Goal: Task Accomplishment & Management: Manage account settings

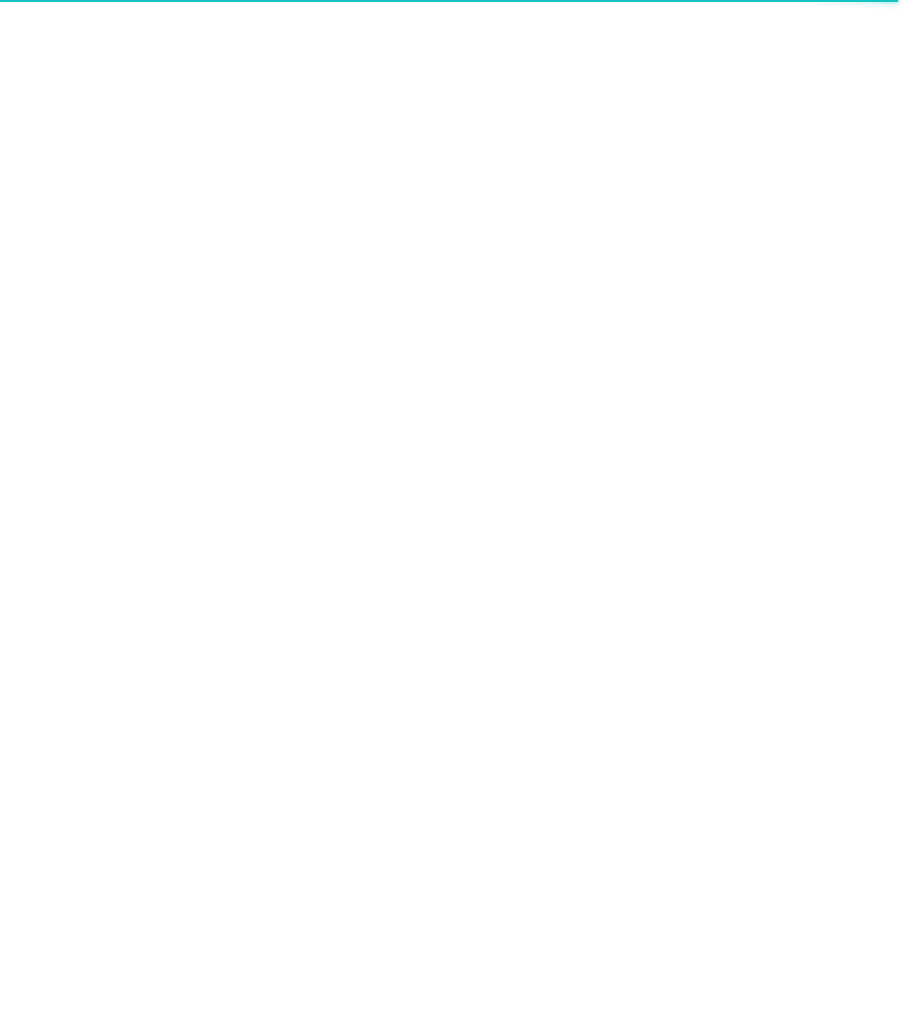
click at [678, 207] on div at bounding box center [452, 508] width 904 height 1017
click at [314, 193] on div at bounding box center [452, 508] width 904 height 1017
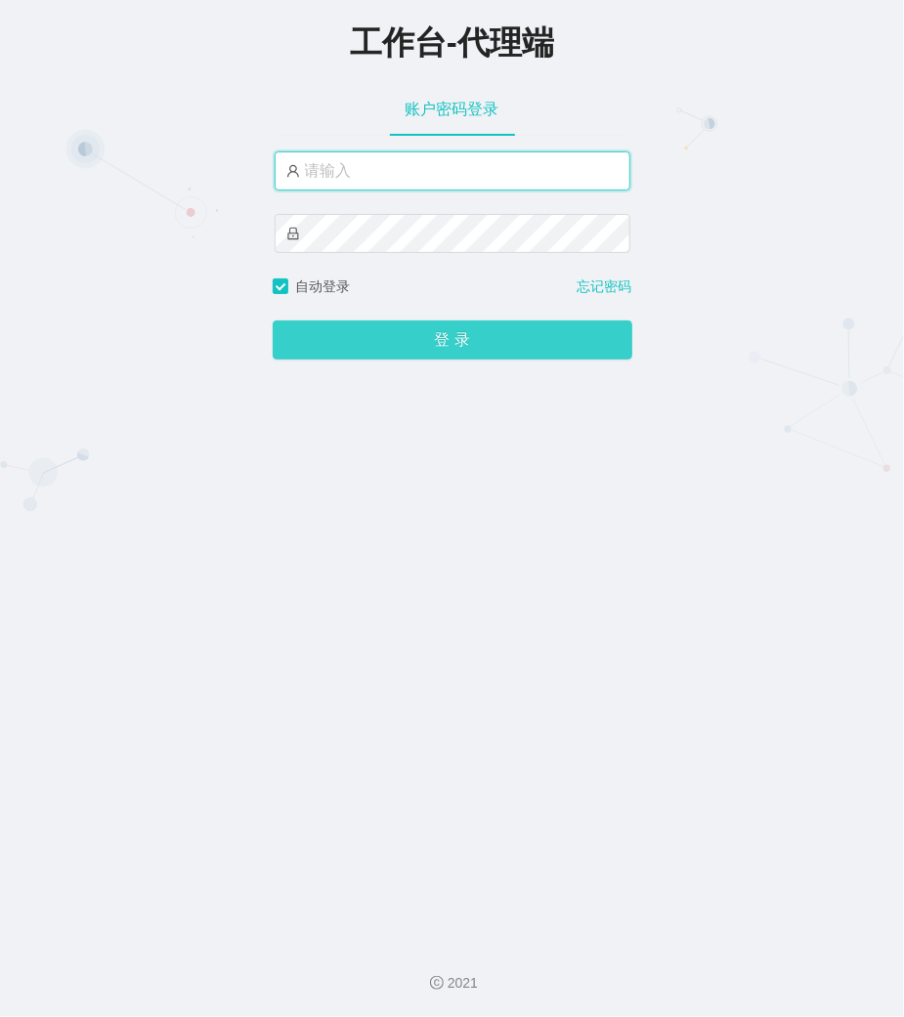
type input "laosan"
click at [512, 332] on button "登 录" at bounding box center [453, 339] width 360 height 39
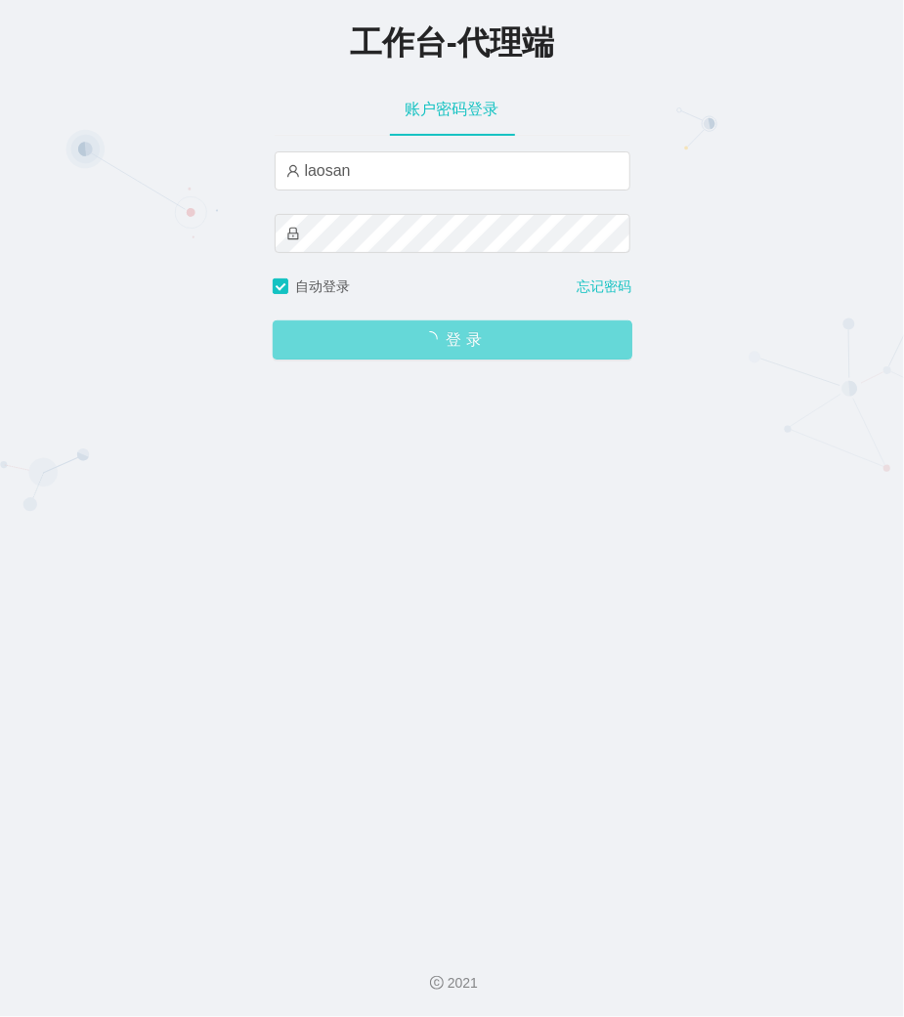
drag, startPoint x: 653, startPoint y: 373, endPoint x: 625, endPoint y: 362, distance: 29.8
click at [653, 373] on div "工作台-代理端 账户密码登录 laosan 自动登录 忘记密码 登 录" at bounding box center [452, 463] width 904 height 926
click at [518, 334] on span "登 录" at bounding box center [453, 340] width 360 height 16
drag, startPoint x: 844, startPoint y: 426, endPoint x: 732, endPoint y: 405, distance: 114.4
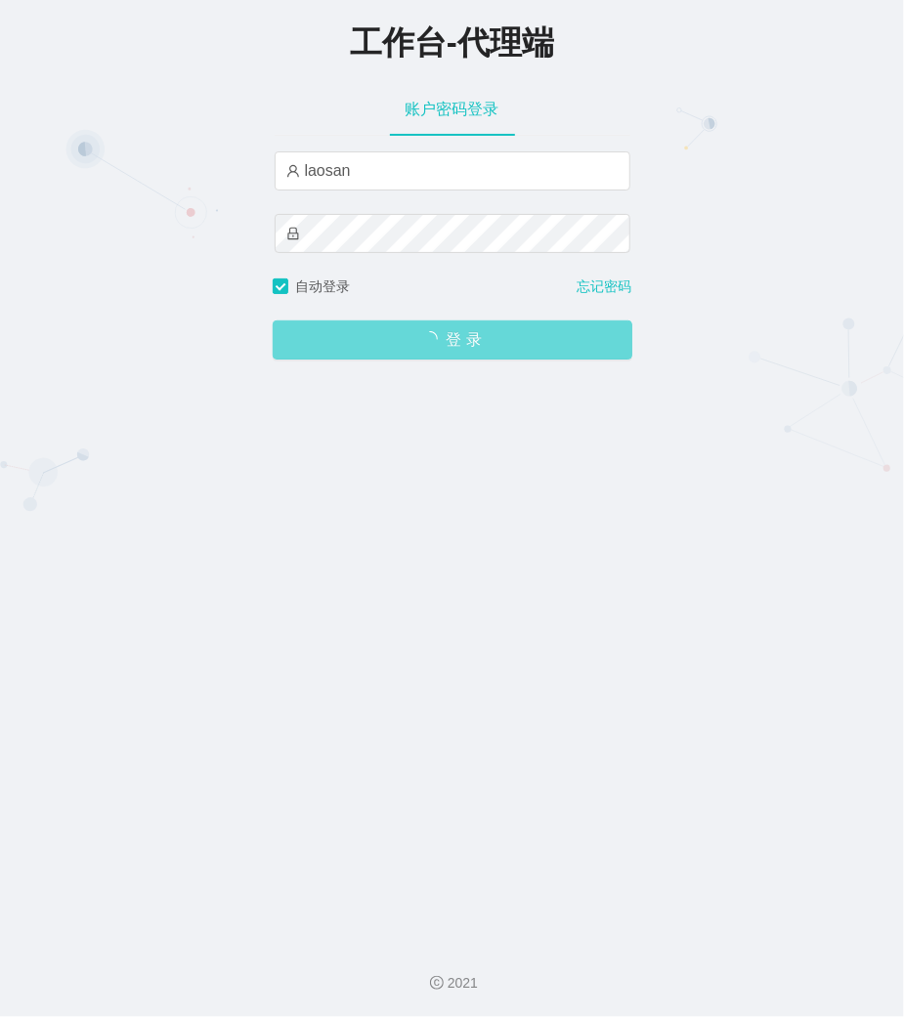
click at [764, 411] on div "工作台-代理端 账户密码登录 laosan 自动登录 忘记密码 登 录" at bounding box center [452, 463] width 904 height 926
click at [473, 322] on div "登 录" at bounding box center [453, 328] width 360 height 63
click at [467, 360] on div "登 录" at bounding box center [453, 328] width 360 height 63
click at [467, 348] on span "登 录" at bounding box center [453, 340] width 360 height 16
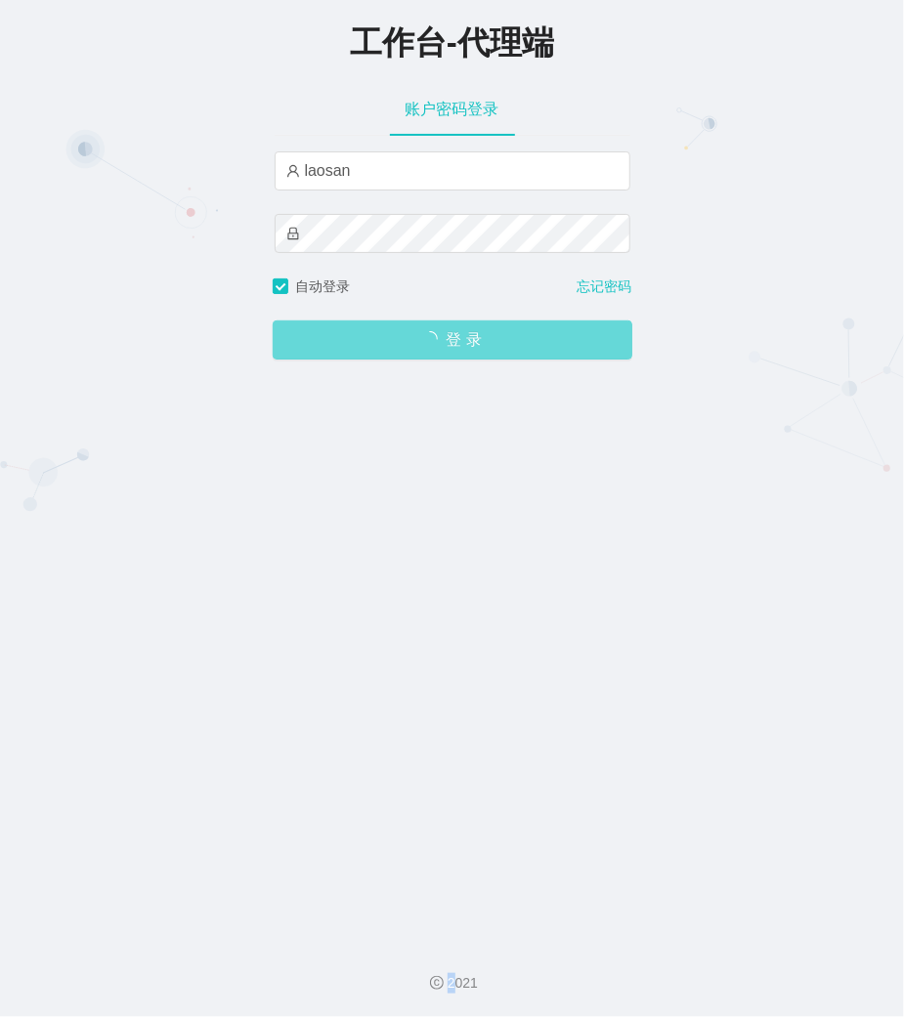
click at [467, 348] on span "登 录" at bounding box center [453, 340] width 360 height 16
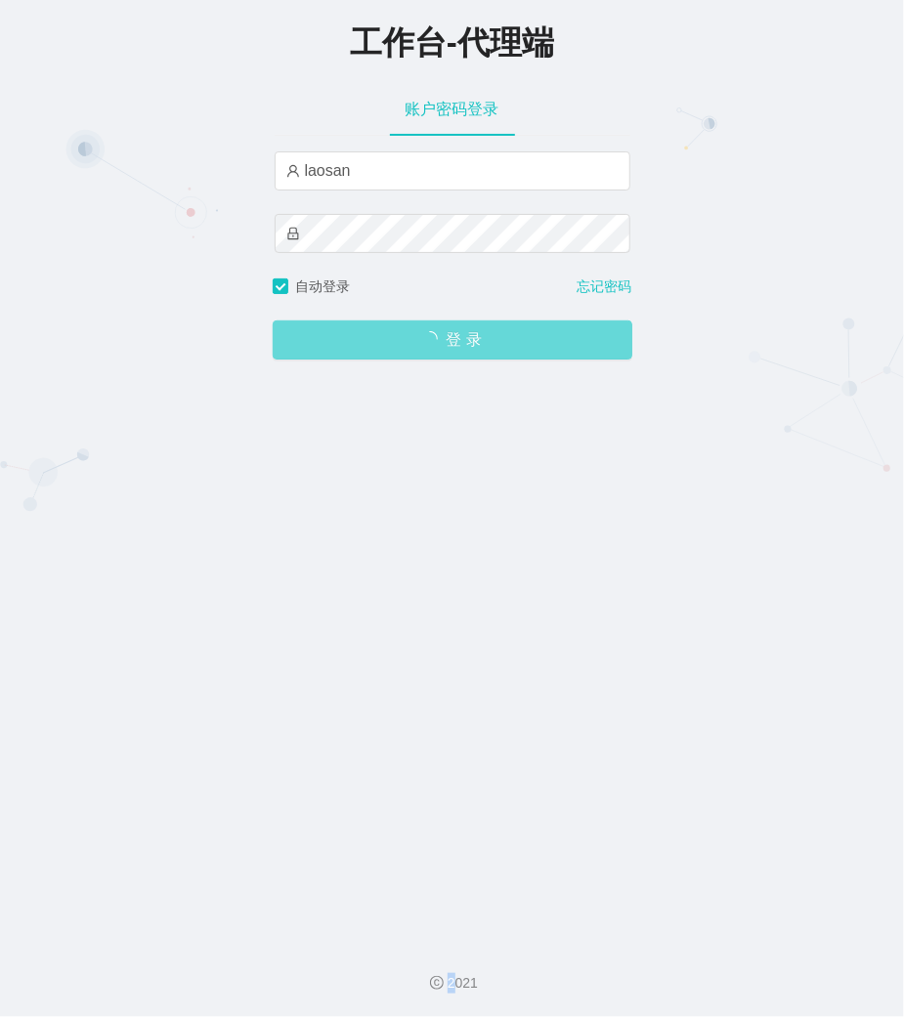
click at [467, 348] on span "登 录" at bounding box center [453, 340] width 360 height 16
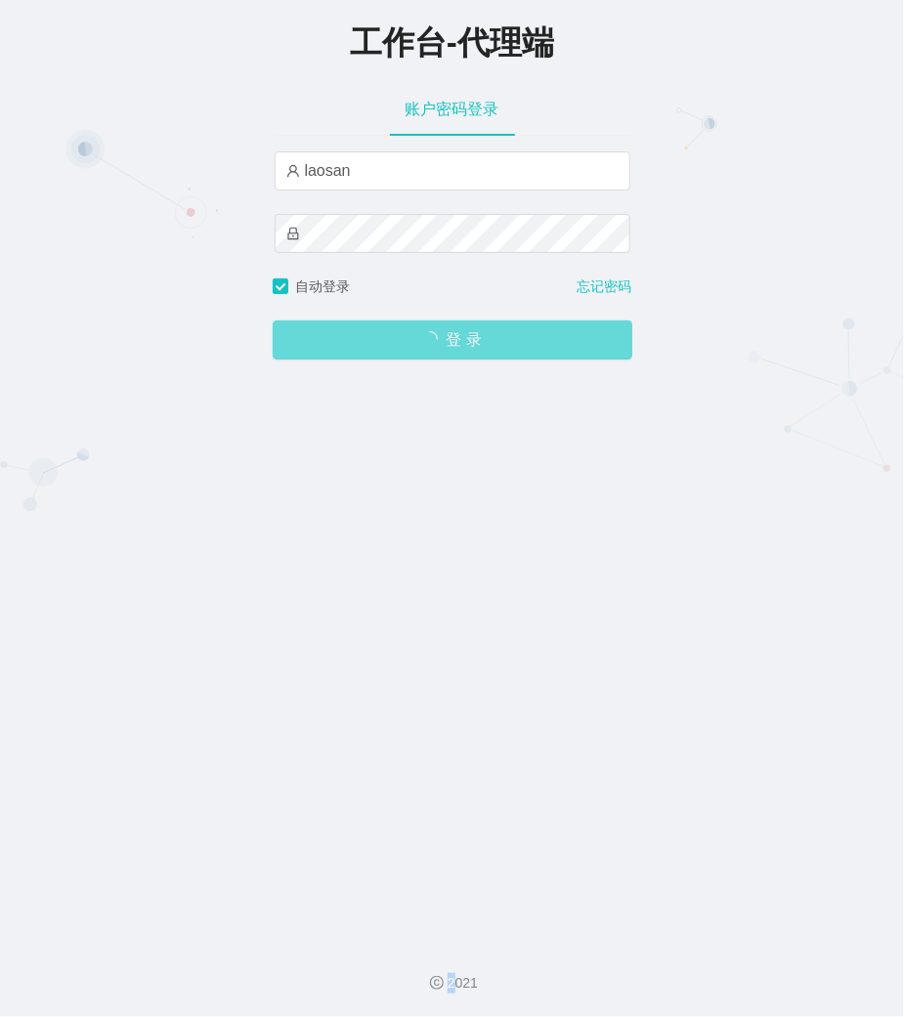
click at [467, 348] on span "登 录" at bounding box center [453, 340] width 360 height 16
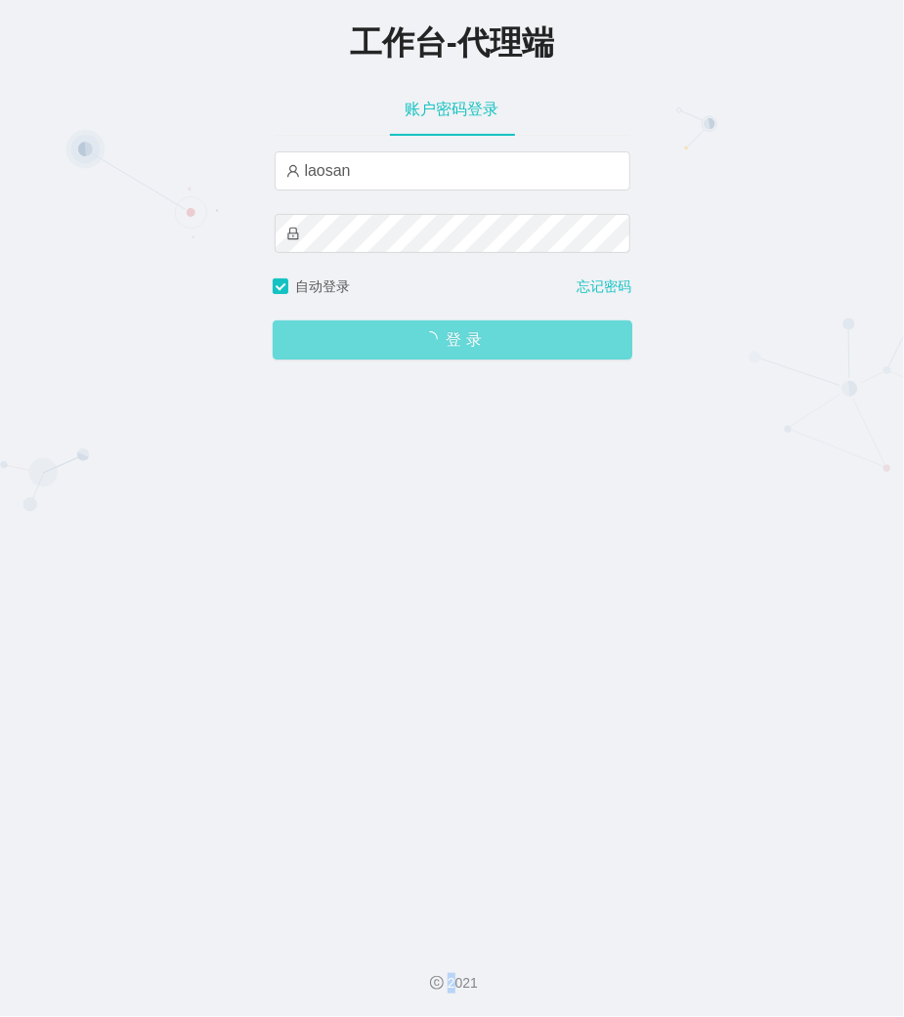
click at [467, 348] on span "登 录" at bounding box center [453, 340] width 360 height 16
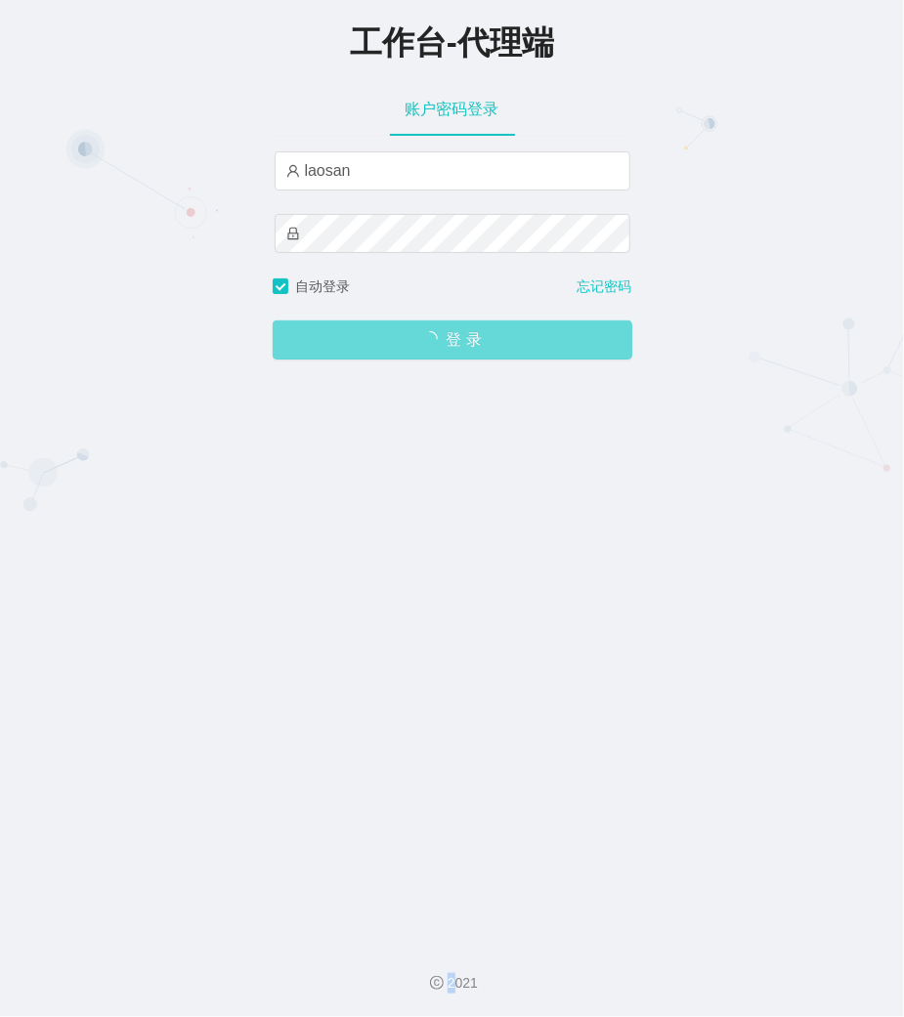
click at [467, 348] on span "登 录" at bounding box center [453, 340] width 360 height 16
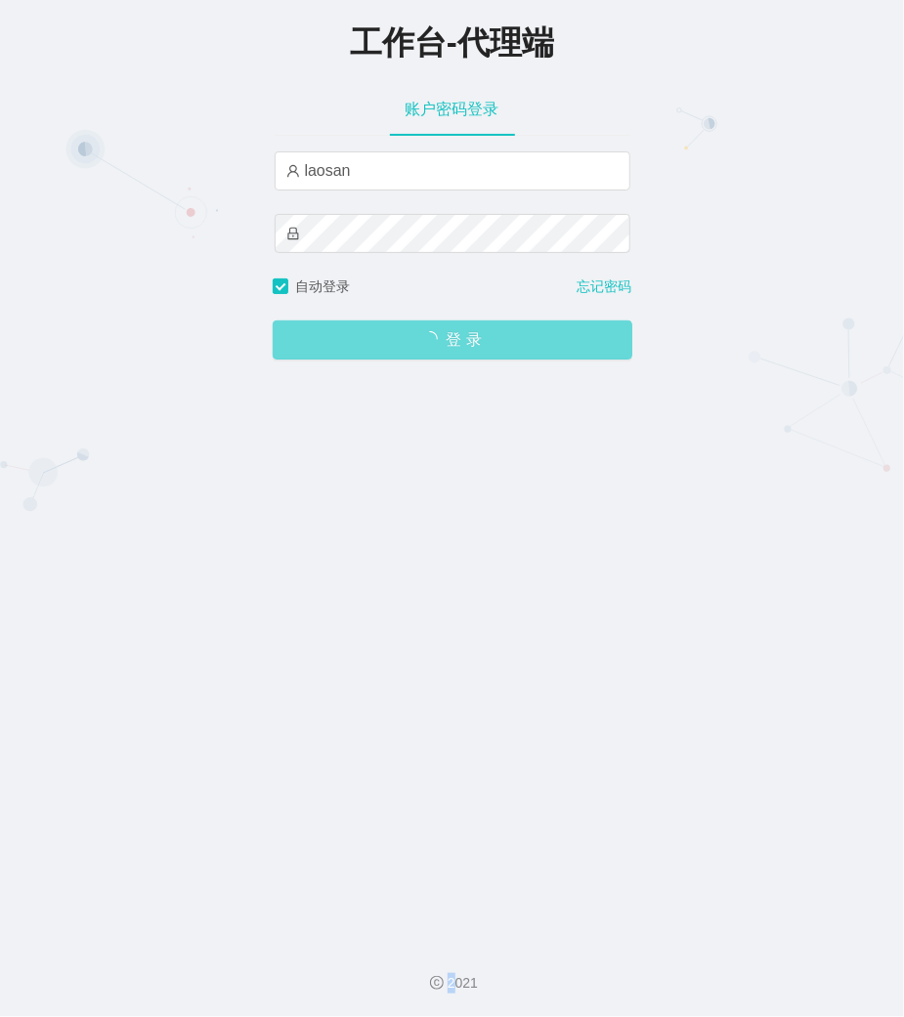
click at [467, 348] on span "登 录" at bounding box center [453, 340] width 360 height 16
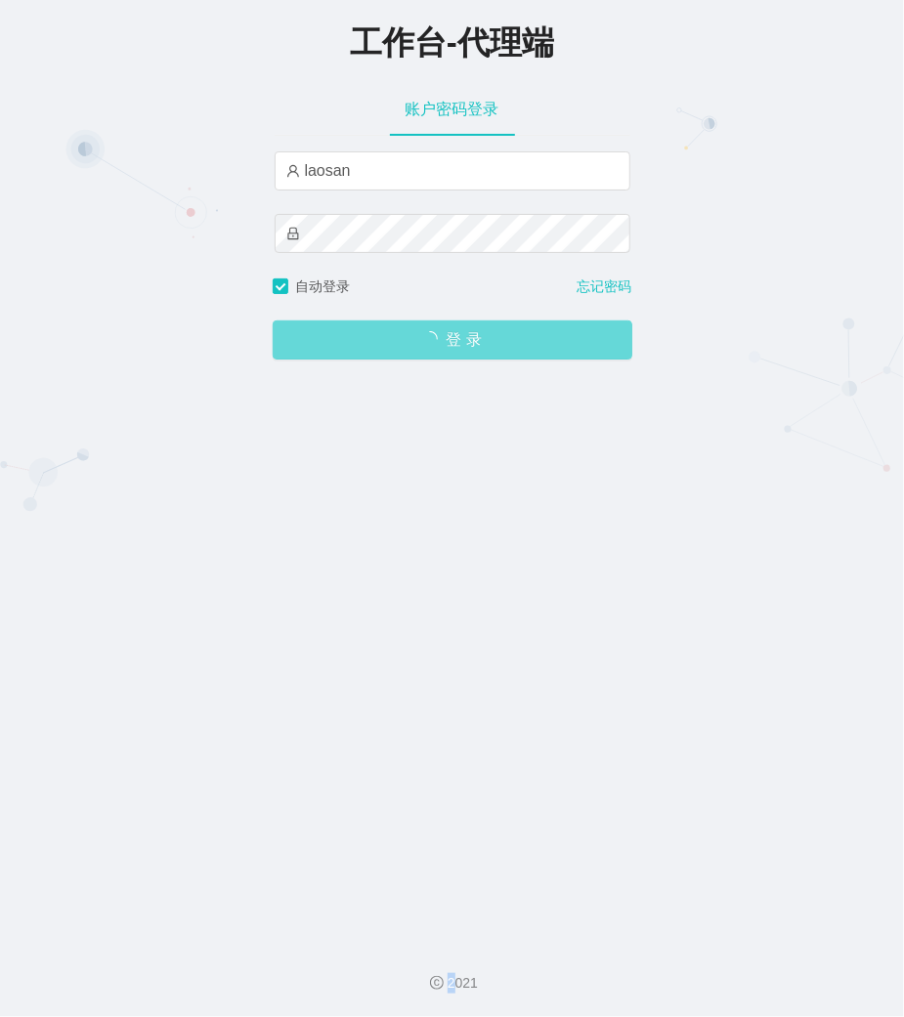
click at [467, 346] on span "登 录" at bounding box center [453, 340] width 360 height 16
click at [466, 346] on span "登 录" at bounding box center [453, 340] width 360 height 16
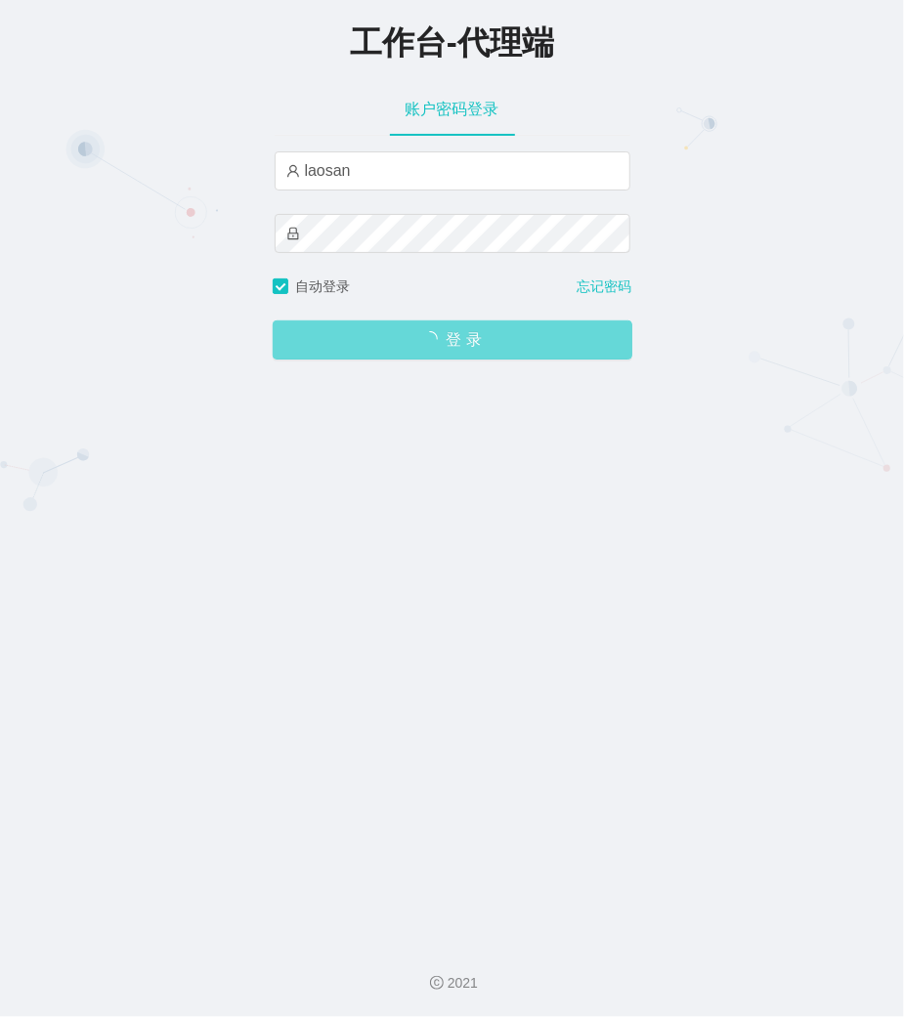
click at [465, 348] on span "登 录" at bounding box center [453, 340] width 360 height 16
drag, startPoint x: 791, startPoint y: 578, endPoint x: 492, endPoint y: 381, distance: 358.3
click at [767, 553] on div "工作台-代理端 账户密码登录 laosan 自动登录 忘记密码 登 录" at bounding box center [452, 463] width 904 height 926
click at [427, 319] on div "登 录" at bounding box center [453, 328] width 360 height 63
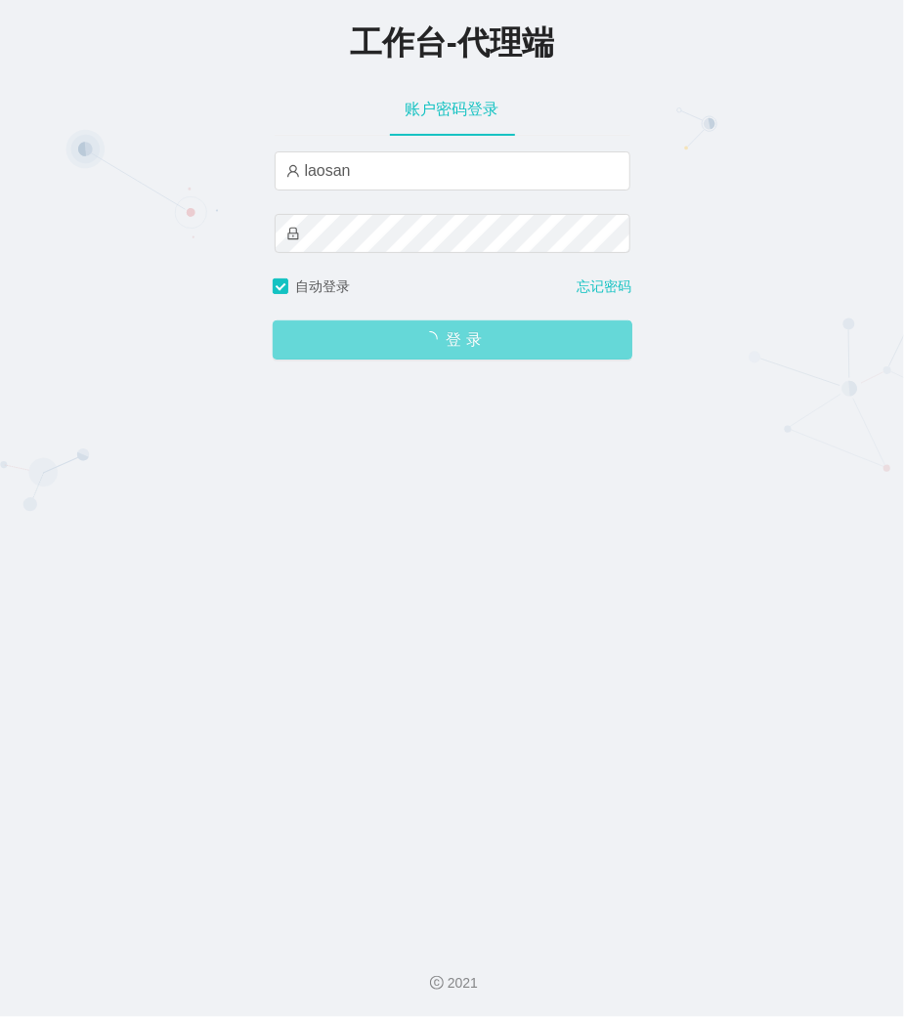
click at [424, 341] on span "登 录" at bounding box center [453, 340] width 360 height 16
click at [373, 342] on span "登 录" at bounding box center [453, 340] width 360 height 16
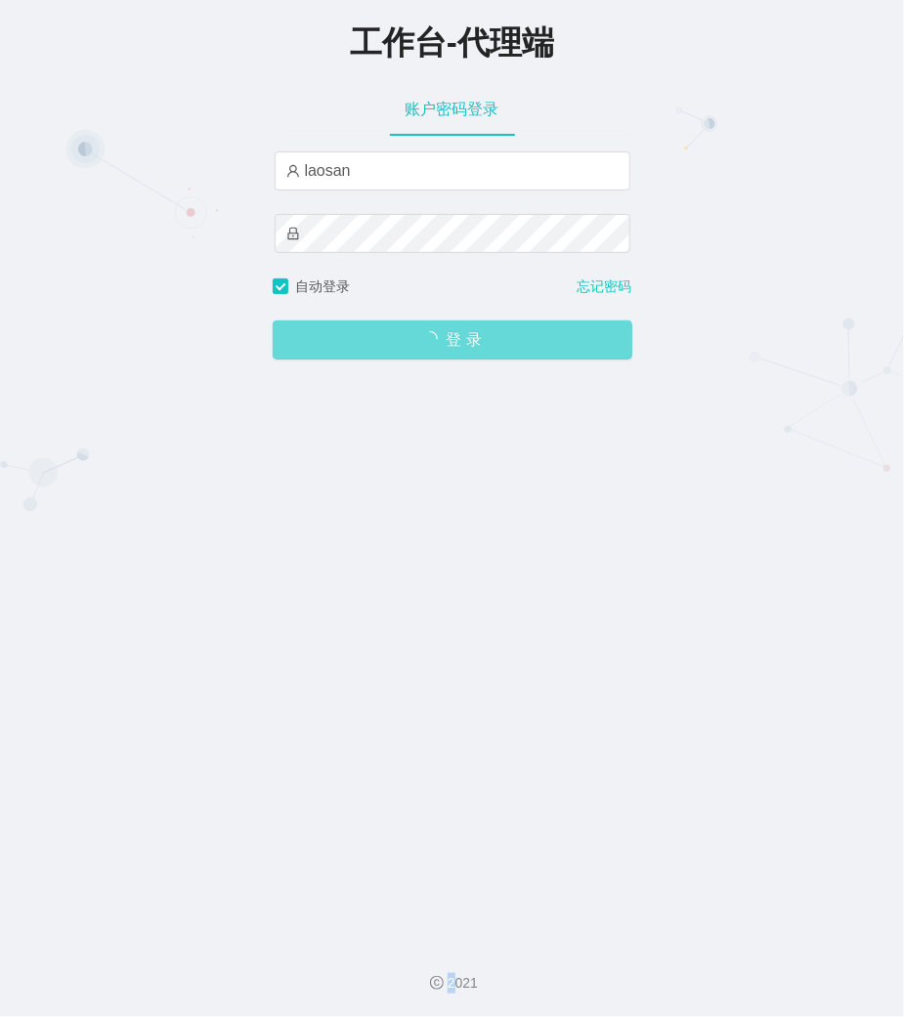
click at [373, 342] on span "登 录" at bounding box center [453, 340] width 360 height 16
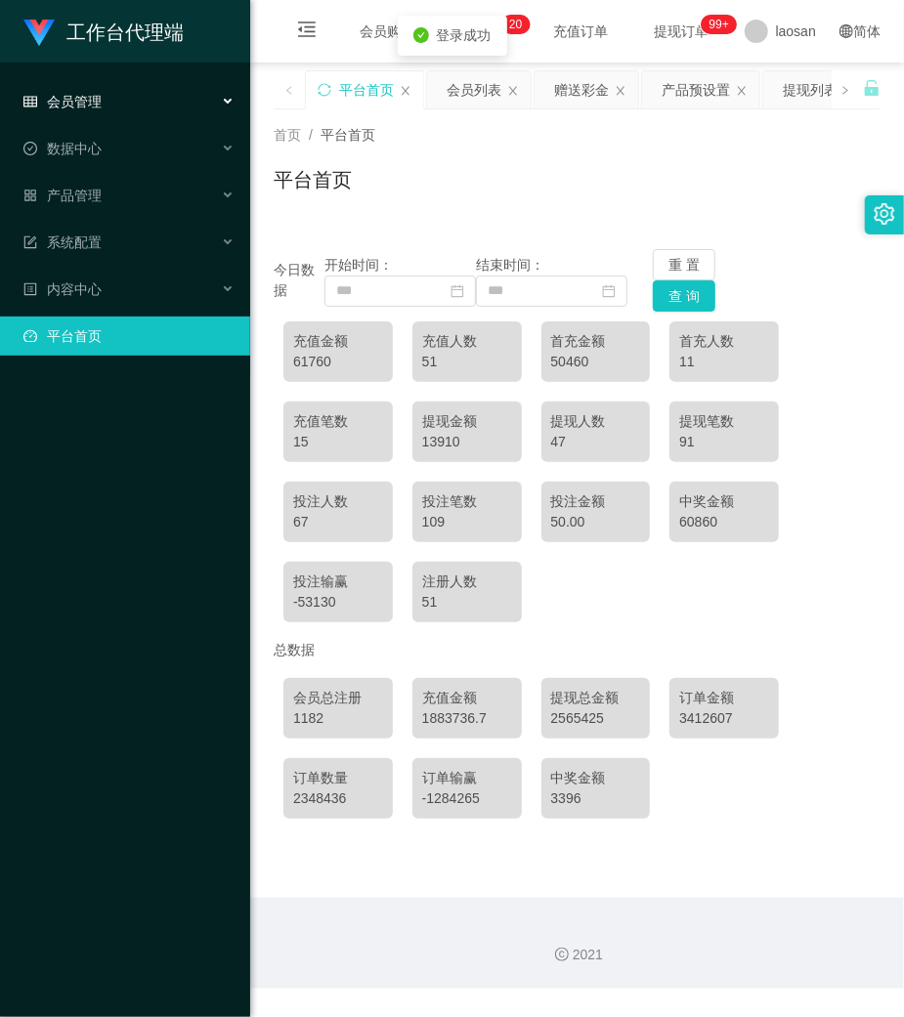
click at [107, 106] on div "会员管理" at bounding box center [125, 101] width 250 height 39
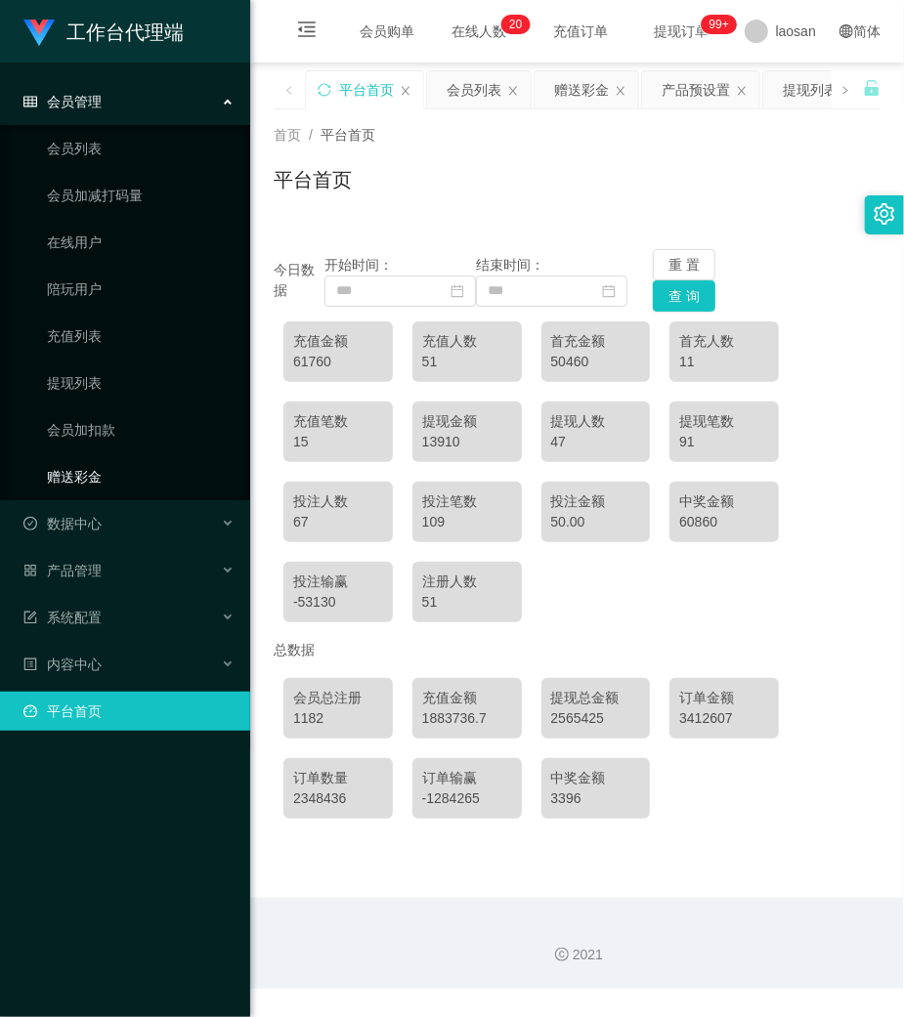
click at [91, 467] on link "赠送彩金" at bounding box center [141, 476] width 188 height 39
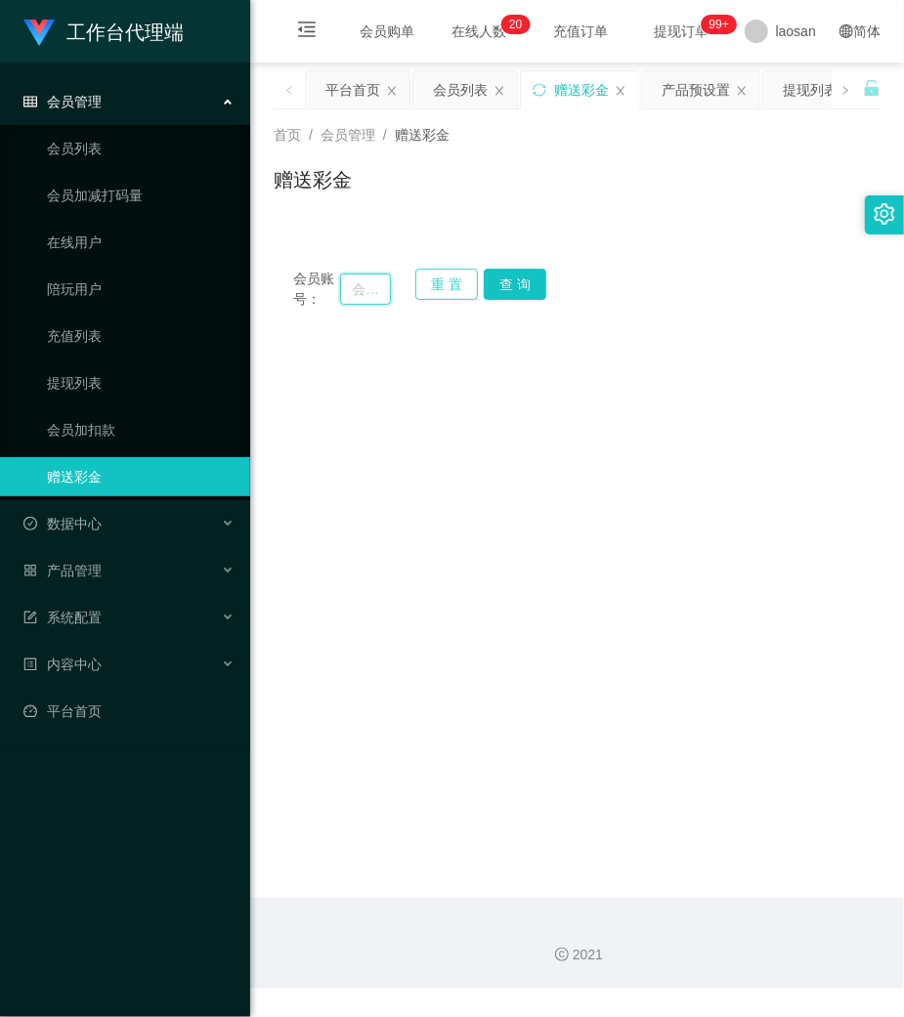
drag, startPoint x: 373, startPoint y: 286, endPoint x: 443, endPoint y: 279, distance: 69.7
click at [379, 283] on input "text" at bounding box center [365, 289] width 51 height 31
paste input "dhp101"
type input "dhp101"
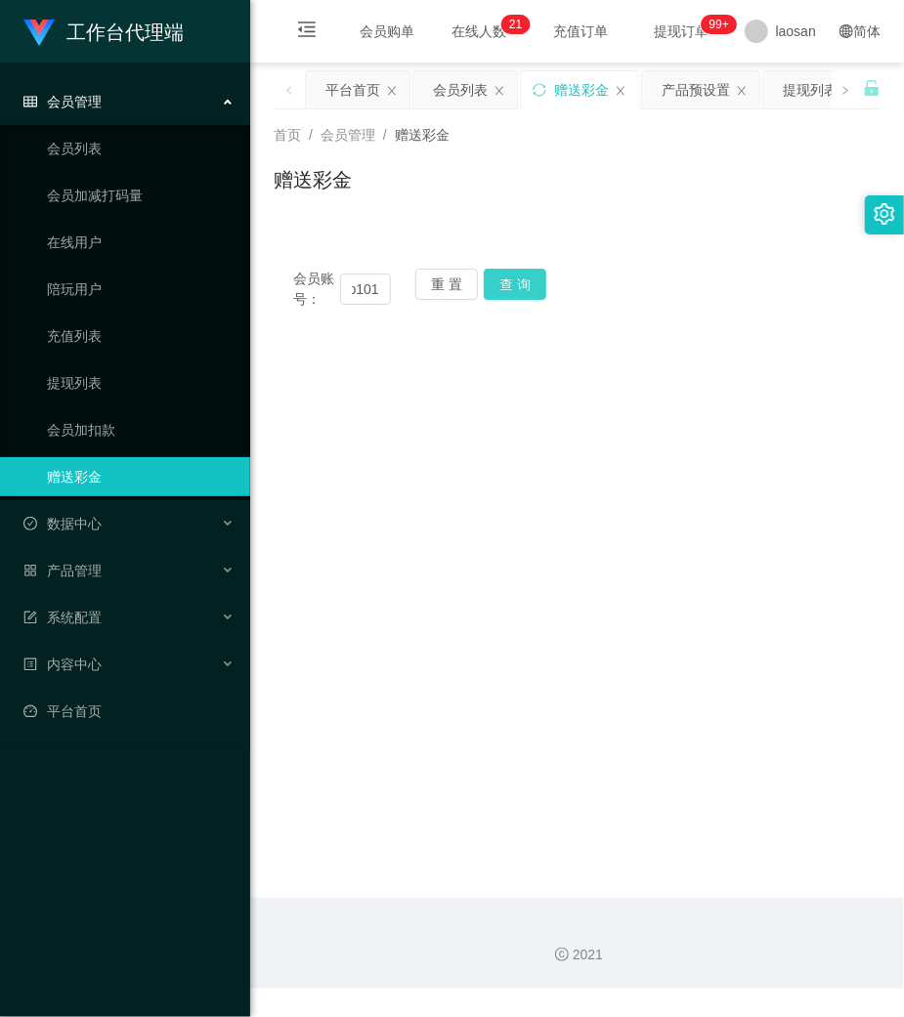
click at [513, 281] on button "查 询" at bounding box center [515, 284] width 63 height 31
click at [513, 281] on div "会员账号： dhp101 重 置 查 询" at bounding box center [577, 289] width 607 height 41
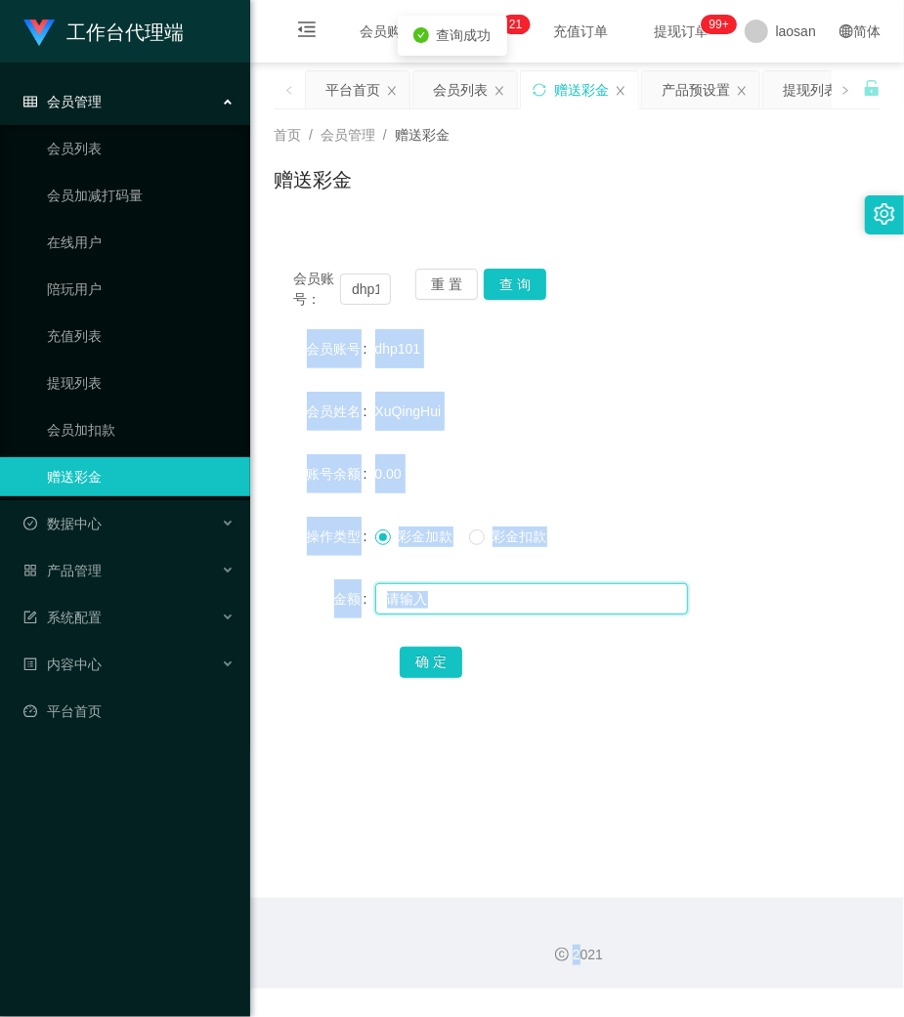
click at [463, 600] on input "text" at bounding box center [531, 598] width 313 height 31
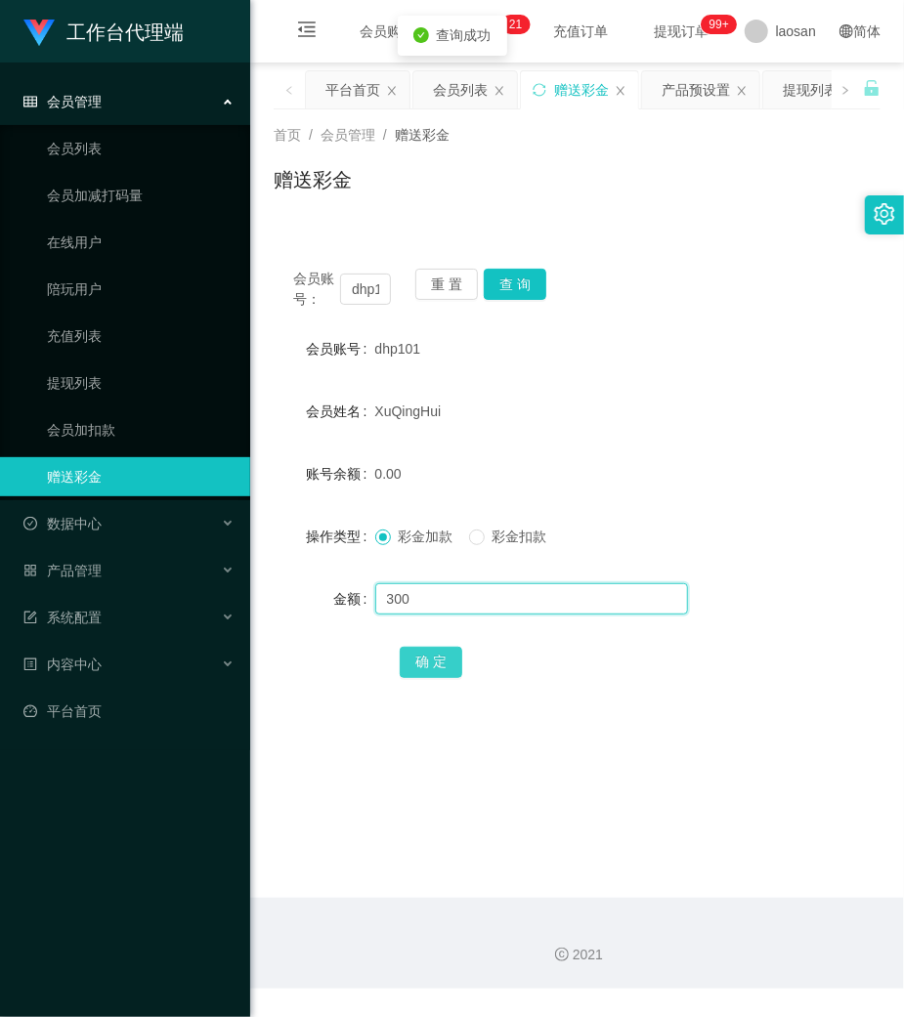
type input "300"
drag, startPoint x: 430, startPoint y: 668, endPoint x: 404, endPoint y: 670, distance: 26.5
click at [430, 668] on button "确 定" at bounding box center [431, 662] width 63 height 31
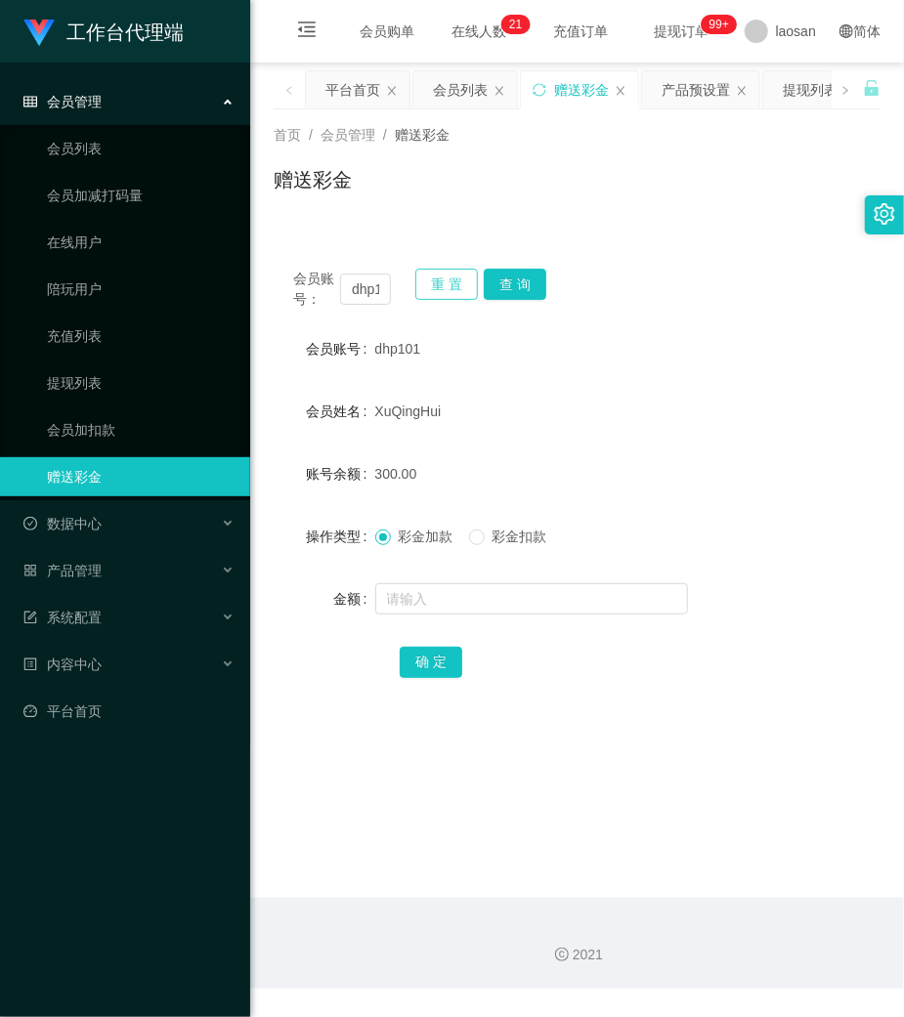
click at [424, 287] on button "重 置" at bounding box center [446, 284] width 63 height 31
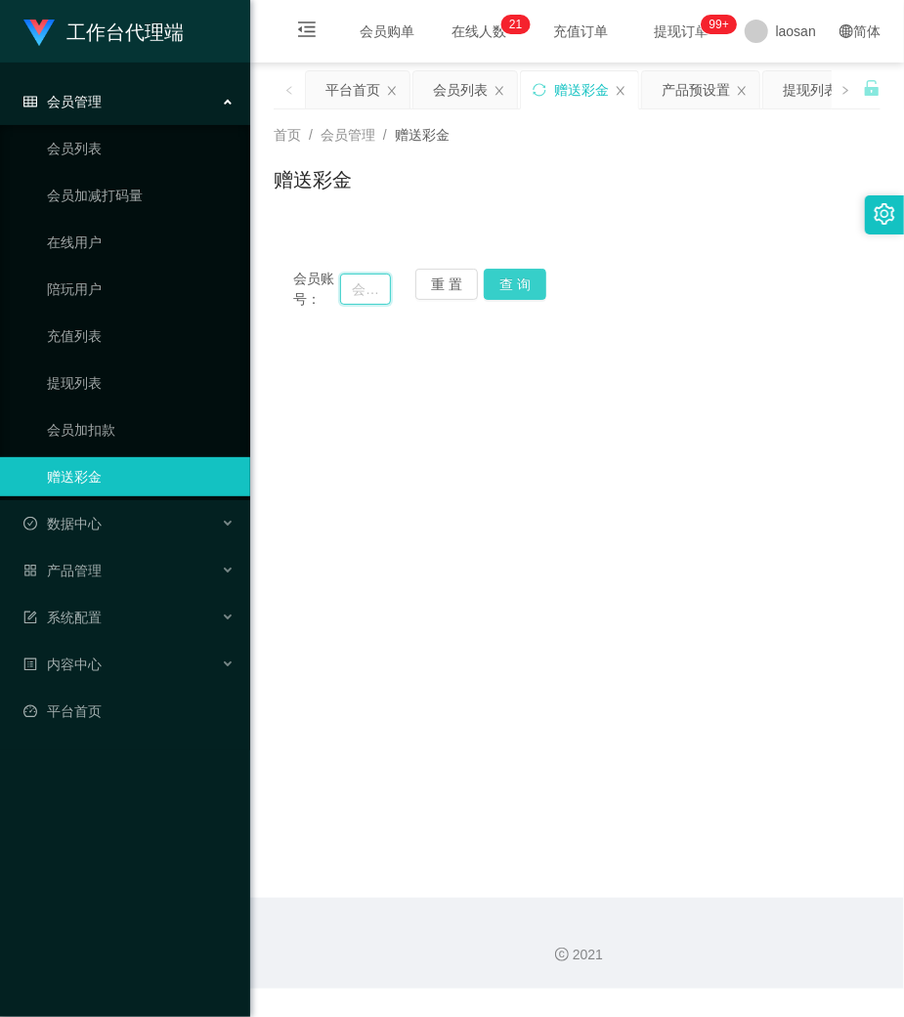
drag, startPoint x: 361, startPoint y: 297, endPoint x: 500, endPoint y: 285, distance: 140.2
click at [364, 295] on input "text" at bounding box center [365, 289] width 51 height 31
paste input "83321739"
type input "83321739"
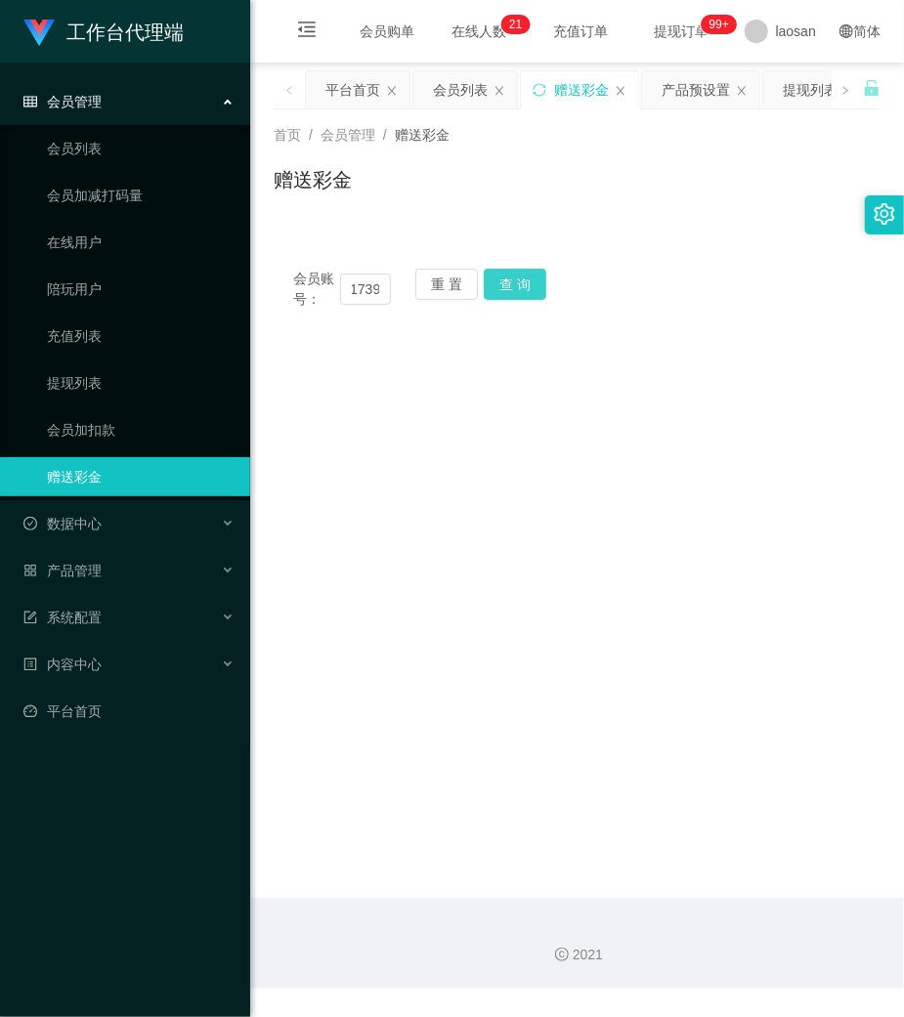
drag, startPoint x: 540, startPoint y: 281, endPoint x: 520, endPoint y: 360, distance: 80.8
click at [540, 281] on button "查 询" at bounding box center [515, 284] width 63 height 31
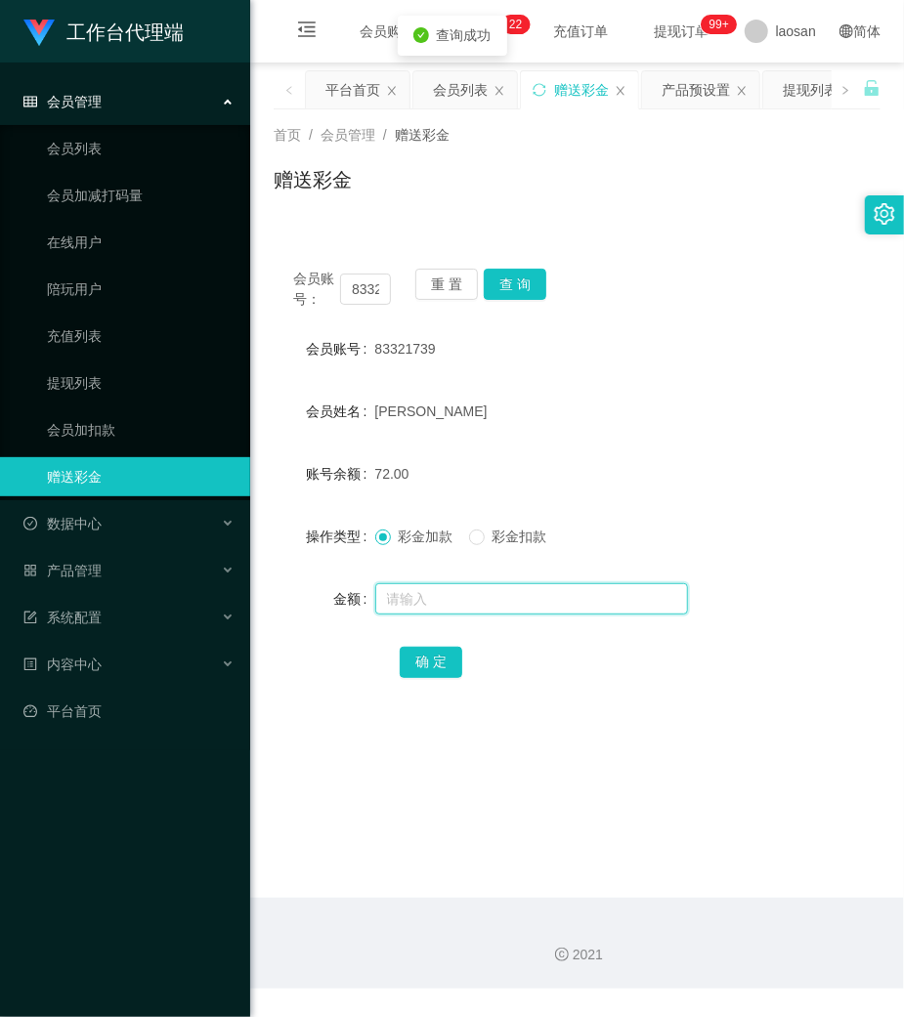
click at [470, 604] on input "text" at bounding box center [531, 598] width 313 height 31
type input "100"
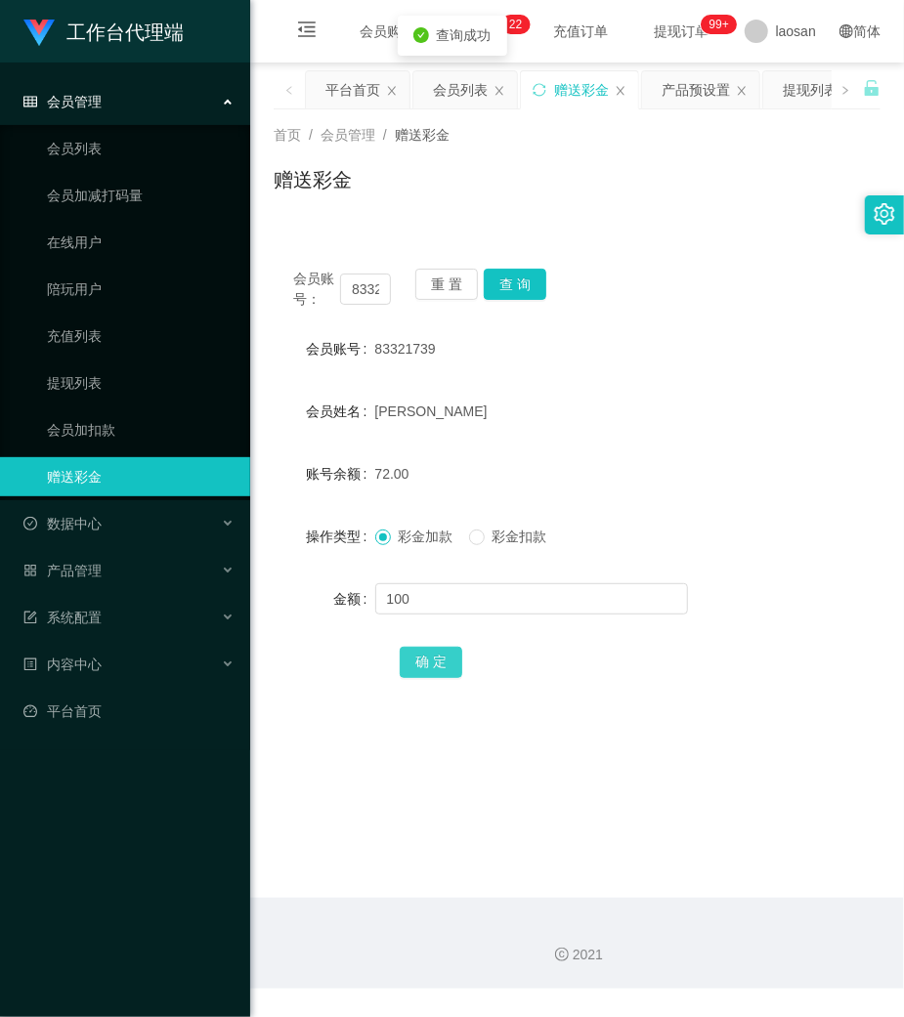
click at [435, 664] on button "确 定" at bounding box center [431, 662] width 63 height 31
drag, startPoint x: 772, startPoint y: 306, endPoint x: 763, endPoint y: 317, distance: 13.9
click at [772, 306] on div "会员账号： 83321739 重 置 查 询" at bounding box center [577, 289] width 607 height 41
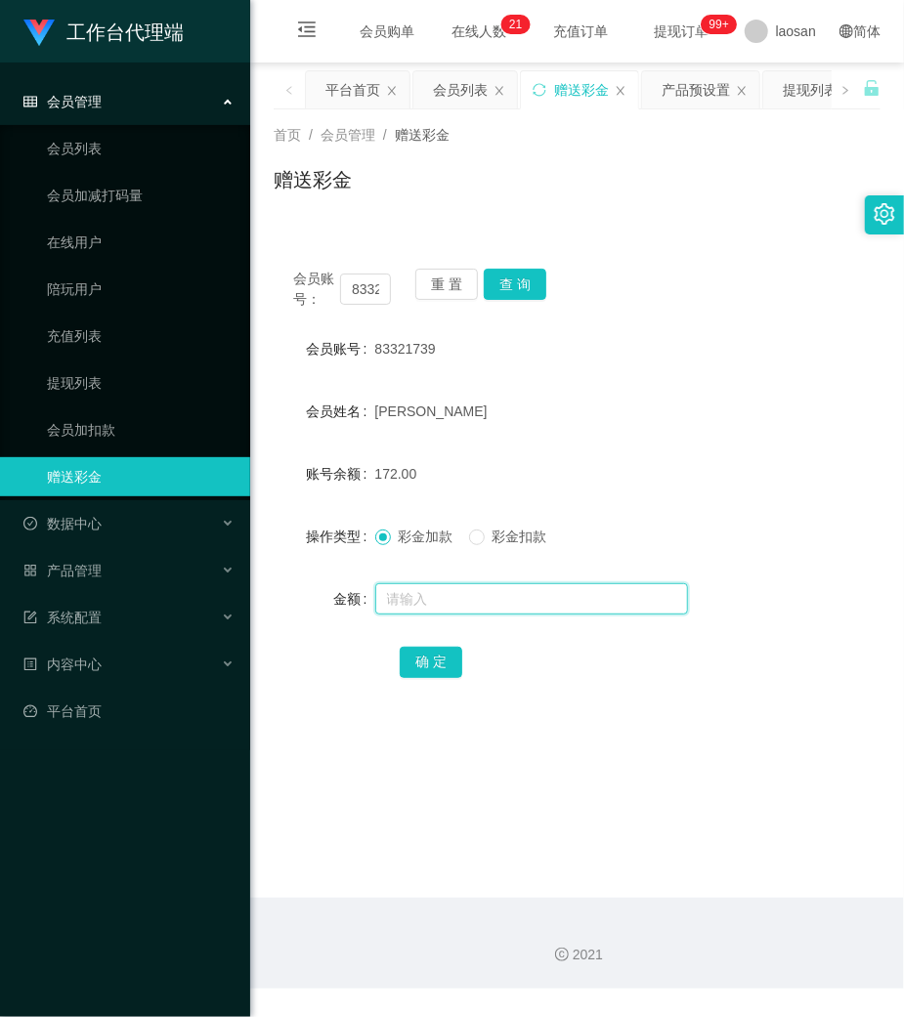
click at [504, 595] on input "text" at bounding box center [531, 598] width 313 height 31
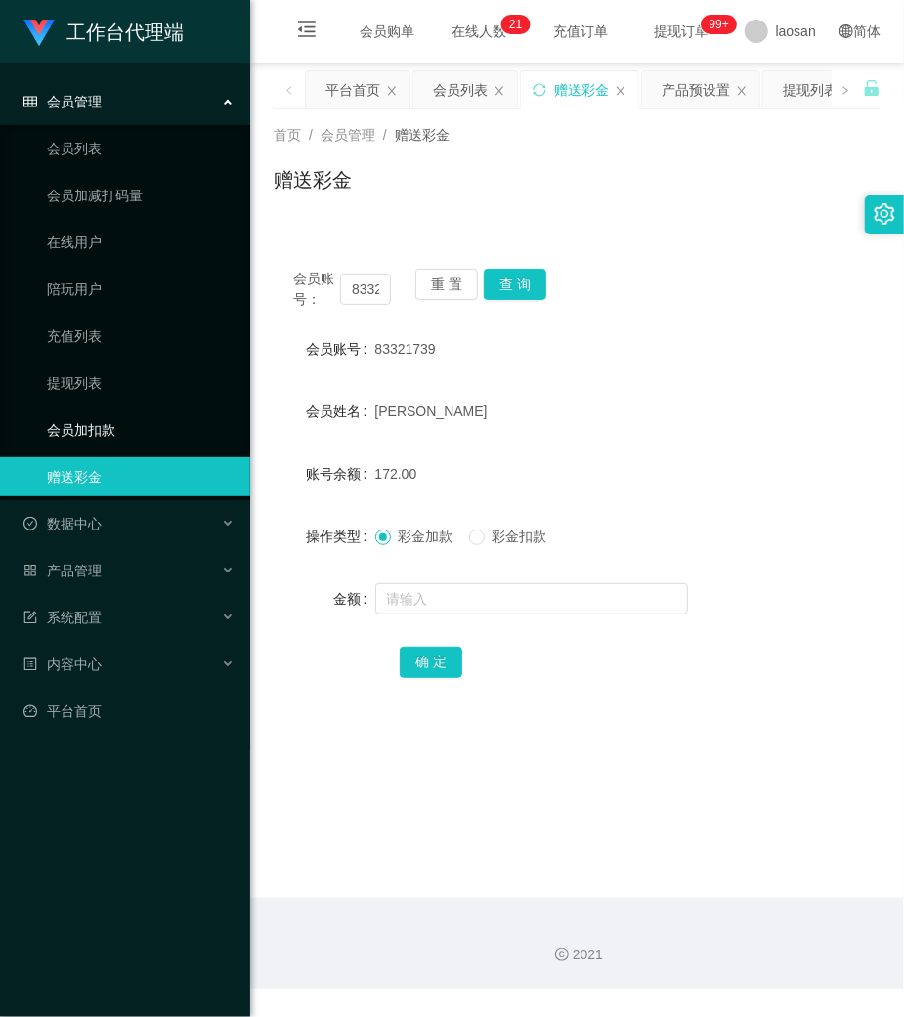
click at [82, 432] on link "会员加扣款" at bounding box center [141, 429] width 188 height 39
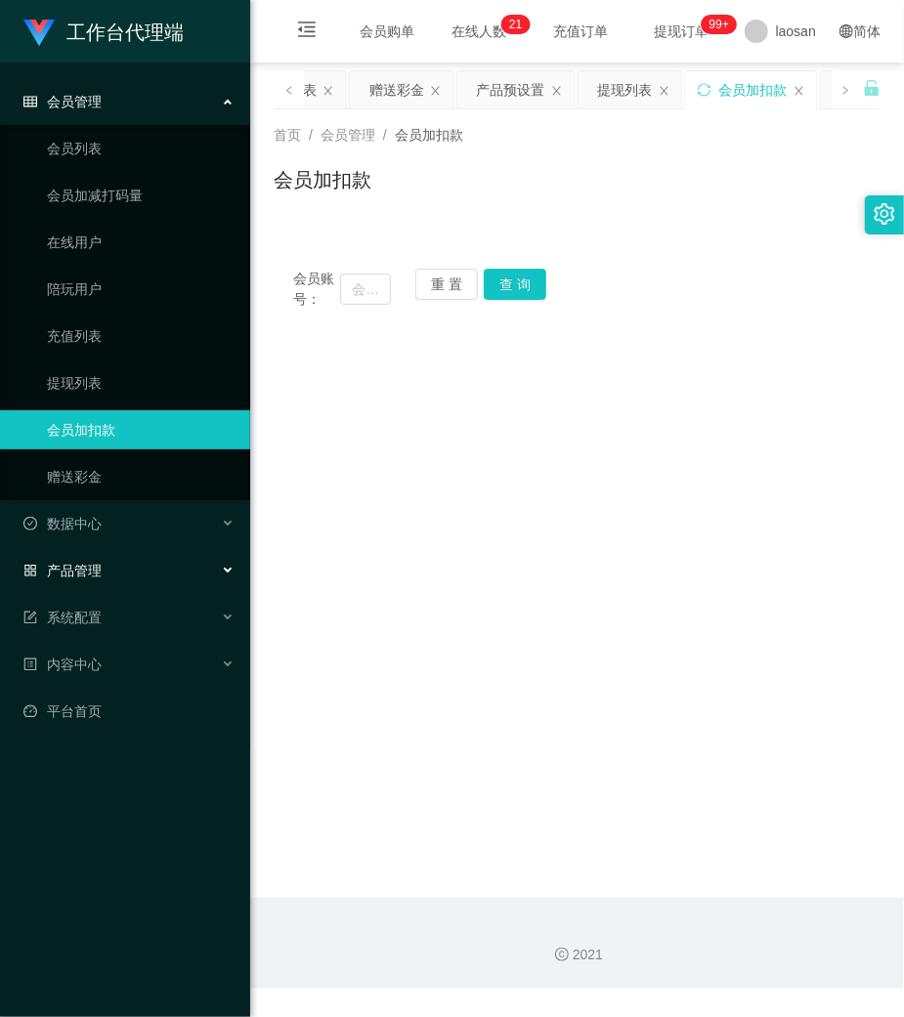
click at [111, 561] on div "产品管理" at bounding box center [125, 570] width 250 height 39
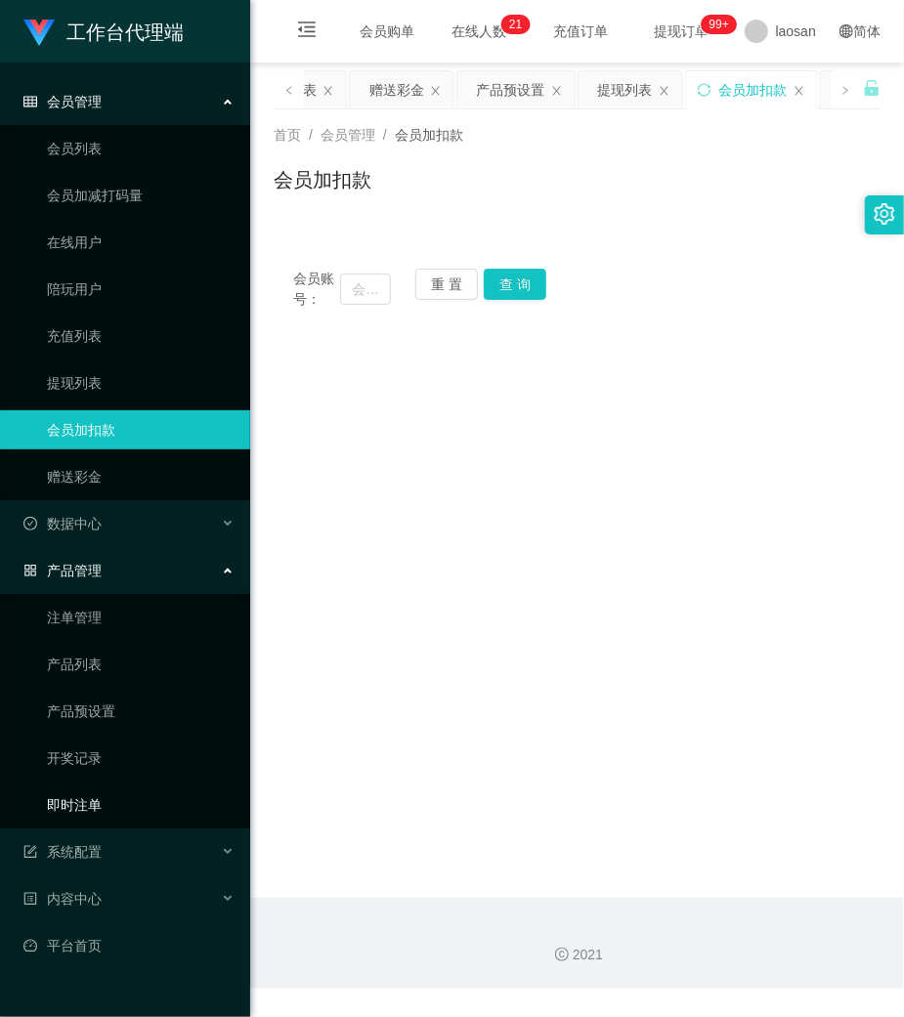
click at [88, 797] on link "即时注单" at bounding box center [141, 805] width 188 height 39
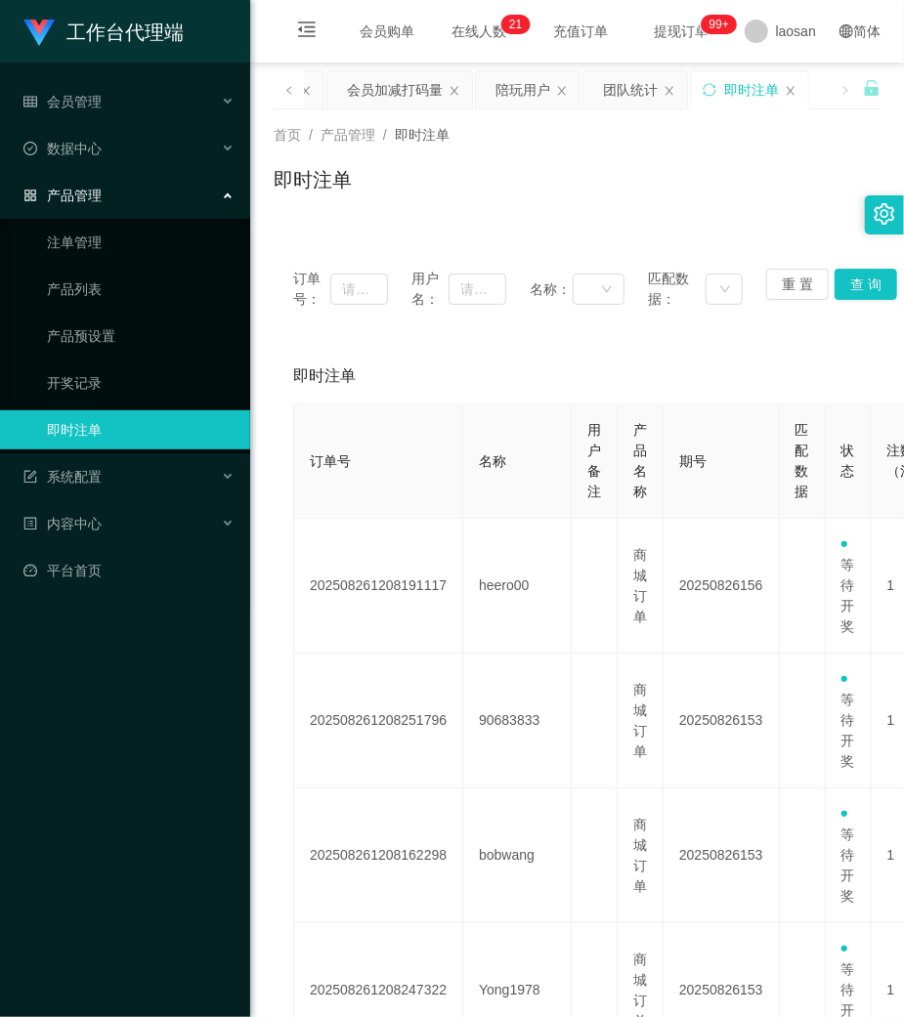
click at [123, 420] on link "即时注单" at bounding box center [141, 429] width 188 height 39
click at [104, 328] on link "产品预设置" at bounding box center [141, 336] width 188 height 39
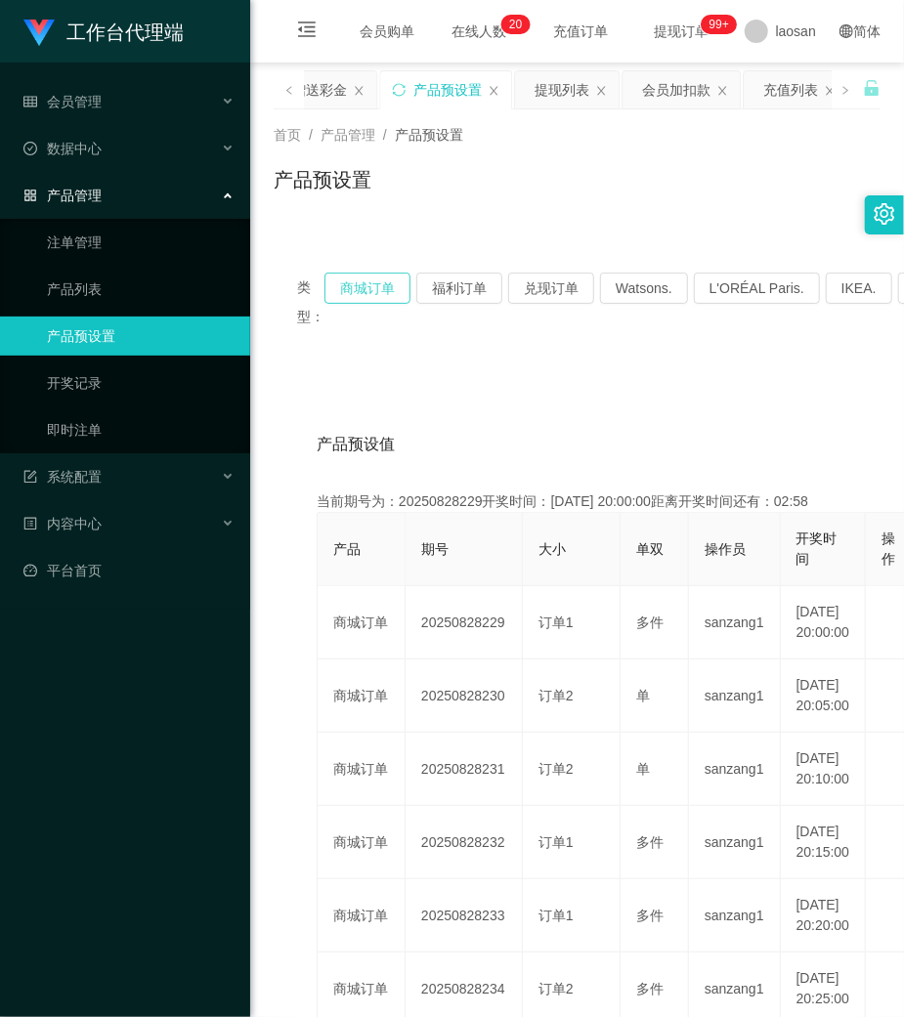
click at [363, 277] on button "商城订单" at bounding box center [367, 288] width 86 height 31
click at [96, 188] on span "产品管理" at bounding box center [62, 196] width 78 height 16
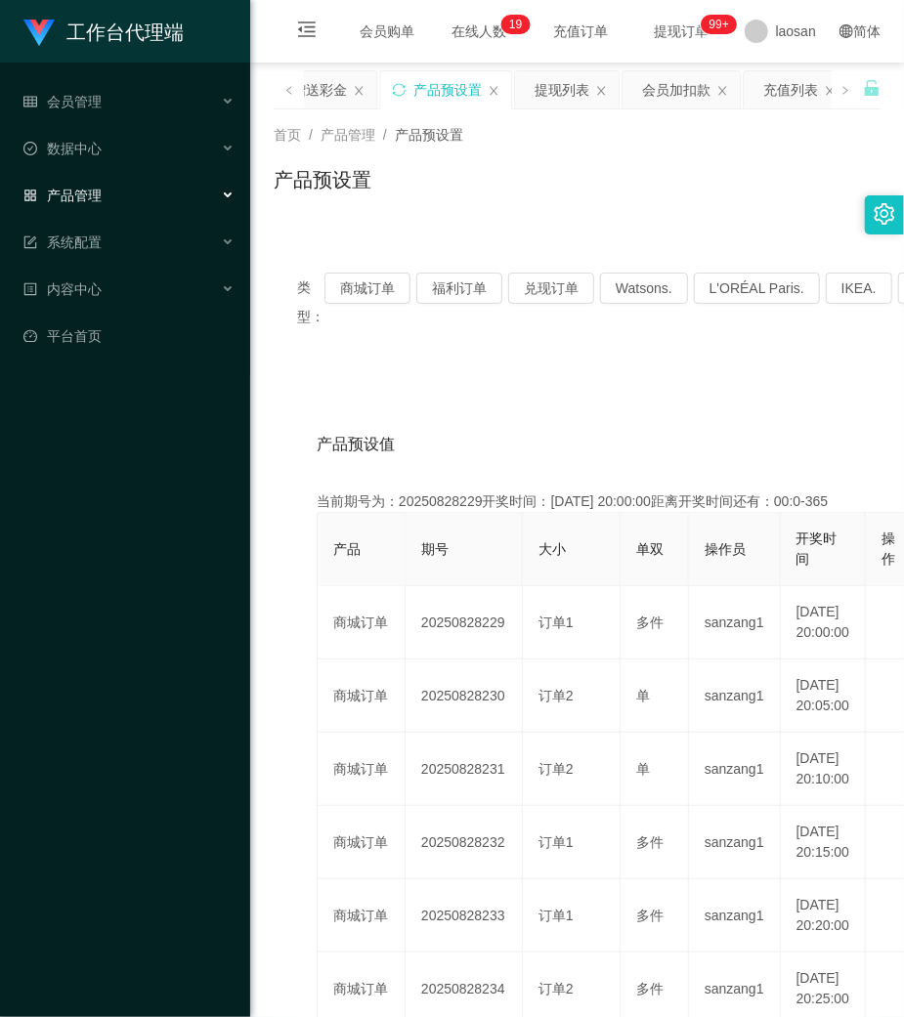
drag, startPoint x: 615, startPoint y: 262, endPoint x: 612, endPoint y: 225, distance: 37.2
click at [615, 259] on div "类型： 商城订单 福利订单 兑现订单 Watsons. L'ORÉAL Paris. IKEA. [GEOGRAPHIC_DATA]. COURTS." at bounding box center [577, 302] width 607 height 106
click at [330, 94] on div "赠送彩金" at bounding box center [319, 89] width 55 height 37
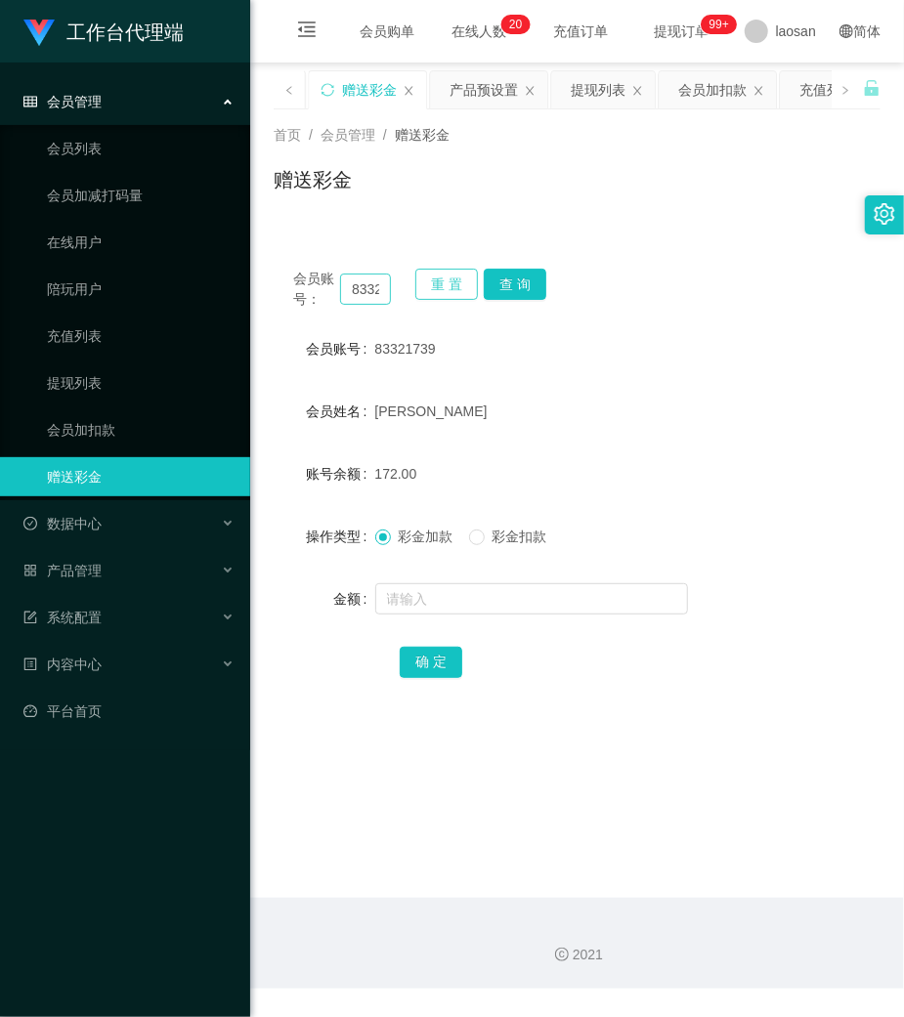
drag, startPoint x: 444, startPoint y: 274, endPoint x: 348, endPoint y: 285, distance: 96.5
click at [442, 274] on button "重 置" at bounding box center [446, 284] width 63 height 31
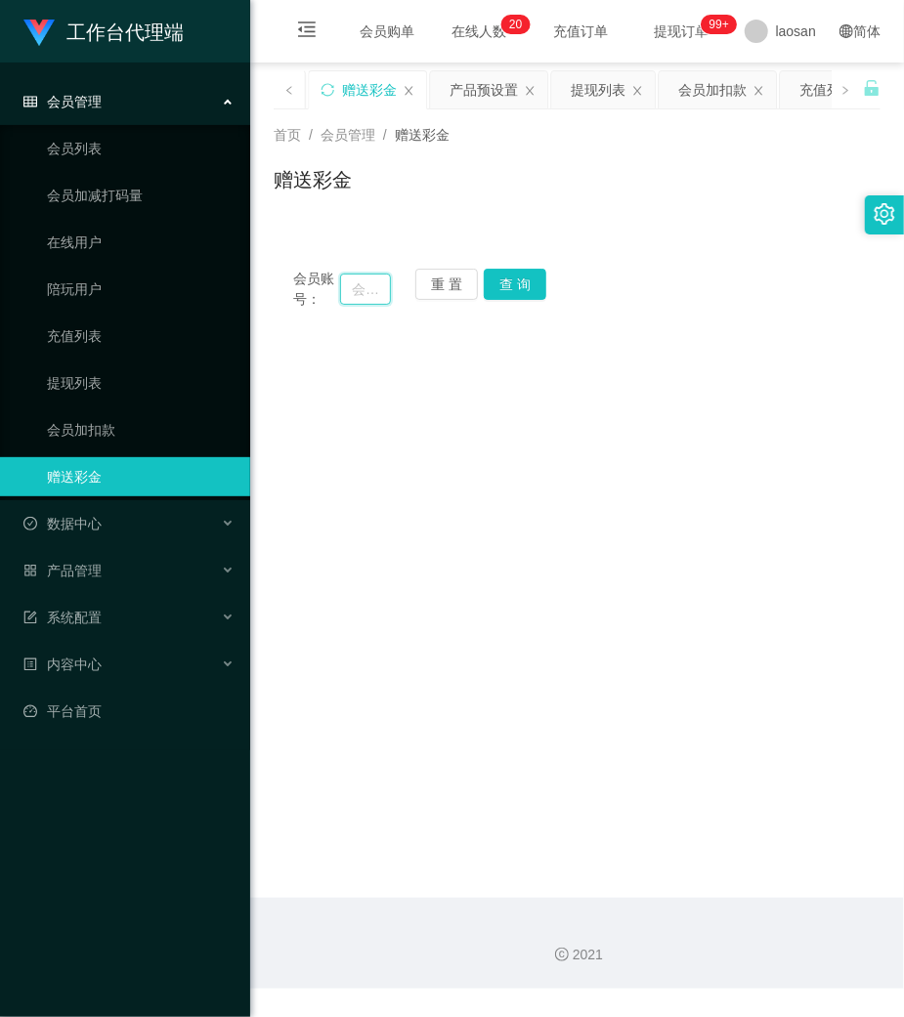
drag, startPoint x: 346, startPoint y: 285, endPoint x: 443, endPoint y: 295, distance: 97.2
click at [349, 285] on input "text" at bounding box center [365, 289] width 51 height 31
paste input "Yoyo545454"
type input "Yoyo545454"
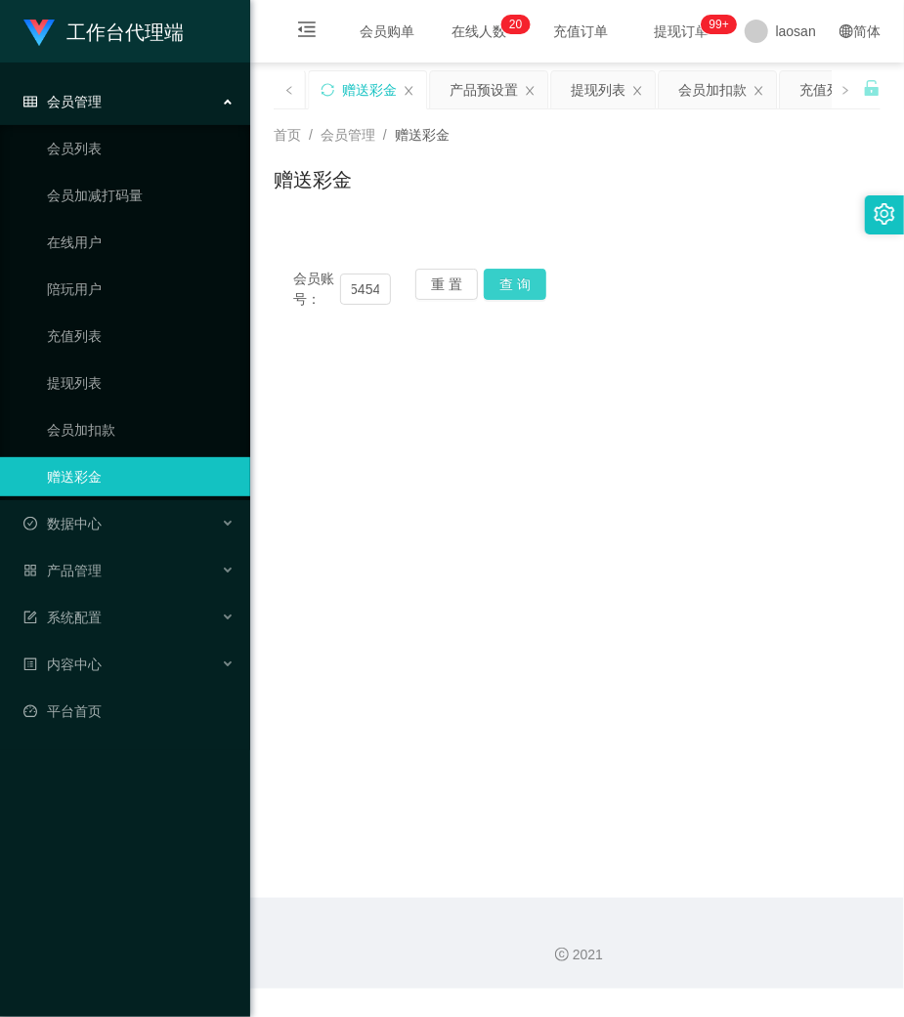
click at [510, 287] on button "查 询" at bounding box center [515, 284] width 63 height 31
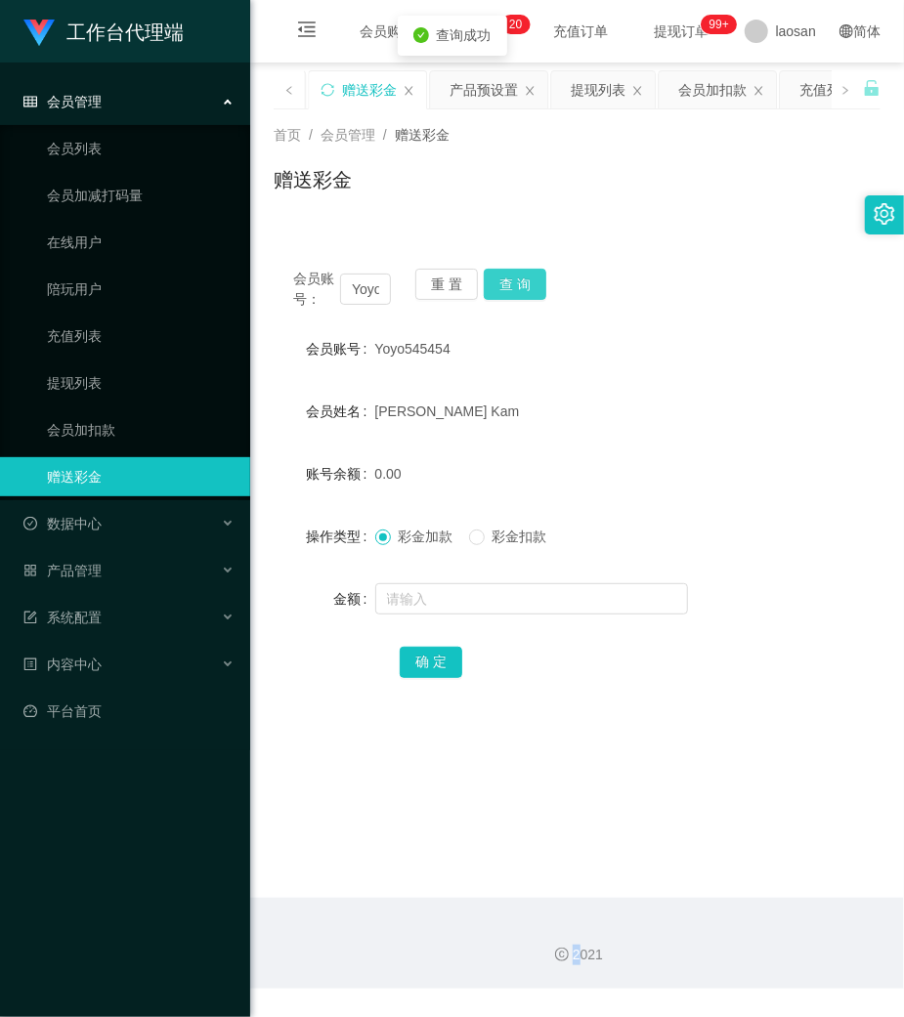
click at [510, 287] on div "会员账号： Yoyo545454 重 置 查 询" at bounding box center [577, 289] width 607 height 41
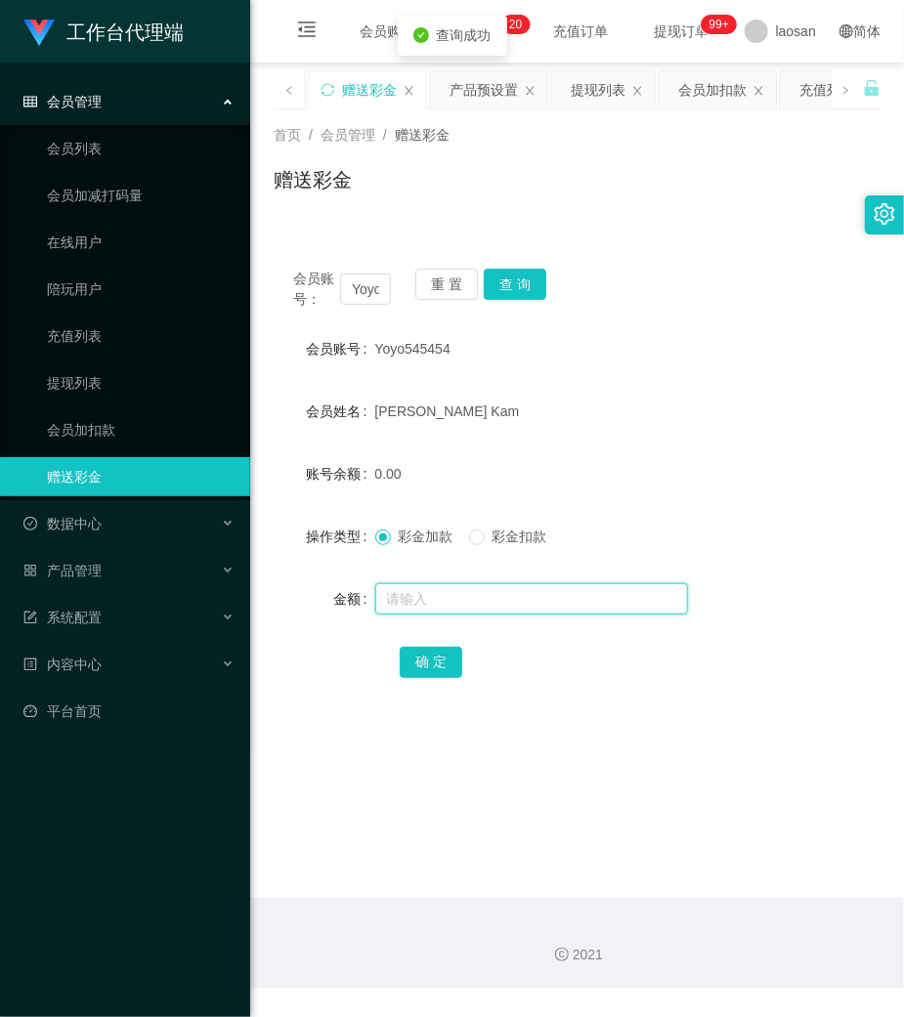
click at [444, 602] on input "text" at bounding box center [531, 598] width 313 height 31
type input "100"
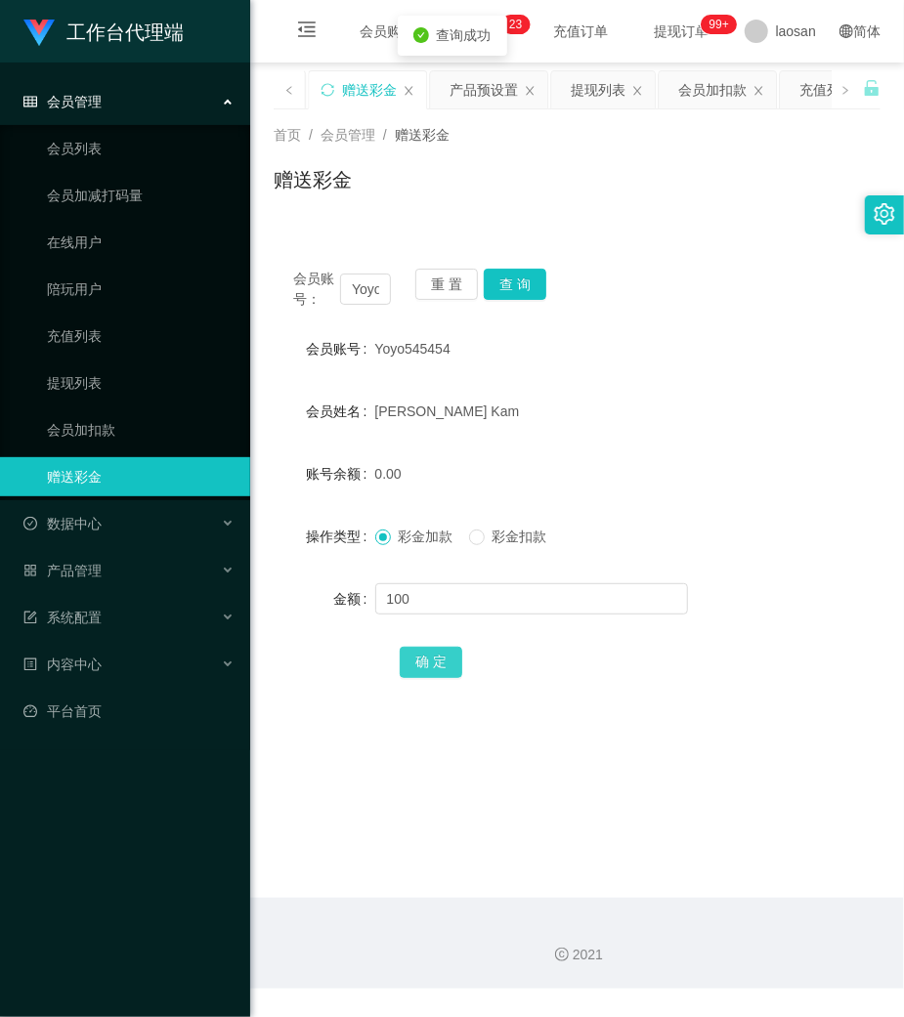
click at [438, 673] on button "确 定" at bounding box center [431, 662] width 63 height 31
click at [717, 269] on div "会员账号： Yoyo545454 重 置 查 询" at bounding box center [577, 289] width 607 height 41
click at [506, 291] on button "查 询" at bounding box center [515, 284] width 63 height 31
drag, startPoint x: 654, startPoint y: 188, endPoint x: 356, endPoint y: 8, distance: 348.0
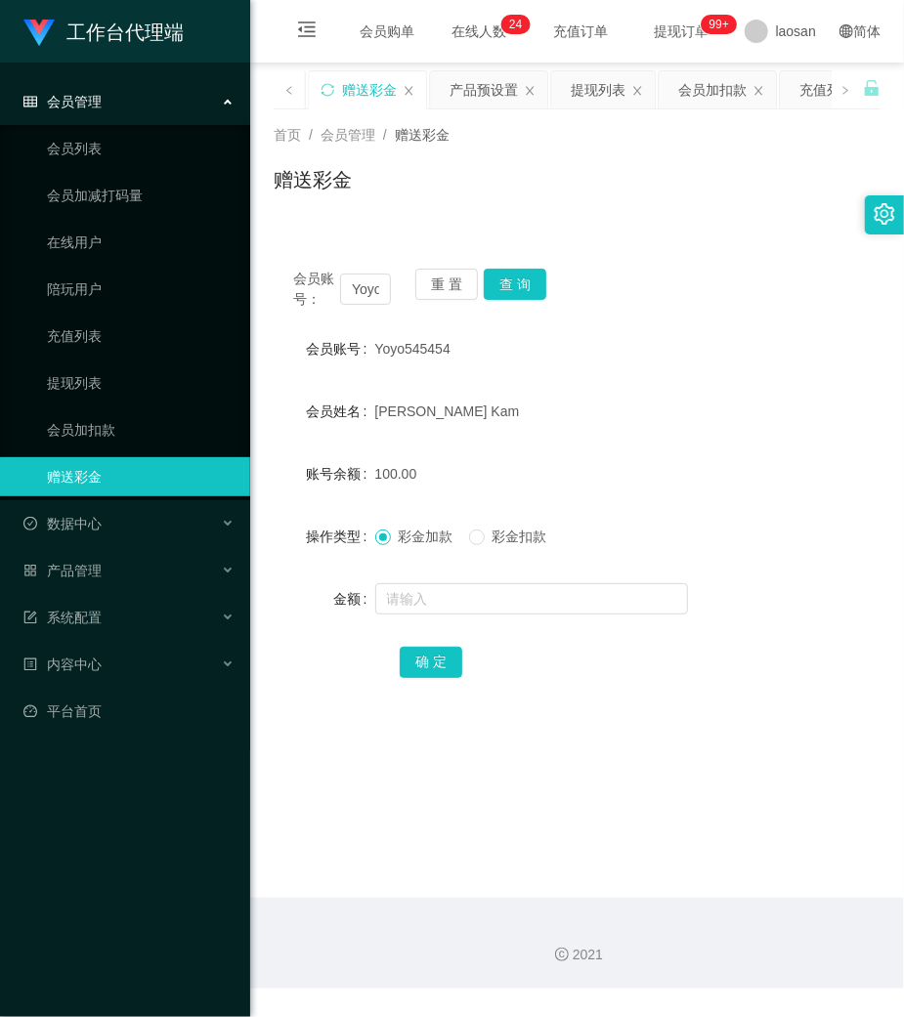
click at [654, 186] on div "赠送彩金" at bounding box center [577, 187] width 607 height 45
click at [431, 290] on button "重 置" at bounding box center [446, 284] width 63 height 31
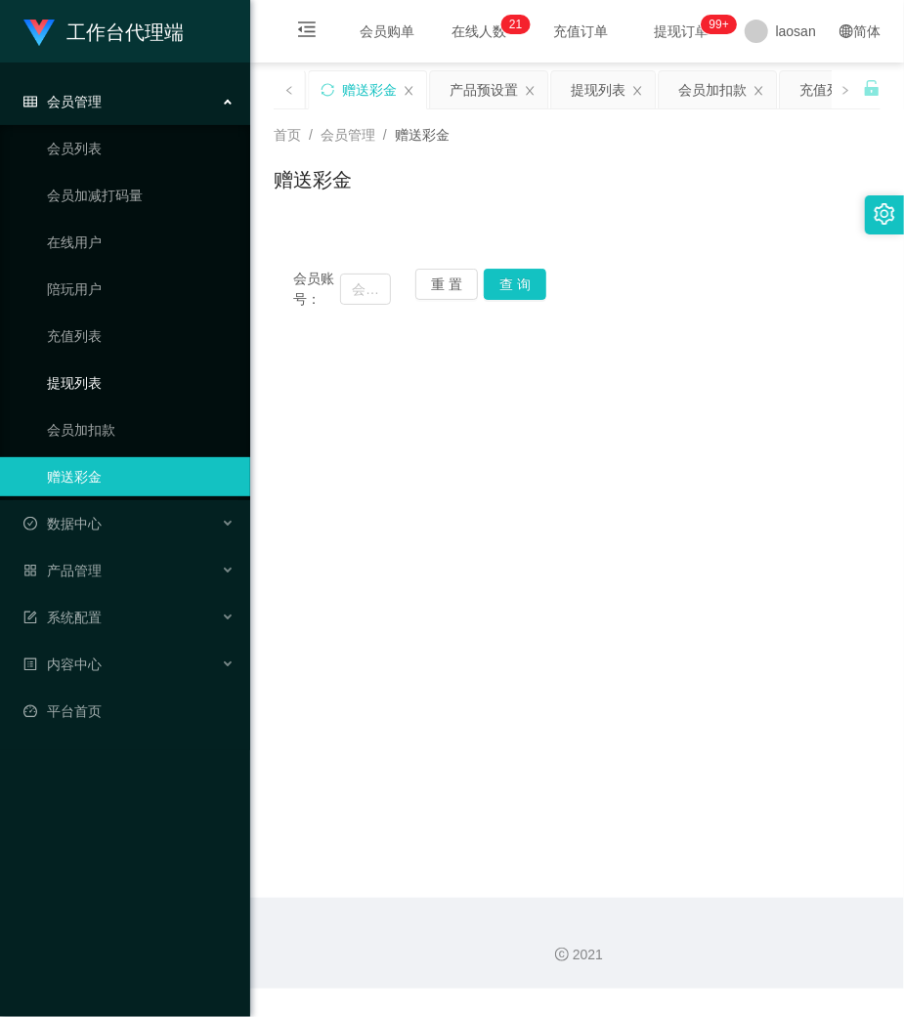
click at [63, 375] on link "提现列表" at bounding box center [141, 382] width 188 height 39
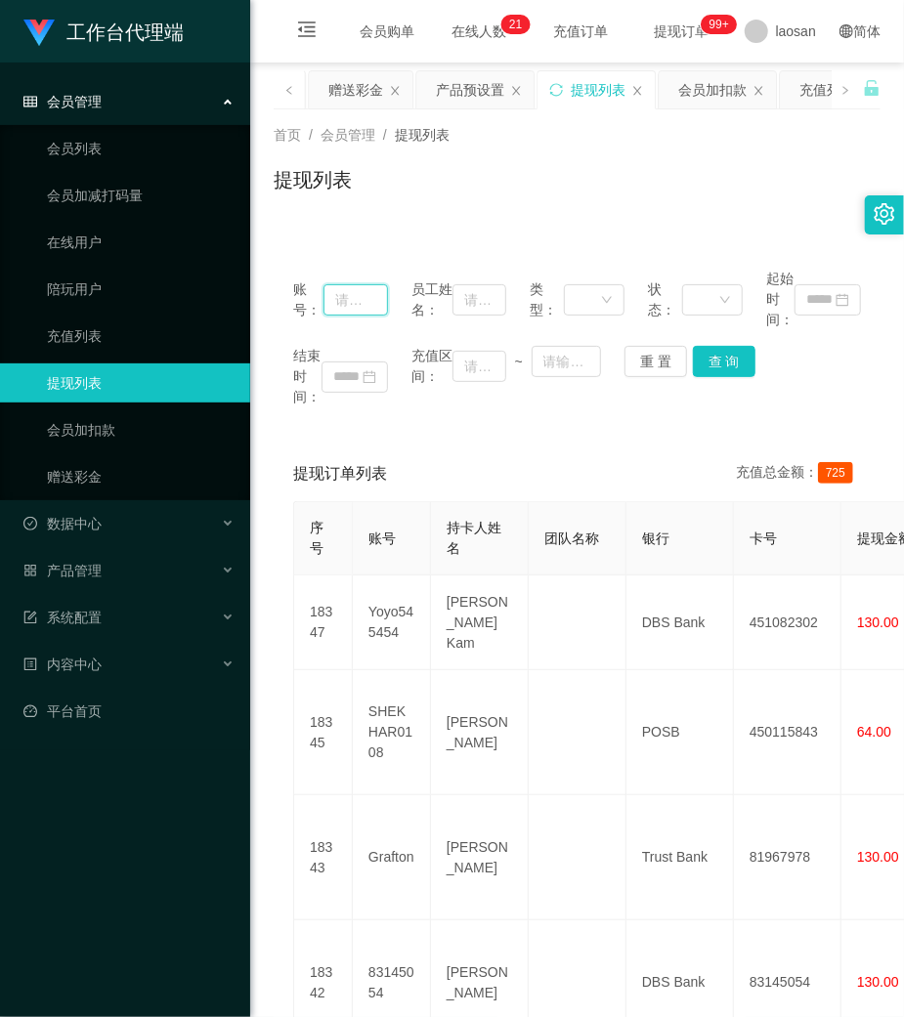
click at [352, 297] on input "text" at bounding box center [355, 299] width 64 height 31
paste input "83321739"
type input "83321739"
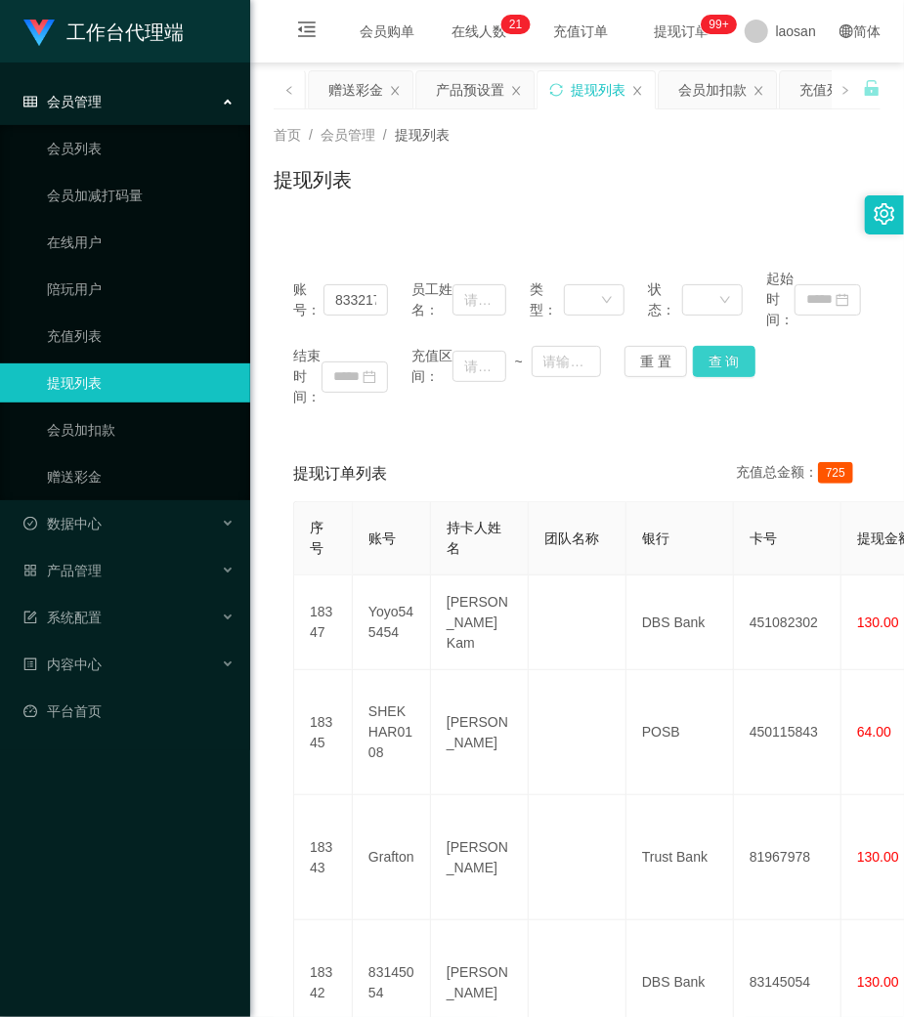
click at [709, 354] on button "查 询" at bounding box center [724, 361] width 63 height 31
click at [709, 354] on div "结束时间： 充值区间： ~ 重 置 查 询" at bounding box center [577, 377] width 568 height 62
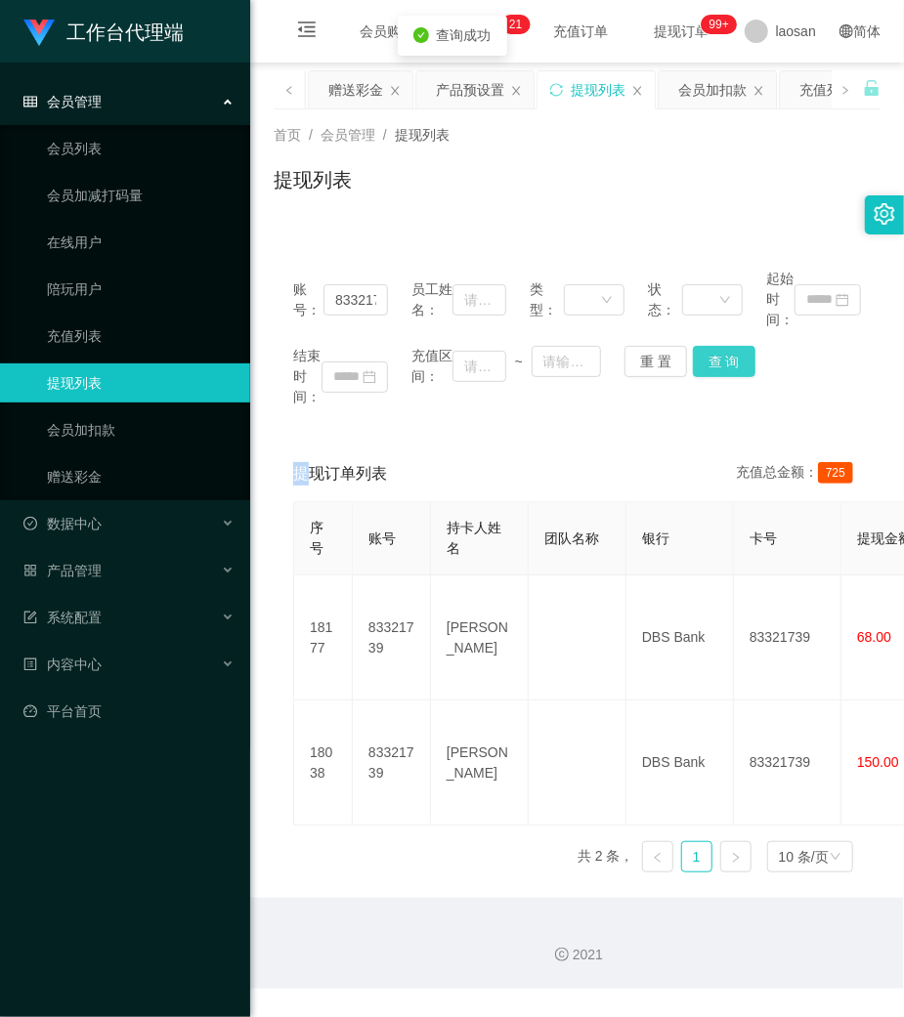
click at [709, 354] on button "查 询" at bounding box center [724, 361] width 63 height 31
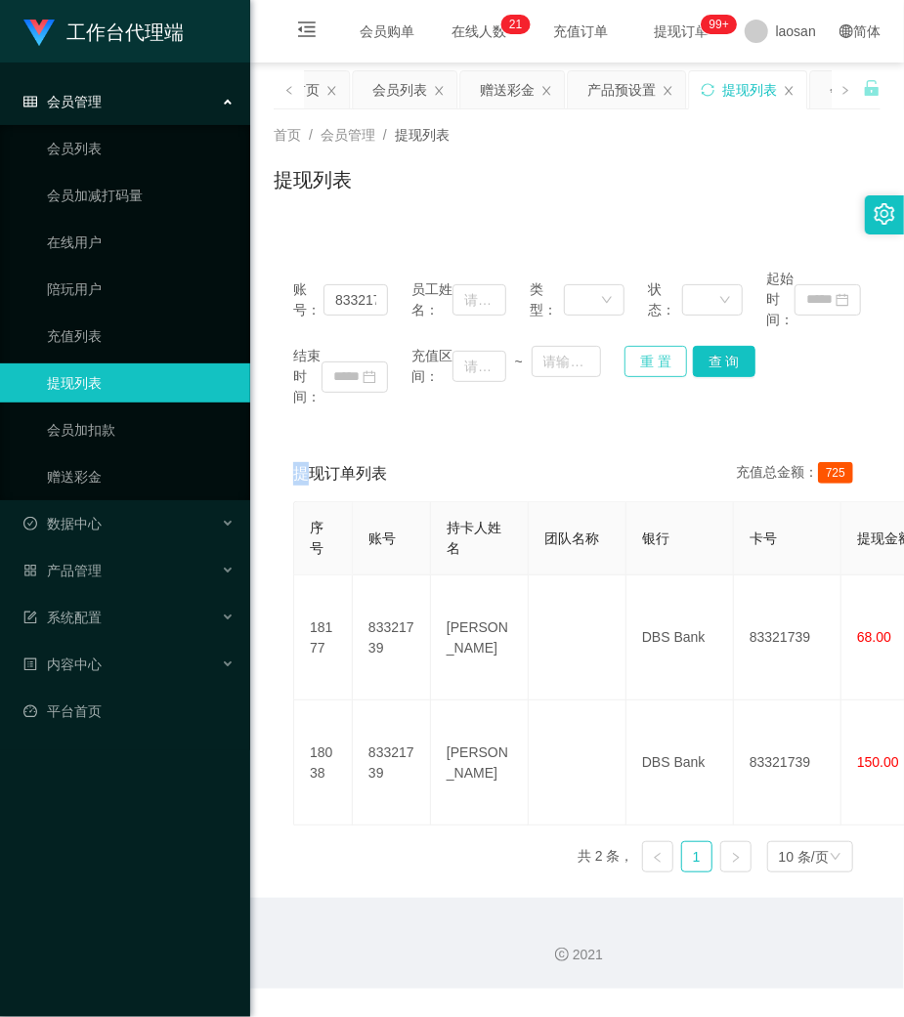
click at [661, 358] on button "重 置" at bounding box center [655, 361] width 63 height 31
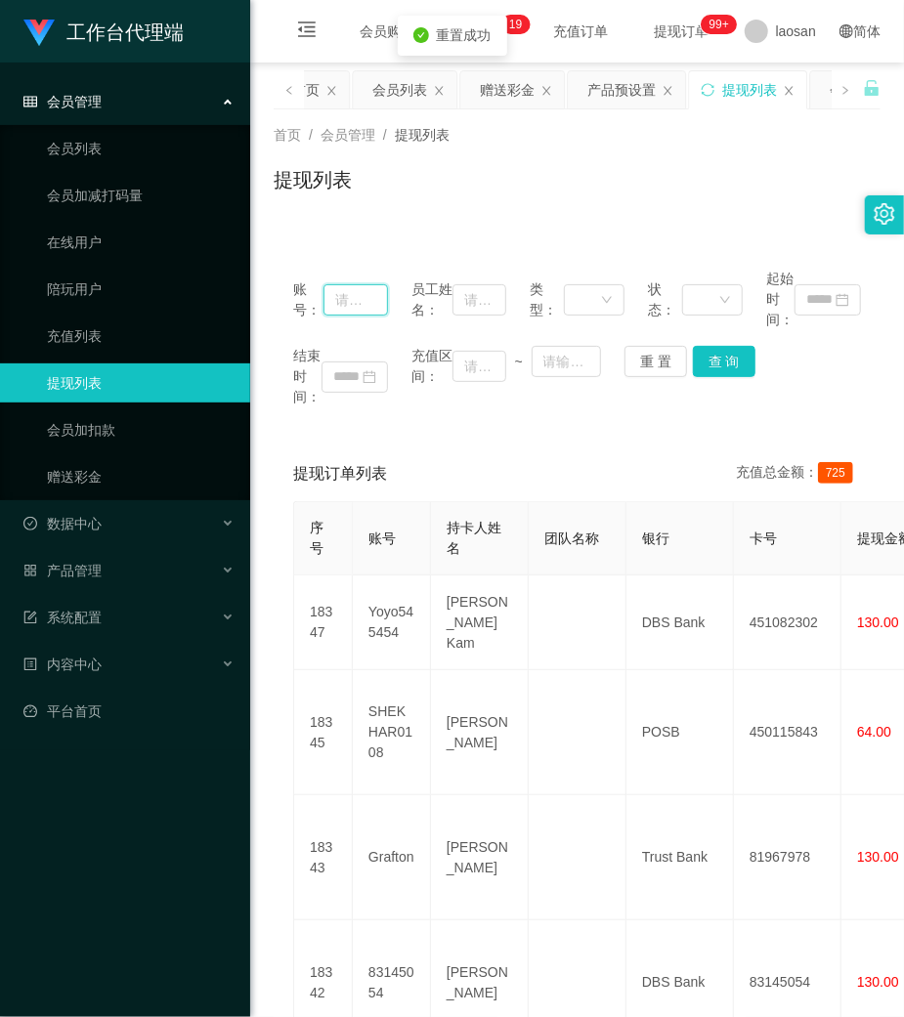
click at [352, 291] on input "text" at bounding box center [355, 299] width 64 height 31
paste input "Yoyo545454"
type input "Yoyo545454"
click at [709, 356] on button "查 询" at bounding box center [724, 361] width 63 height 31
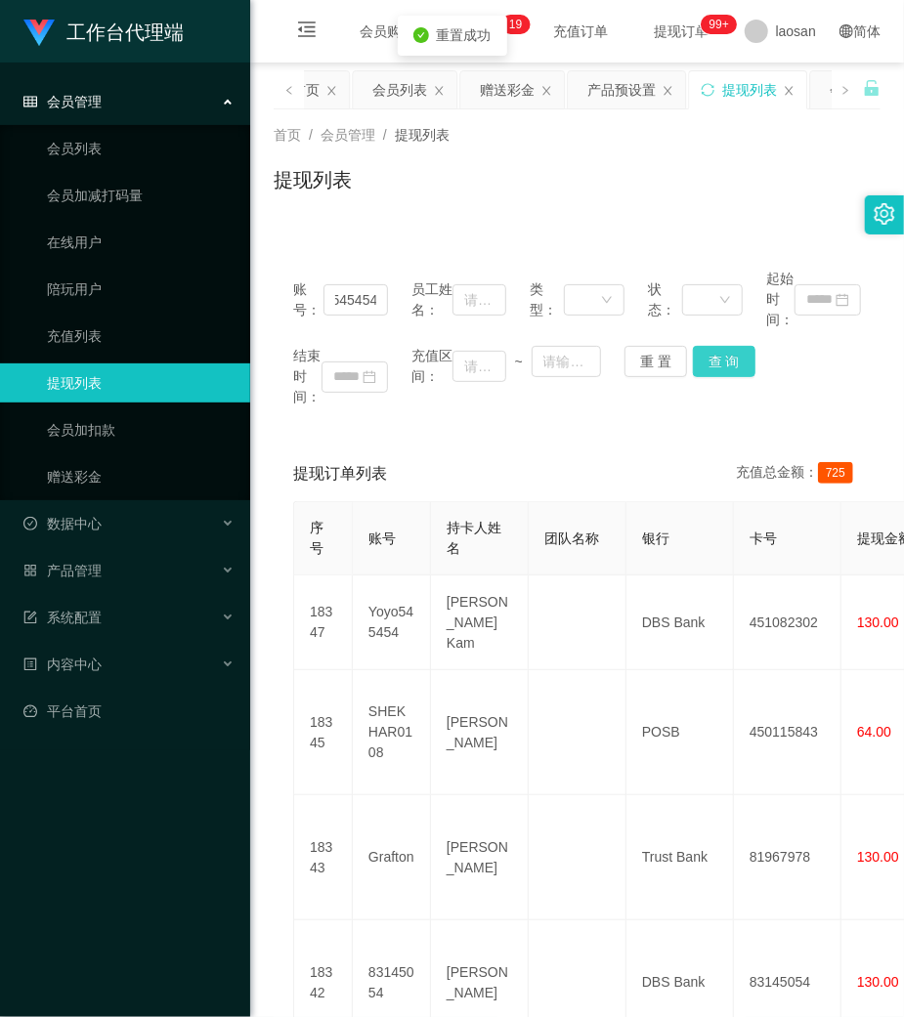
scroll to position [0, 0]
click at [709, 356] on div "结束时间： 充值区间： ~ 重 置 查 询" at bounding box center [577, 377] width 568 height 62
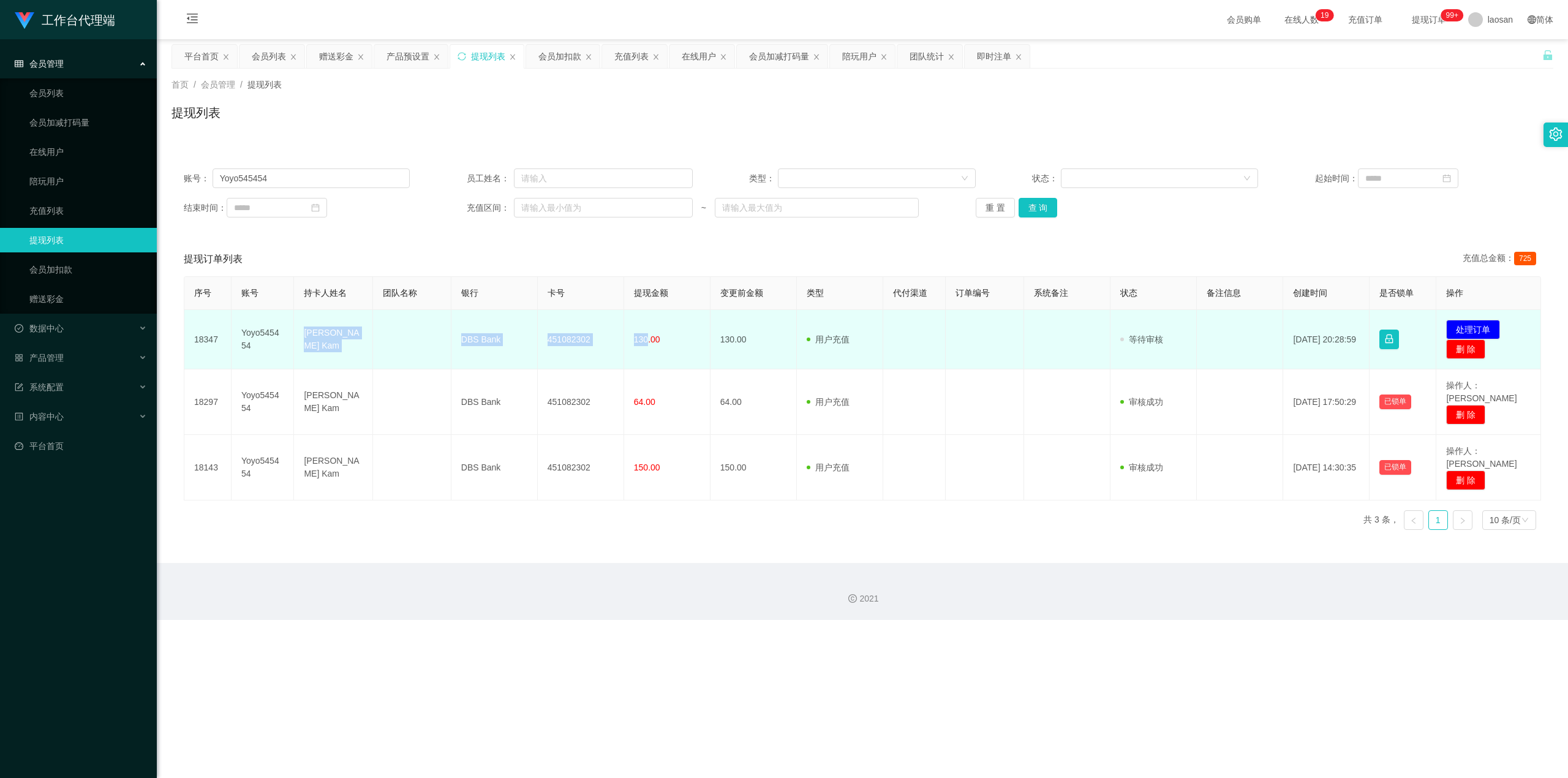
drag, startPoint x: 299, startPoint y: 329, endPoint x: 643, endPoint y: 348, distance: 344.5
click at [566, 348] on tr "18347 Yoyo545454 [PERSON_NAME] Tuck Kam DBS Bank 451082302 130.00 130.00 用户充值 人…" at bounding box center [863, 339] width 1357 height 60
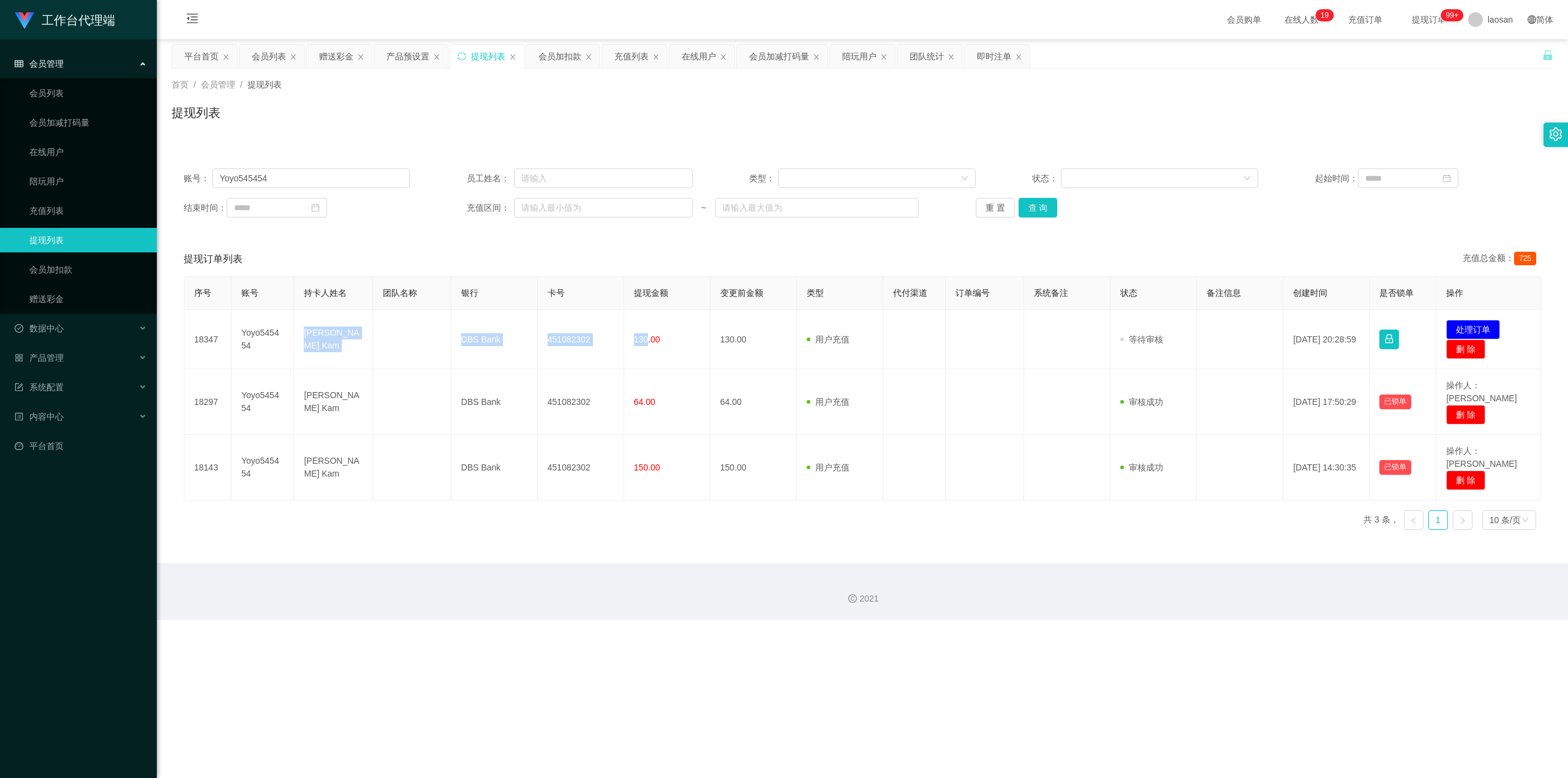
copy tr "[PERSON_NAME] Kam DBS Bank 451082302 130"
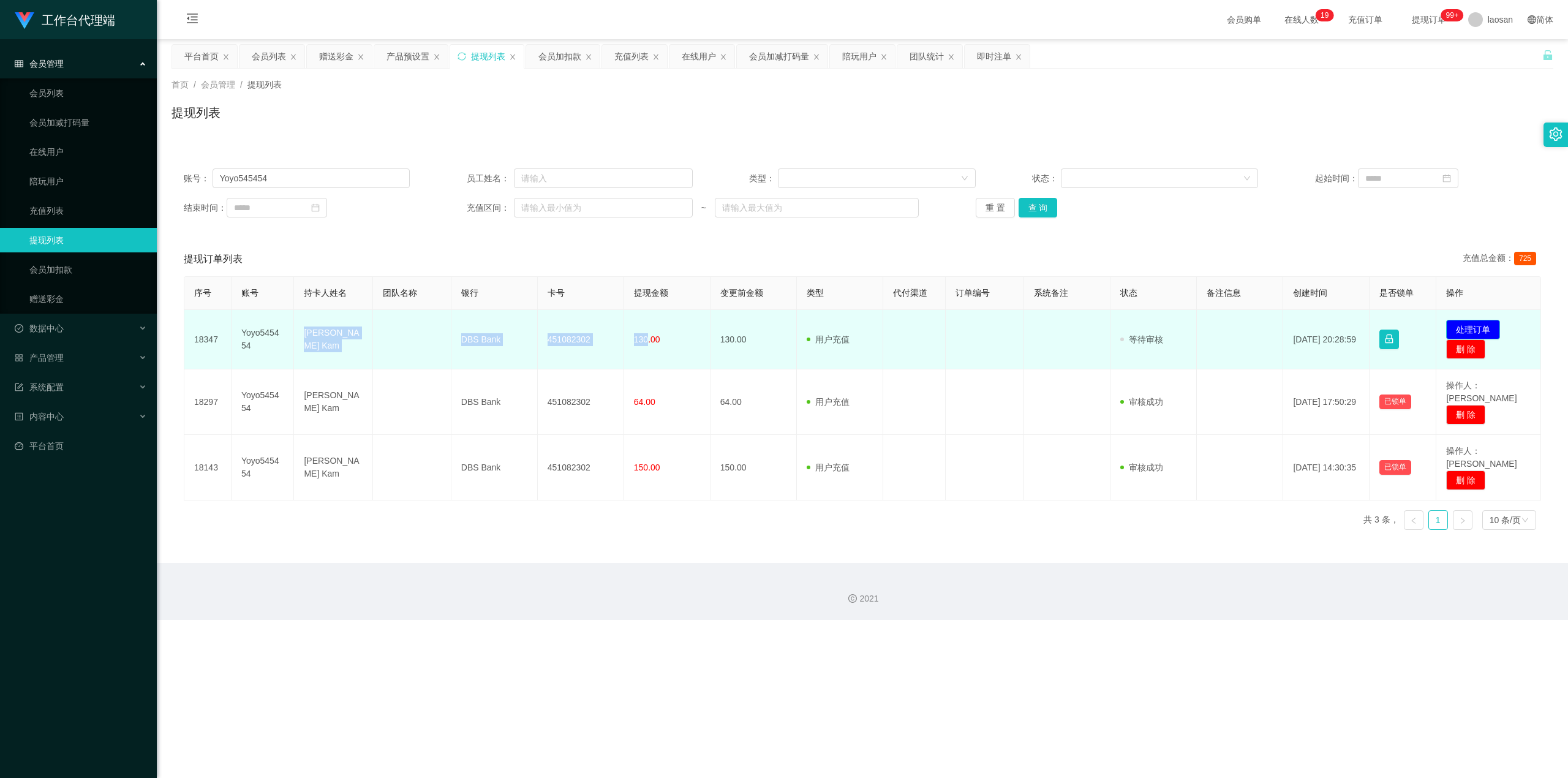
click at [566, 329] on button "处理订单" at bounding box center [1473, 329] width 54 height 19
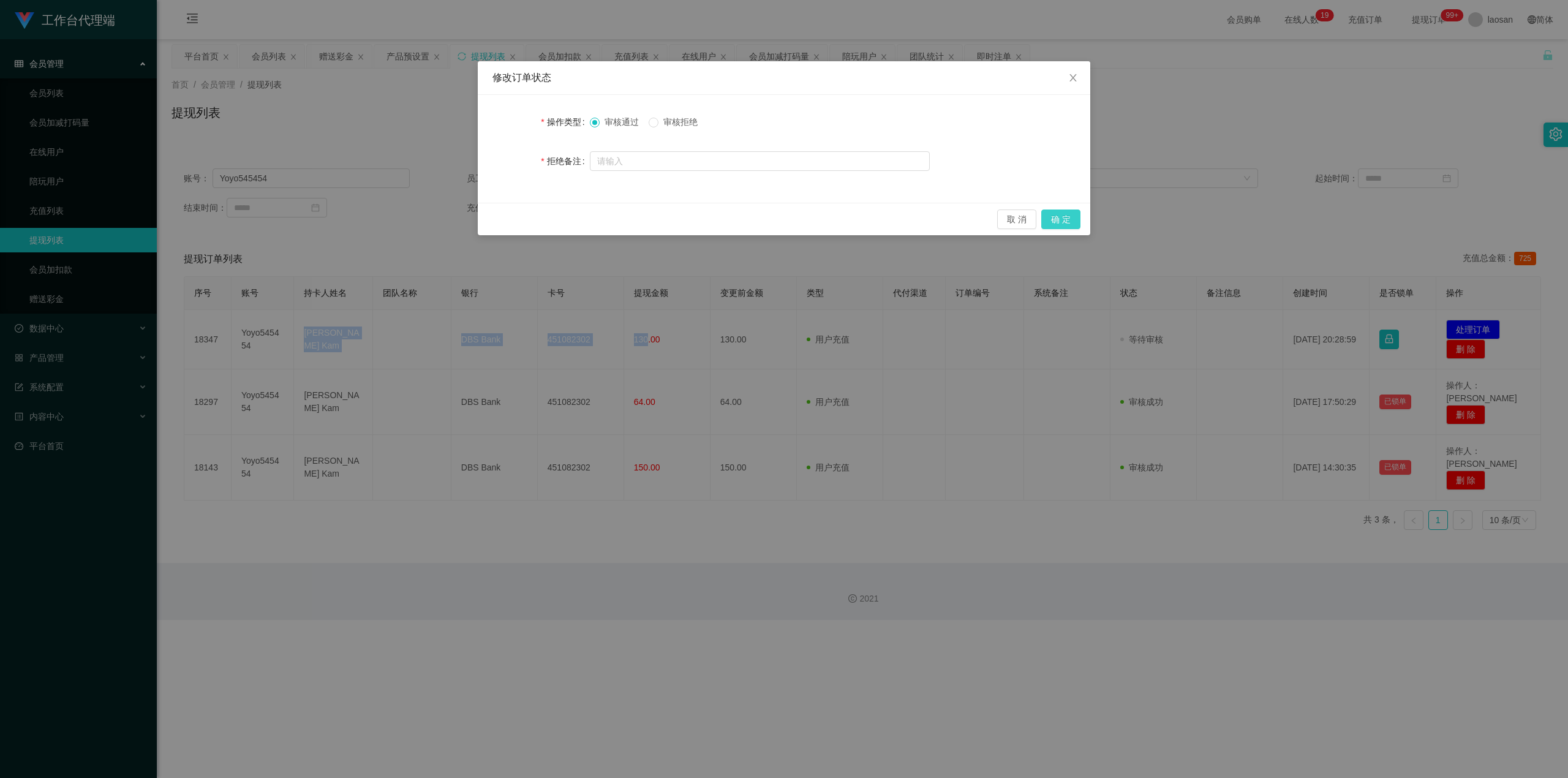
click at [566, 219] on button "确 定" at bounding box center [1061, 219] width 39 height 19
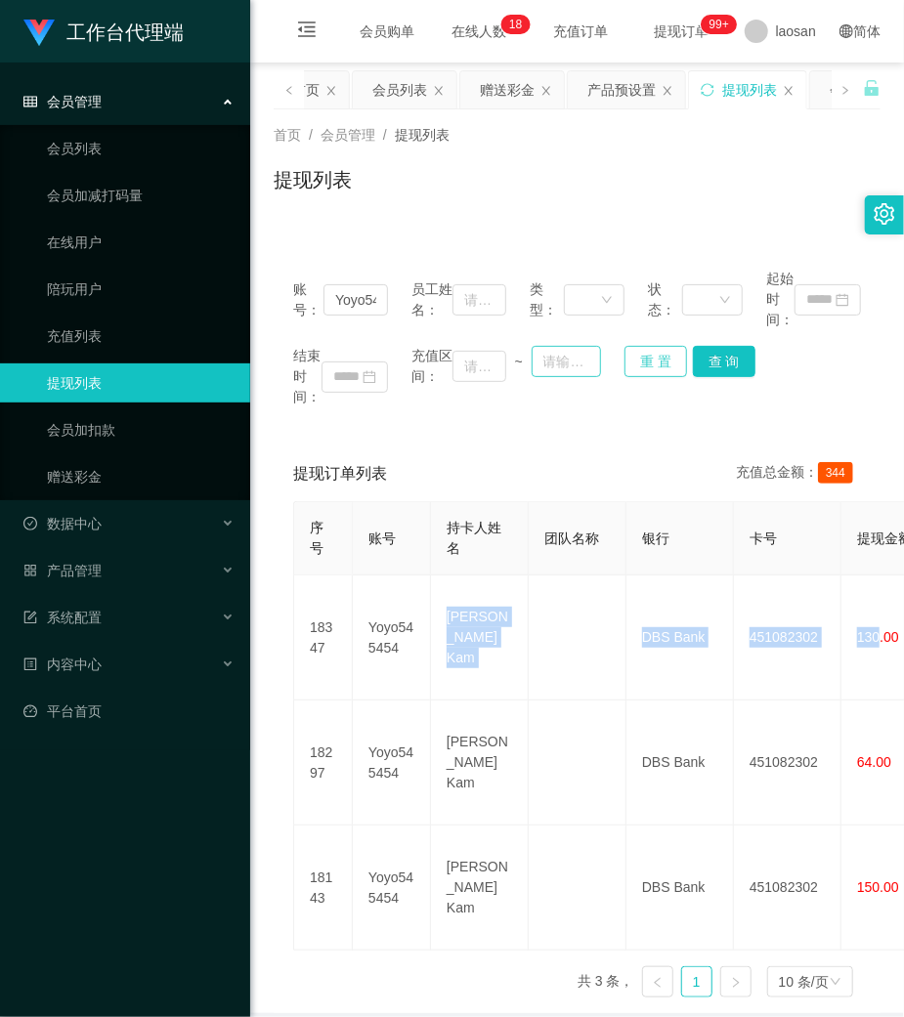
drag, startPoint x: 659, startPoint y: 358, endPoint x: 568, endPoint y: 350, distance: 91.2
click at [659, 358] on button "重 置" at bounding box center [655, 361] width 63 height 31
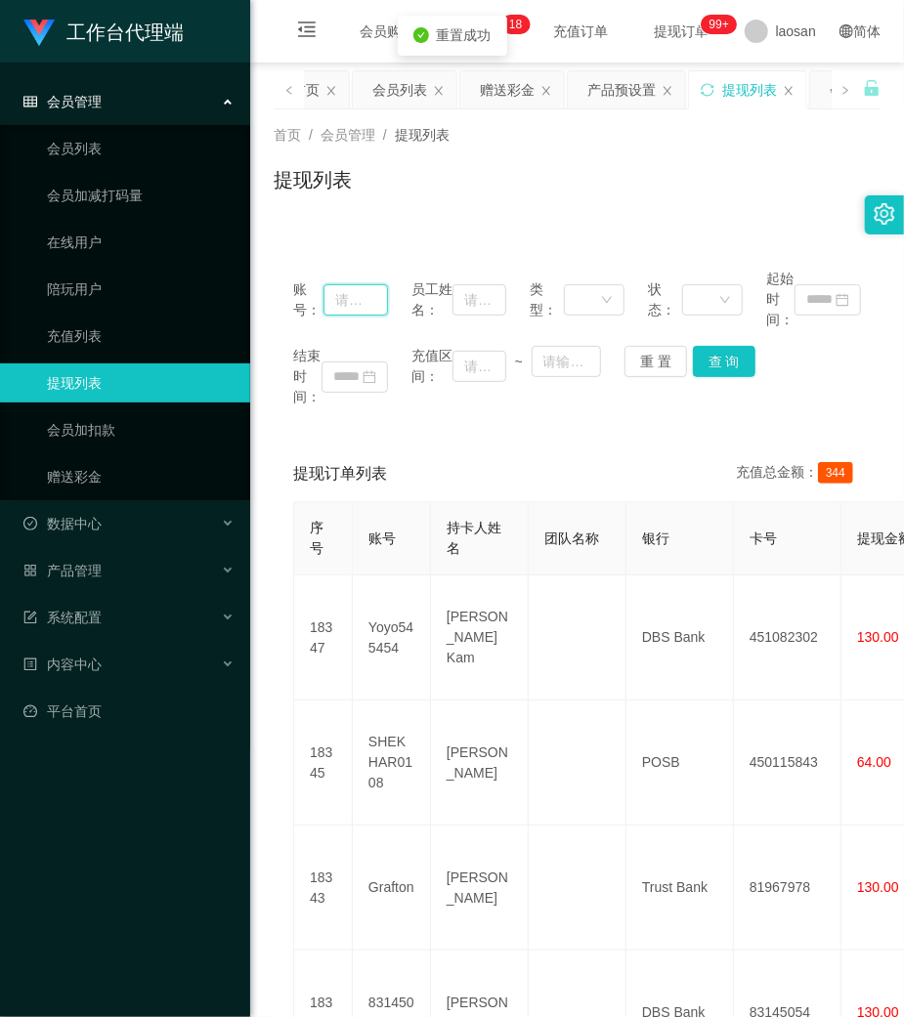
drag, startPoint x: 372, startPoint y: 307, endPoint x: 510, endPoint y: 341, distance: 141.9
click at [372, 307] on input "text" at bounding box center [355, 299] width 64 height 31
paste input "dhp101"
type input "dhp101"
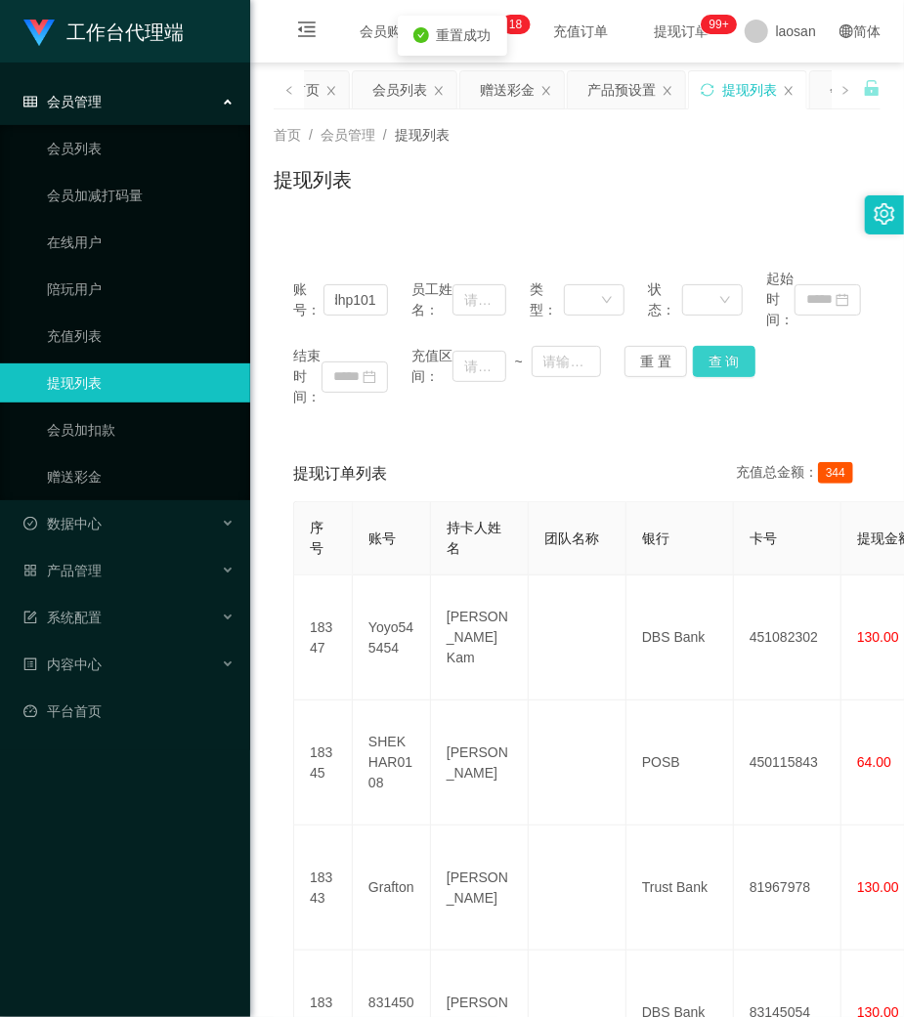
click at [703, 357] on button "查 询" at bounding box center [724, 361] width 63 height 31
click at [703, 357] on div "重 置 查 询" at bounding box center [671, 361] width 95 height 31
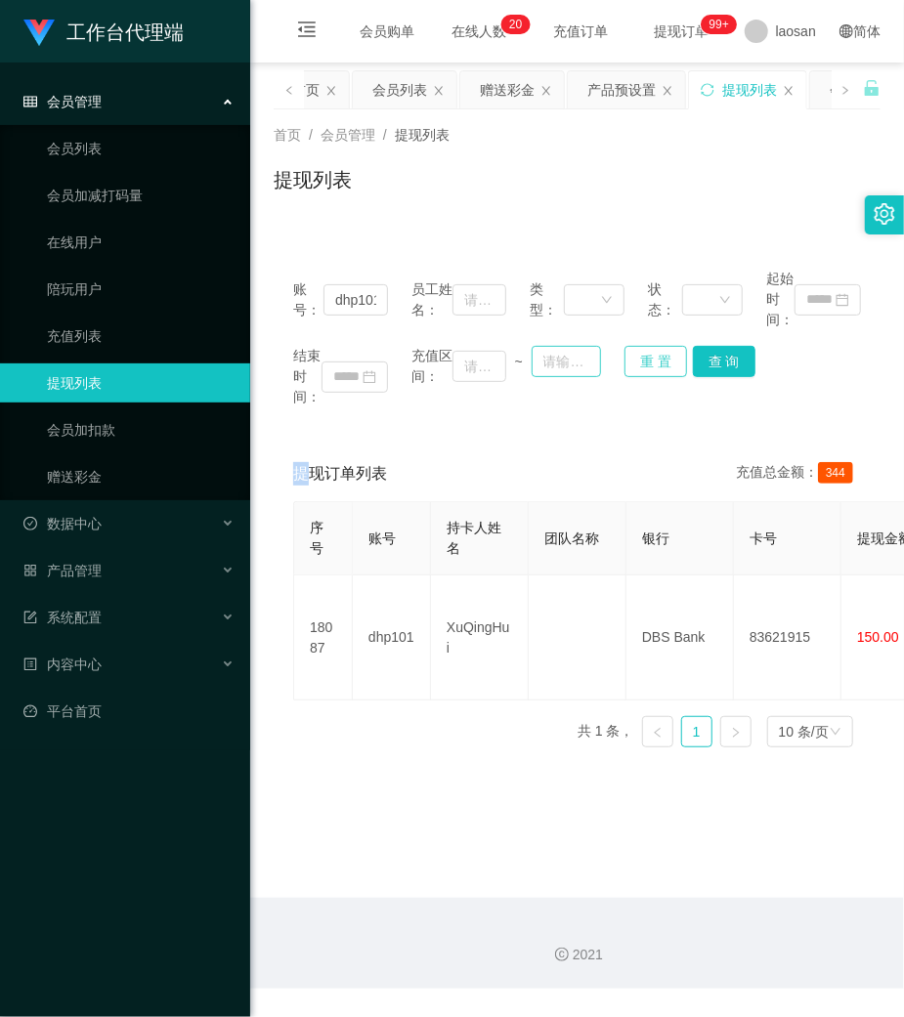
drag, startPoint x: 651, startPoint y: 371, endPoint x: 548, endPoint y: 350, distance: 104.8
click at [651, 371] on button "重 置" at bounding box center [655, 361] width 63 height 31
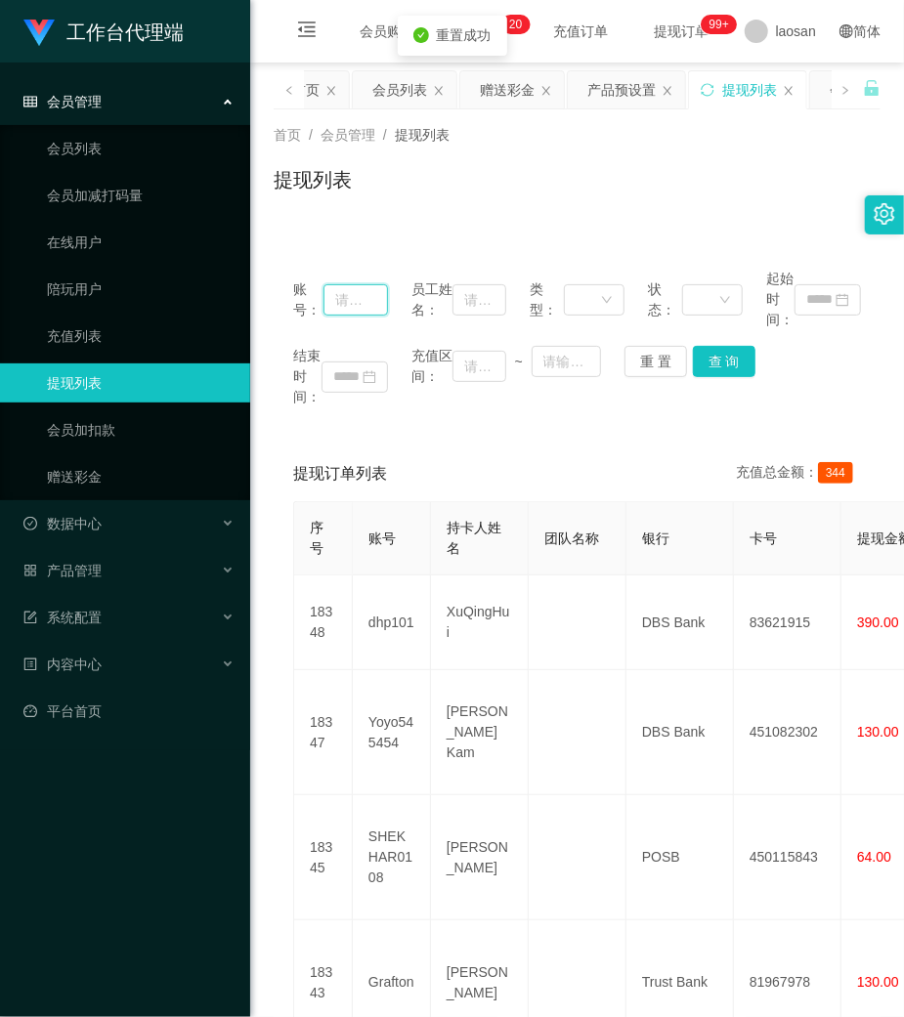
drag, startPoint x: 358, startPoint y: 302, endPoint x: 502, endPoint y: 328, distance: 147.0
click at [379, 302] on input "text" at bounding box center [355, 299] width 64 height 31
paste input "83321739"
type input "83321739"
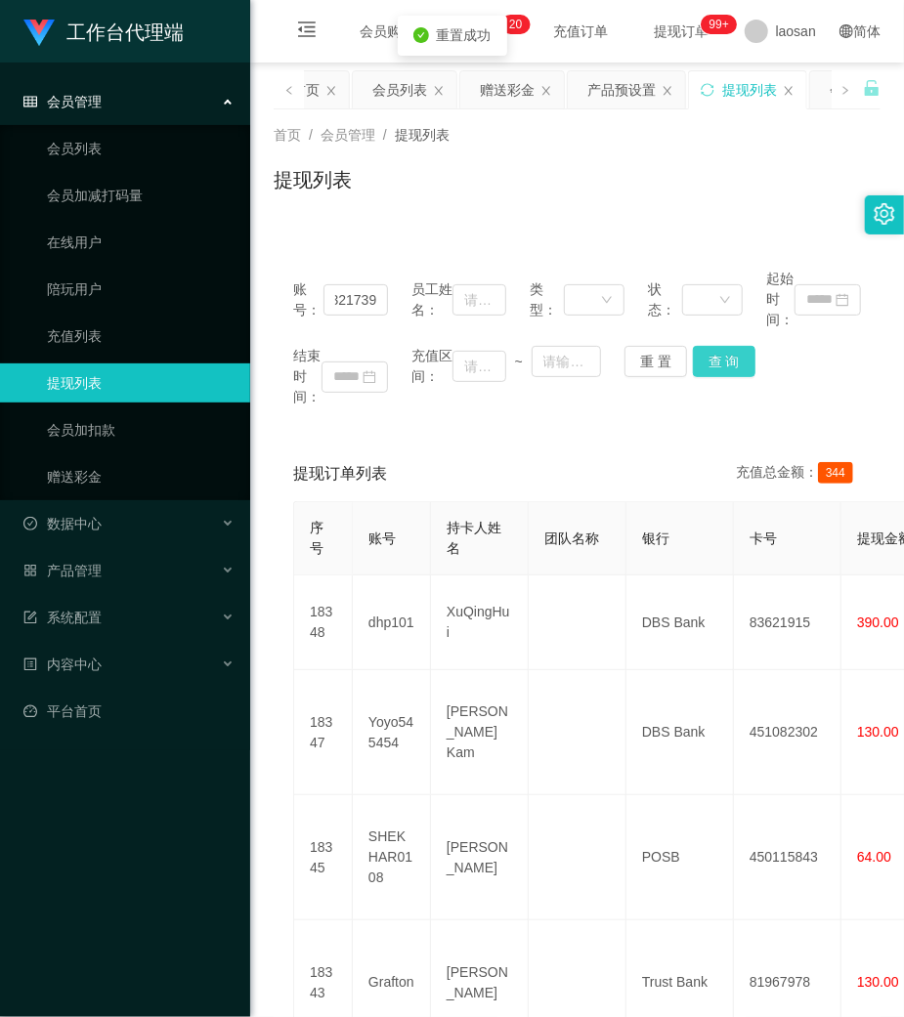
scroll to position [0, 0]
click at [732, 367] on button "查 询" at bounding box center [724, 361] width 63 height 31
click at [729, 365] on div "结束时间： 充值区间： ~ 重 置 查 询" at bounding box center [577, 377] width 568 height 62
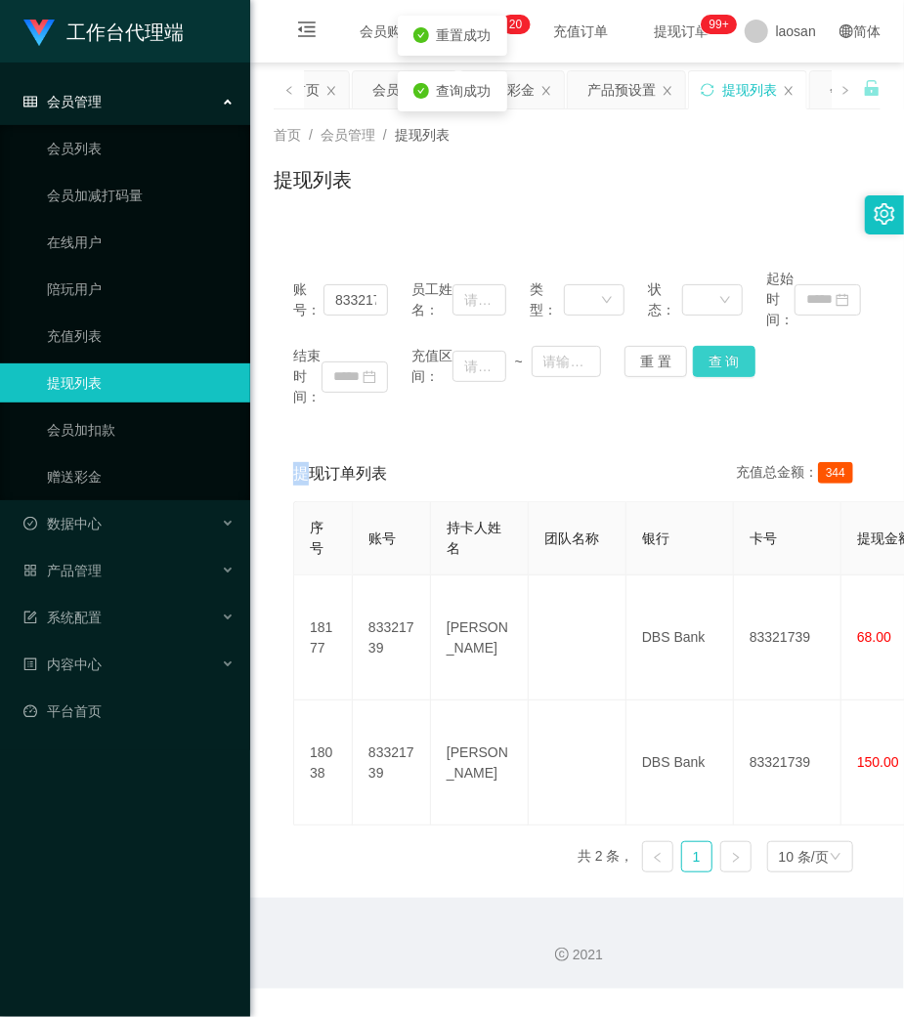
click at [729, 365] on button "查 询" at bounding box center [724, 361] width 63 height 31
click at [701, 356] on button "查 询" at bounding box center [724, 361] width 63 height 31
click at [702, 356] on div "重 置 查 询" at bounding box center [671, 361] width 95 height 31
drag, startPoint x: 702, startPoint y: 356, endPoint x: 689, endPoint y: 358, distance: 12.9
click at [693, 357] on button "查 询" at bounding box center [724, 361] width 63 height 31
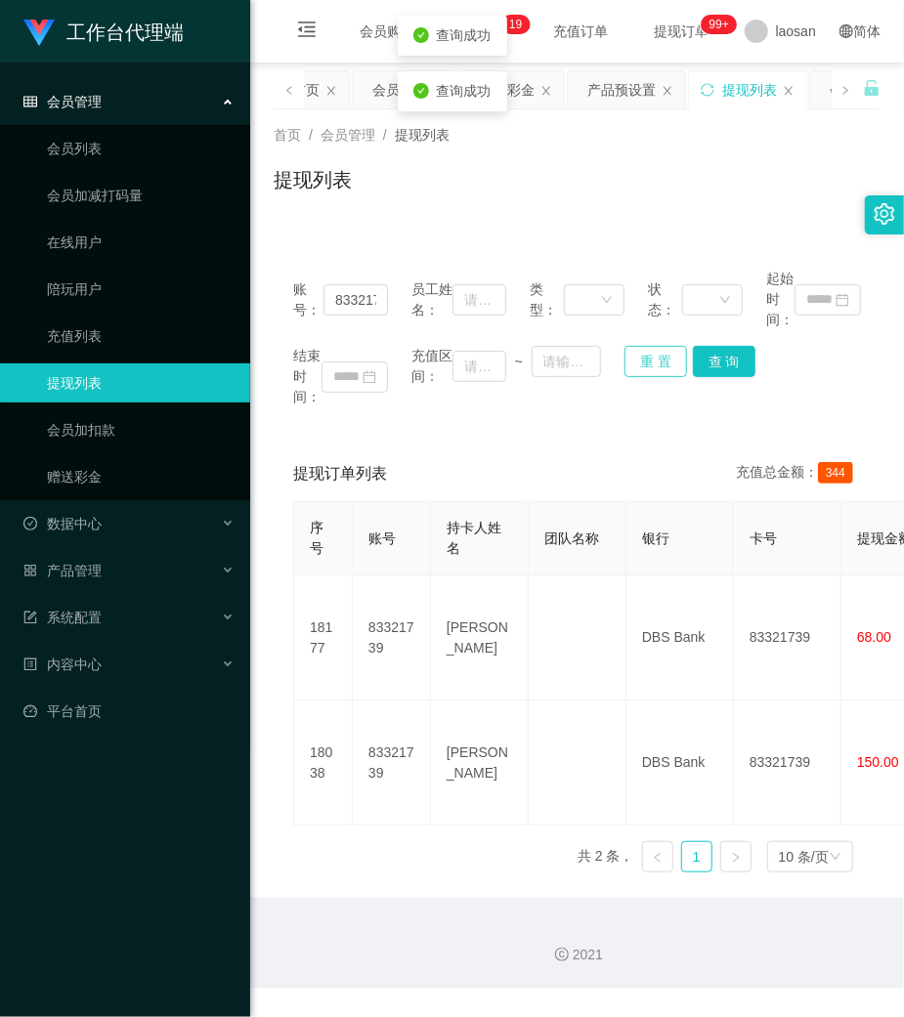
click at [650, 358] on button "重 置" at bounding box center [655, 361] width 63 height 31
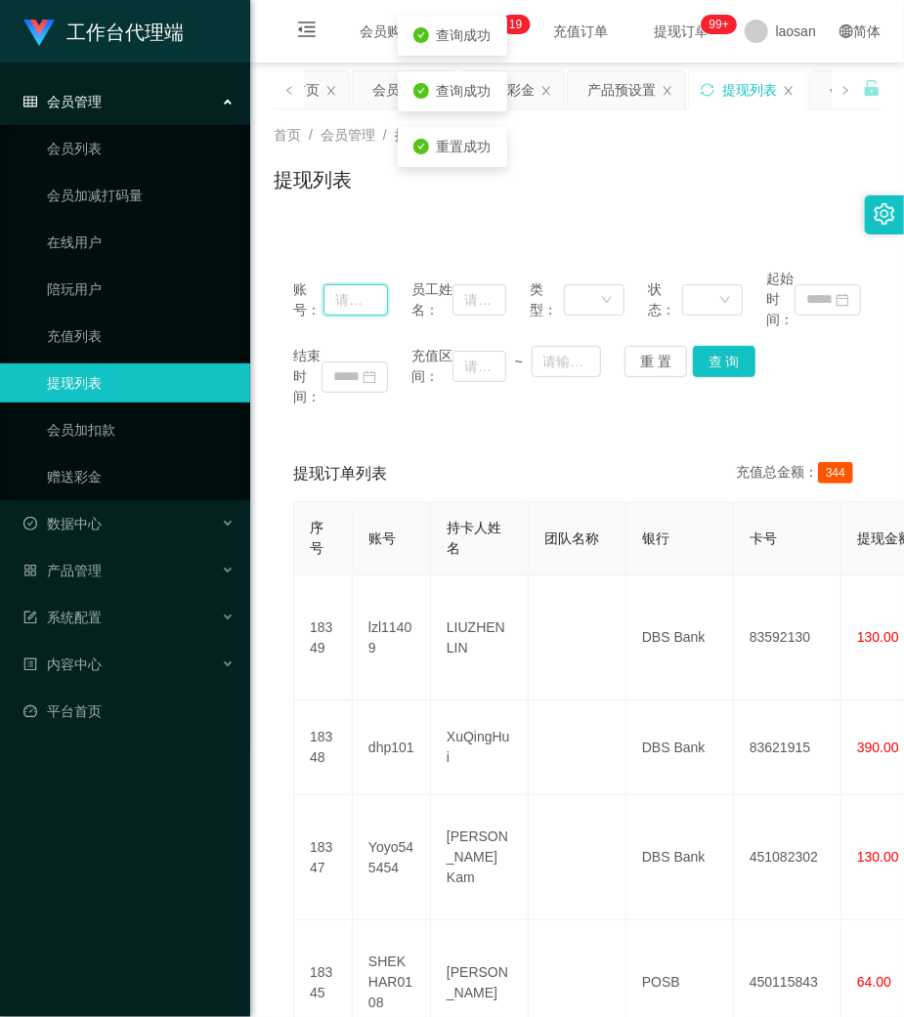
drag, startPoint x: 363, startPoint y: 293, endPoint x: 517, endPoint y: 315, distance: 154.9
click at [365, 293] on input "text" at bounding box center [355, 299] width 64 height 31
paste input "dhp101"
type input "dhp101"
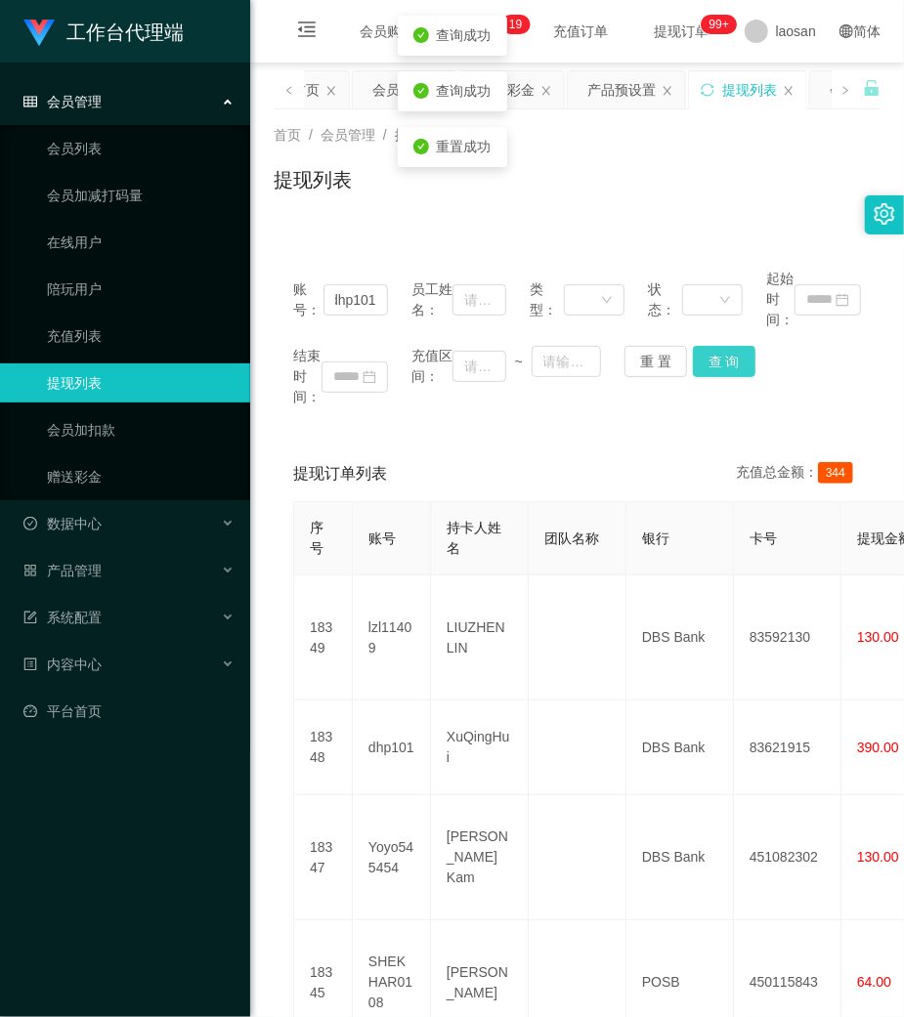
click at [712, 367] on button "查 询" at bounding box center [724, 361] width 63 height 31
drag, startPoint x: 712, startPoint y: 367, endPoint x: 791, endPoint y: 111, distance: 267.9
click at [717, 340] on div "账号： dhp101 员工姓名： 类型： 状态： 起始时间： 结束时间： 充值区间： ~ 重 置 查 询" at bounding box center [577, 338] width 607 height 178
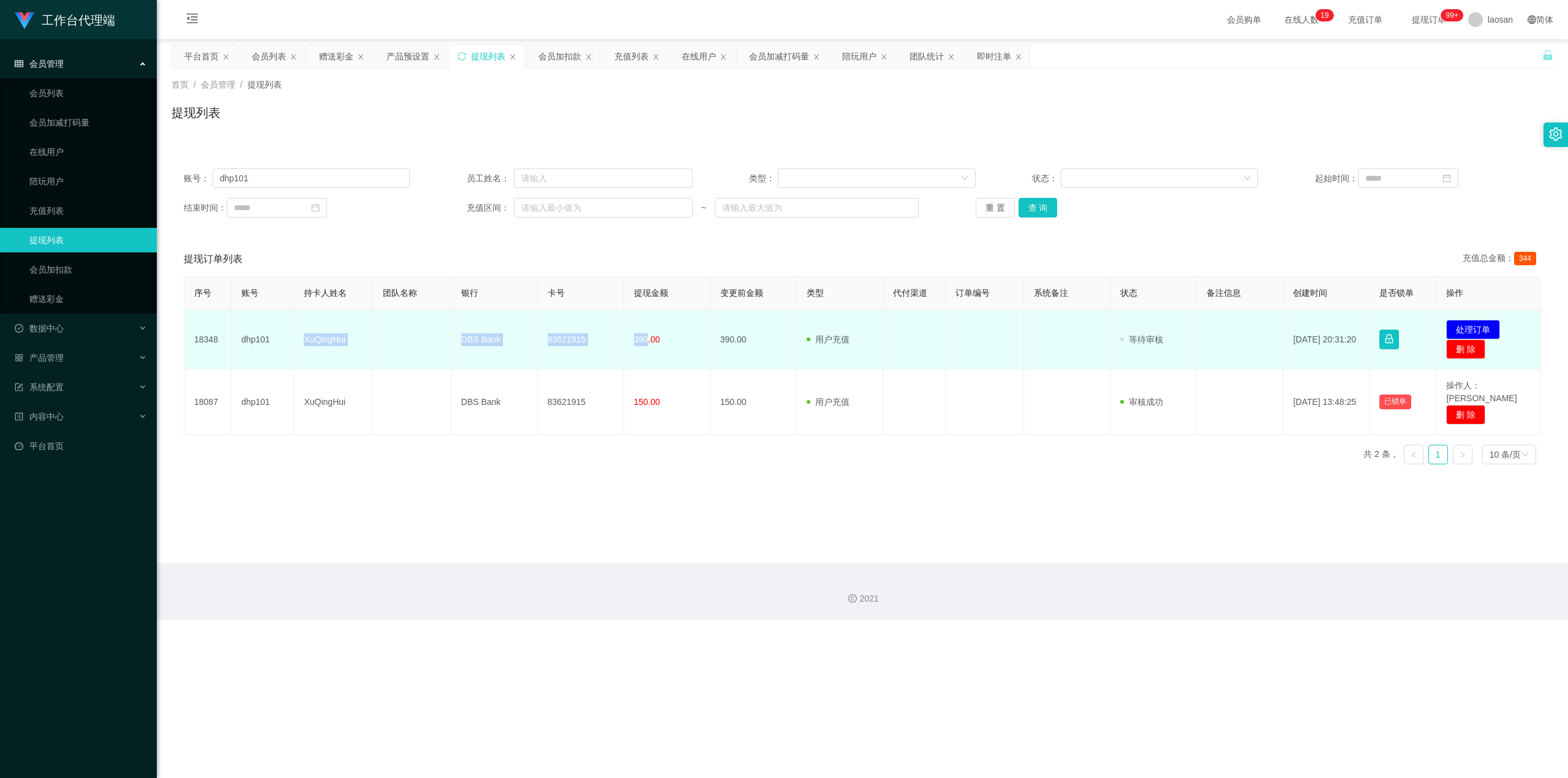
drag, startPoint x: 304, startPoint y: 338, endPoint x: 643, endPoint y: 346, distance: 339.1
click at [566, 346] on tr "18348 dhp101 XuQingHui DBS Bank 83621915 390.00 390.00 用户充值 人工扣款 审核驳回 审核成功 等待审核…" at bounding box center [863, 339] width 1357 height 60
copy tr "XuQingHui DBS Bank 83621915 390"
click at [566, 330] on button "处理订单" at bounding box center [1473, 329] width 54 height 19
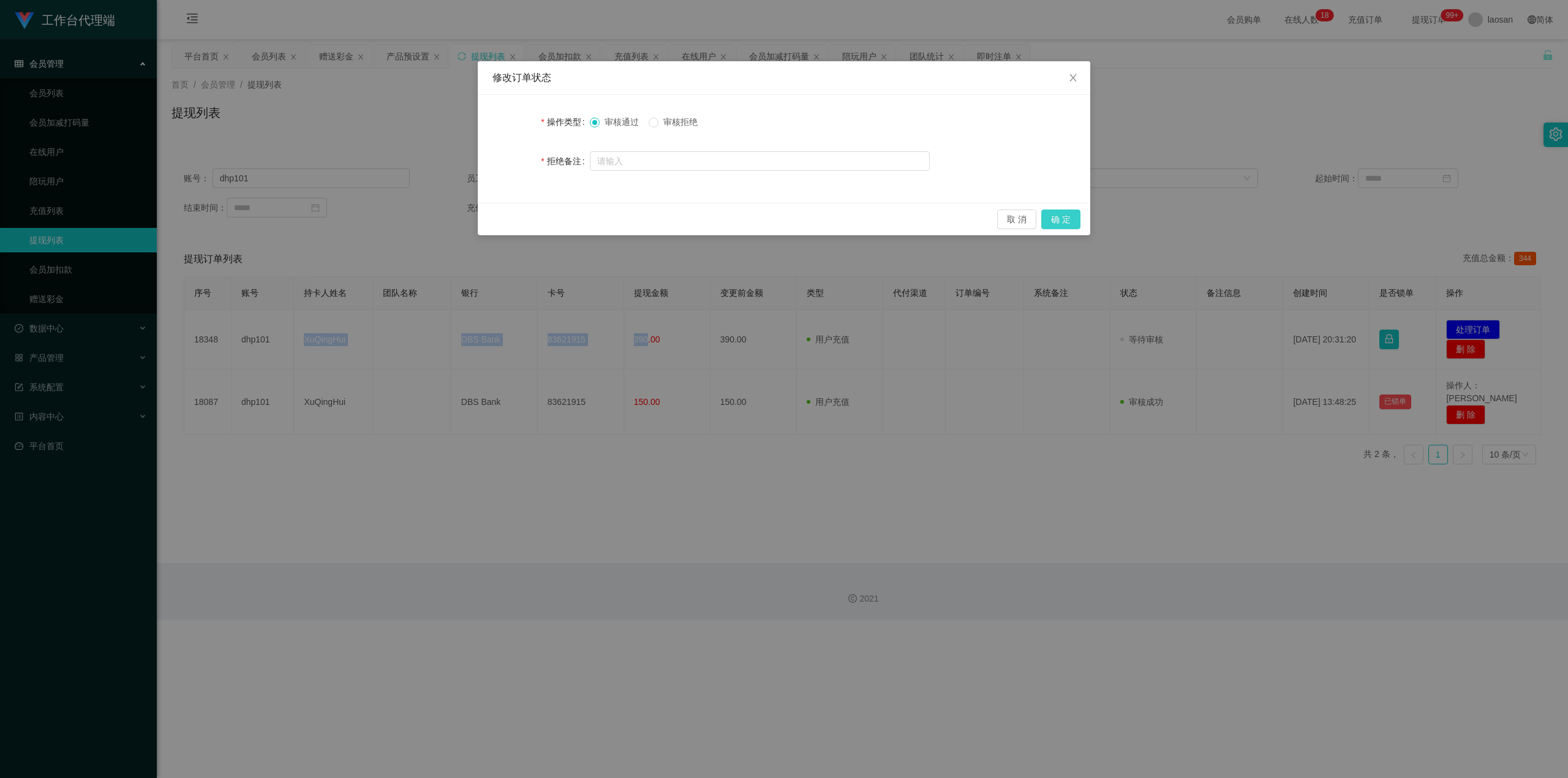
click at [566, 224] on button "确 定" at bounding box center [1061, 219] width 39 height 19
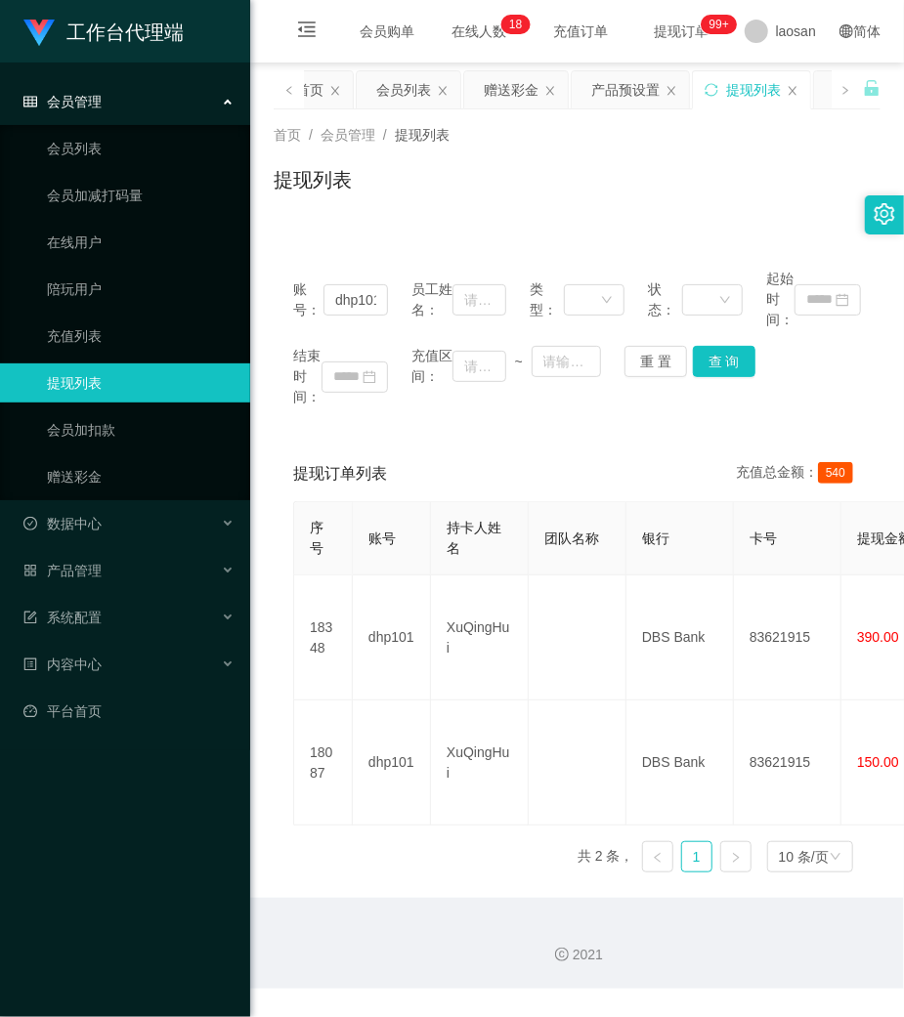
click at [637, 408] on div "账号： dhp101 员工姓名： 类型： 状态： 起始时间： 结束时间： 充值区间： ~ 重 置 查 询" at bounding box center [577, 338] width 607 height 178
click at [700, 376] on button "查 询" at bounding box center [724, 361] width 63 height 31
click at [701, 376] on div "重 置 查 询" at bounding box center [671, 361] width 95 height 31
drag, startPoint x: 701, startPoint y: 376, endPoint x: 745, endPoint y: 178, distance: 203.2
click at [701, 373] on button "查 询" at bounding box center [724, 361] width 63 height 31
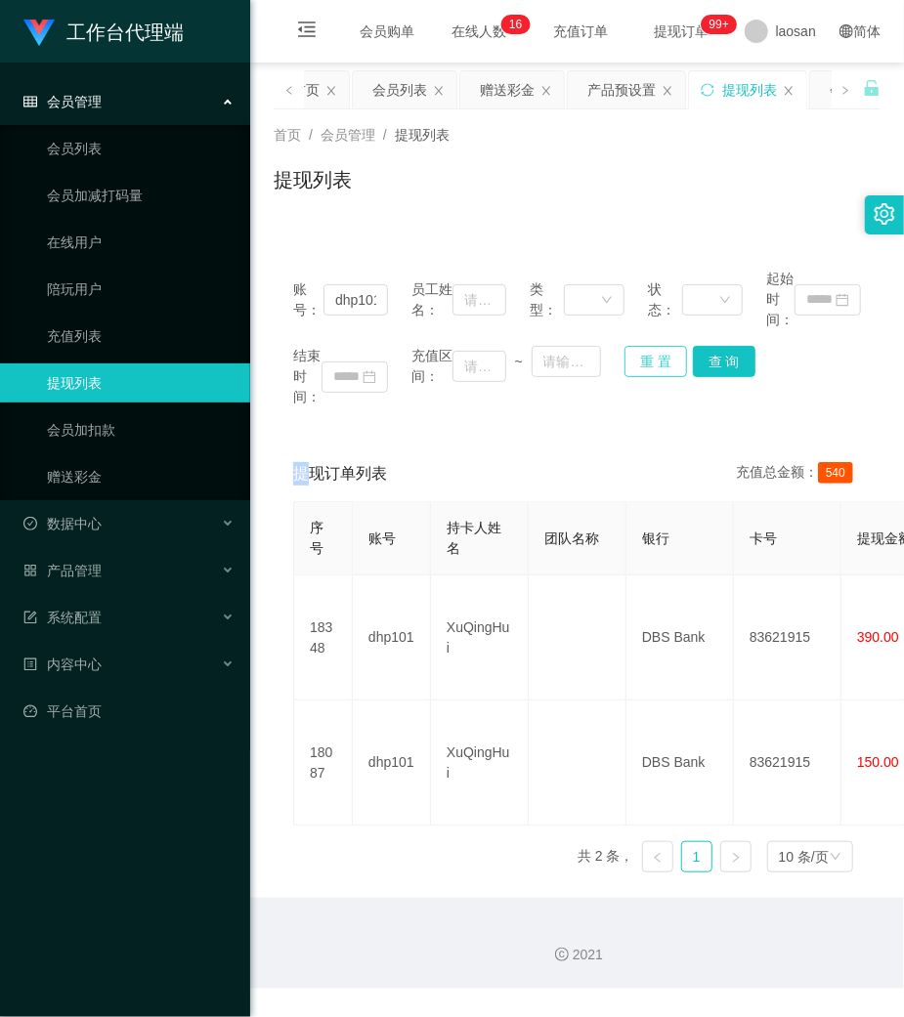
drag, startPoint x: 639, startPoint y: 362, endPoint x: 510, endPoint y: 338, distance: 131.1
click at [638, 362] on button "重 置" at bounding box center [655, 361] width 63 height 31
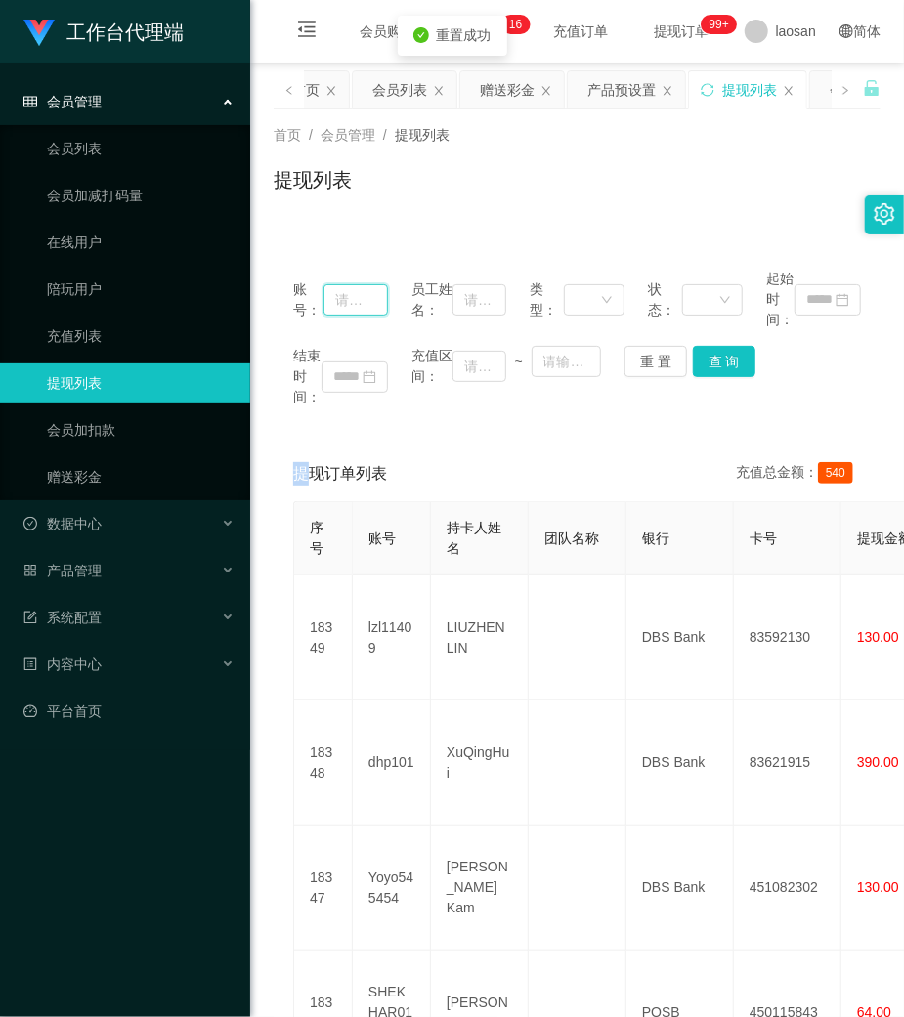
drag, startPoint x: 360, startPoint y: 299, endPoint x: 529, endPoint y: 318, distance: 170.1
click at [361, 298] on input "text" at bounding box center [355, 299] width 64 height 31
paste input "83321739"
type input "83321739"
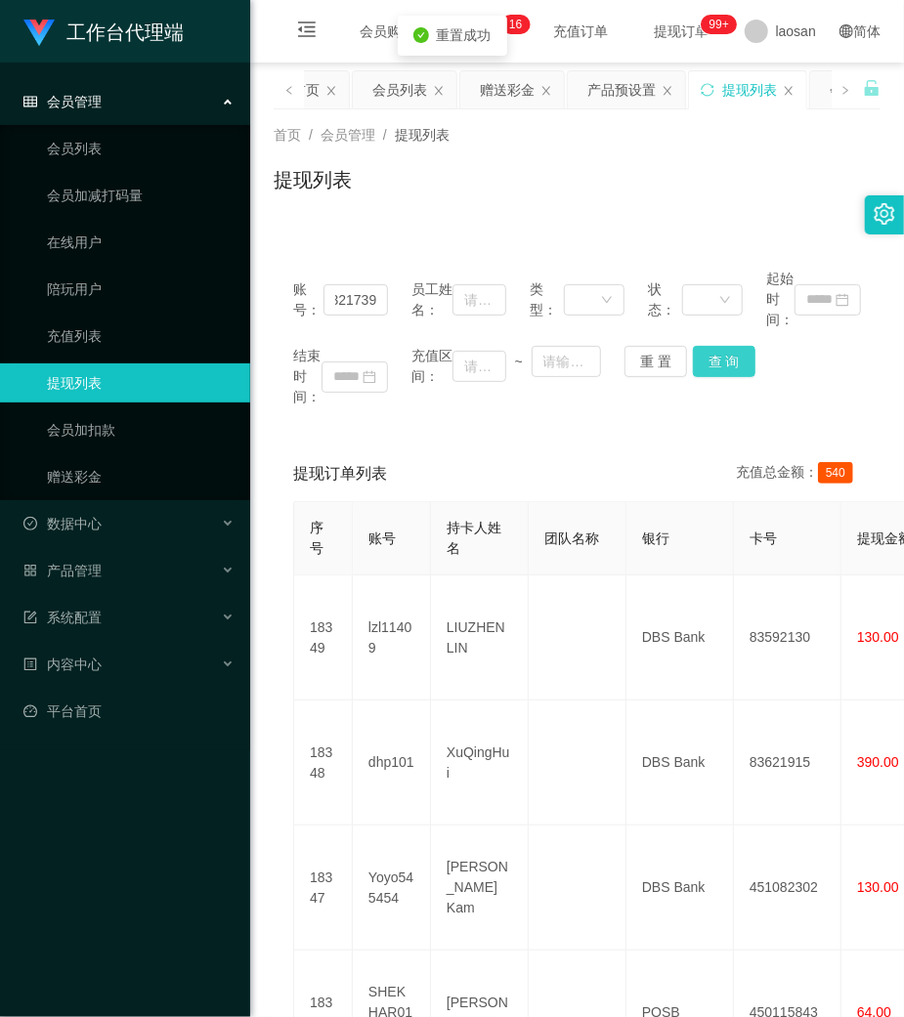
click at [708, 371] on button "查 询" at bounding box center [724, 361] width 63 height 31
click at [708, 371] on div "重 置 查 询" at bounding box center [671, 361] width 95 height 31
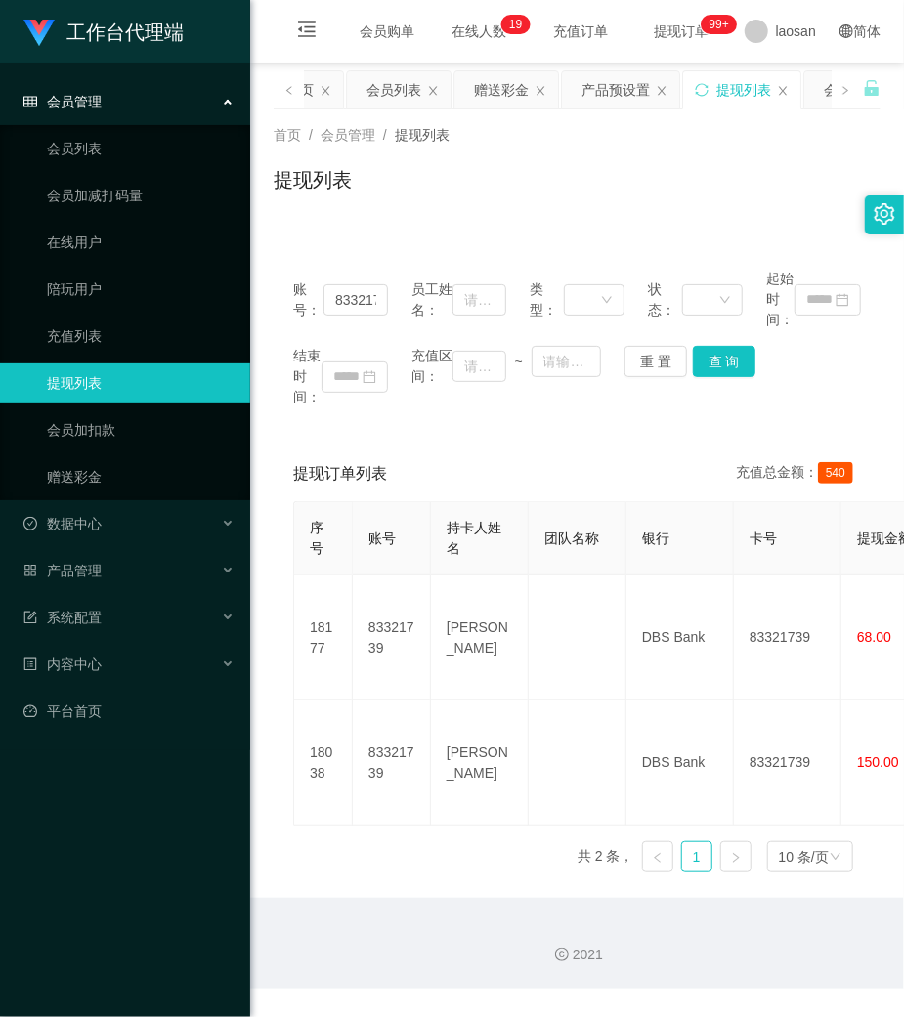
click at [545, 408] on div "账号： 83321739 员工姓名： 类型： 状态： 起始时间： 结束时间： 充值区间： ~ 重 置 查 询" at bounding box center [577, 338] width 607 height 178
click at [107, 469] on link "赠送彩金" at bounding box center [141, 476] width 188 height 39
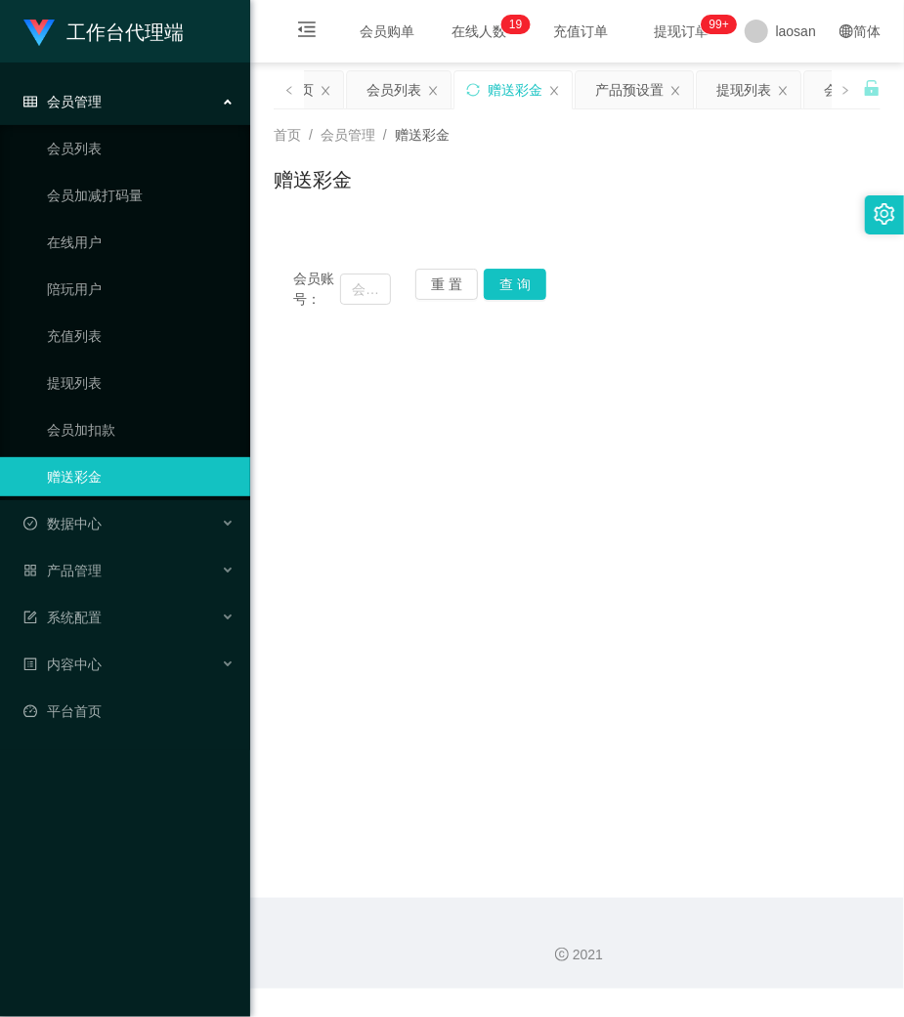
drag, startPoint x: 478, startPoint y: 297, endPoint x: 406, endPoint y: 291, distance: 71.6
click at [474, 295] on div "重 置 查 询" at bounding box center [464, 289] width 98 height 41
drag, startPoint x: 365, startPoint y: 289, endPoint x: 392, endPoint y: 290, distance: 26.4
click at [379, 290] on input "text" at bounding box center [365, 289] width 51 height 31
paste input "83321739"
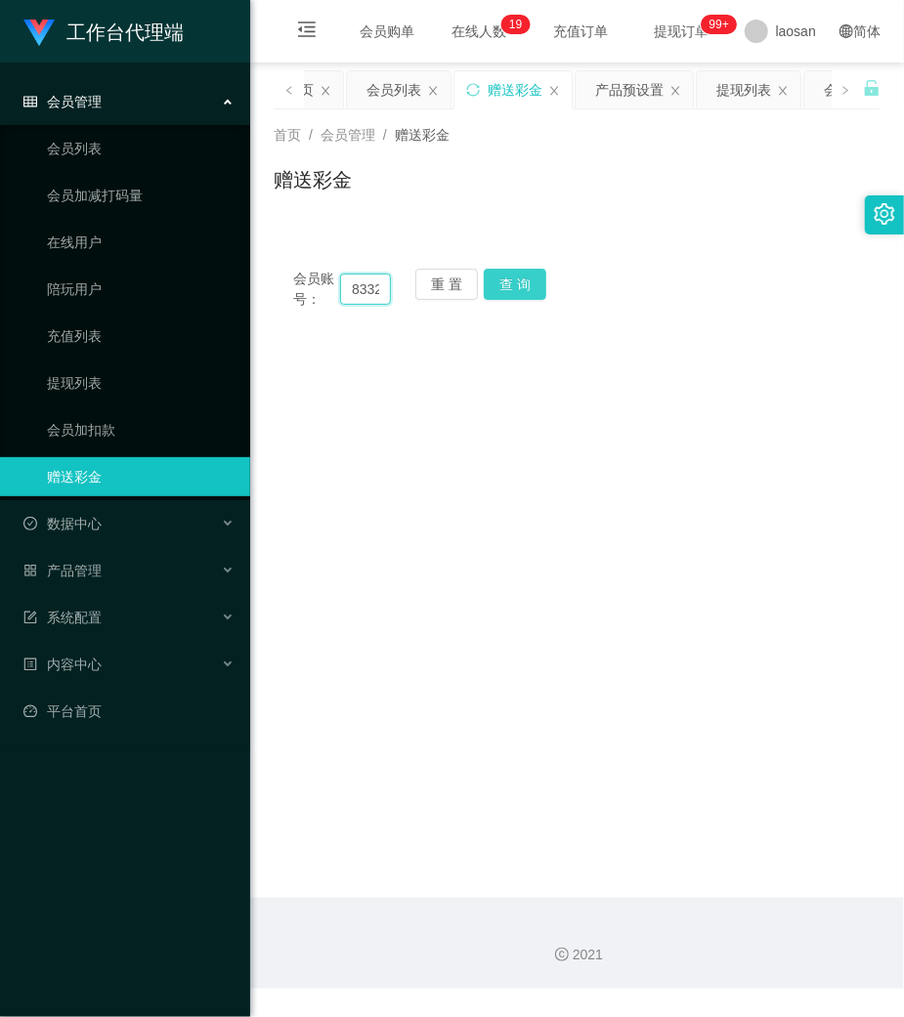
scroll to position [0, 32]
type input "83321739"
click at [525, 286] on button "查 询" at bounding box center [515, 284] width 63 height 31
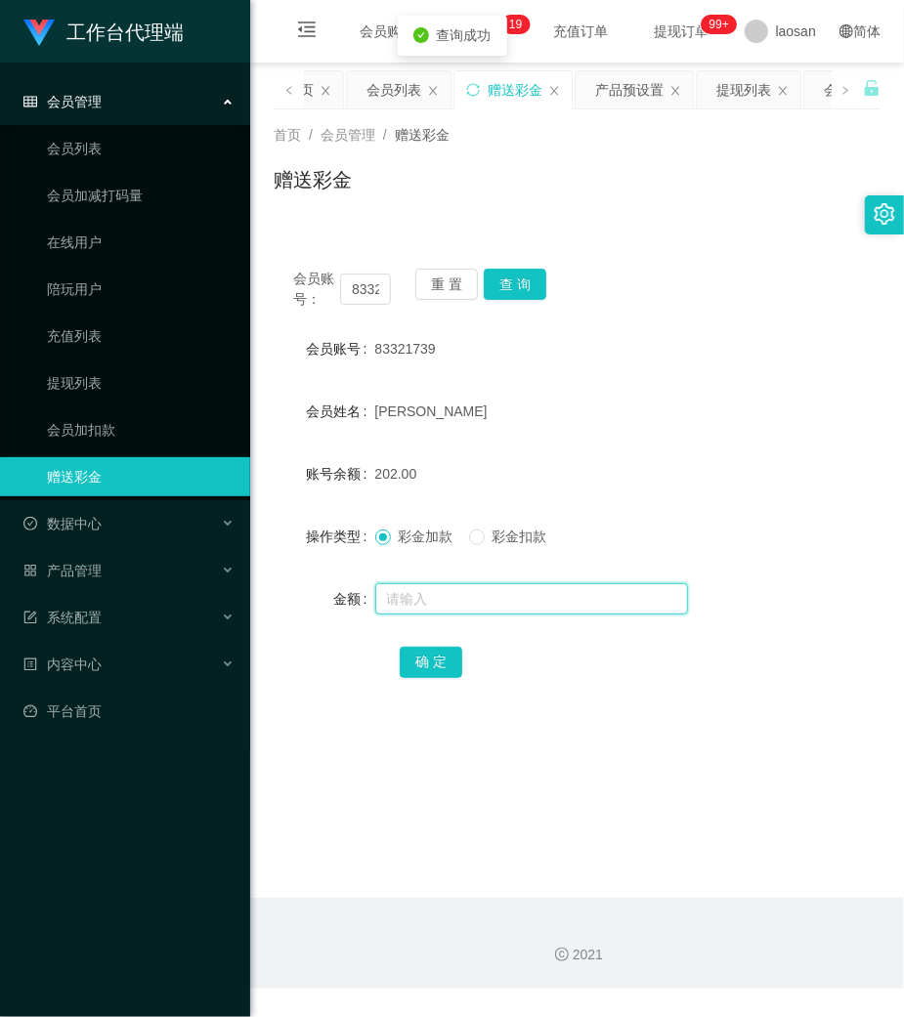
click at [461, 592] on input "text" at bounding box center [531, 598] width 313 height 31
type input "40"
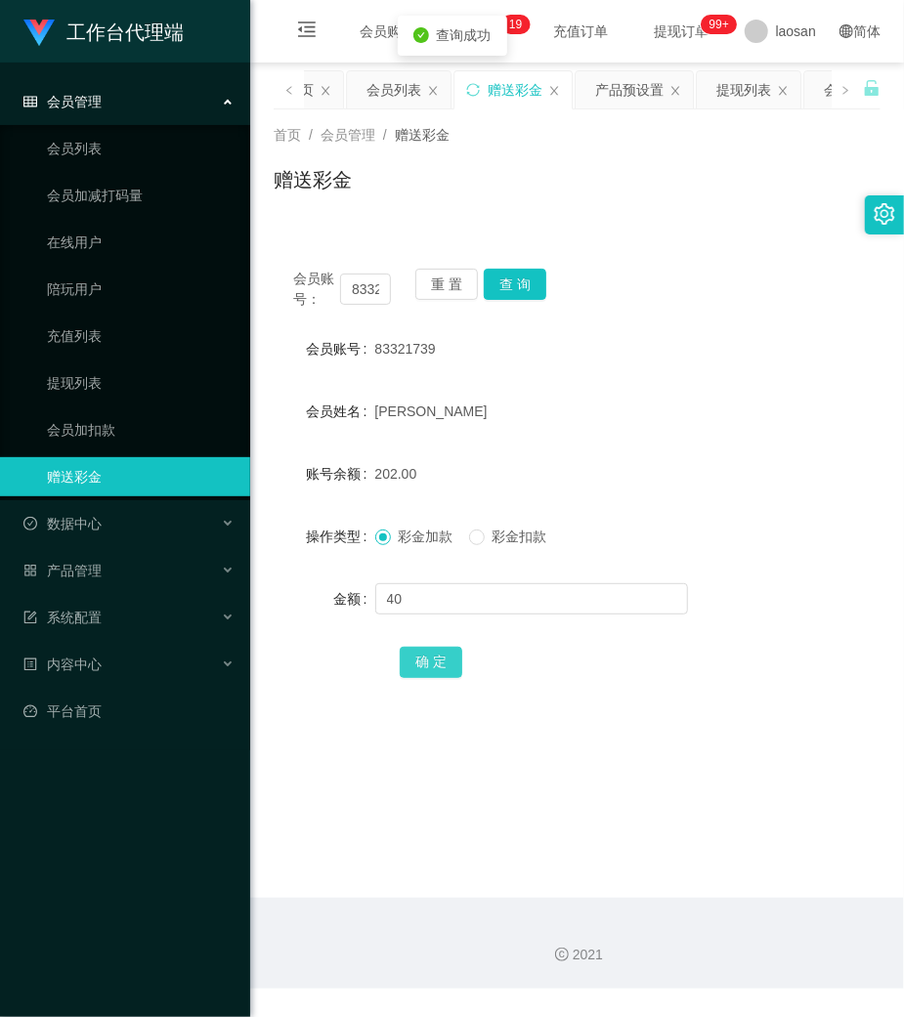
click at [436, 670] on button "确 定" at bounding box center [431, 662] width 63 height 31
click at [415, 746] on main "关闭左侧 关闭右侧 关闭其它 刷新页面 平台首页 会员列表 赠送彩金 产品预设置 提现列表 会员加扣款 充值列表 在线用户 会员加减打码量 陪玩用户 团队统计…" at bounding box center [577, 480] width 654 height 835
drag, startPoint x: 444, startPoint y: 293, endPoint x: 423, endPoint y: 293, distance: 20.5
click at [431, 293] on button "重 置" at bounding box center [446, 284] width 63 height 31
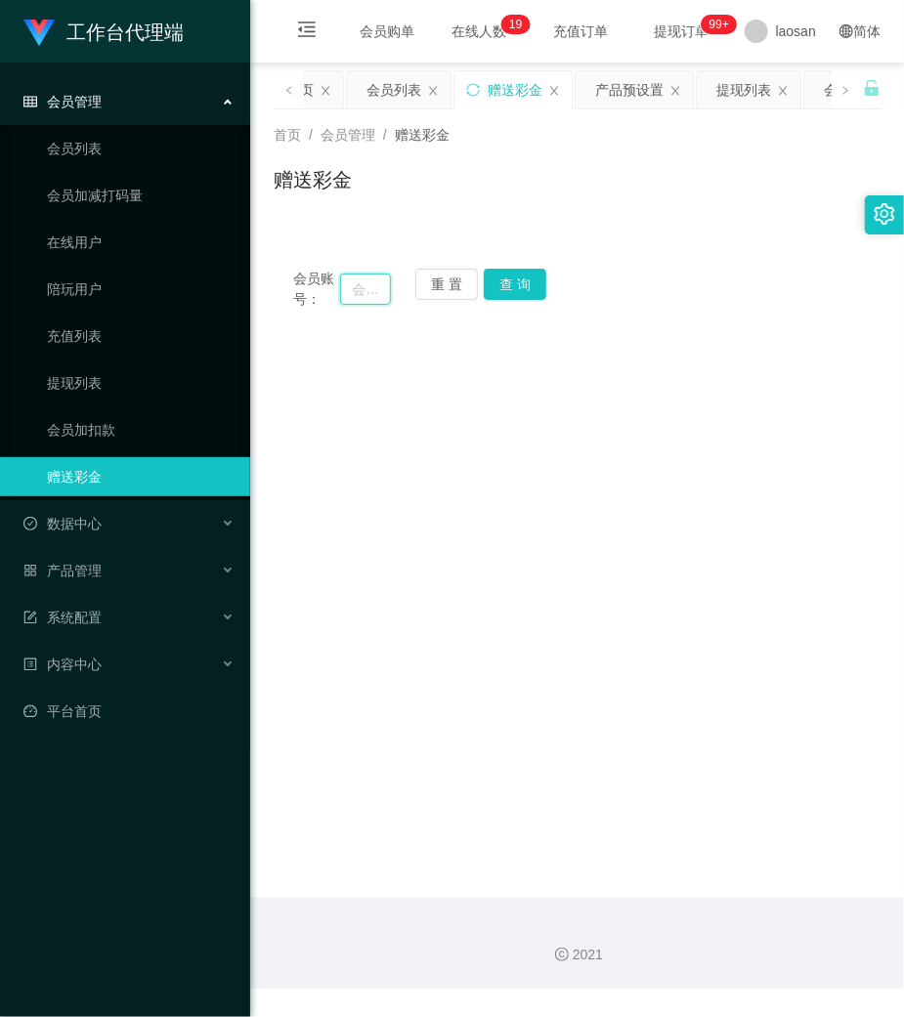
click at [365, 290] on input "text" at bounding box center [365, 289] width 51 height 31
paste input "SUYEE"
type input "SUYEE"
click at [524, 285] on button "查 询" at bounding box center [515, 284] width 63 height 31
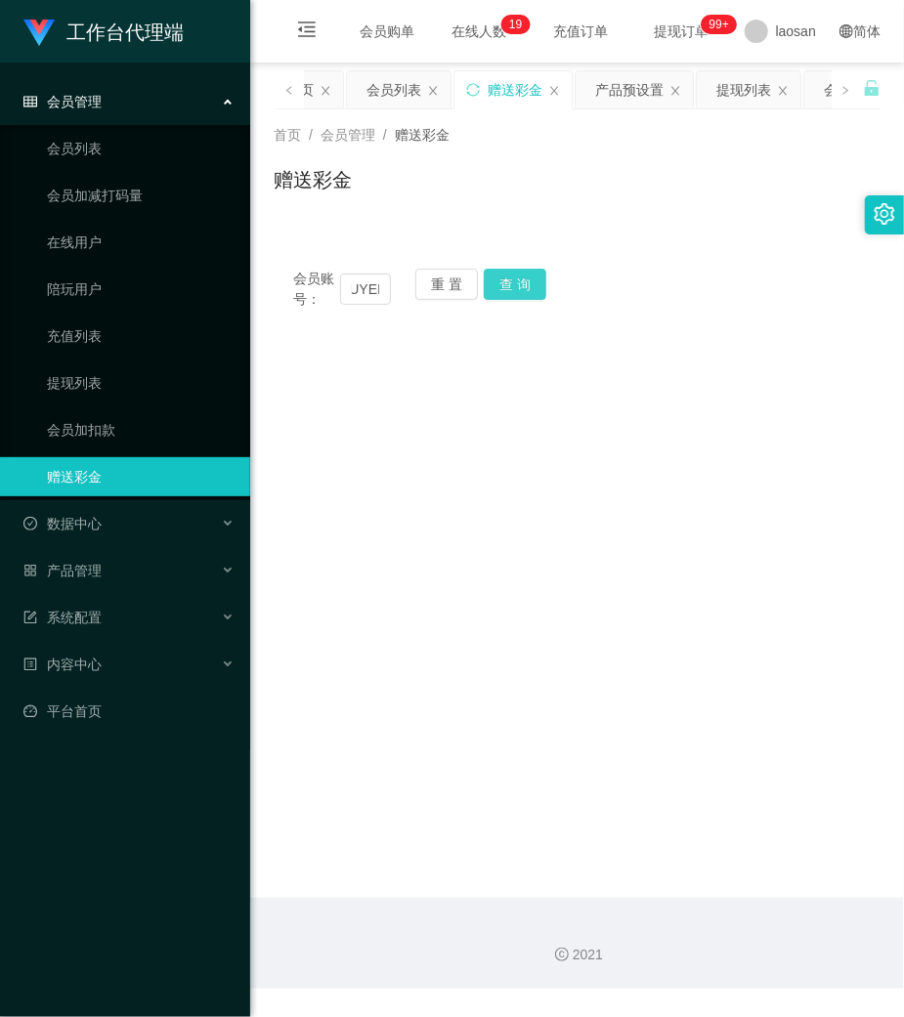
scroll to position [0, 0]
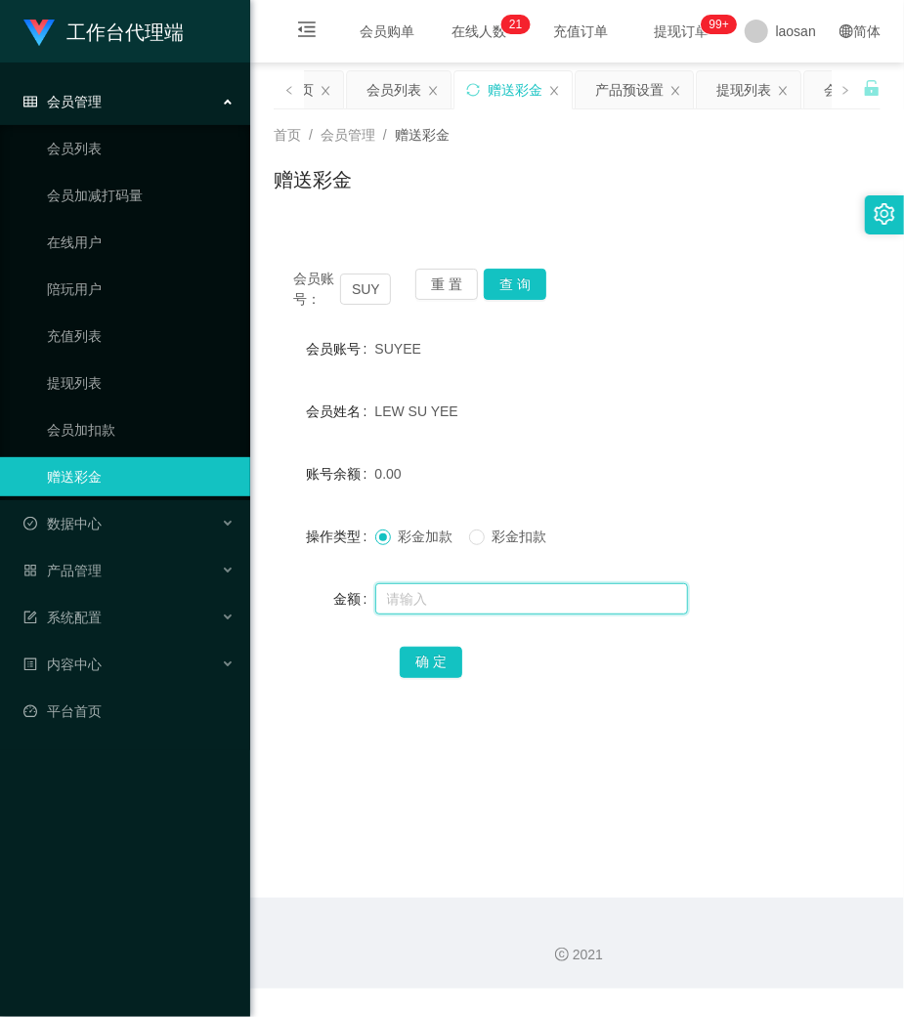
click at [439, 587] on input "text" at bounding box center [531, 598] width 313 height 31
type input "152"
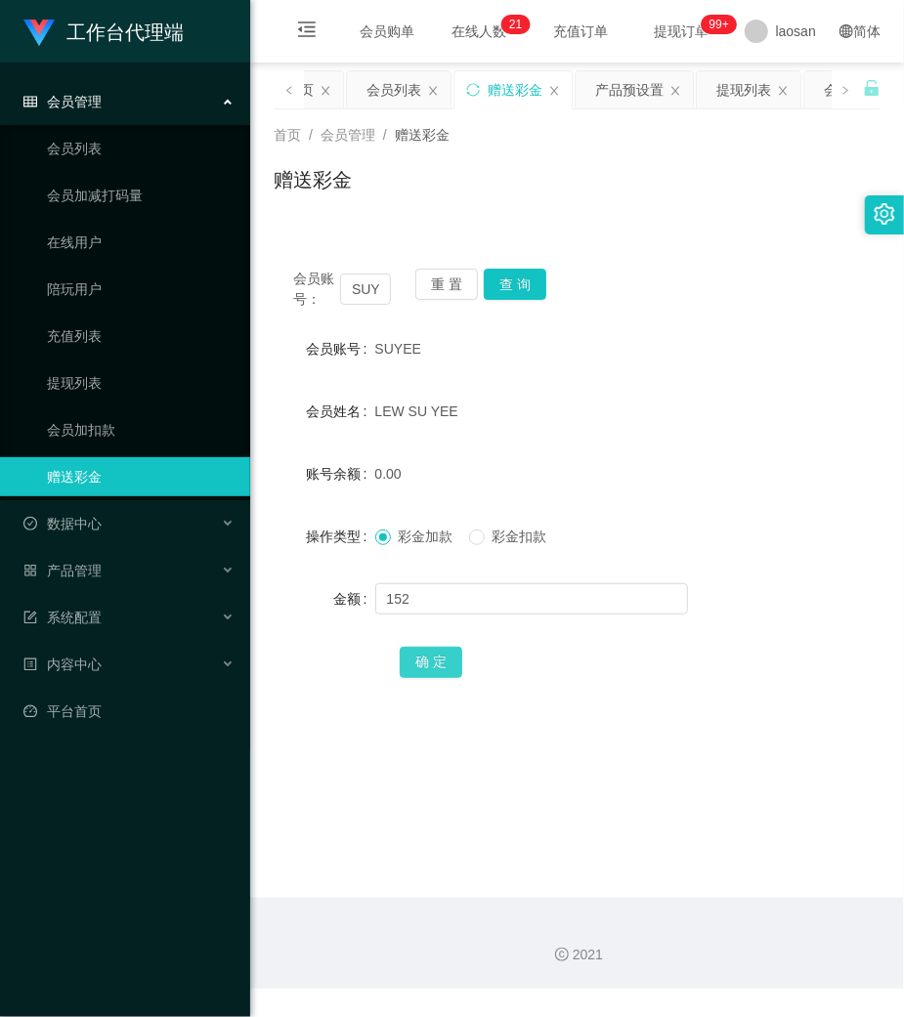
click at [432, 669] on button "确 定" at bounding box center [431, 662] width 63 height 31
click at [458, 279] on button "重 置" at bounding box center [446, 284] width 63 height 31
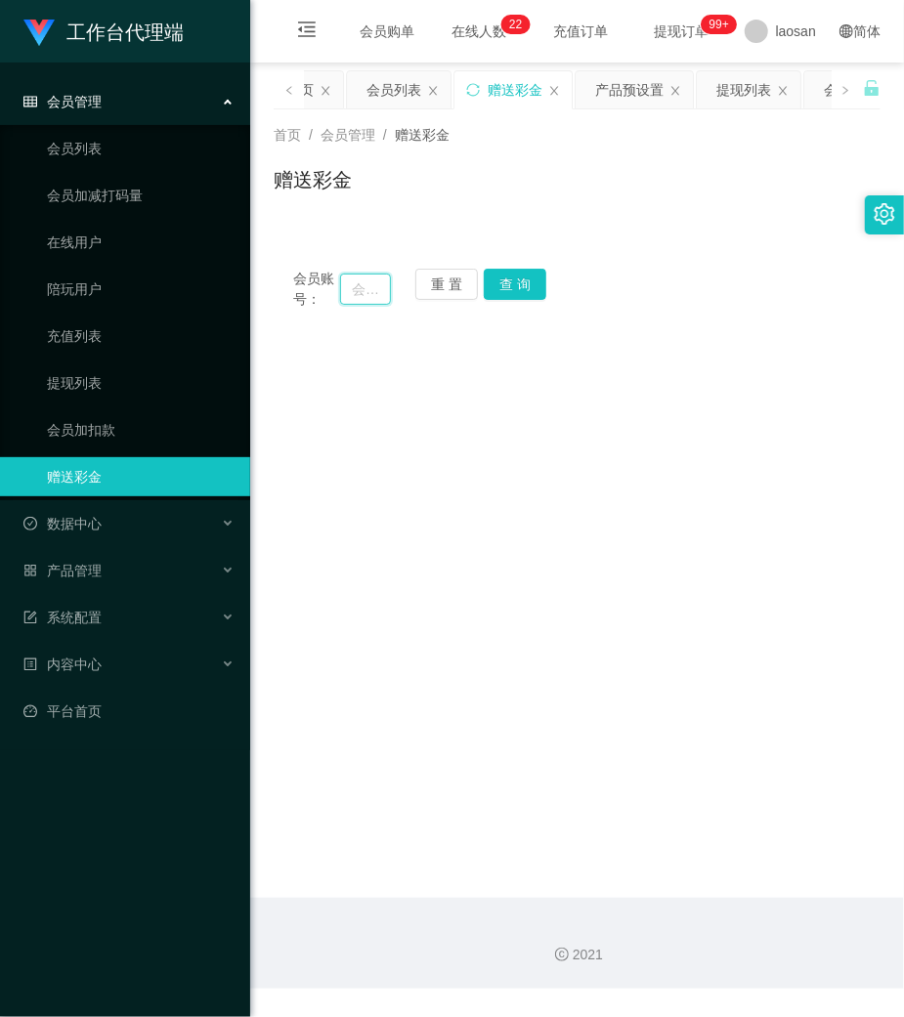
drag, startPoint x: 369, startPoint y: 297, endPoint x: 475, endPoint y: 298, distance: 105.5
click at [384, 298] on input "text" at bounding box center [365, 289] width 51 height 31
paste input "Loong95"
type input "Loong95"
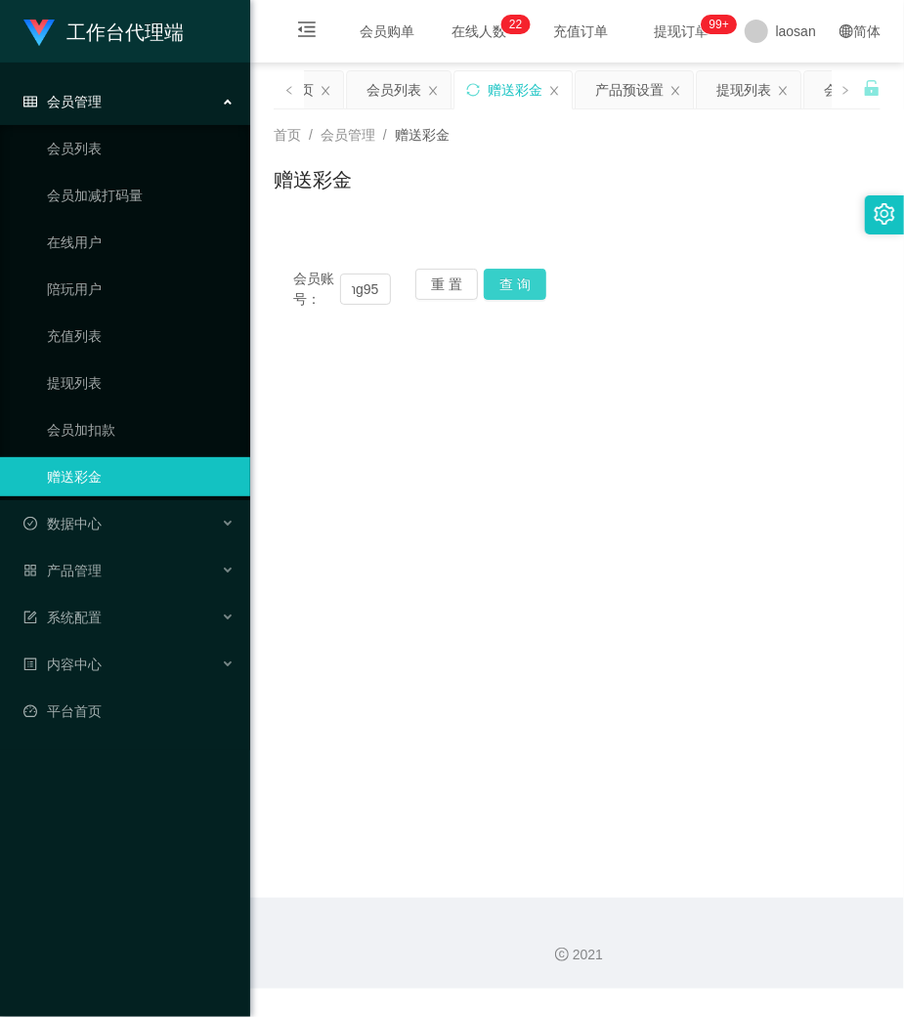
click at [518, 289] on button "查 询" at bounding box center [515, 284] width 63 height 31
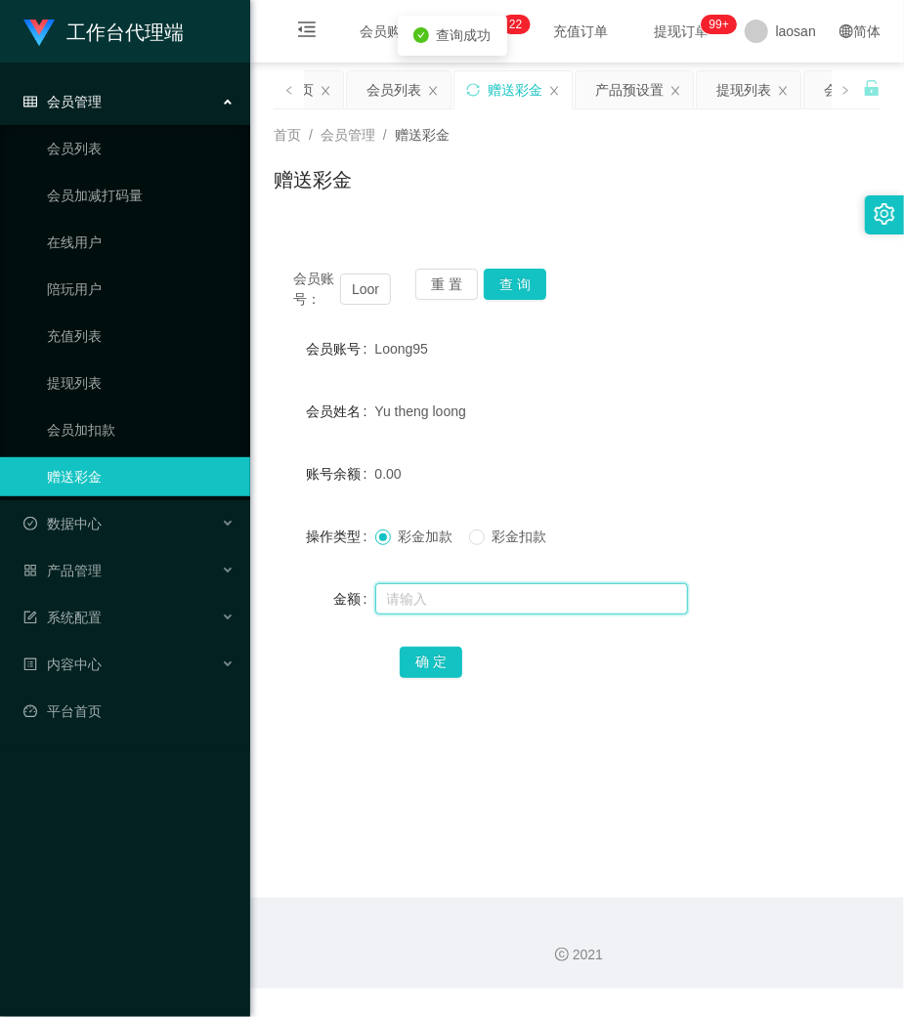
click at [448, 586] on input "text" at bounding box center [531, 598] width 313 height 31
type input "80"
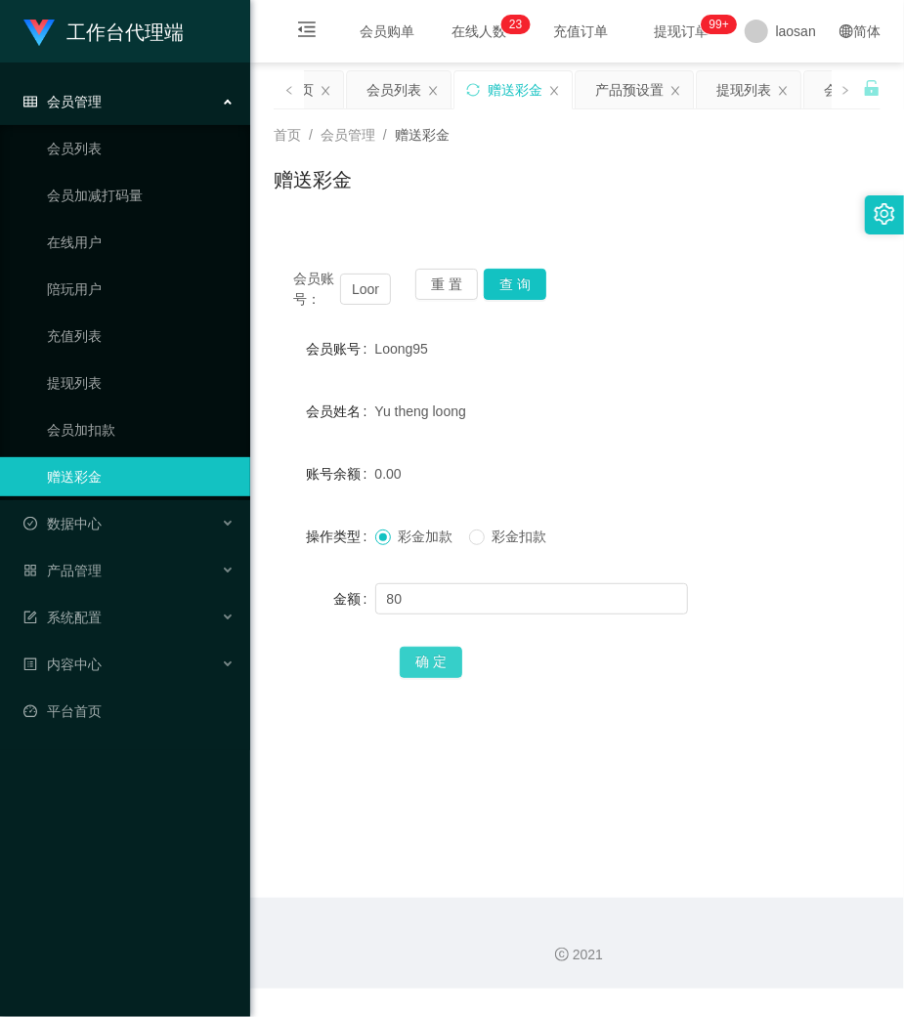
click at [435, 655] on button "确 定" at bounding box center [431, 662] width 63 height 31
click at [422, 279] on button "重 置" at bounding box center [446, 284] width 63 height 31
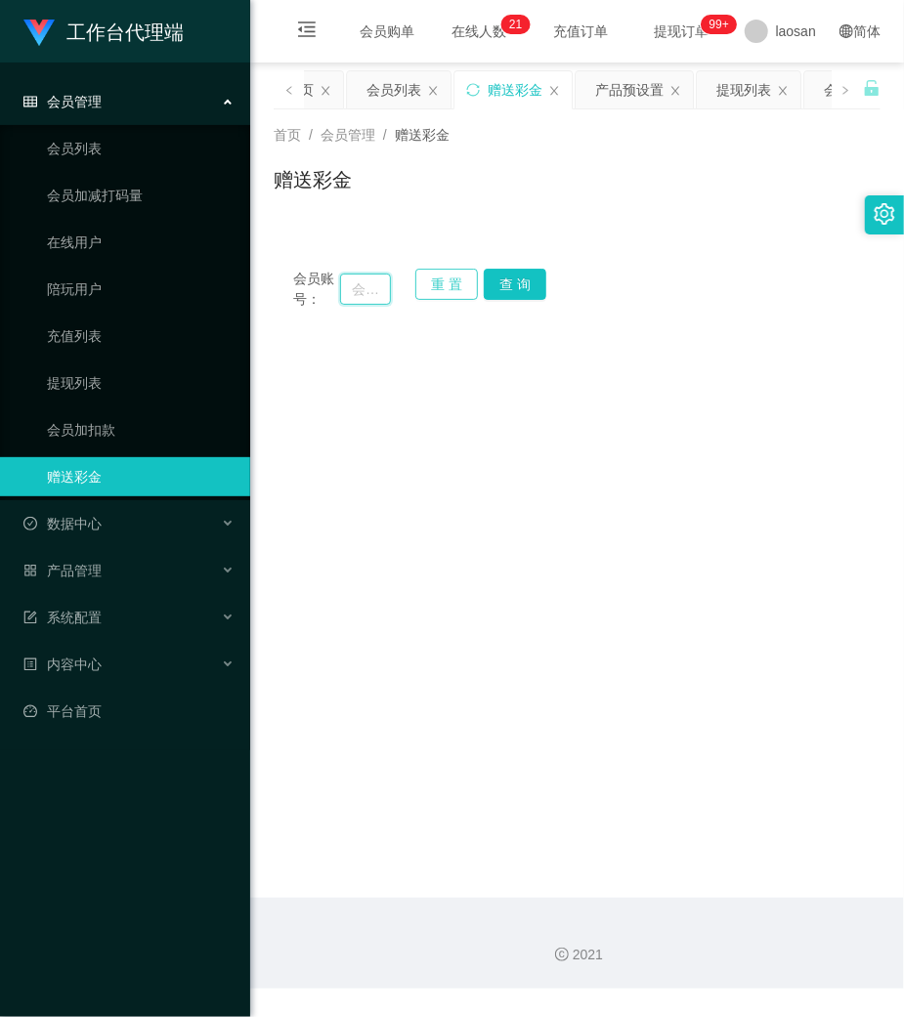
drag, startPoint x: 367, startPoint y: 278, endPoint x: 415, endPoint y: 289, distance: 49.1
click at [367, 278] on input "text" at bounding box center [365, 289] width 51 height 31
paste input "6122760"
type input "6122760"
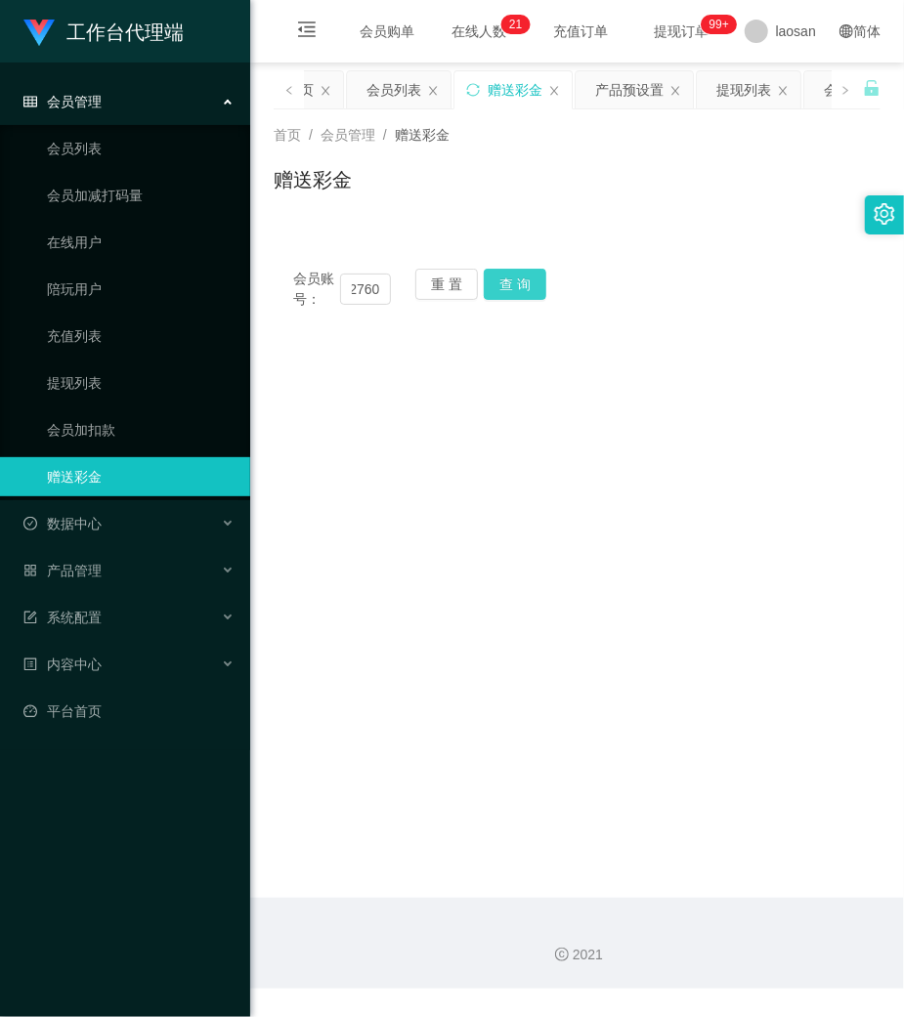
click at [530, 281] on button "查 询" at bounding box center [515, 284] width 63 height 31
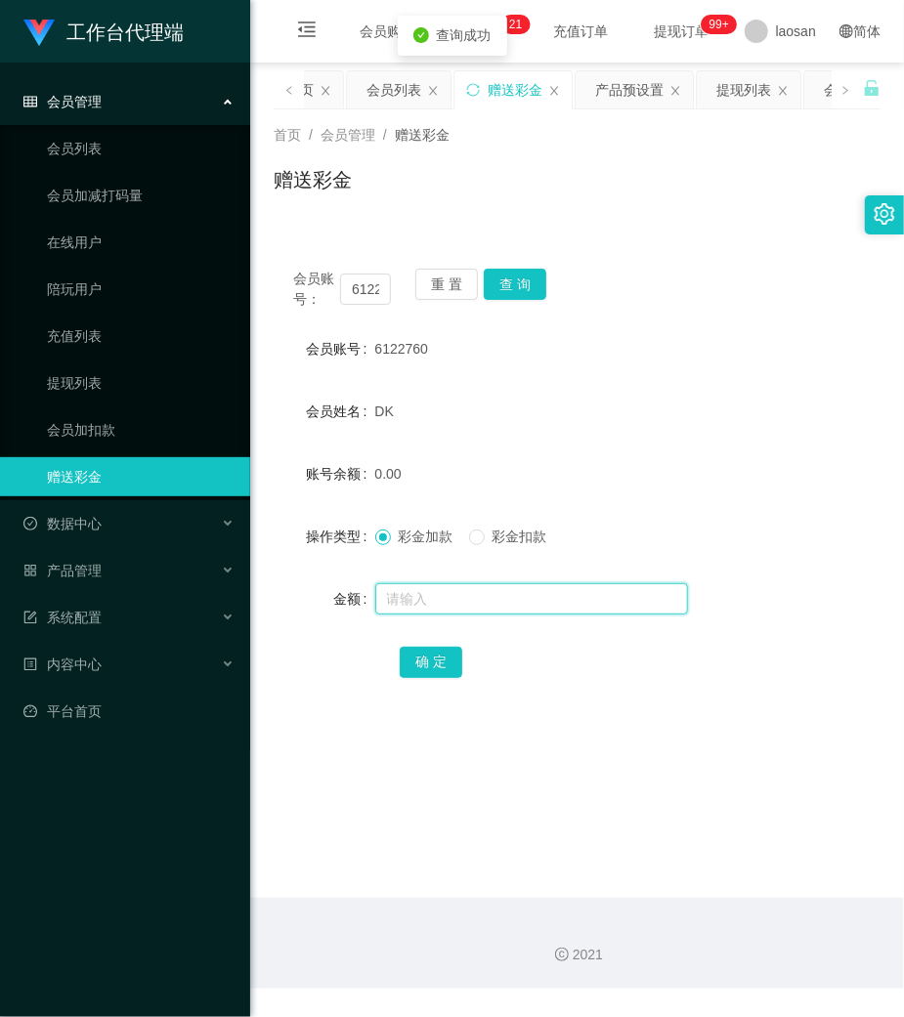
click at [431, 591] on input "text" at bounding box center [531, 598] width 313 height 31
type input "168"
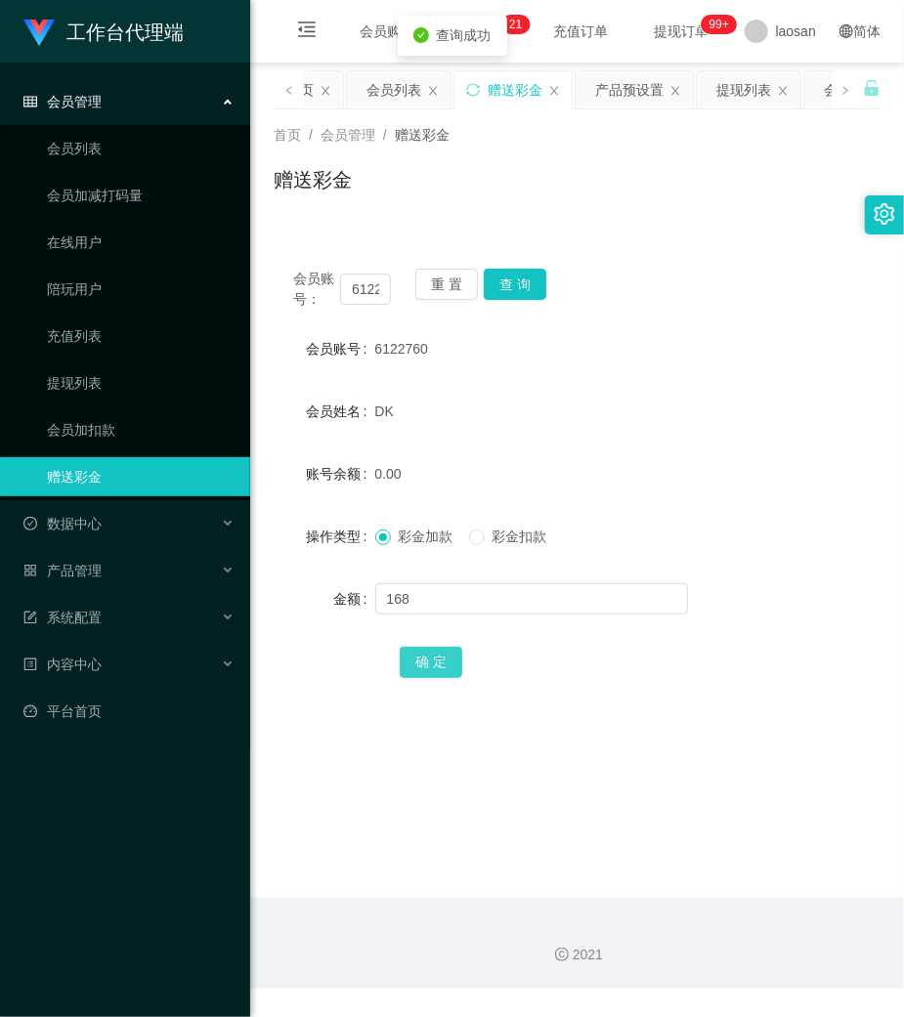
click at [427, 650] on button "确 定" at bounding box center [431, 662] width 63 height 31
click at [432, 302] on div "重 置 查 询" at bounding box center [464, 289] width 98 height 41
click at [431, 286] on button "重 置" at bounding box center [446, 284] width 63 height 31
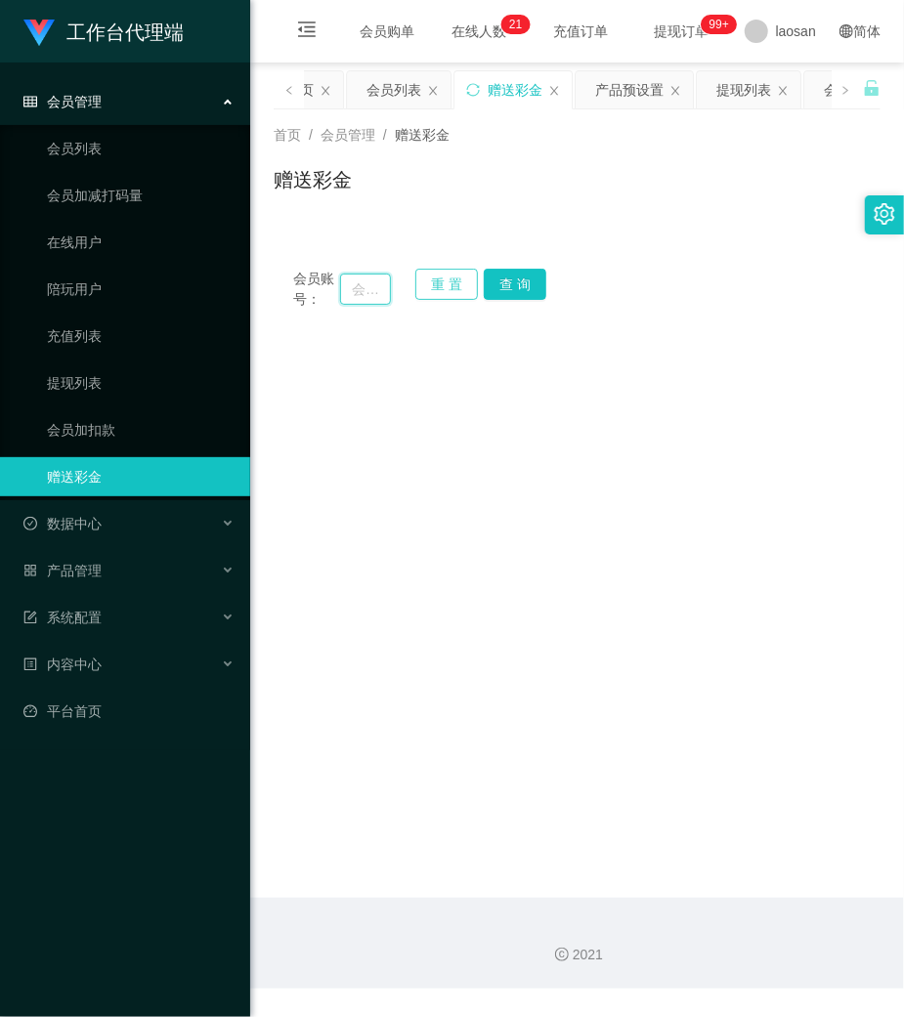
drag, startPoint x: 353, startPoint y: 291, endPoint x: 444, endPoint y: 293, distance: 90.9
click at [361, 291] on input "text" at bounding box center [365, 289] width 51 height 31
paste input "dhp101"
type input "dhp101"
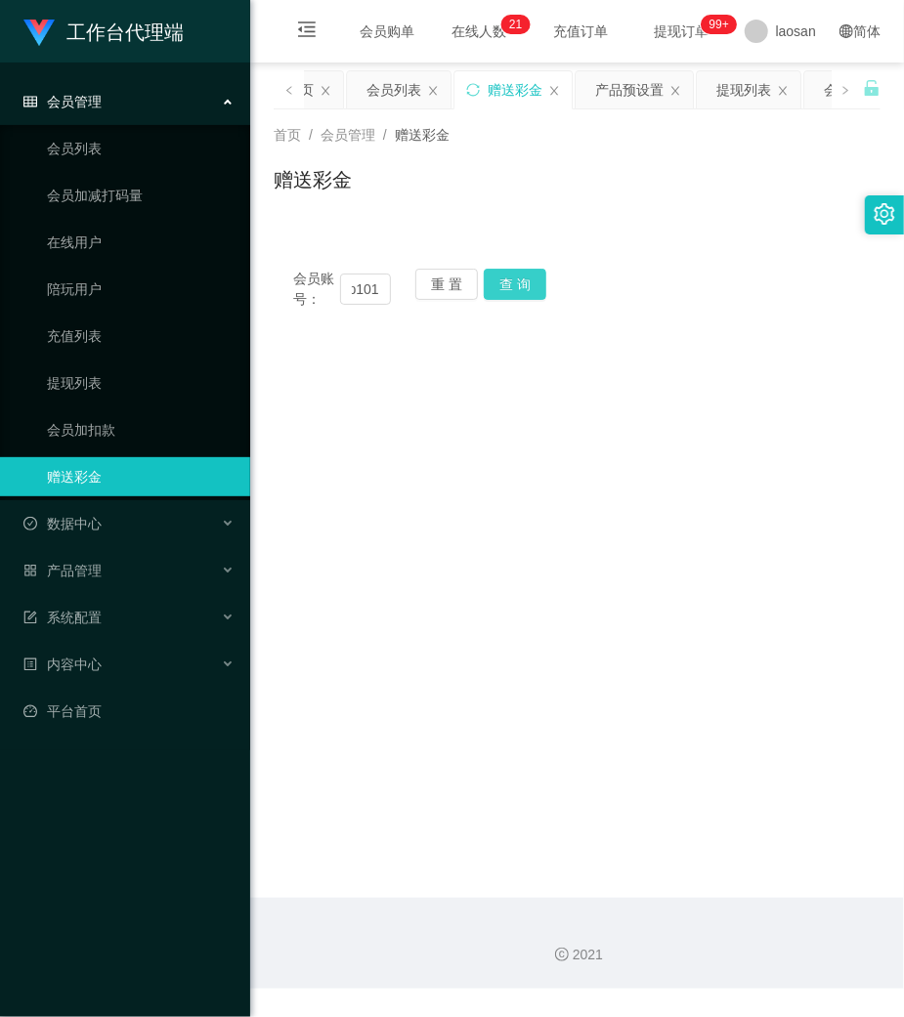
scroll to position [0, 0]
click at [493, 291] on button "查 询" at bounding box center [515, 284] width 63 height 31
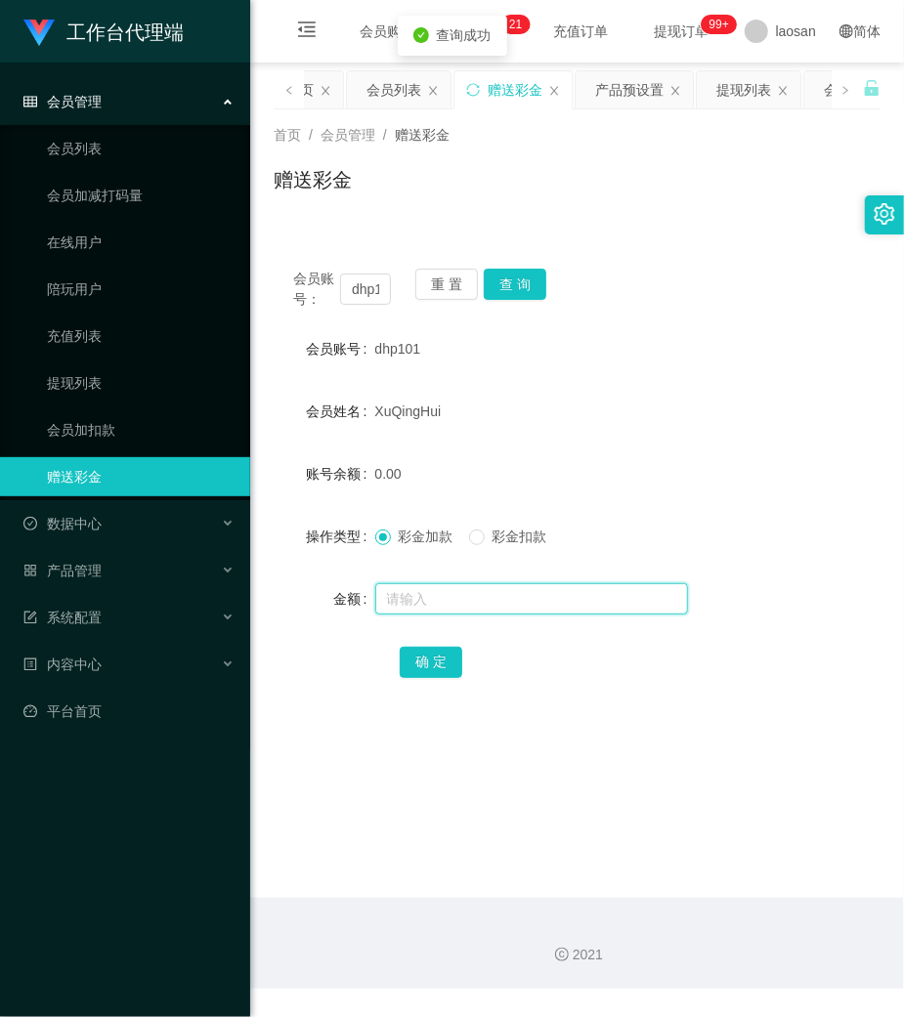
click at [454, 591] on input "text" at bounding box center [531, 598] width 313 height 31
type input "144"
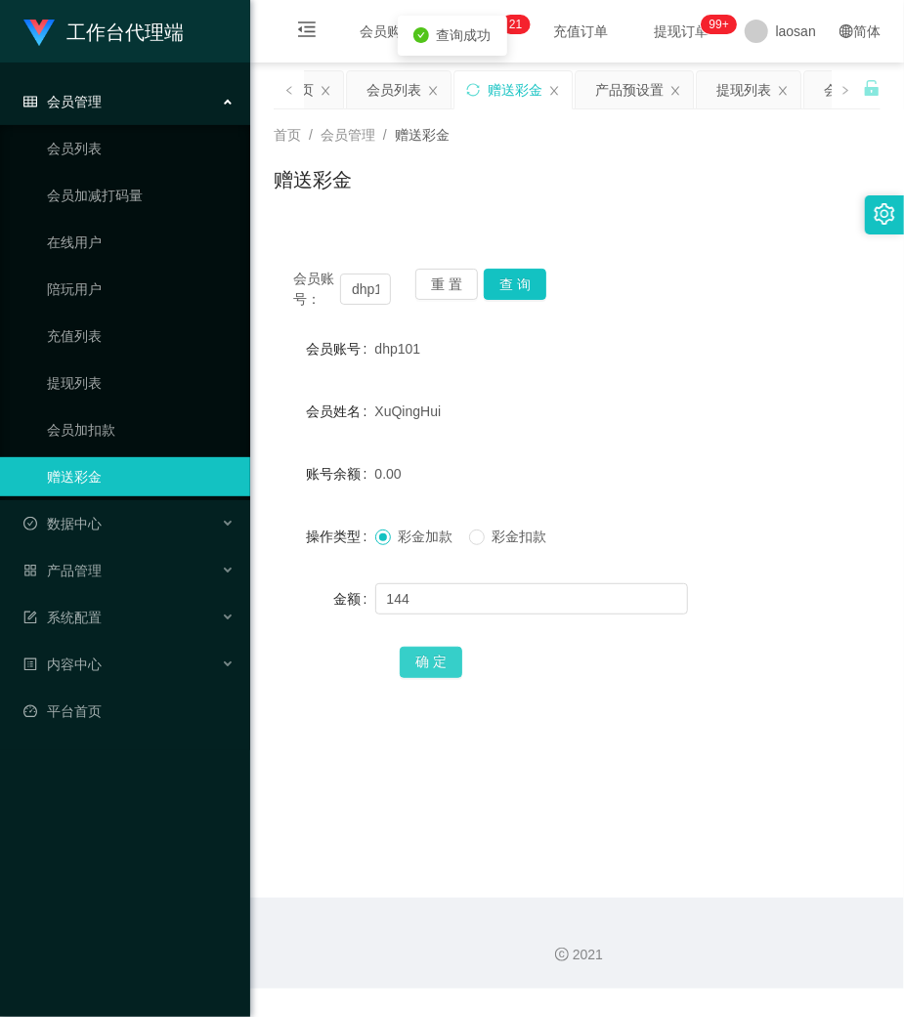
click at [432, 664] on button "确 定" at bounding box center [431, 662] width 63 height 31
drag, startPoint x: 442, startPoint y: 299, endPoint x: 430, endPoint y: 295, distance: 12.4
click at [442, 299] on button "重 置" at bounding box center [446, 284] width 63 height 31
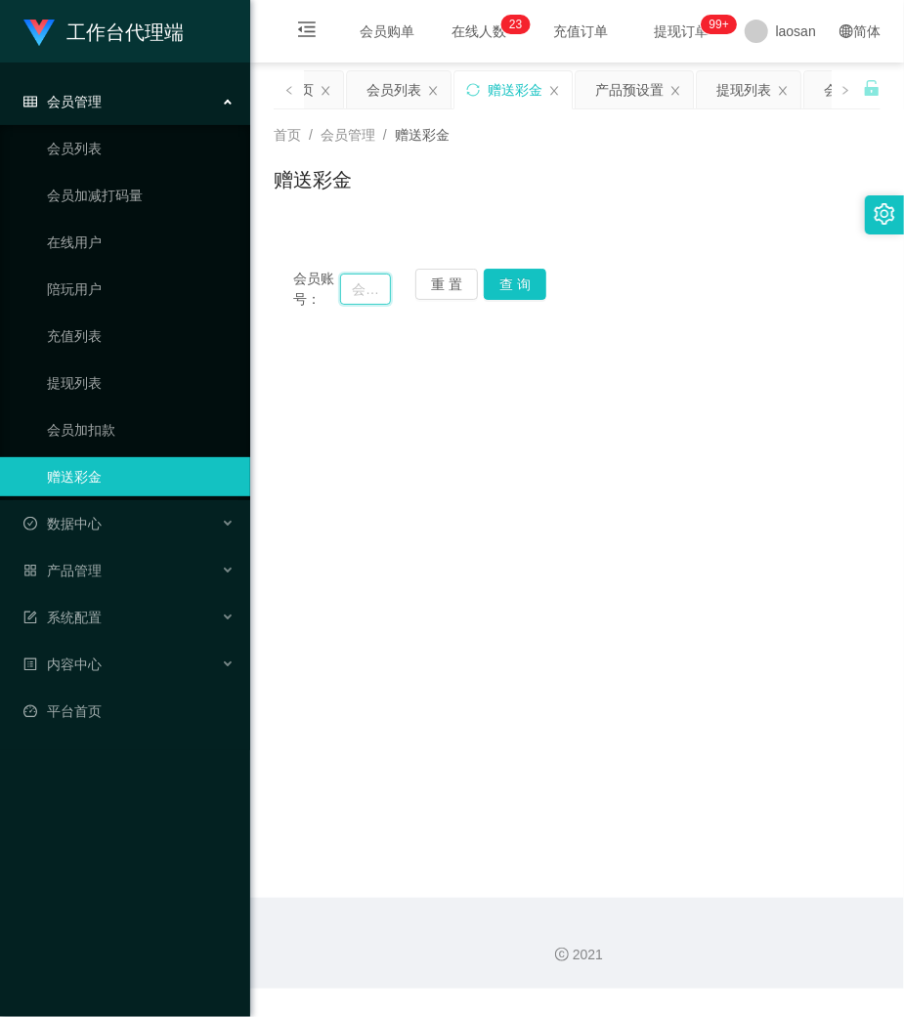
click at [358, 291] on input "text" at bounding box center [365, 289] width 51 height 31
paste input "Yoyo545454"
type input "Yoyo545454"
click at [506, 278] on button "查 询" at bounding box center [515, 284] width 63 height 31
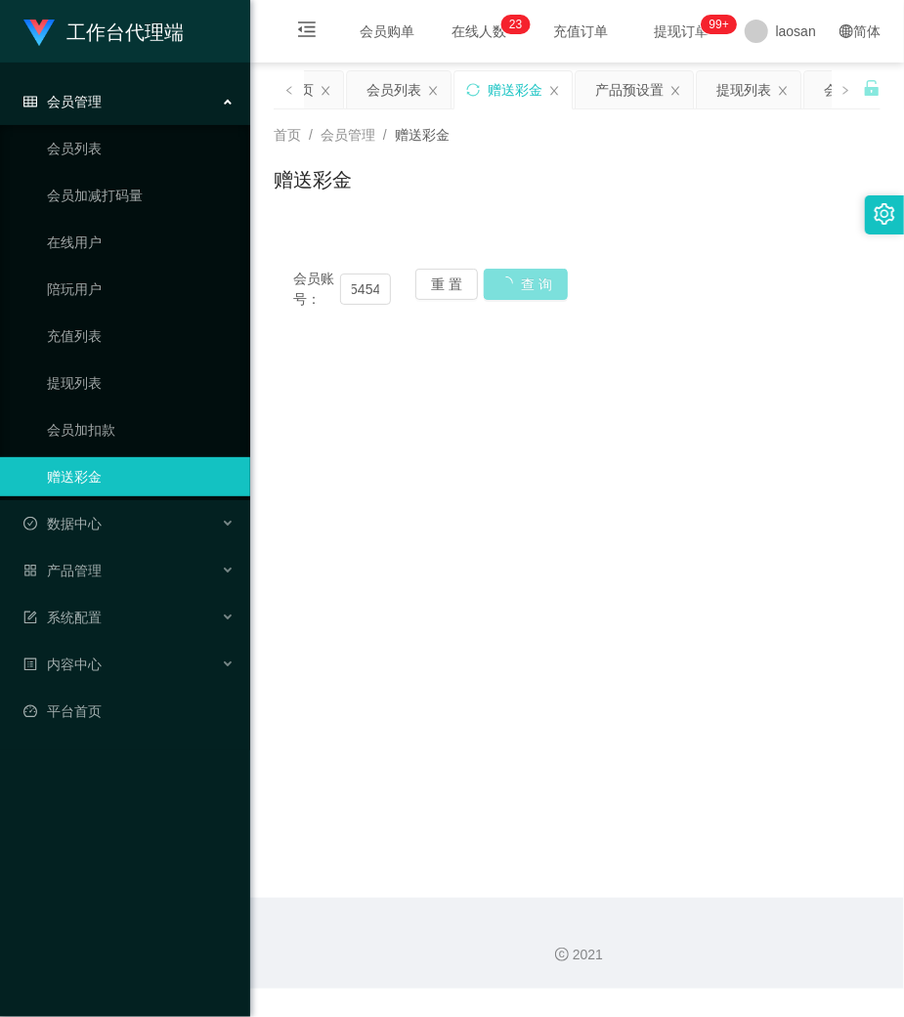
scroll to position [0, 0]
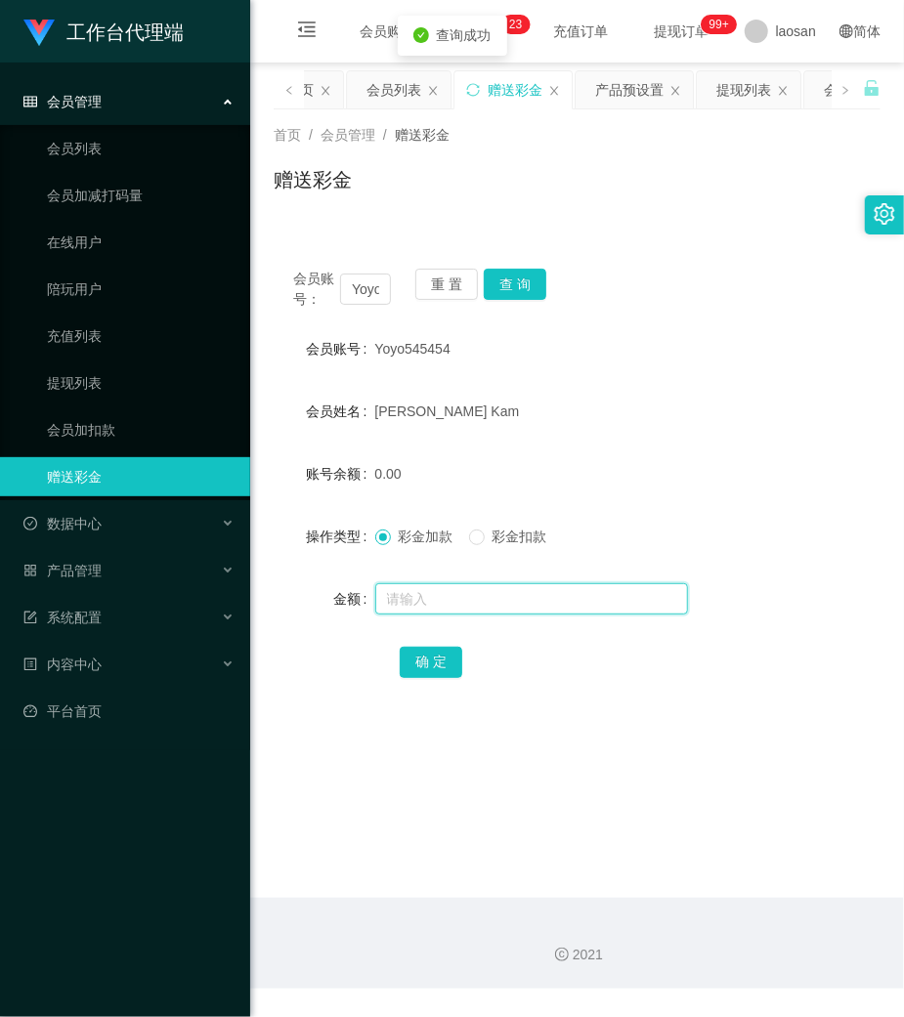
click at [457, 604] on input "text" at bounding box center [531, 598] width 313 height 31
type input "72"
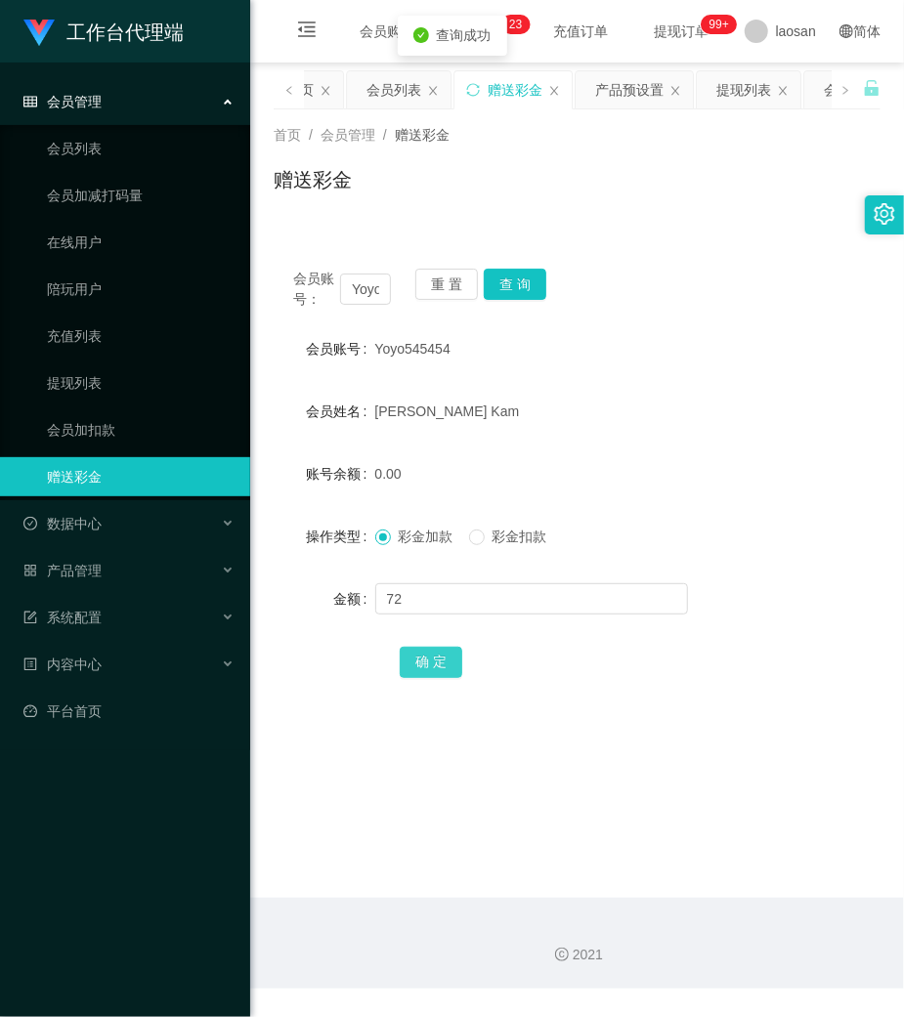
click at [423, 661] on button "确 定" at bounding box center [431, 662] width 63 height 31
drag, startPoint x: 634, startPoint y: 318, endPoint x: 509, endPoint y: 310, distance: 125.3
click at [614, 318] on div "会员账号： Yoyo545454 重 置 查 询 会员账号 Yoyo545454 会员姓名 [PERSON_NAME] Kam 账号余额 72.00 操作类型…" at bounding box center [577, 486] width 607 height 475
click at [449, 278] on button "重 置" at bounding box center [446, 284] width 63 height 31
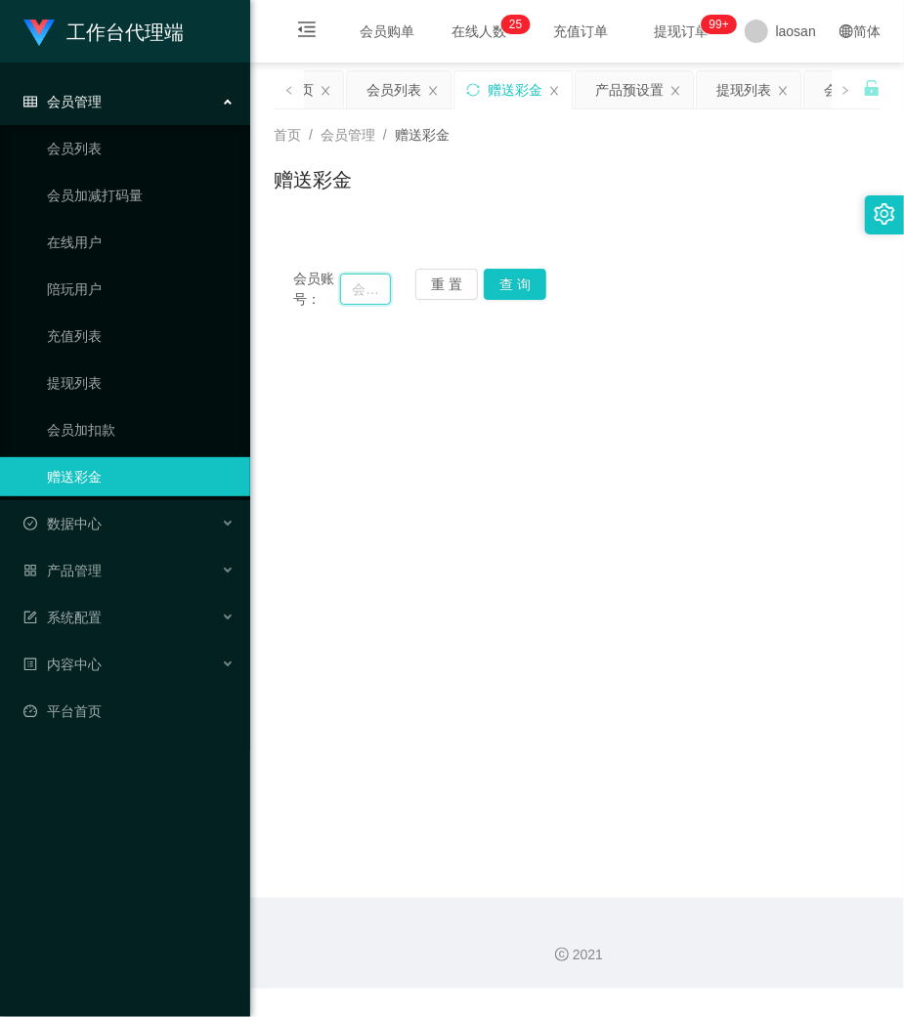
click at [381, 286] on input "text" at bounding box center [365, 289] width 51 height 31
paste input "Aihua8211"
type input "Aihua8211"
click at [513, 286] on button "查 询" at bounding box center [515, 284] width 63 height 31
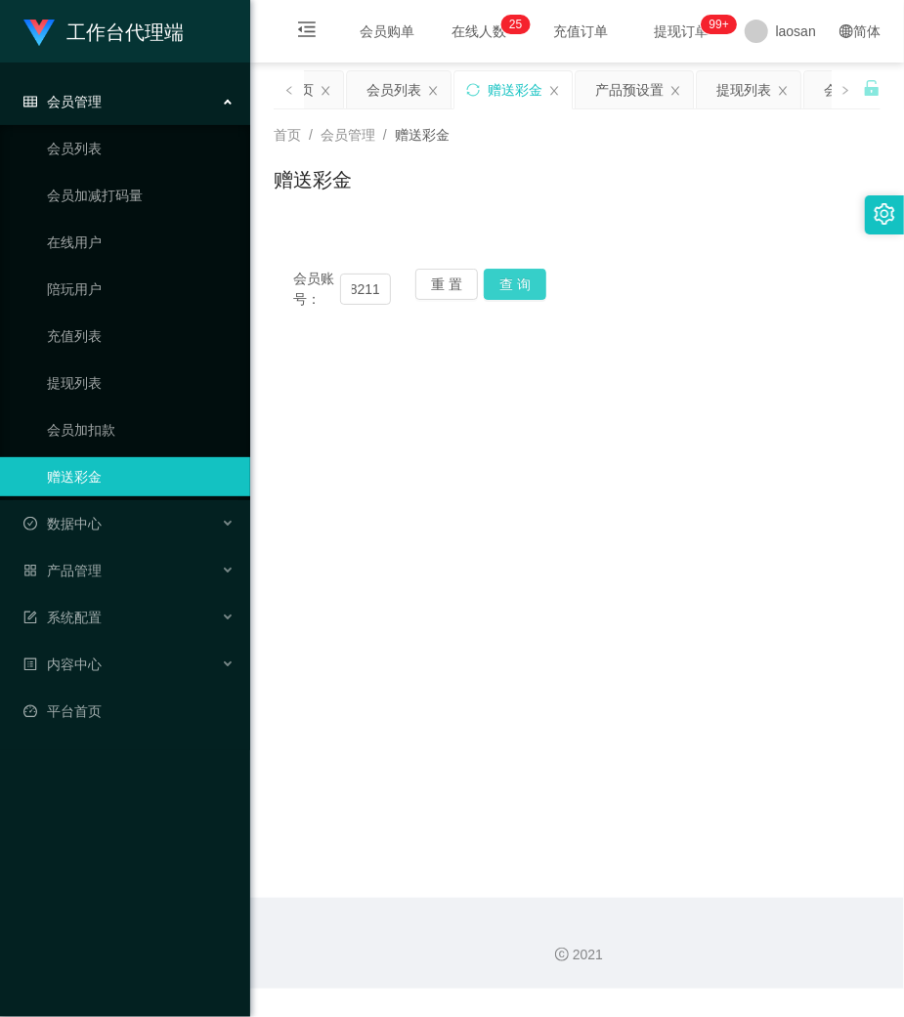
scroll to position [0, 0]
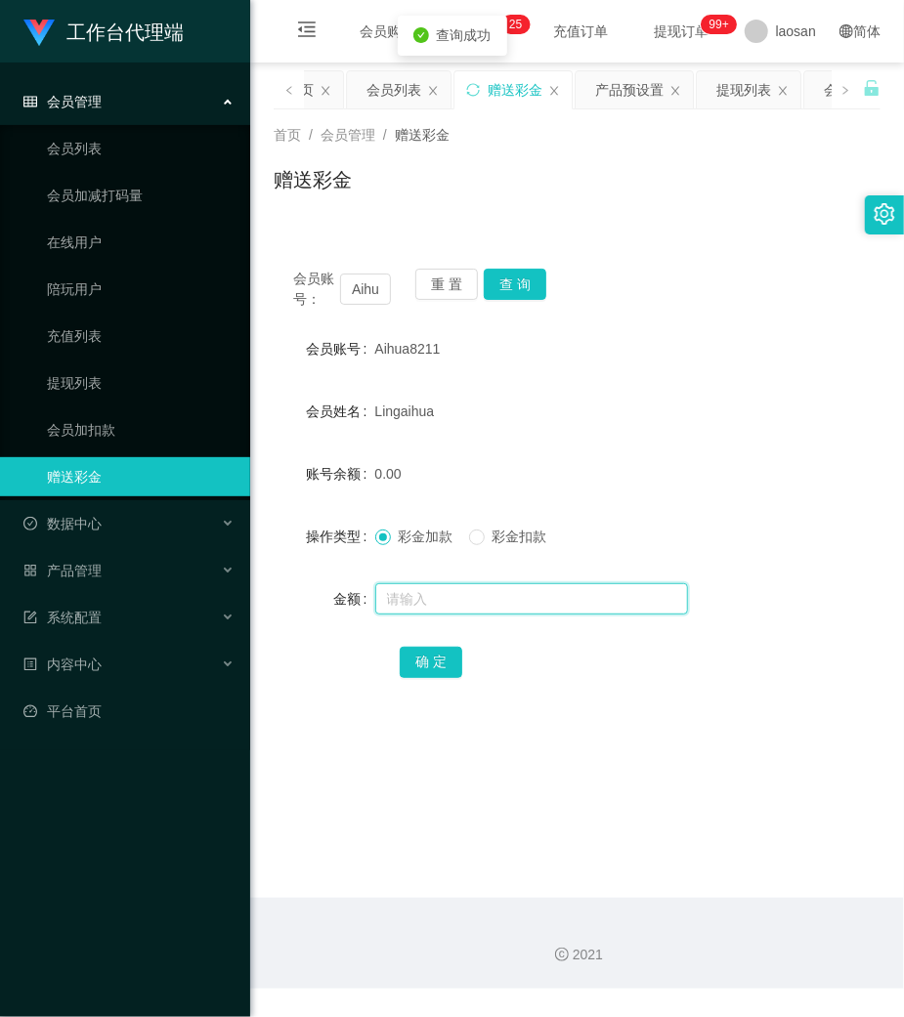
click at [486, 584] on input "text" at bounding box center [531, 598] width 313 height 31
type input "152"
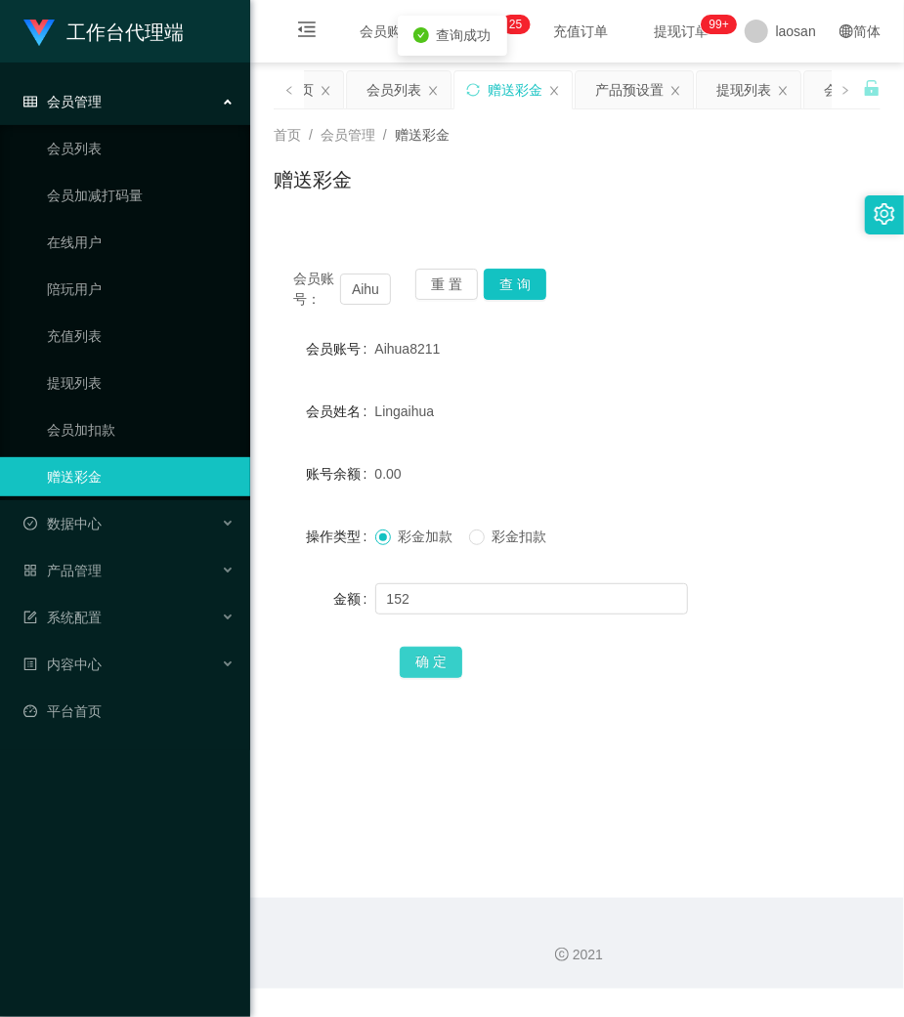
click at [443, 657] on button "确 定" at bounding box center [431, 662] width 63 height 31
drag, startPoint x: 465, startPoint y: 277, endPoint x: 419, endPoint y: 286, distance: 46.8
click at [459, 277] on button "重 置" at bounding box center [446, 284] width 63 height 31
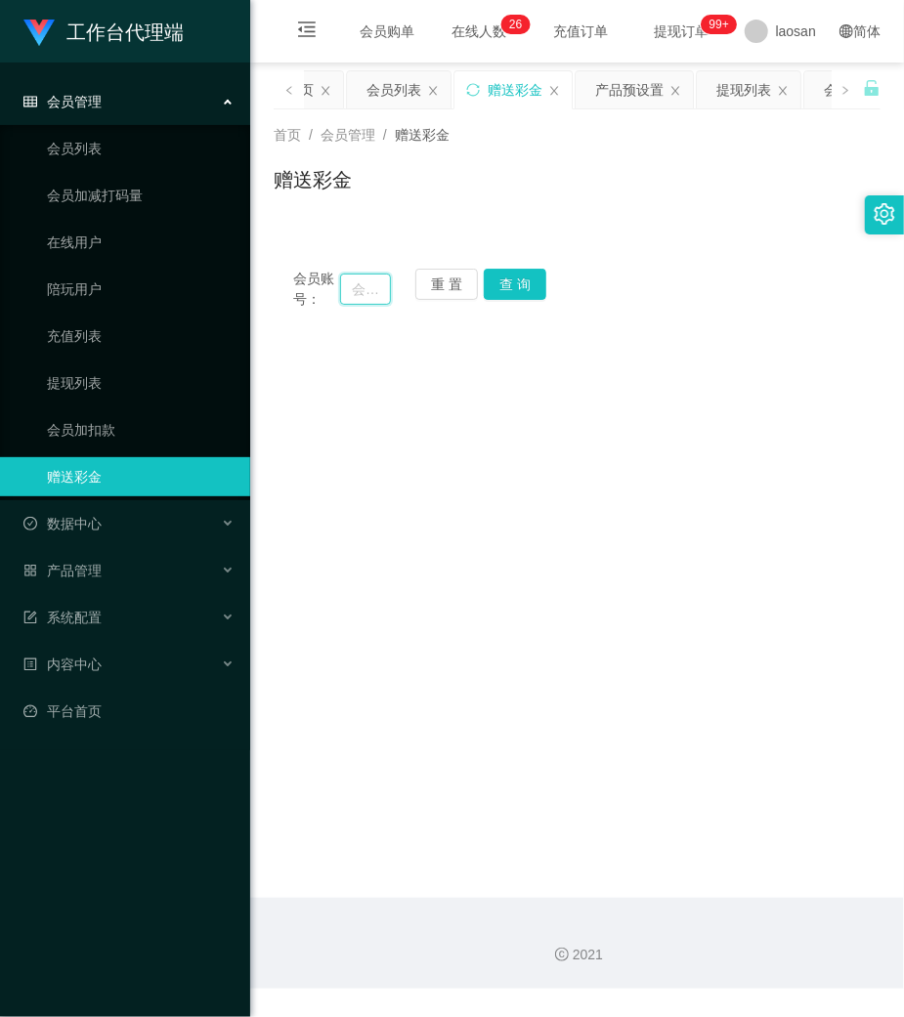
click at [379, 291] on input "text" at bounding box center [365, 289] width 51 height 31
paste input "Kt2228"
type input "Kt2228"
click at [521, 286] on button "查 询" at bounding box center [515, 284] width 63 height 31
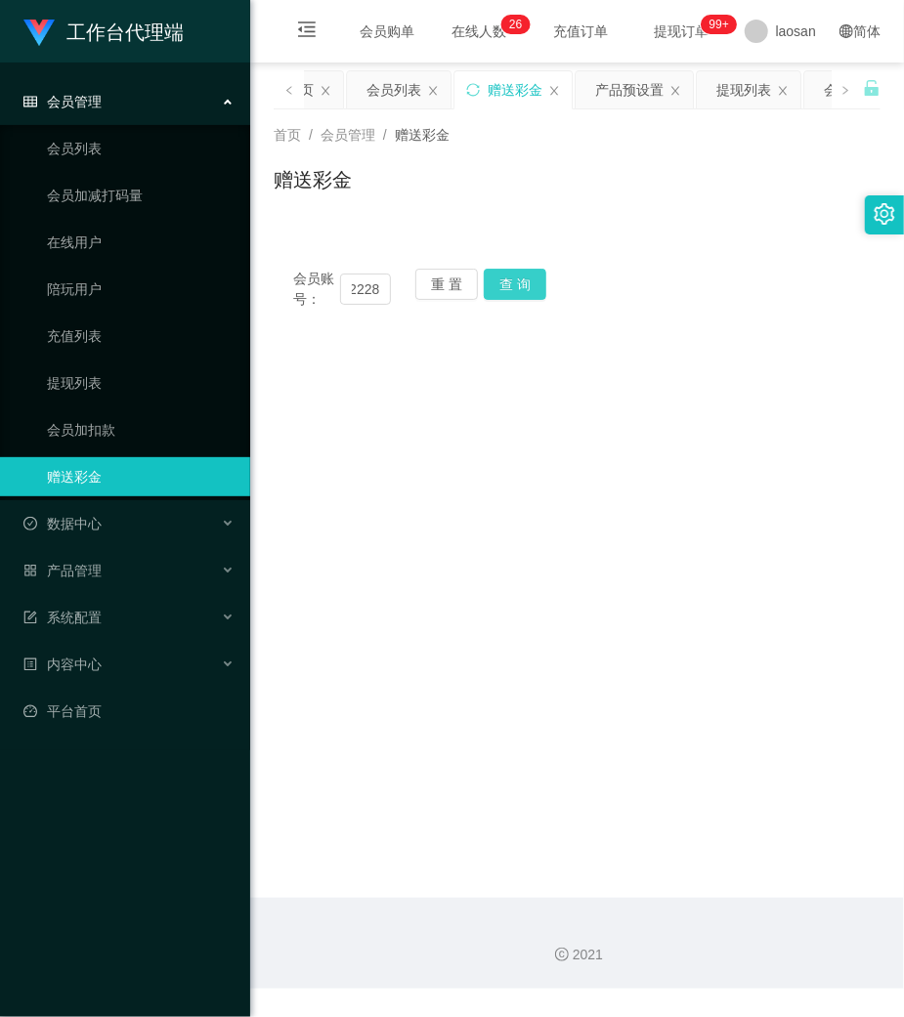
scroll to position [0, 0]
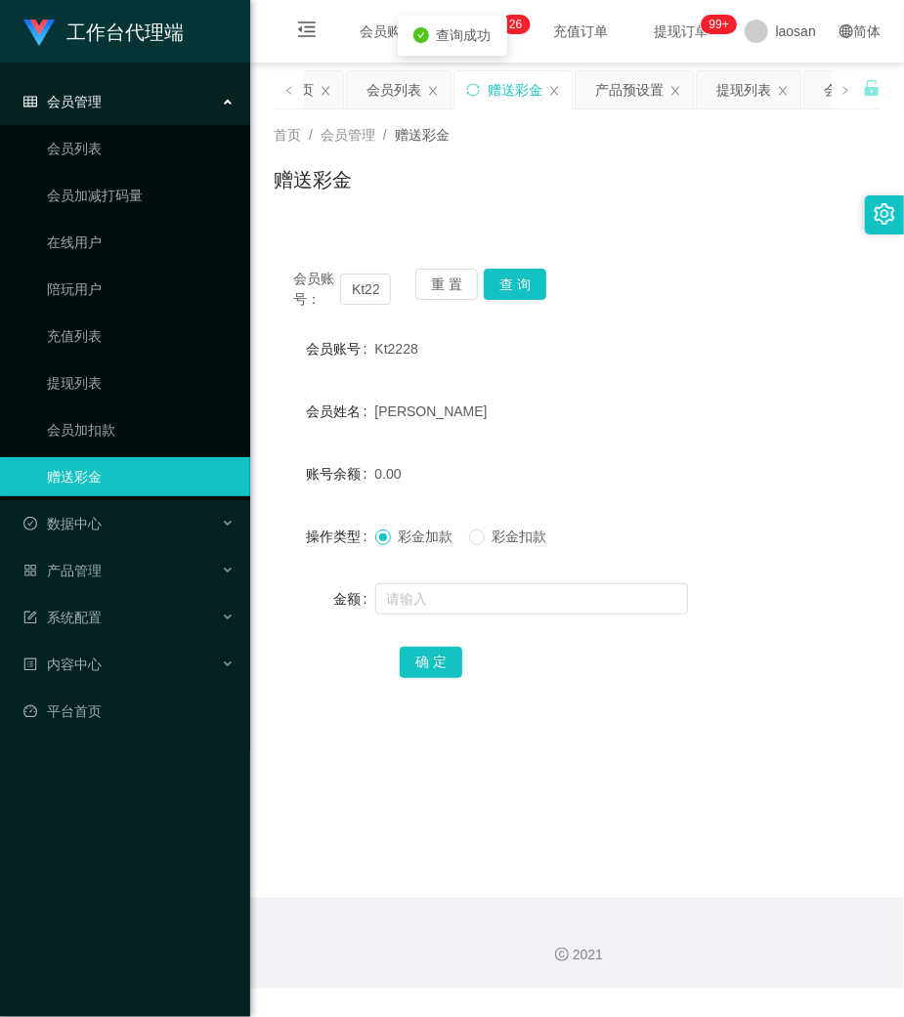
click at [426, 616] on div at bounding box center [552, 598] width 354 height 39
click at [428, 611] on input "text" at bounding box center [531, 598] width 313 height 31
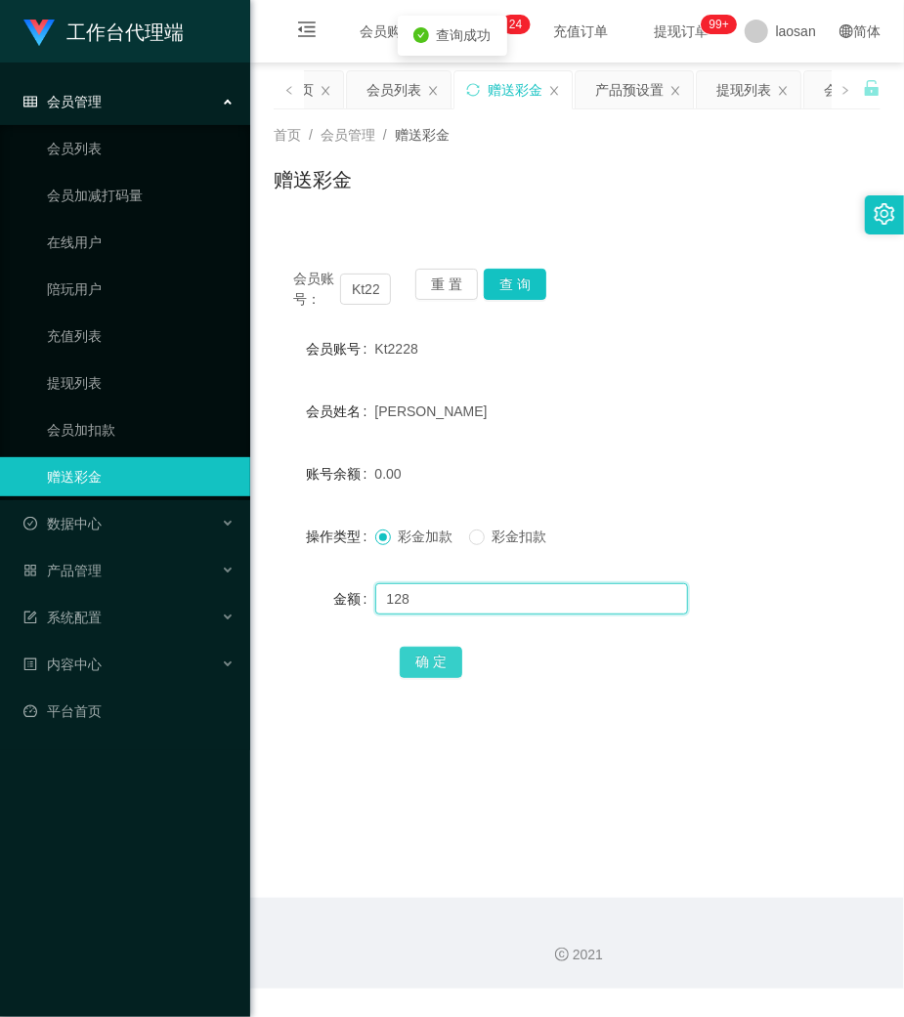
type input "128"
click at [422, 647] on button "确 定" at bounding box center [431, 662] width 63 height 31
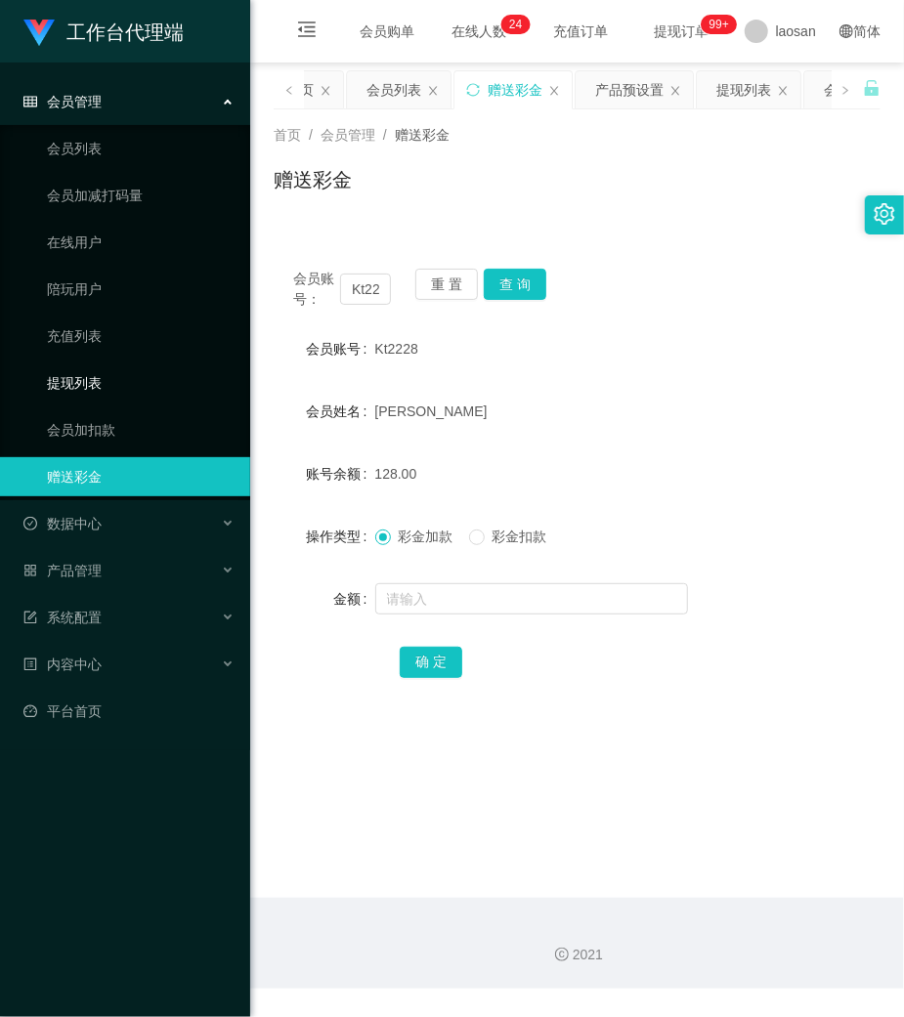
drag, startPoint x: 638, startPoint y: 352, endPoint x: 145, endPoint y: 379, distance: 494.2
click at [635, 352] on div "Kt2228" at bounding box center [552, 348] width 354 height 39
drag, startPoint x: 74, startPoint y: 380, endPoint x: 181, endPoint y: 397, distance: 107.8
click at [76, 380] on link "提现列表" at bounding box center [141, 382] width 188 height 39
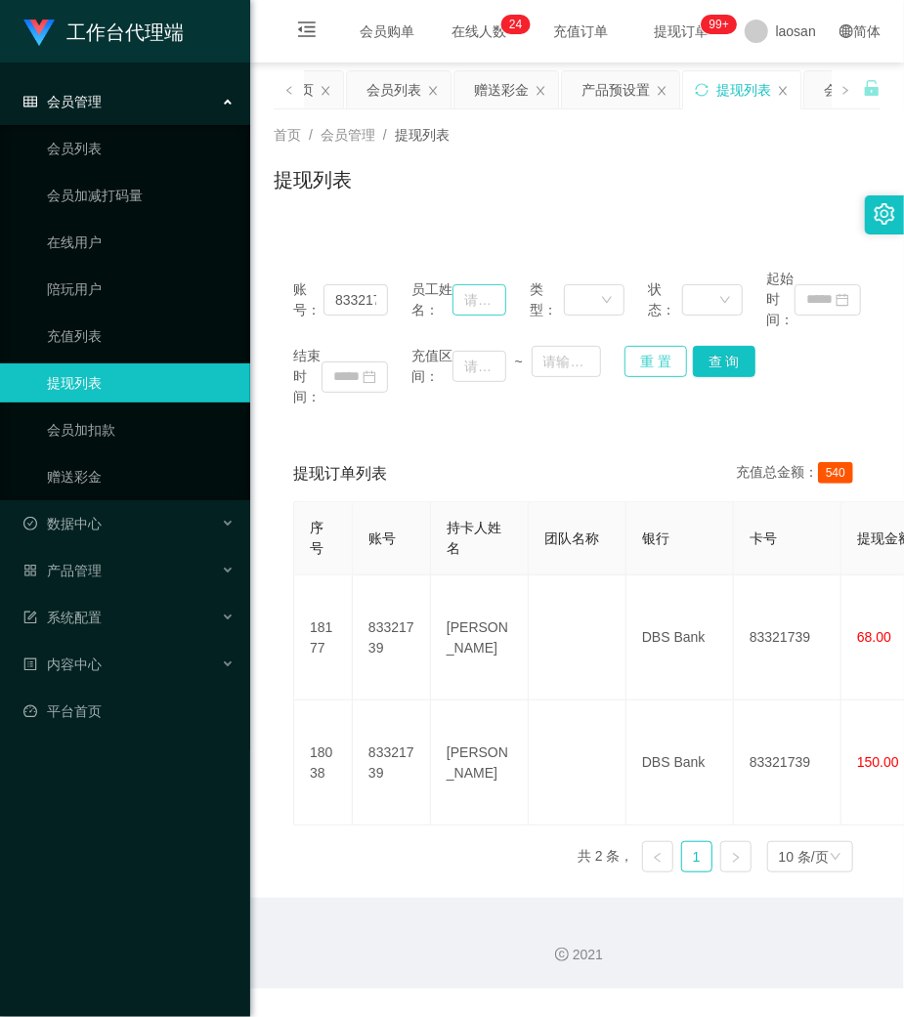
drag, startPoint x: 653, startPoint y: 357, endPoint x: 450, endPoint y: 305, distance: 208.8
click at [647, 358] on button "重 置" at bounding box center [655, 361] width 63 height 31
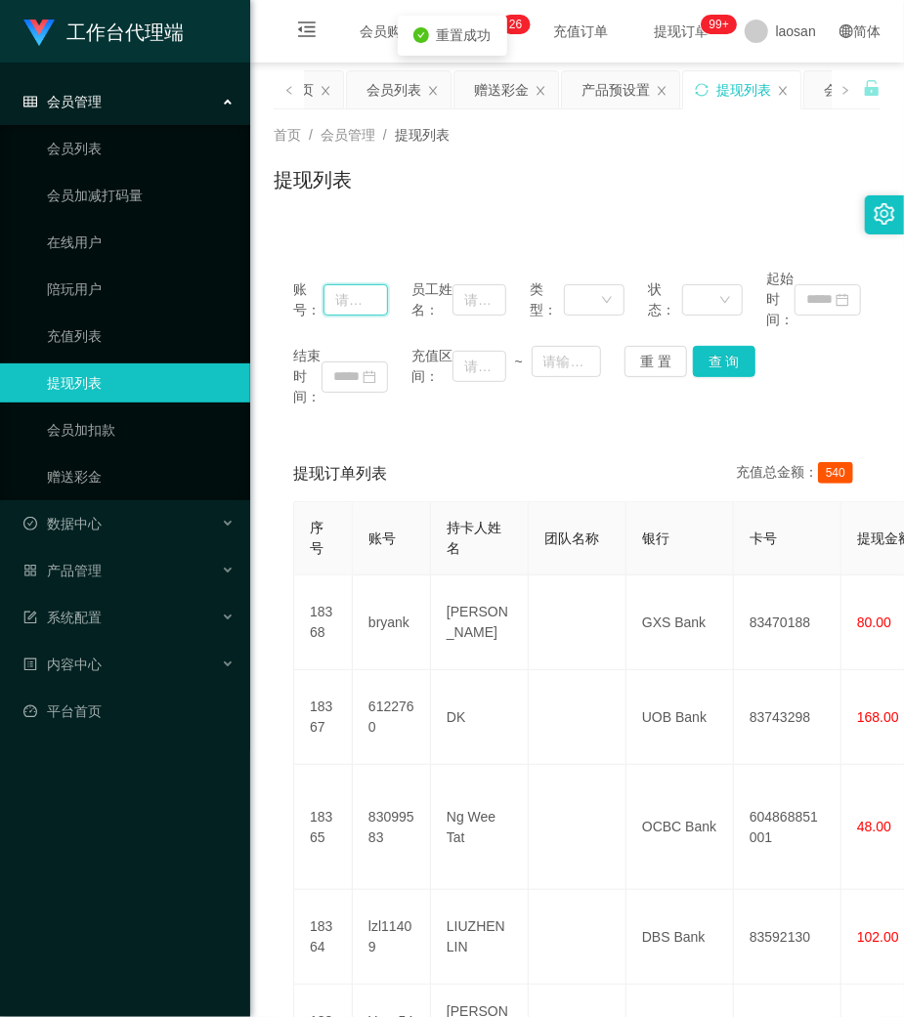
drag, startPoint x: 364, startPoint y: 303, endPoint x: 579, endPoint y: 342, distance: 218.5
click at [381, 306] on input "text" at bounding box center [355, 299] width 64 height 31
paste input "83321739"
type input "83321739"
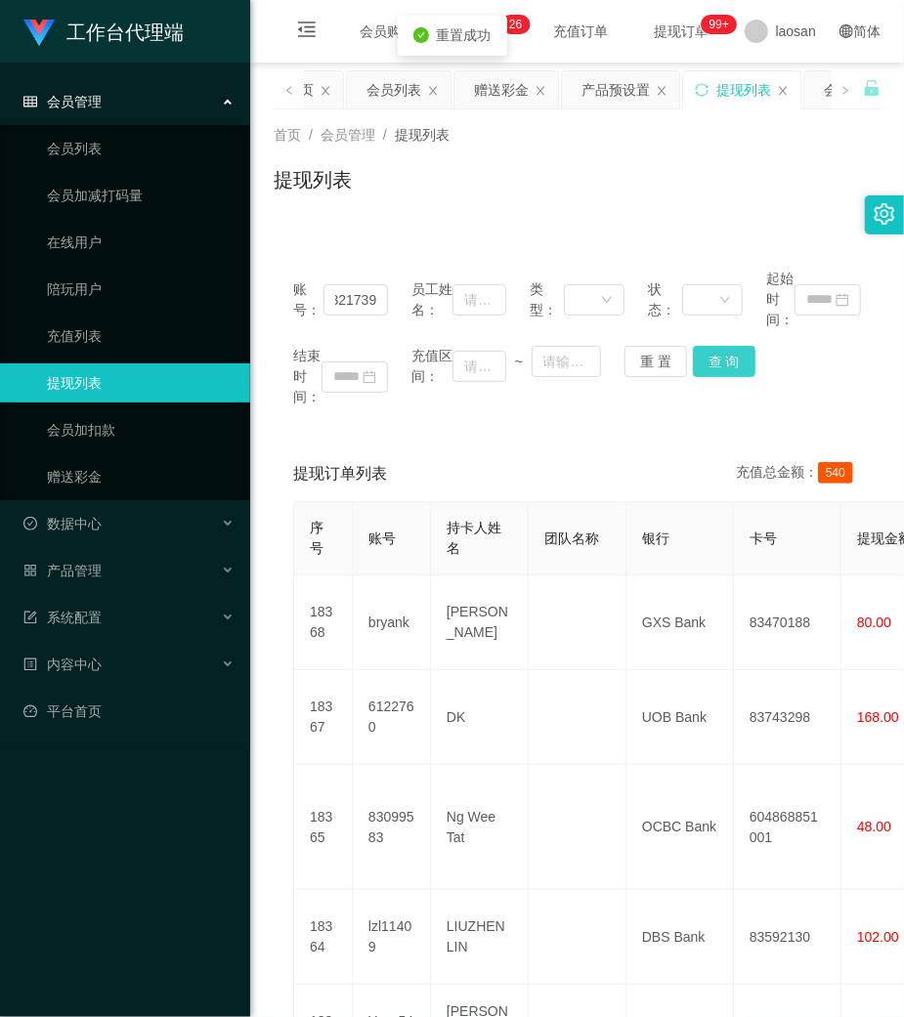
scroll to position [0, 0]
click at [727, 358] on button "查 询" at bounding box center [724, 361] width 63 height 31
drag, startPoint x: 727, startPoint y: 358, endPoint x: 763, endPoint y: 281, distance: 84.4
click at [739, 338] on div "账号： 83321739 员工姓名： 类型： 状态： 起始时间： 结束时间： 充值区间： ~ 重 置 查 询" at bounding box center [577, 338] width 607 height 178
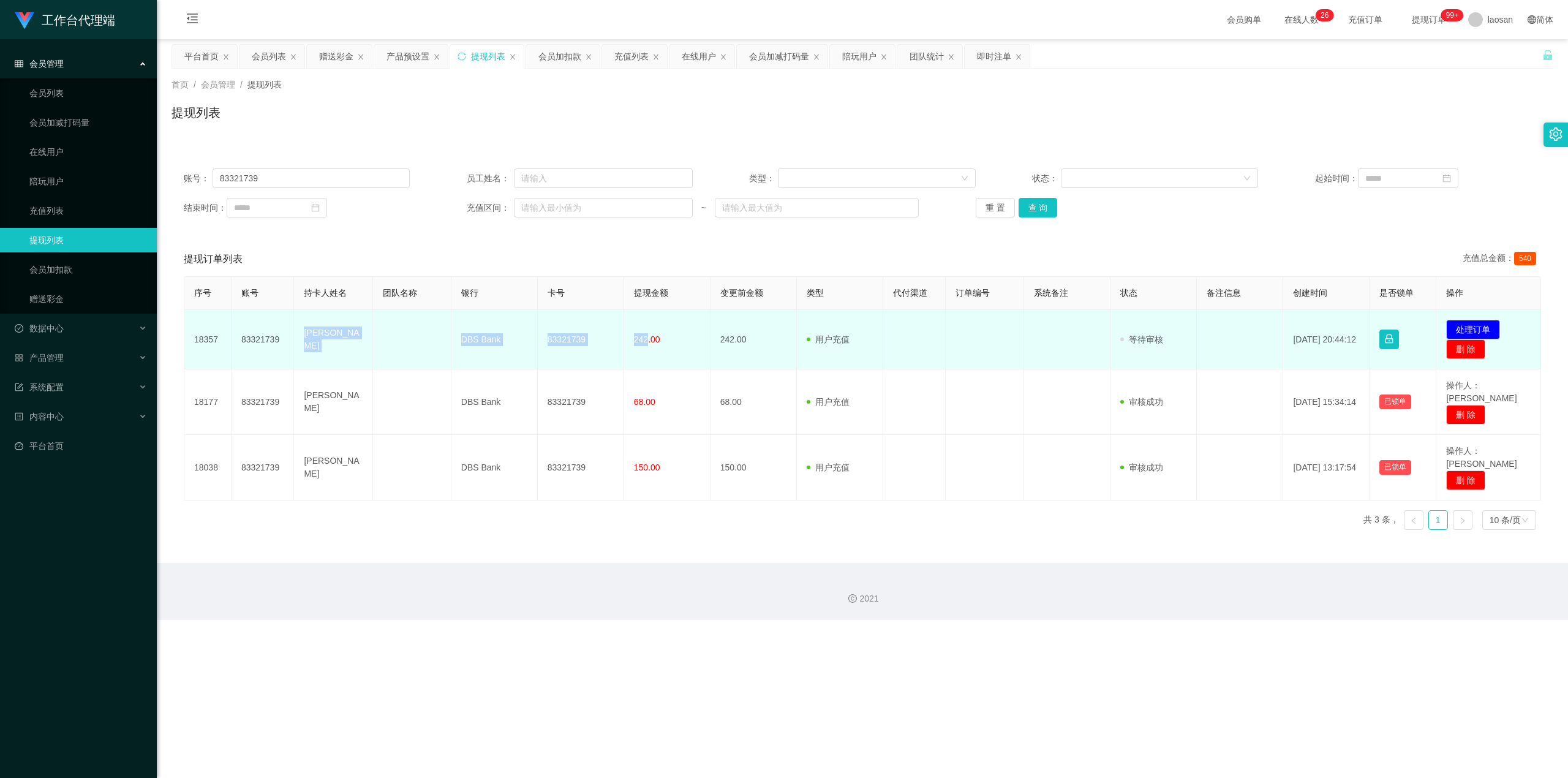
drag, startPoint x: 305, startPoint y: 334, endPoint x: 645, endPoint y: 344, distance: 340.1
click at [566, 344] on tr "18357 83321739 Sally DBS Bank 83321739 242.00 242.00 用户充值 人工扣款 审核驳回 审核成功 等待审核 […" at bounding box center [863, 339] width 1357 height 60
copy tr "Sally DBS Bank 83321739 242"
click at [566, 325] on button "处理订单" at bounding box center [1473, 329] width 54 height 19
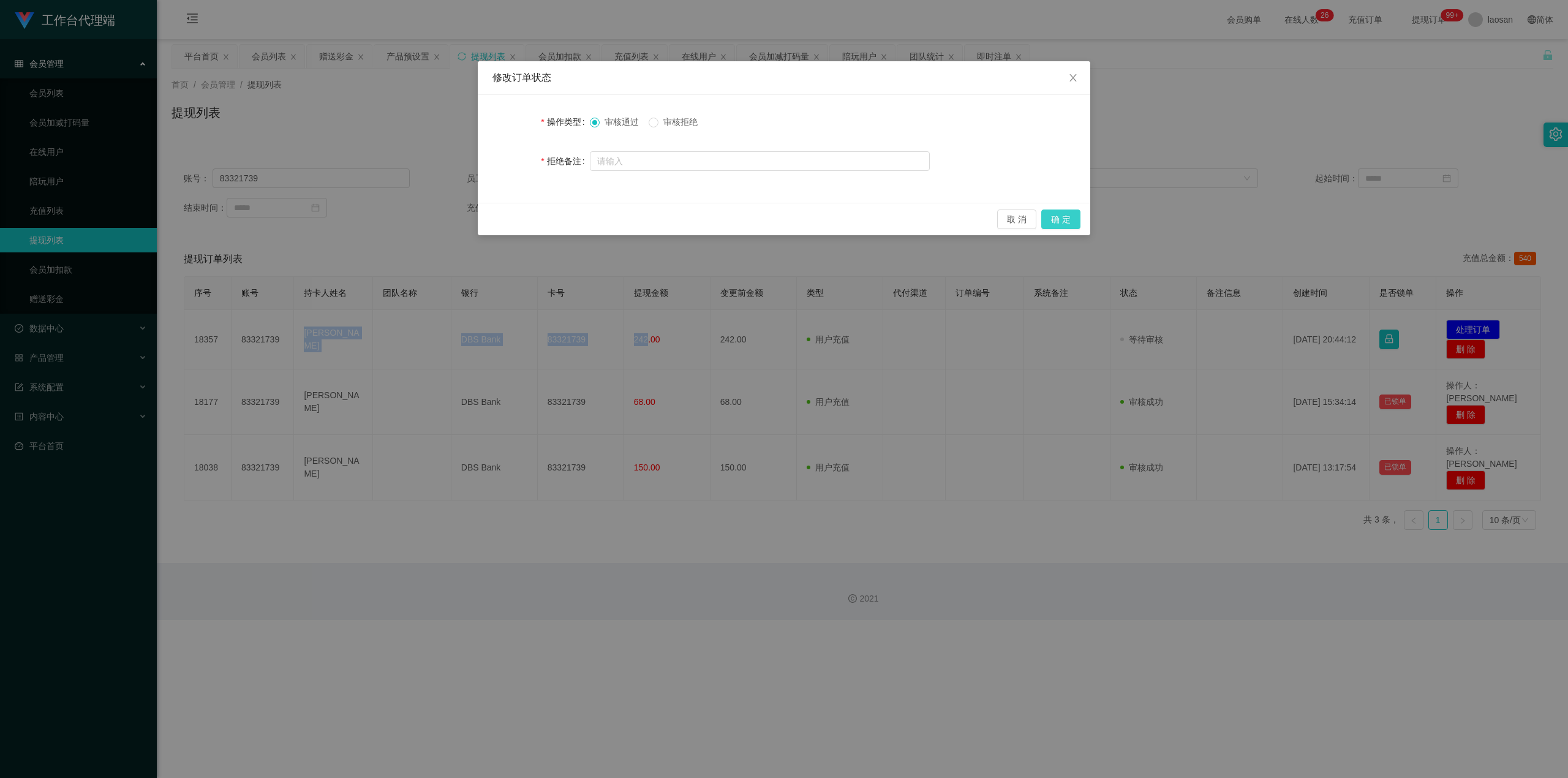
drag, startPoint x: 1056, startPoint y: 219, endPoint x: 1076, endPoint y: 219, distance: 20.0
click at [566, 221] on button "确 定" at bounding box center [1061, 219] width 39 height 19
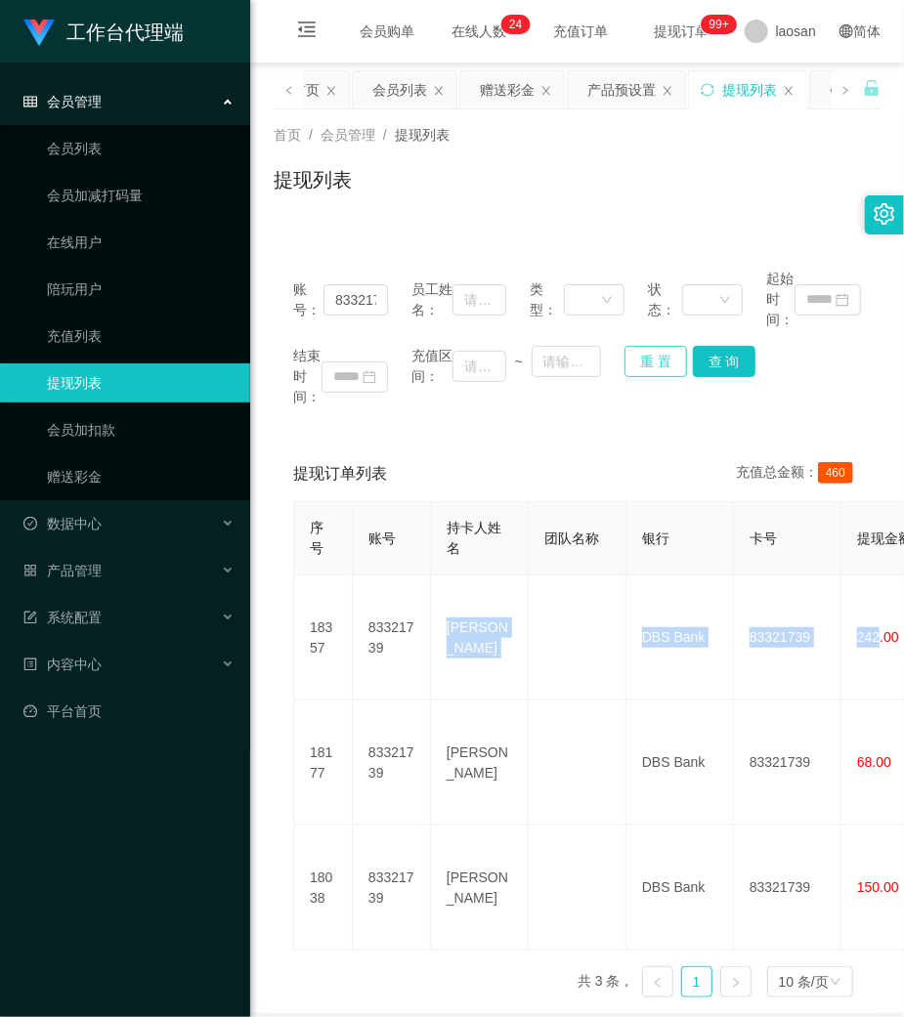
drag, startPoint x: 643, startPoint y: 357, endPoint x: 498, endPoint y: 321, distance: 148.8
click at [635, 357] on button "重 置" at bounding box center [655, 361] width 63 height 31
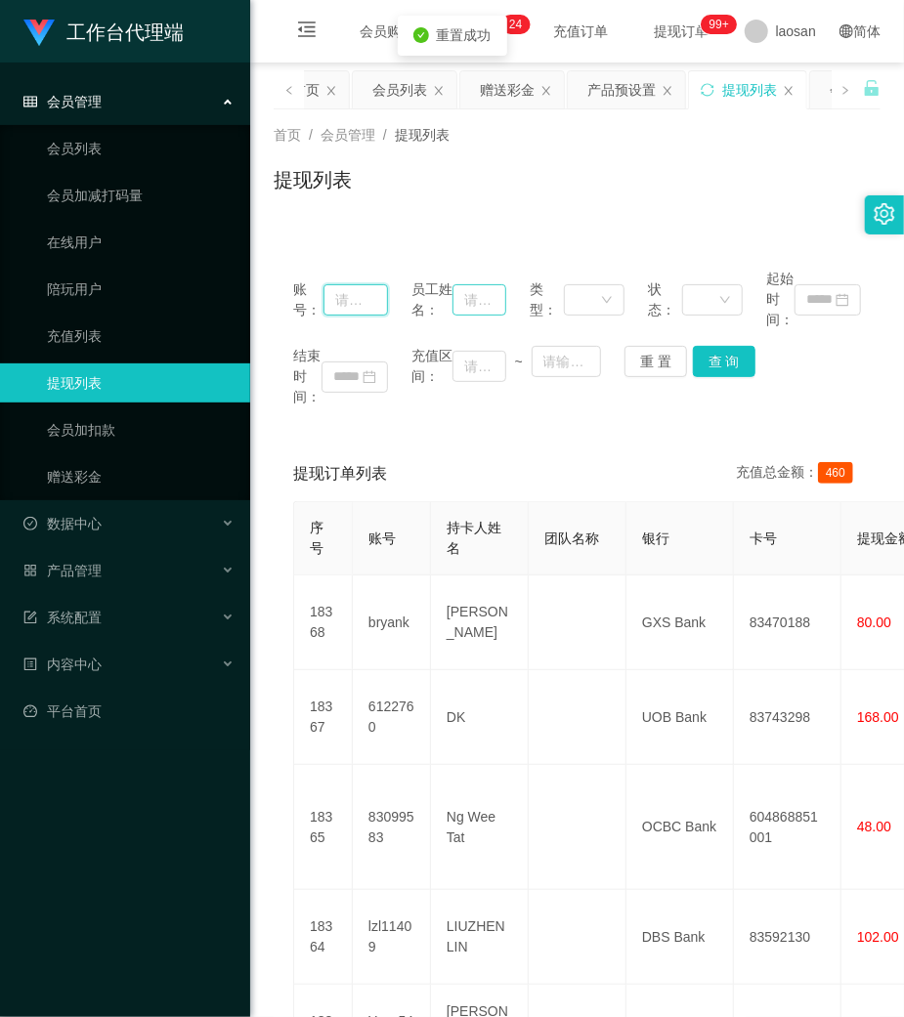
drag, startPoint x: 350, startPoint y: 301, endPoint x: 451, endPoint y: 305, distance: 101.7
click at [356, 301] on input "text" at bounding box center [355, 299] width 64 height 31
paste input "dhp101"
type input "dhp101"
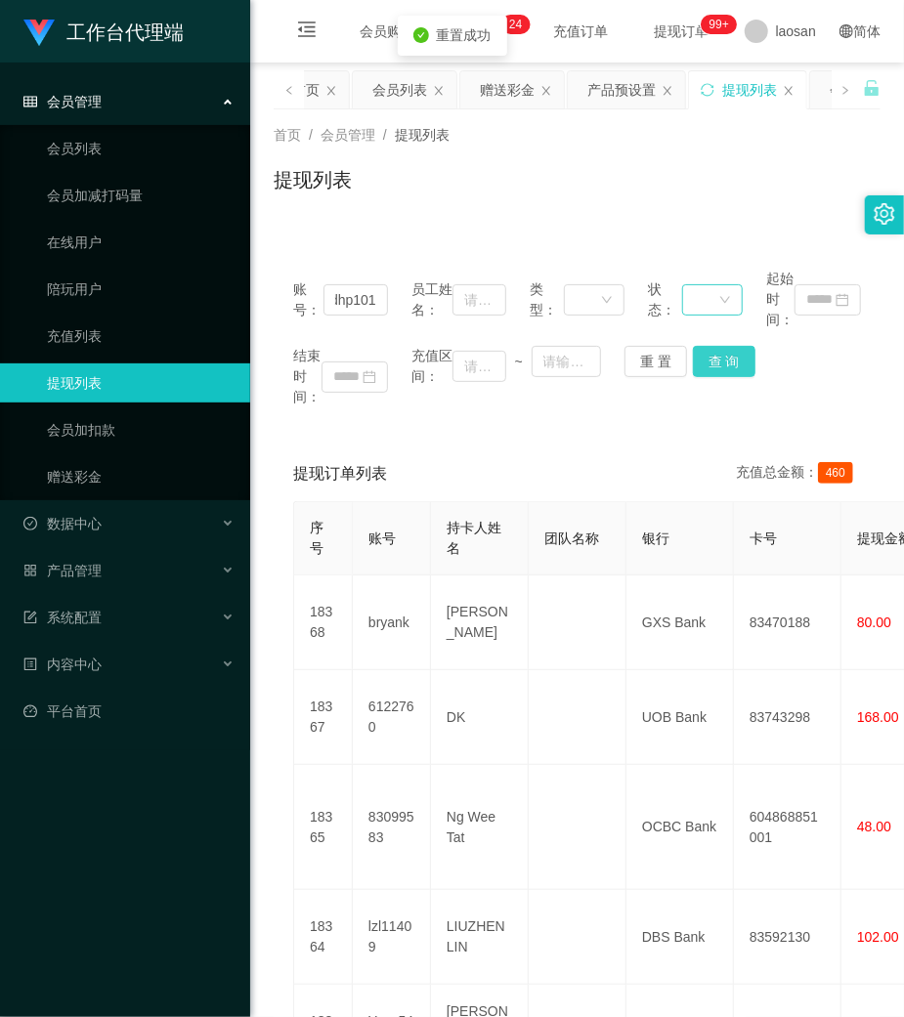
drag, startPoint x: 717, startPoint y: 354, endPoint x: 720, endPoint y: 285, distance: 68.5
click at [713, 354] on button "查 询" at bounding box center [724, 361] width 63 height 31
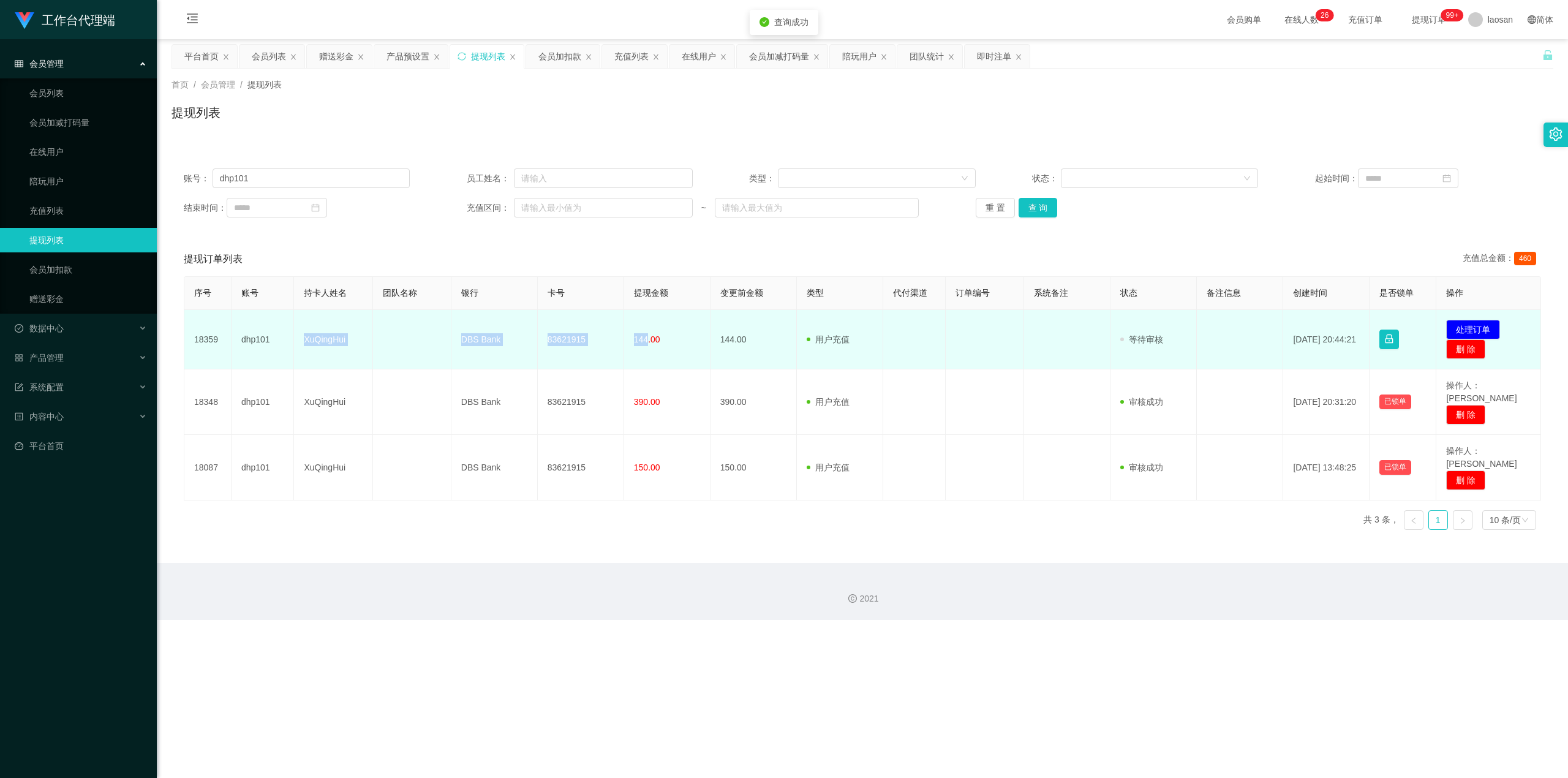
drag, startPoint x: 302, startPoint y: 337, endPoint x: 645, endPoint y: 351, distance: 343.3
click at [566, 351] on tr "18359 dhp101 XuQingHui DBS Bank 83621915 144.00 144.00 用户充值 人工扣款 审核驳回 审核成功 等待审核…" at bounding box center [863, 339] width 1357 height 60
copy tr "XuQingHui DBS Bank 83621915 144"
click at [566, 329] on button "处理订单" at bounding box center [1473, 329] width 54 height 19
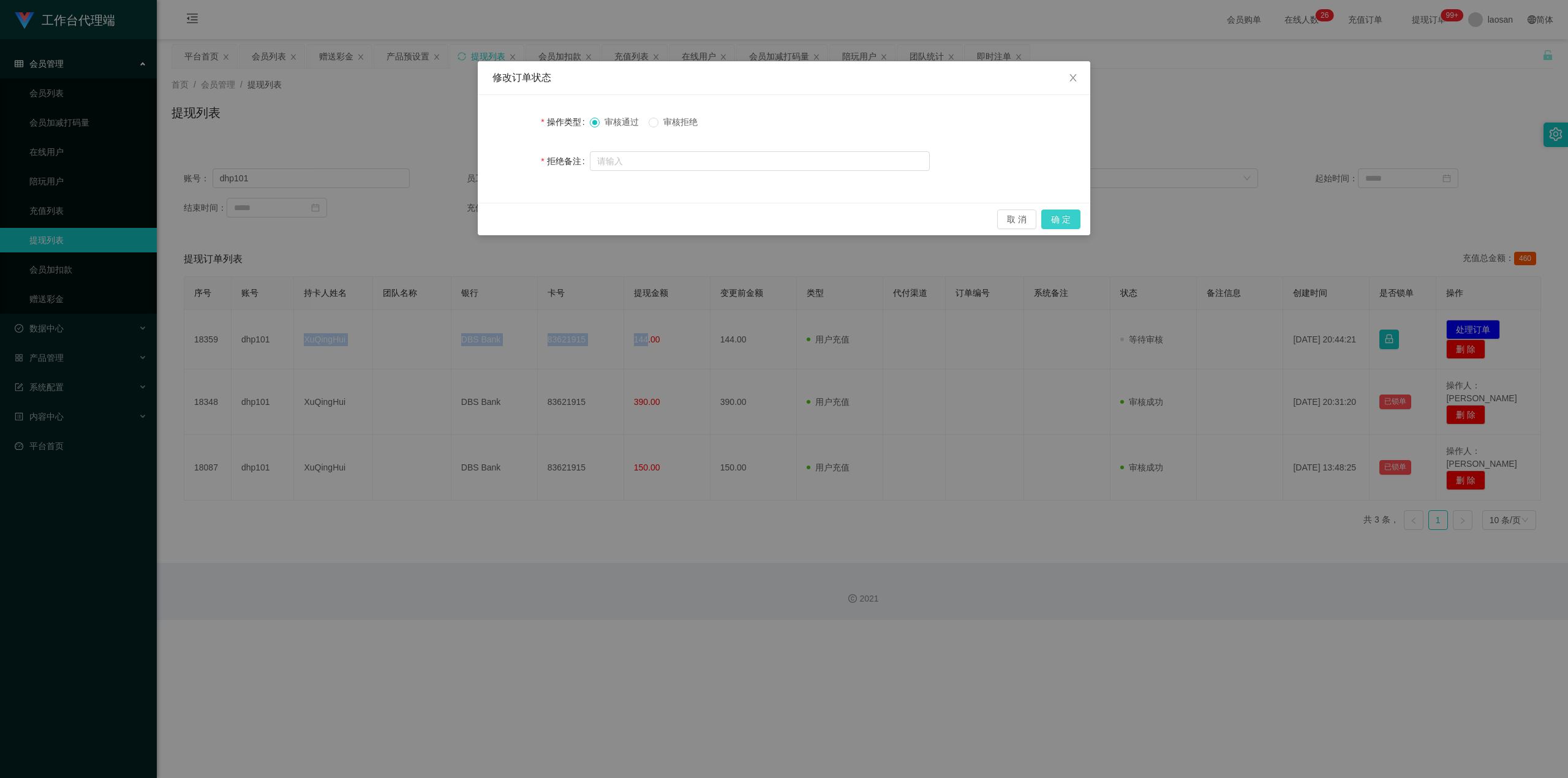
click at [566, 223] on button "确 定" at bounding box center [1061, 219] width 39 height 19
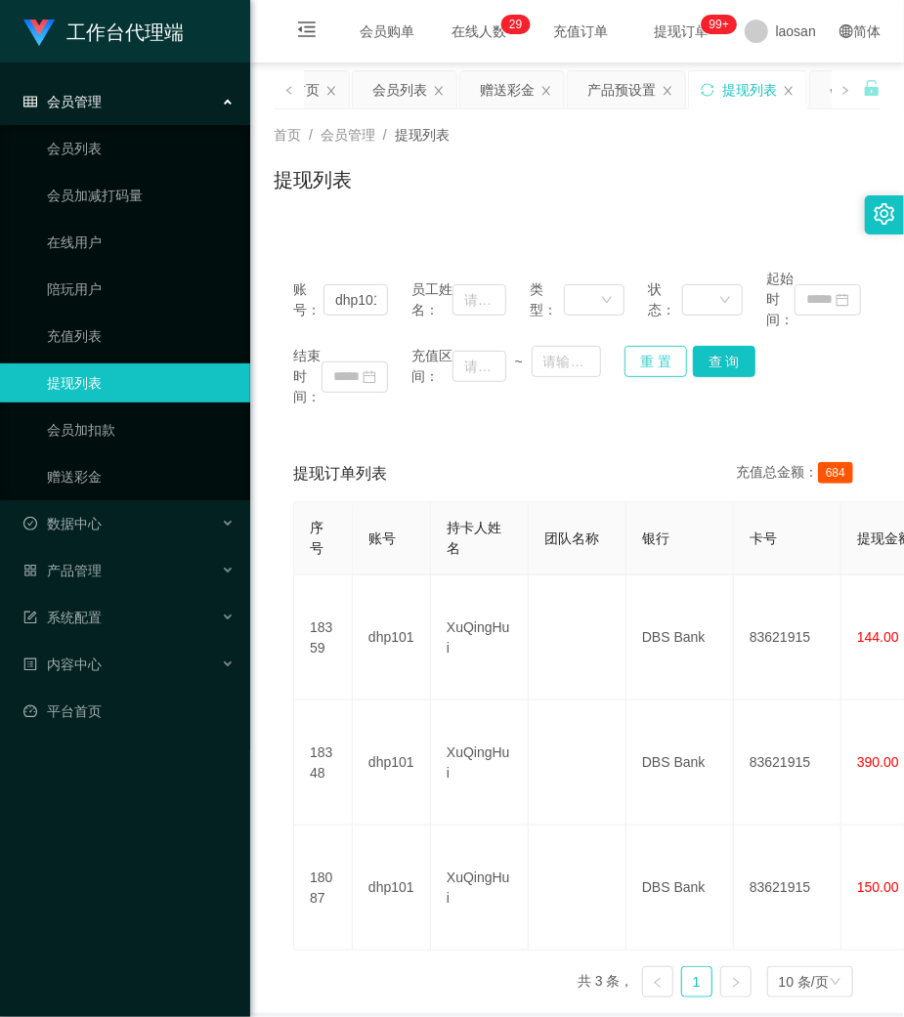
click at [659, 348] on div "账号： dhp101 员工姓名： 类型： 状态： 起始时间： 结束时间： 充值区间： ~ 重 置 查 询" at bounding box center [577, 338] width 607 height 178
click at [658, 349] on button "重 置" at bounding box center [655, 361] width 63 height 31
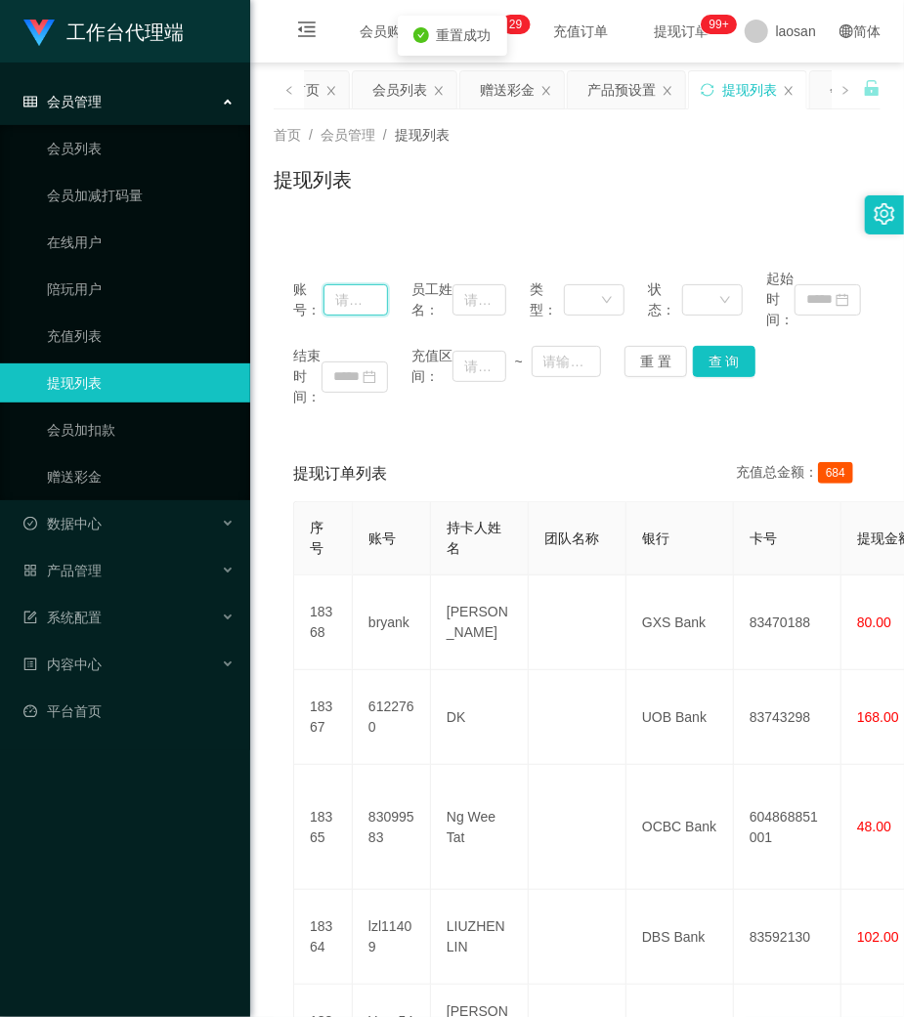
click at [365, 311] on input "text" at bounding box center [355, 299] width 64 height 31
paste input "6122760"
type input "6122760"
click at [693, 363] on button "查 询" at bounding box center [724, 361] width 63 height 31
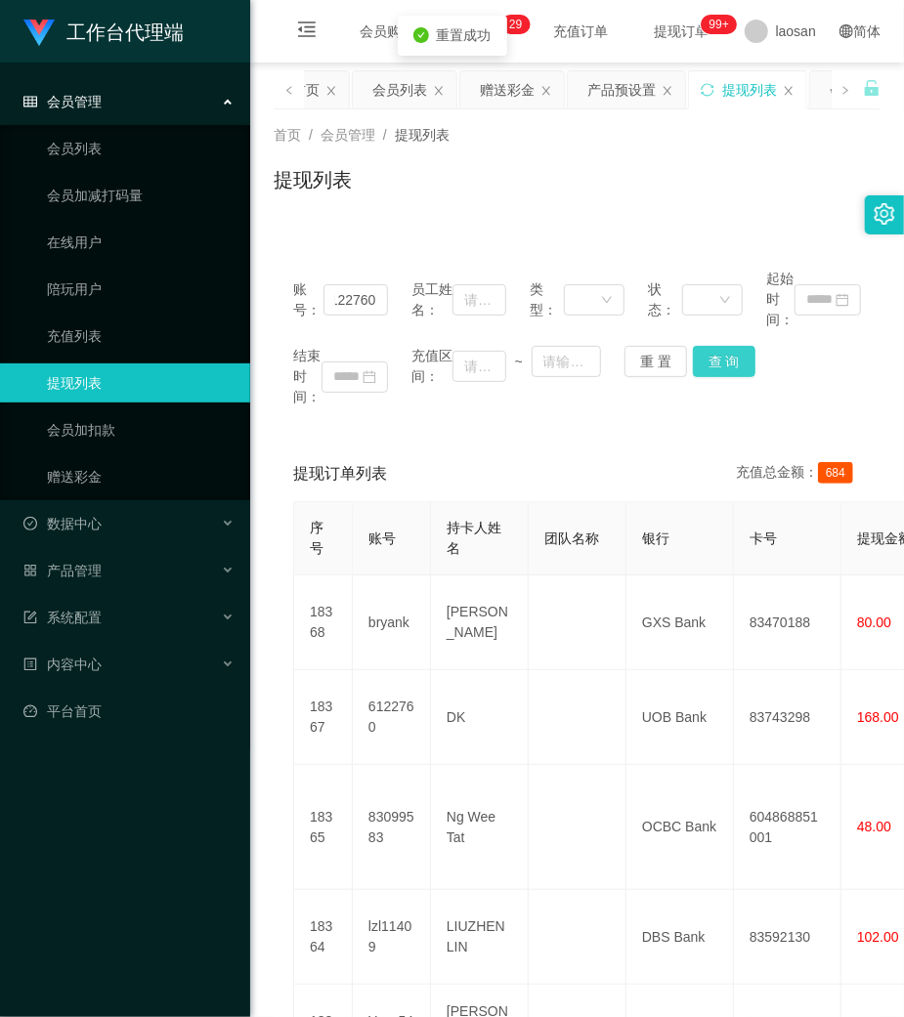
scroll to position [0, 0]
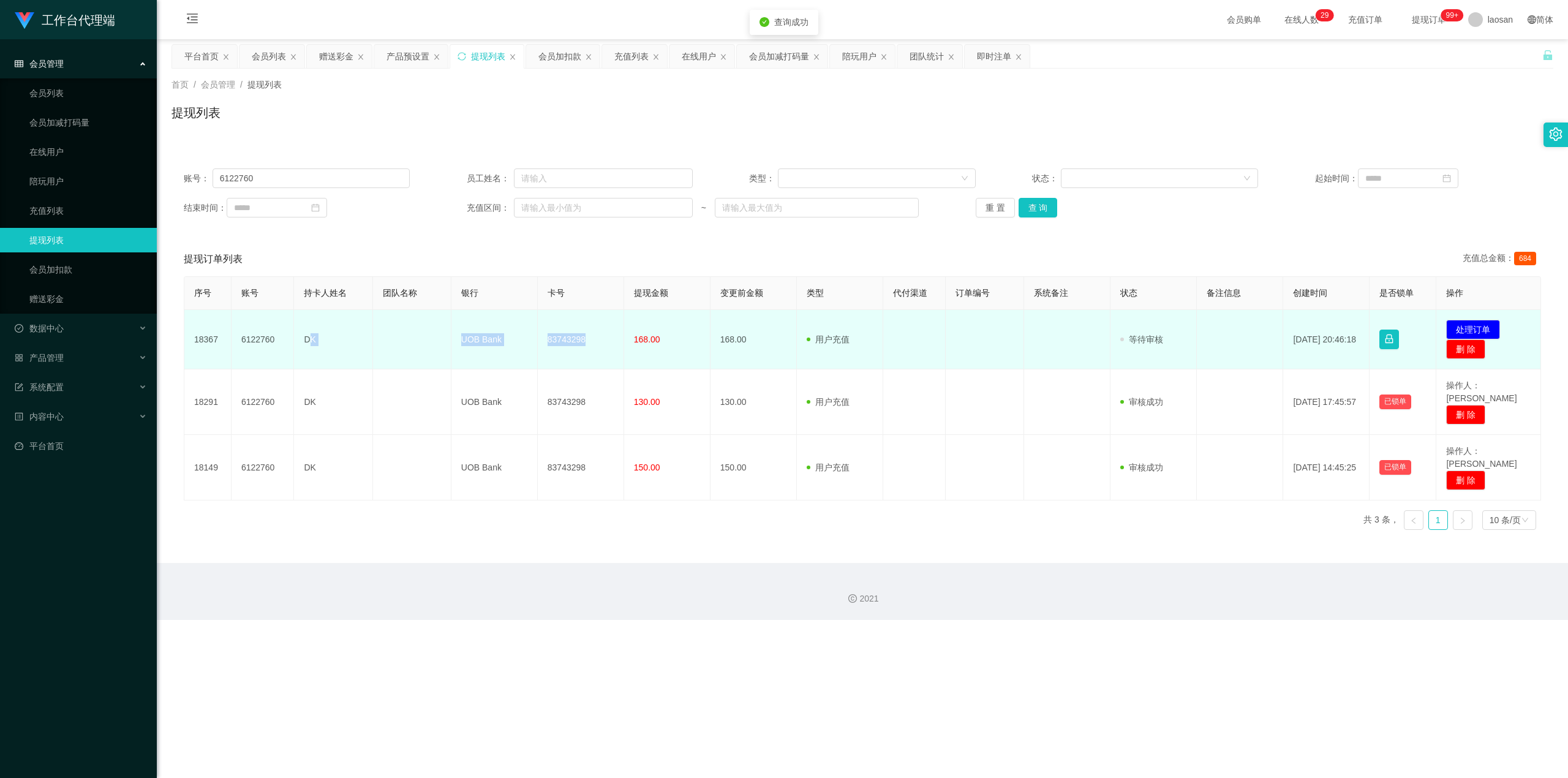
drag, startPoint x: 311, startPoint y: 341, endPoint x: 601, endPoint y: 343, distance: 290.0
click at [566, 343] on tr "18367 6122760 DK UOB Bank 83743298 168.00 168.00 用户充值 人工扣款 审核驳回 审核成功 等待审核 [DATE…" at bounding box center [863, 339] width 1357 height 60
click at [319, 342] on td "DK" at bounding box center [333, 339] width 78 height 60
drag, startPoint x: 303, startPoint y: 336, endPoint x: 643, endPoint y: 349, distance: 340.2
click at [566, 349] on tr "18367 6122760 DK UOB Bank 83743298 168.00 168.00 用户充值 人工扣款 审核驳回 审核成功 等待审核 [DATE…" at bounding box center [863, 339] width 1357 height 60
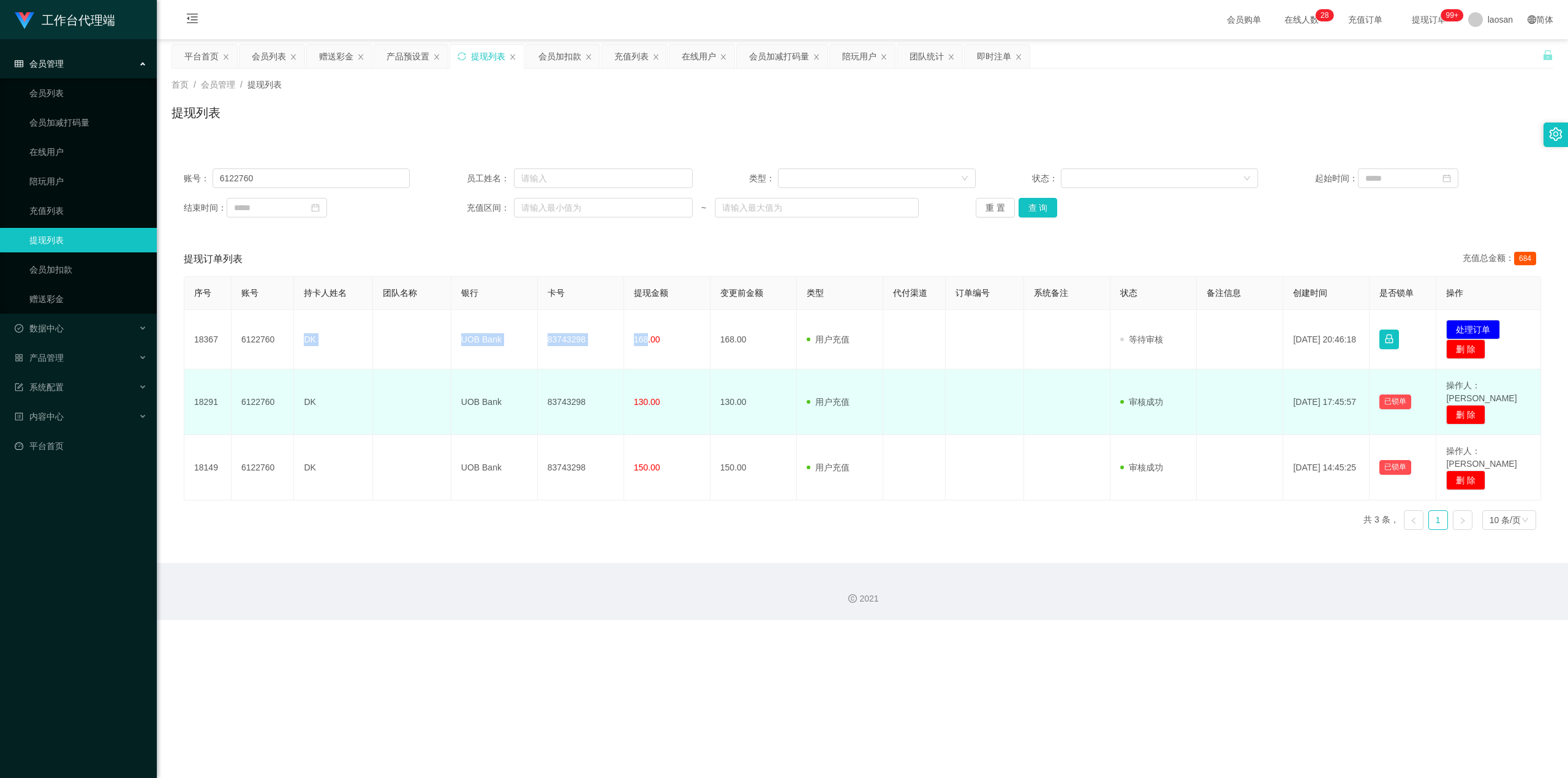
copy tr "DK UOB Bank 83743298 168"
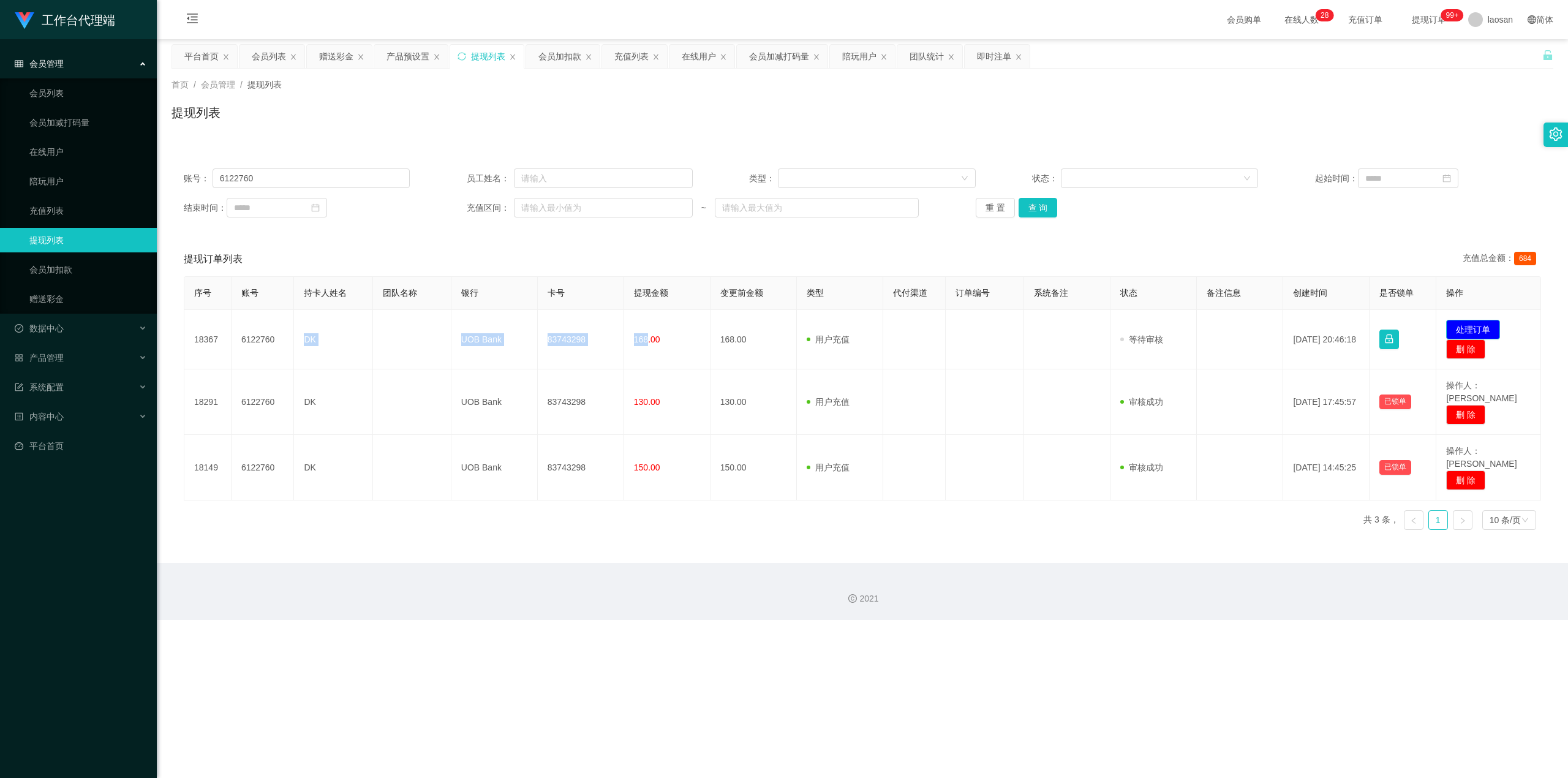
click at [566, 332] on button "处理订单" at bounding box center [1473, 329] width 54 height 19
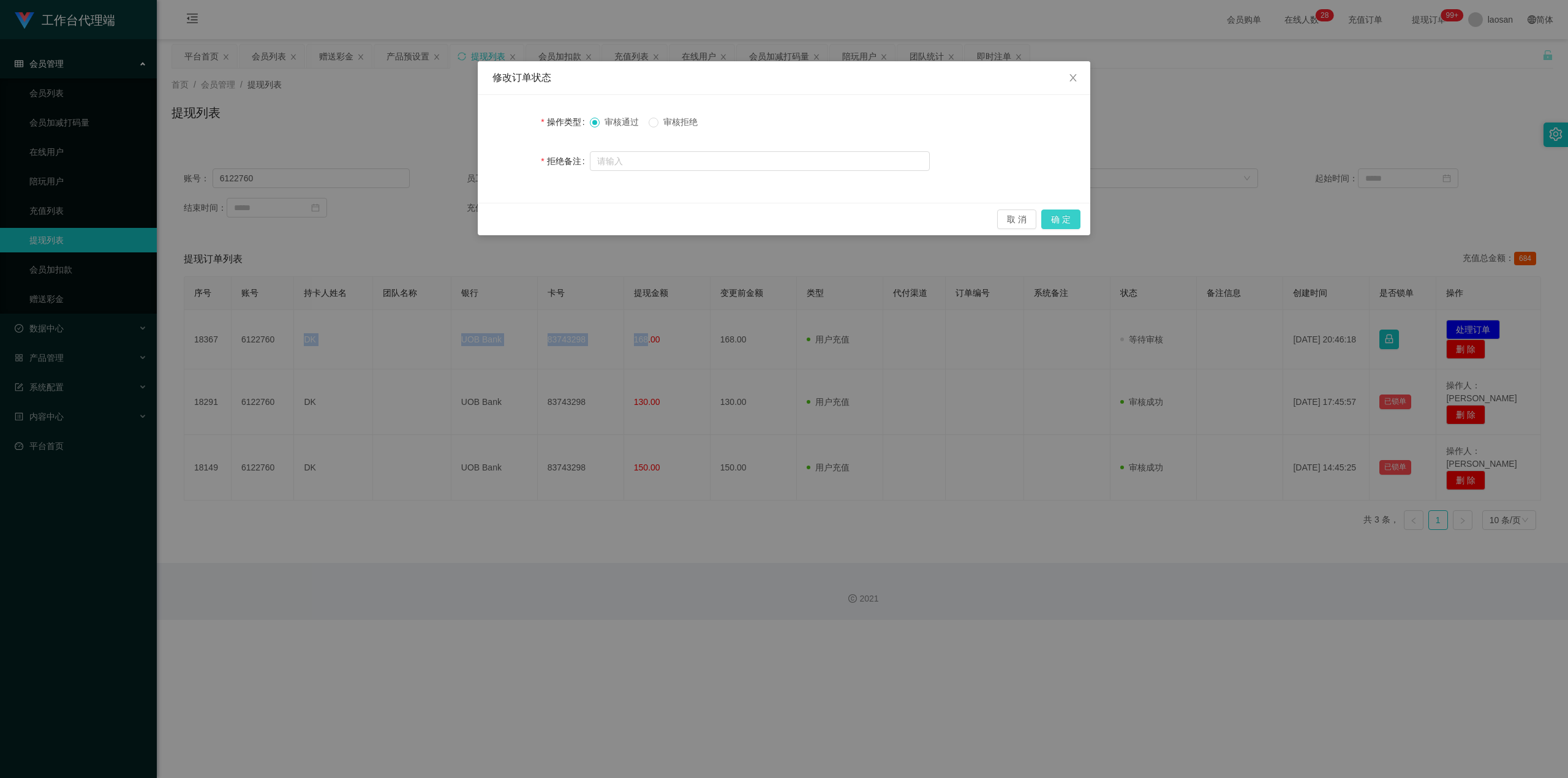
click at [566, 216] on button "确 定" at bounding box center [1061, 219] width 39 height 19
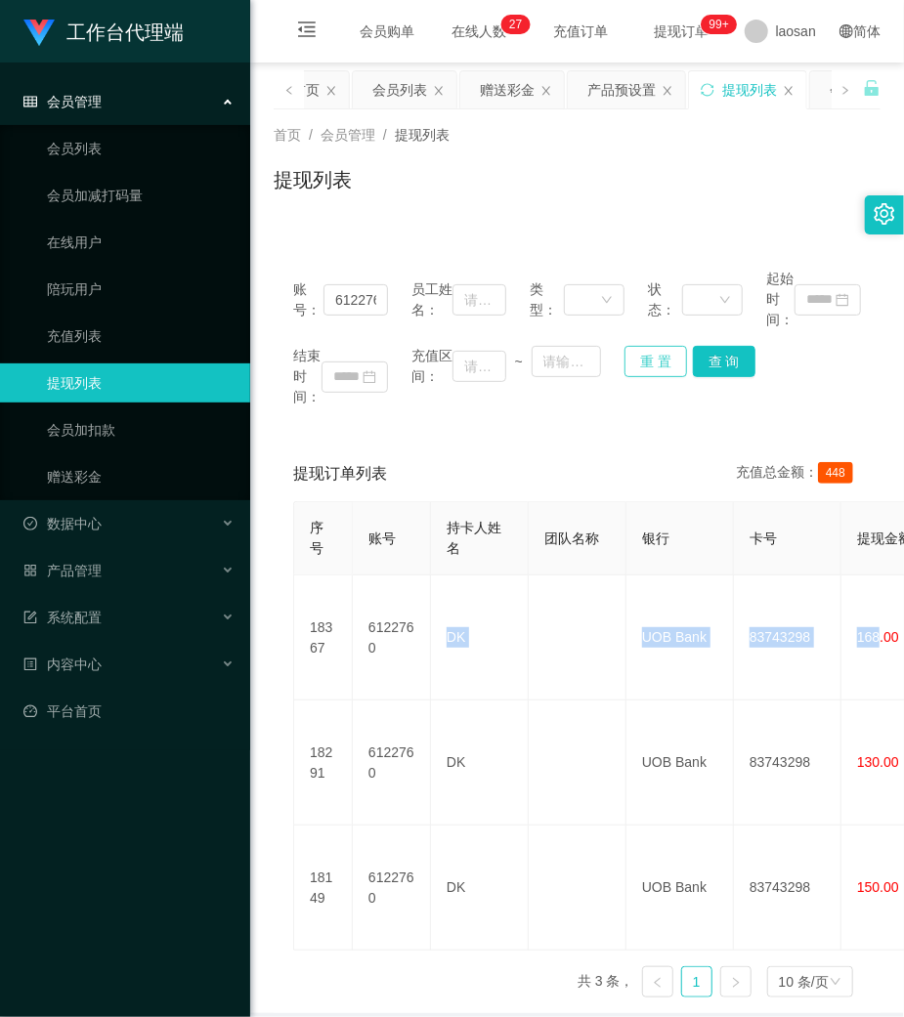
drag, startPoint x: 662, startPoint y: 357, endPoint x: 653, endPoint y: 356, distance: 9.8
click at [661, 357] on button "重 置" at bounding box center [655, 361] width 63 height 31
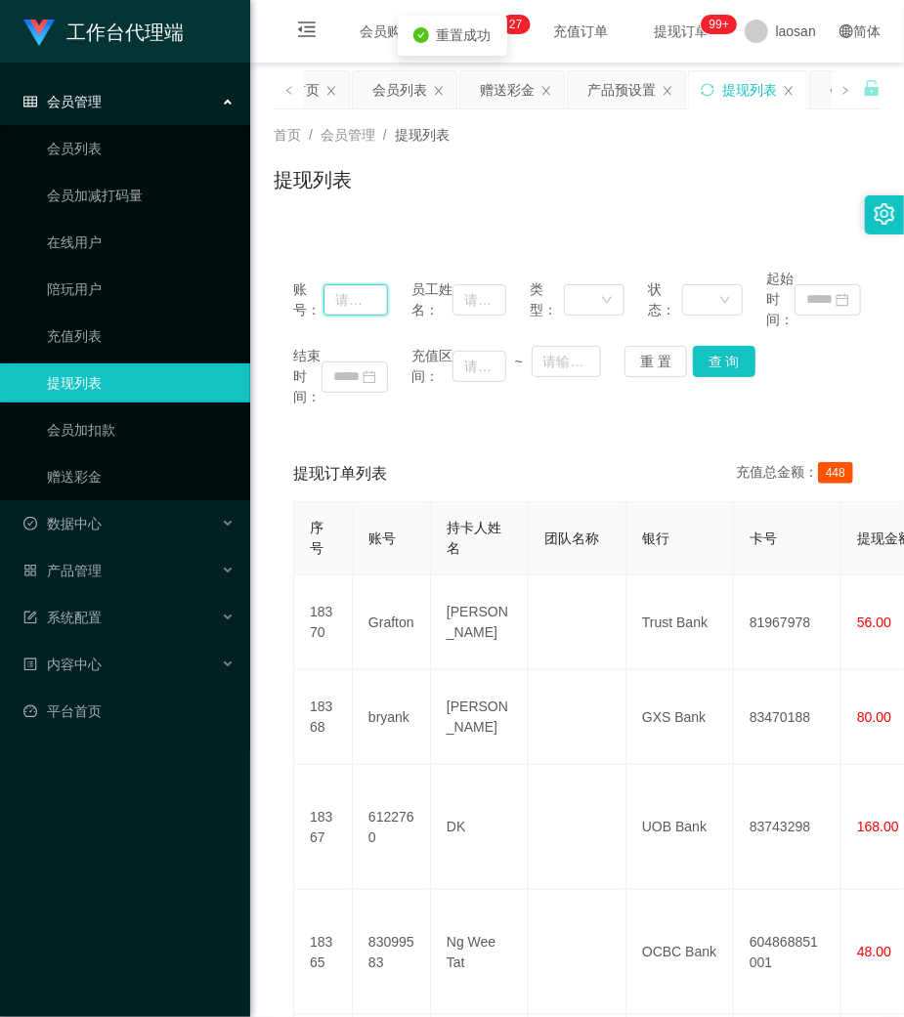
click at [348, 298] on input "text" at bounding box center [355, 299] width 64 height 31
paste input "Loong95"
type input "Loong95"
click at [727, 368] on button "查 询" at bounding box center [724, 361] width 63 height 31
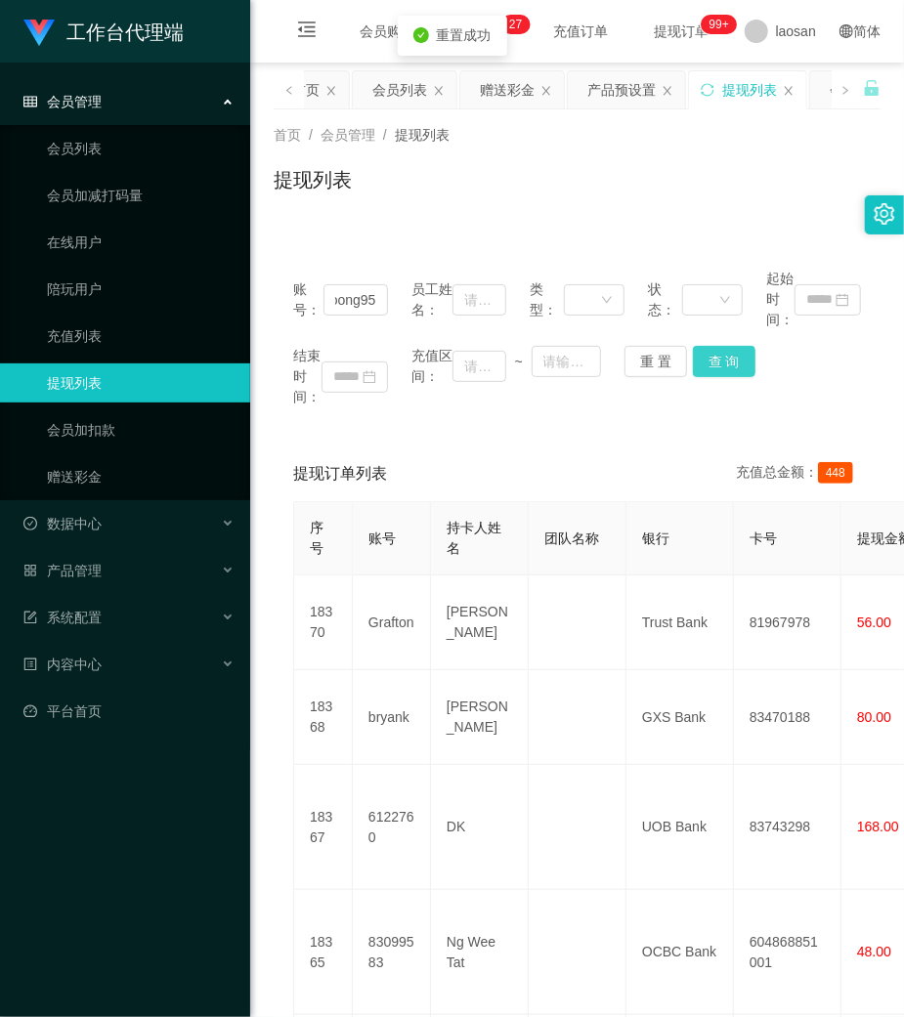
scroll to position [0, 0]
click at [727, 368] on div "结束时间： 充值区间： ~ 重 置 查 询" at bounding box center [577, 377] width 568 height 62
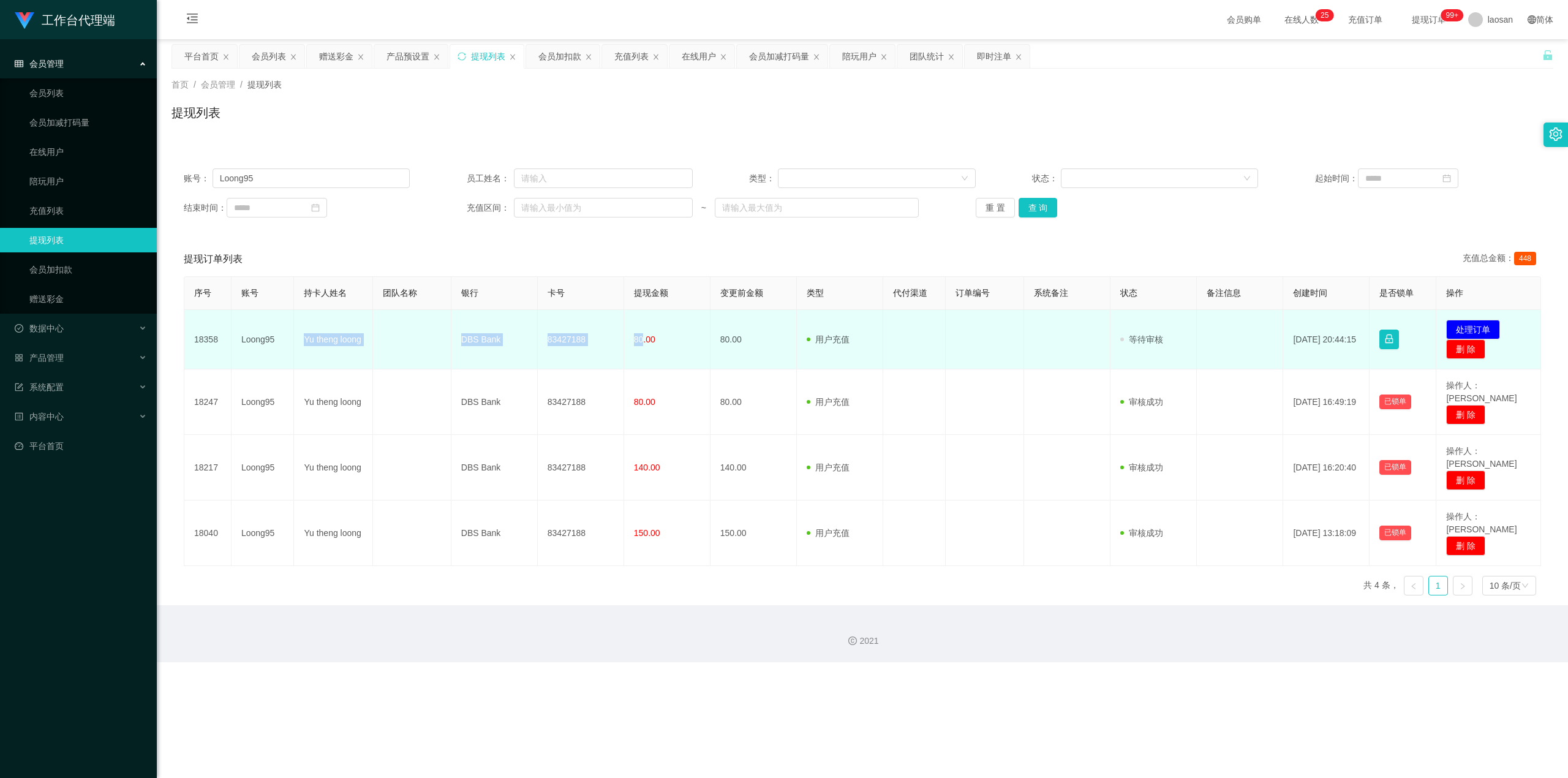
drag, startPoint x: 305, startPoint y: 332, endPoint x: 638, endPoint y: 344, distance: 333.2
click at [566, 344] on tr "18358 Loong95 Yu theng loong DBS Bank 83427188 80.00 80.00 用户充值 人工扣款 审核驳回 审核成功 …" at bounding box center [863, 339] width 1357 height 60
copy tr "[PERSON_NAME] theng loong DBS Bank 83427188 80"
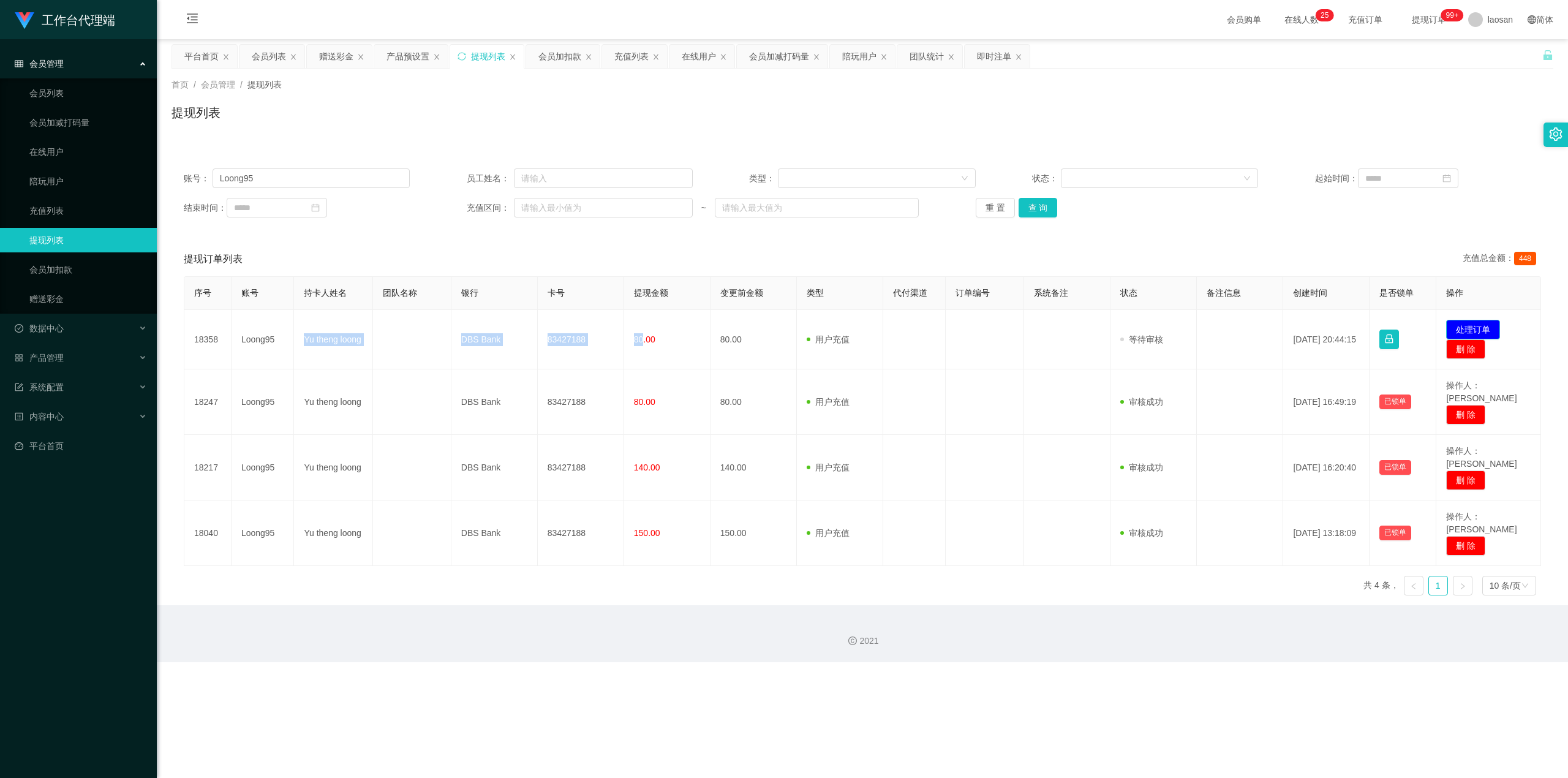
drag, startPoint x: 1458, startPoint y: 323, endPoint x: 1386, endPoint y: 316, distance: 72.3
click at [566, 324] on button "处理订单" at bounding box center [1473, 329] width 54 height 19
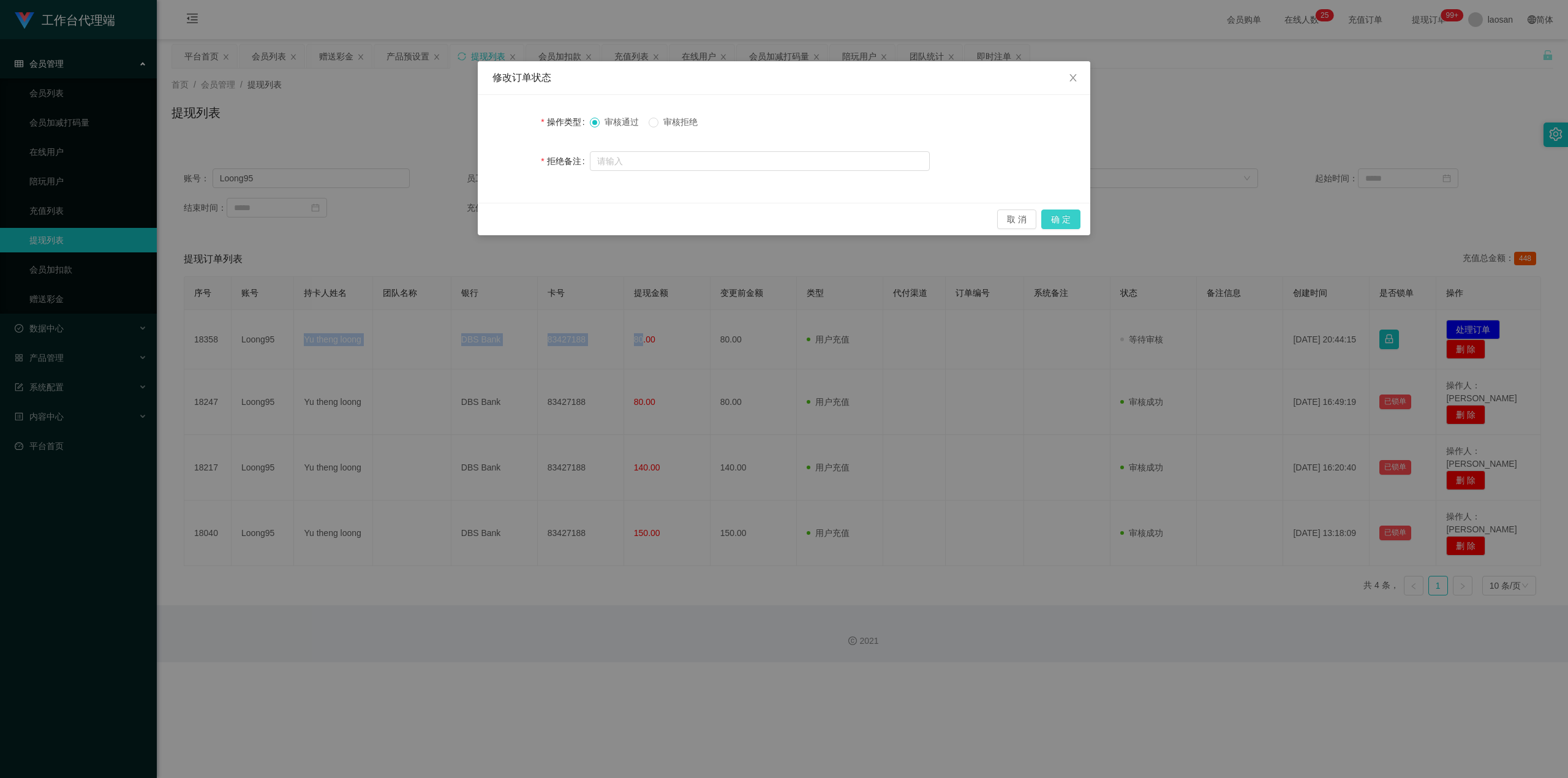
drag, startPoint x: 1073, startPoint y: 219, endPoint x: 1415, endPoint y: 52, distance: 380.6
click at [566, 219] on button "确 定" at bounding box center [1061, 219] width 39 height 19
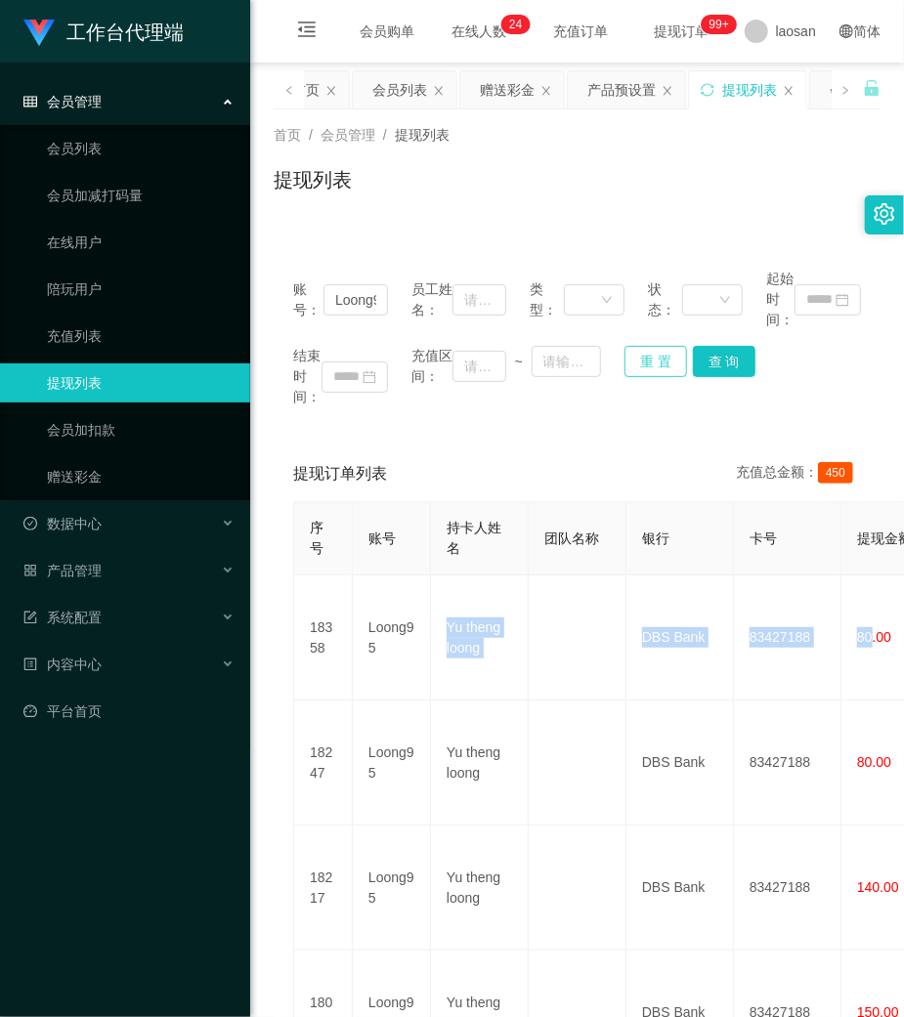
drag, startPoint x: 657, startPoint y: 362, endPoint x: 639, endPoint y: 360, distance: 17.7
click at [655, 362] on button "重 置" at bounding box center [655, 361] width 63 height 31
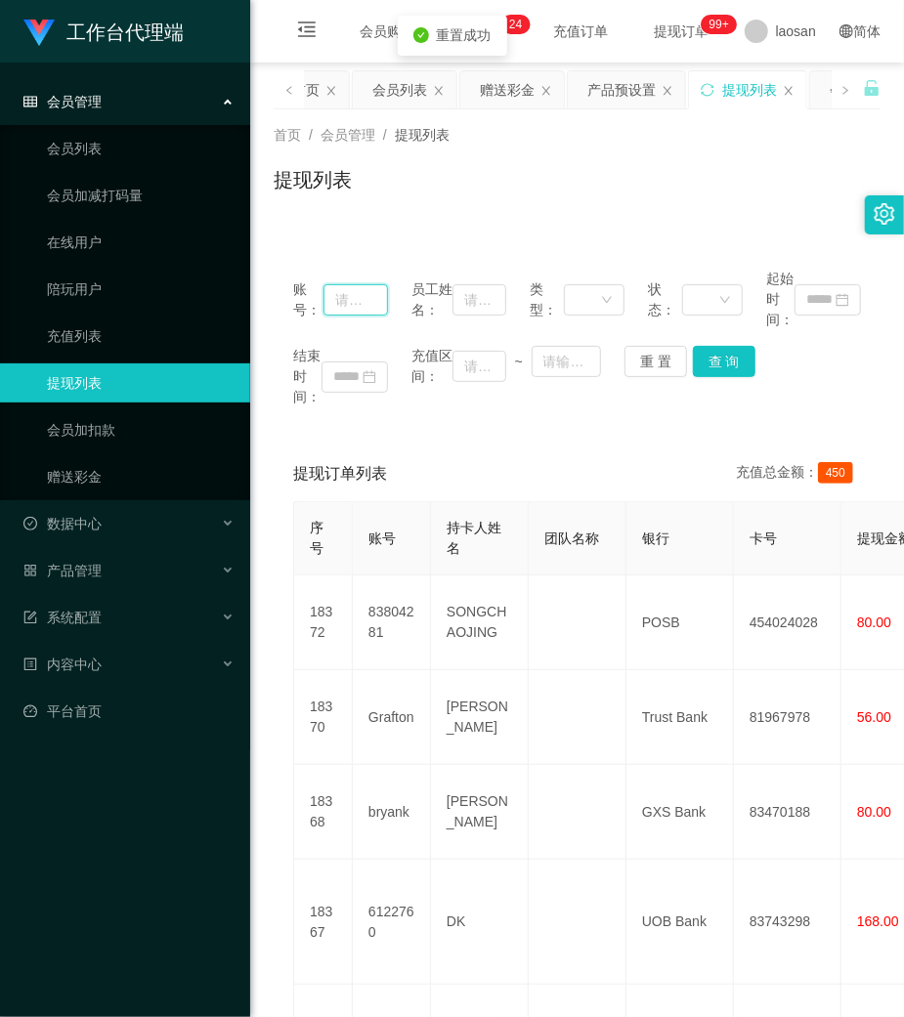
click at [379, 301] on input "text" at bounding box center [355, 299] width 64 height 31
paste input "SUYEE"
type input "SUYEE"
click at [700, 349] on button "查 询" at bounding box center [724, 361] width 63 height 31
click at [701, 352] on div "重 置 查 询" at bounding box center [671, 361] width 95 height 31
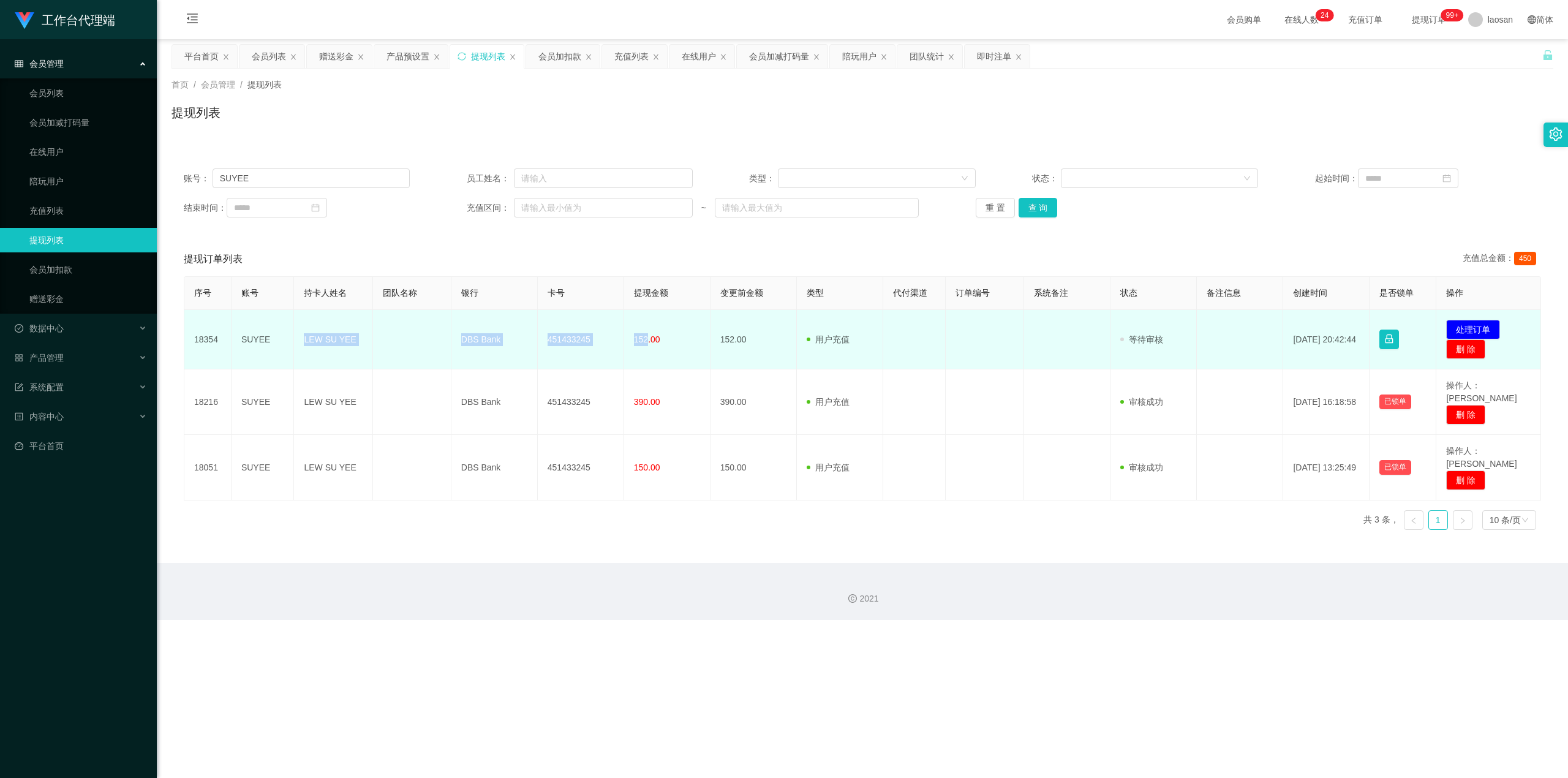
drag, startPoint x: 305, startPoint y: 341, endPoint x: 643, endPoint y: 354, distance: 338.2
click at [566, 354] on tr "18354 SUYEE LEW SU YEE DBS Bank 451433245 152.00 152.00 用户充值 人工扣款 审核驳回 审核成功 等待审…" at bounding box center [863, 339] width 1357 height 60
copy tr "LEW SU YEE DBS Bank 451433245 152"
click at [566, 330] on button "处理订单" at bounding box center [1473, 329] width 54 height 19
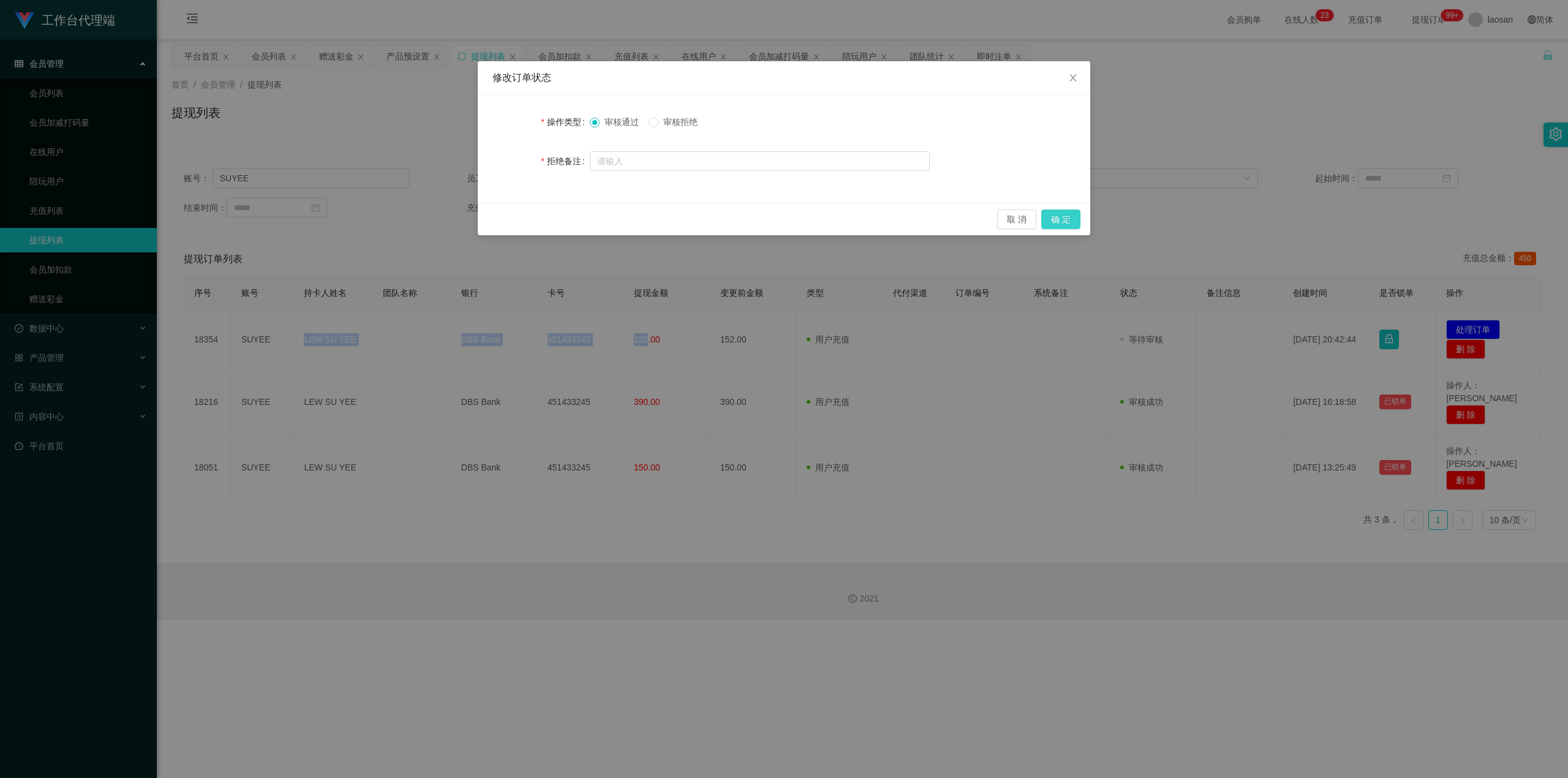
click at [566, 217] on button "确 定" at bounding box center [1061, 219] width 39 height 19
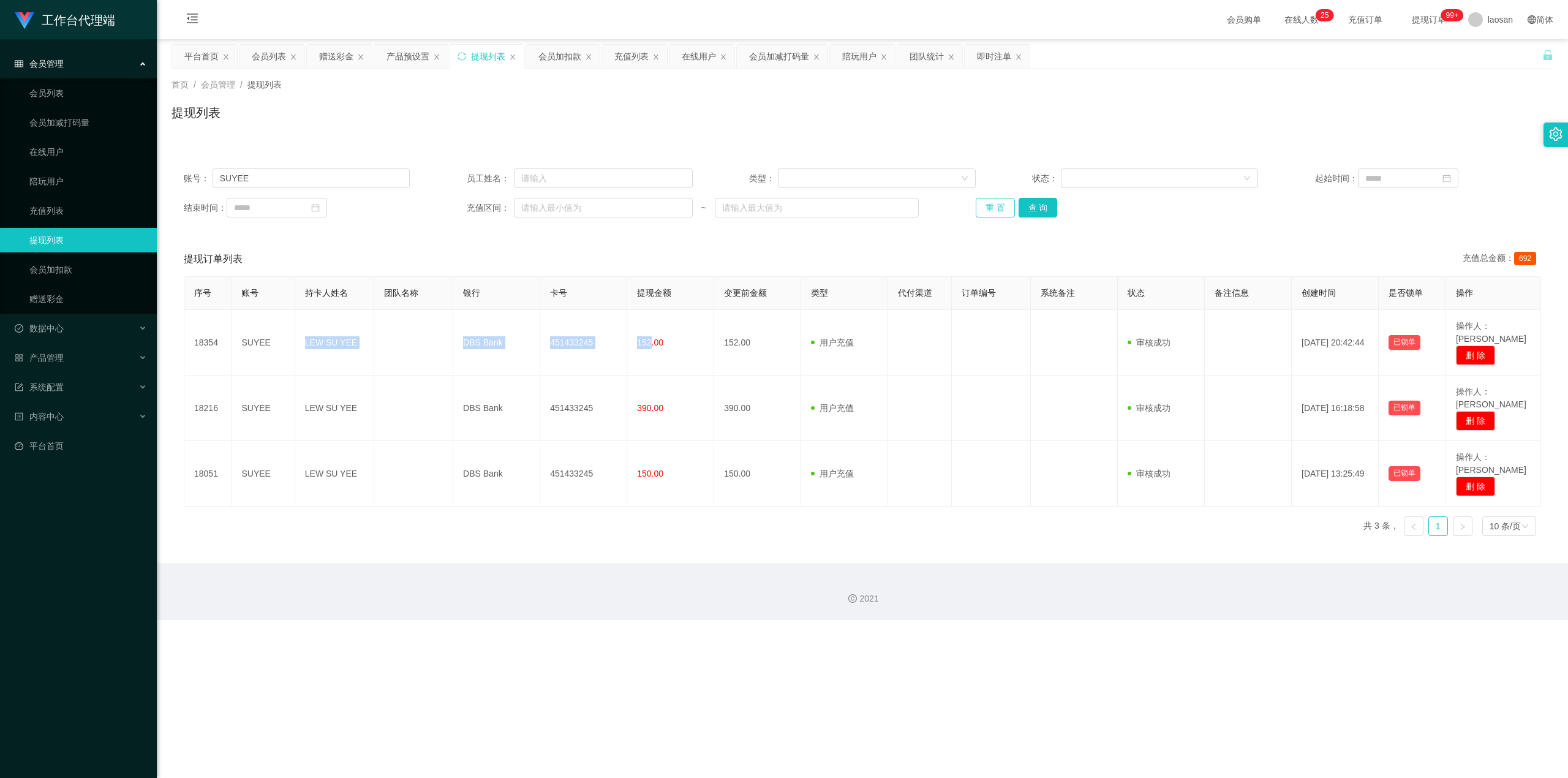
click at [566, 201] on button "重 置" at bounding box center [995, 208] width 39 height 19
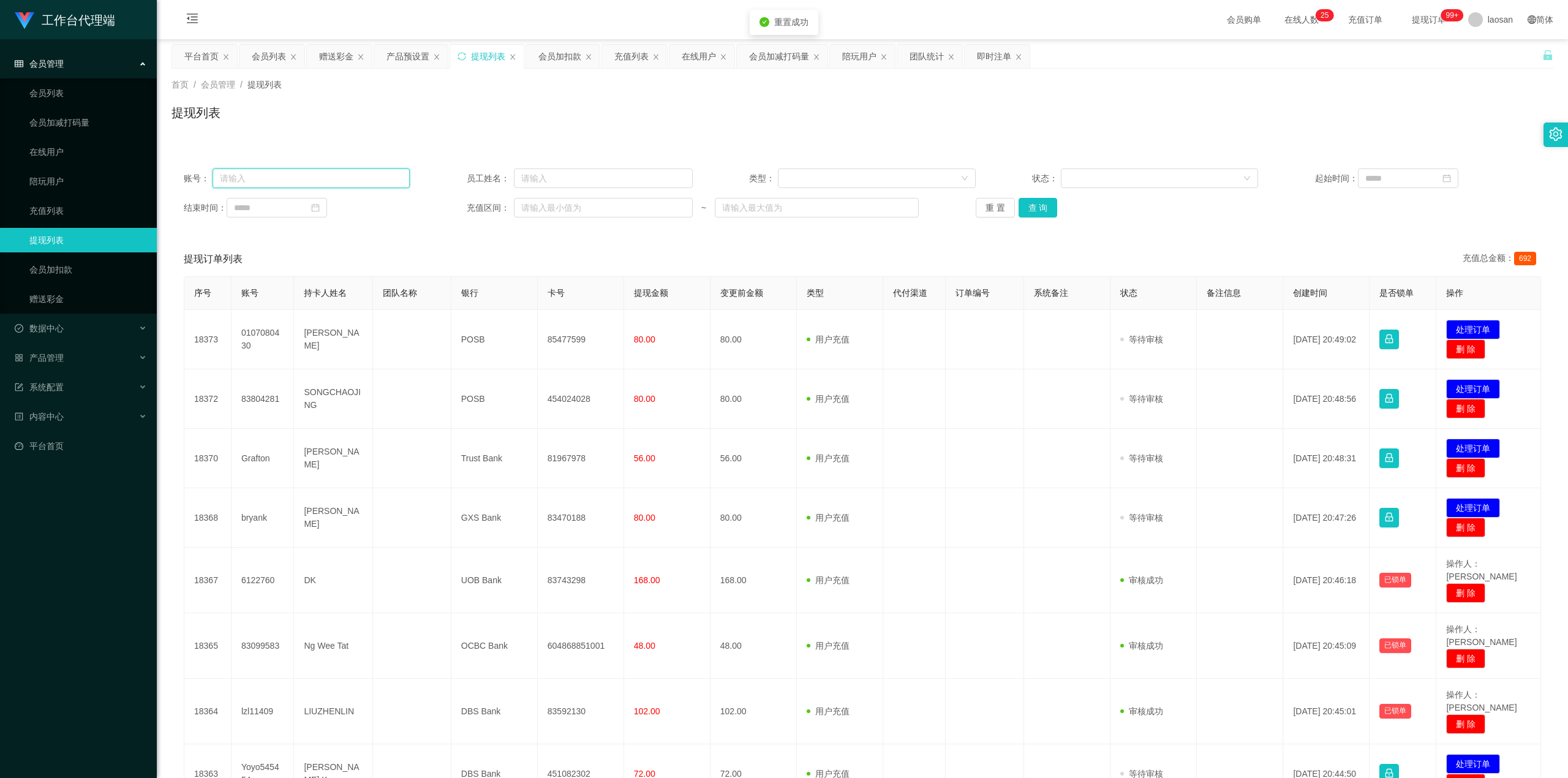
drag, startPoint x: 275, startPoint y: 176, endPoint x: 344, endPoint y: 187, distance: 69.9
click at [275, 177] on input "text" at bounding box center [312, 178] width 198 height 19
paste input "Yoyo545454"
type input "Yoyo545454"
click at [566, 199] on button "查 询" at bounding box center [1038, 208] width 39 height 19
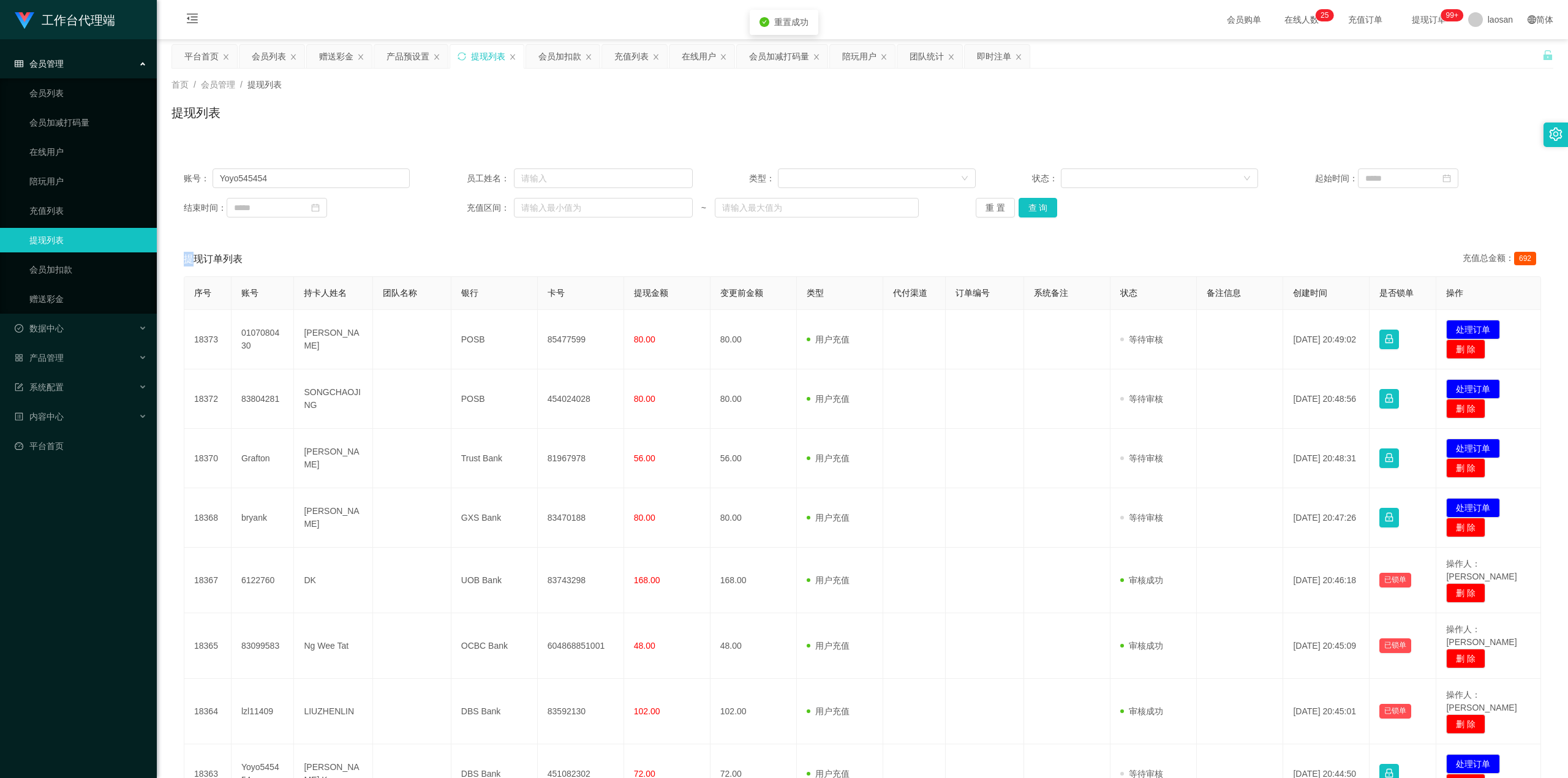
click at [566, 199] on div "重 置 查 询" at bounding box center [1088, 208] width 226 height 19
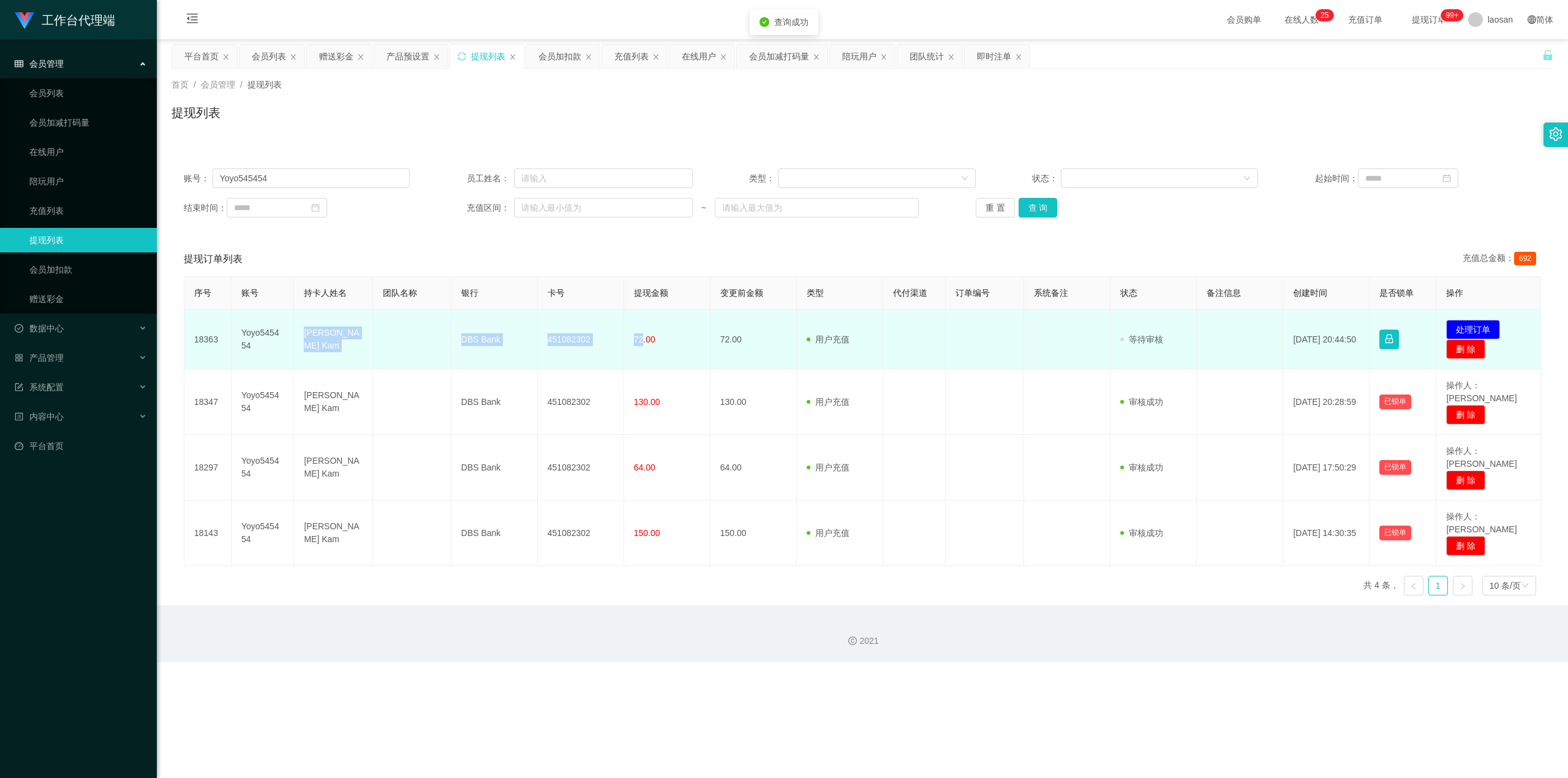
drag, startPoint x: 295, startPoint y: 332, endPoint x: 638, endPoint y: 355, distance: 343.8
click at [566, 355] on tr "18363 Yoyo545454 [PERSON_NAME] Tuck Kam DBS Bank 451082302 72.00 72.00 用户充值 人工扣…" at bounding box center [863, 339] width 1357 height 60
copy tr "[PERSON_NAME] Kam DBS Bank 451082302 72"
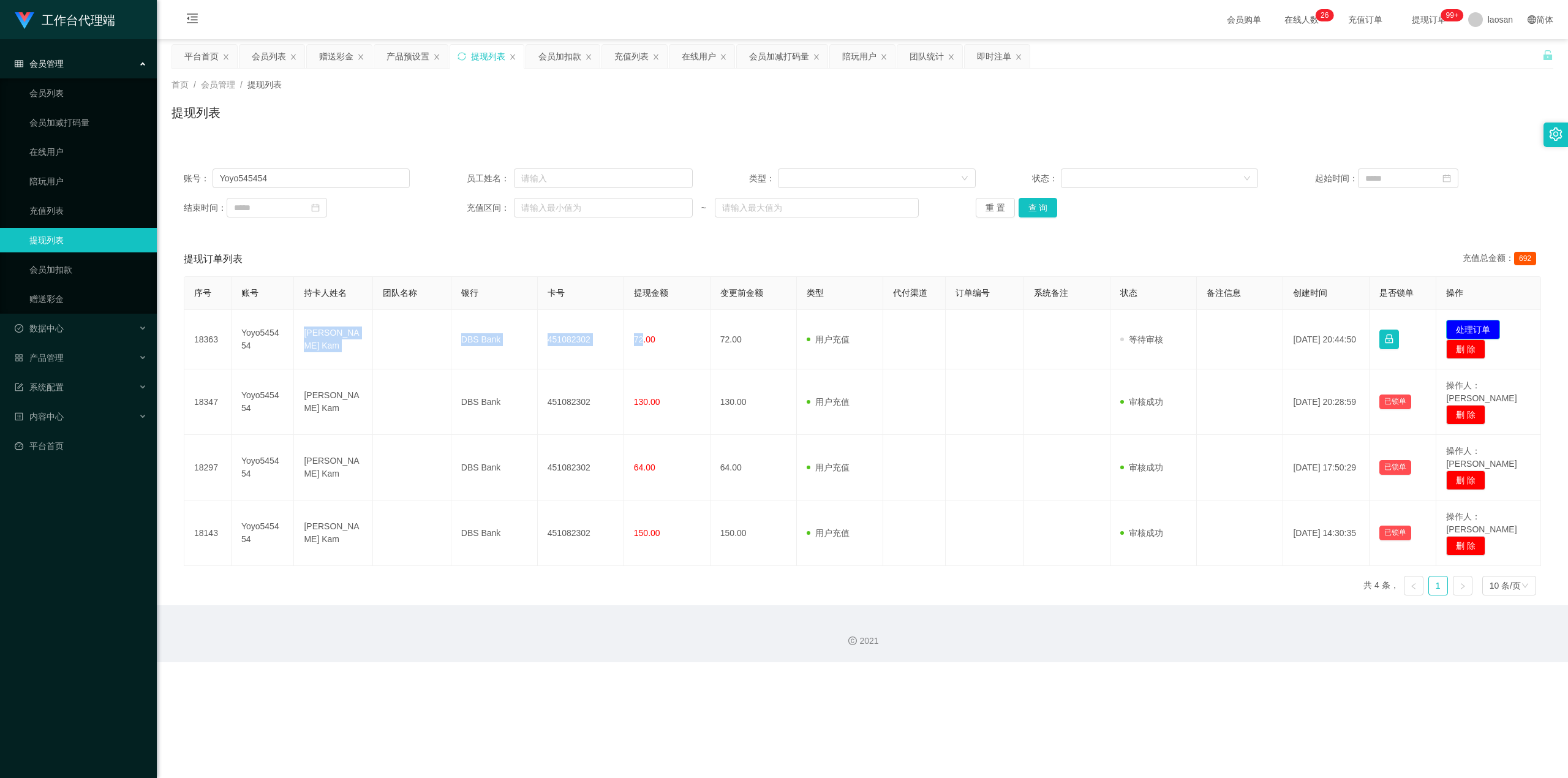
drag, startPoint x: 1480, startPoint y: 330, endPoint x: 1303, endPoint y: 322, distance: 177.2
click at [566, 330] on button "处理订单" at bounding box center [1473, 329] width 54 height 19
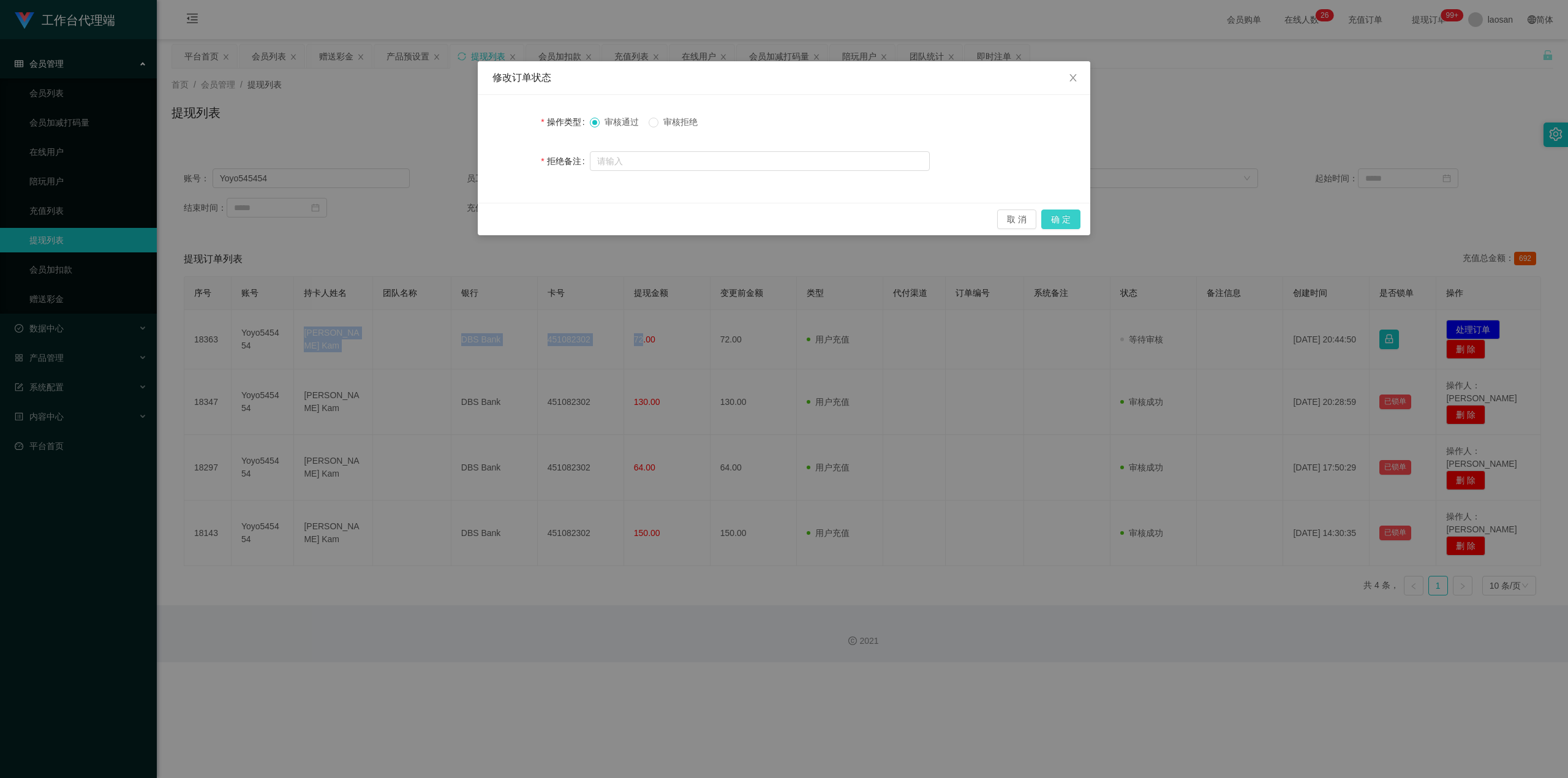
drag, startPoint x: 1072, startPoint y: 224, endPoint x: 1285, endPoint y: 108, distance: 242.5
click at [566, 224] on button "确 定" at bounding box center [1061, 219] width 39 height 19
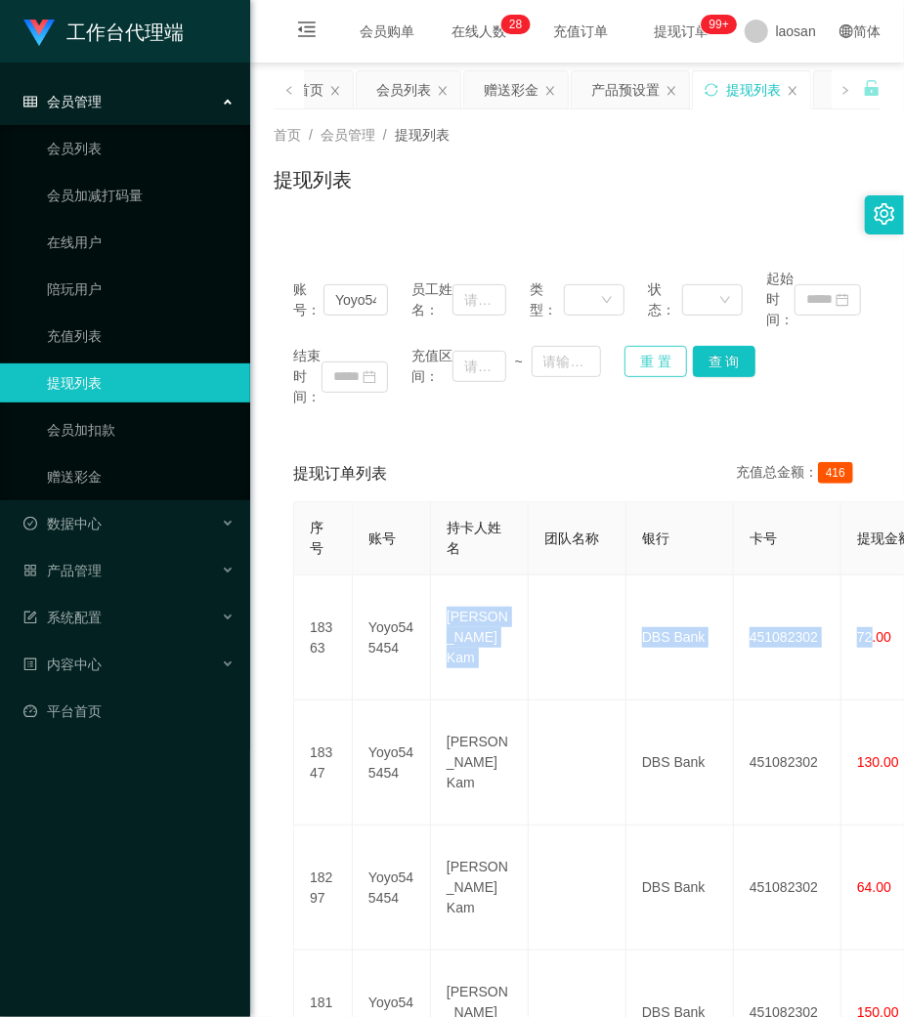
click at [639, 360] on button "重 置" at bounding box center [655, 361] width 63 height 31
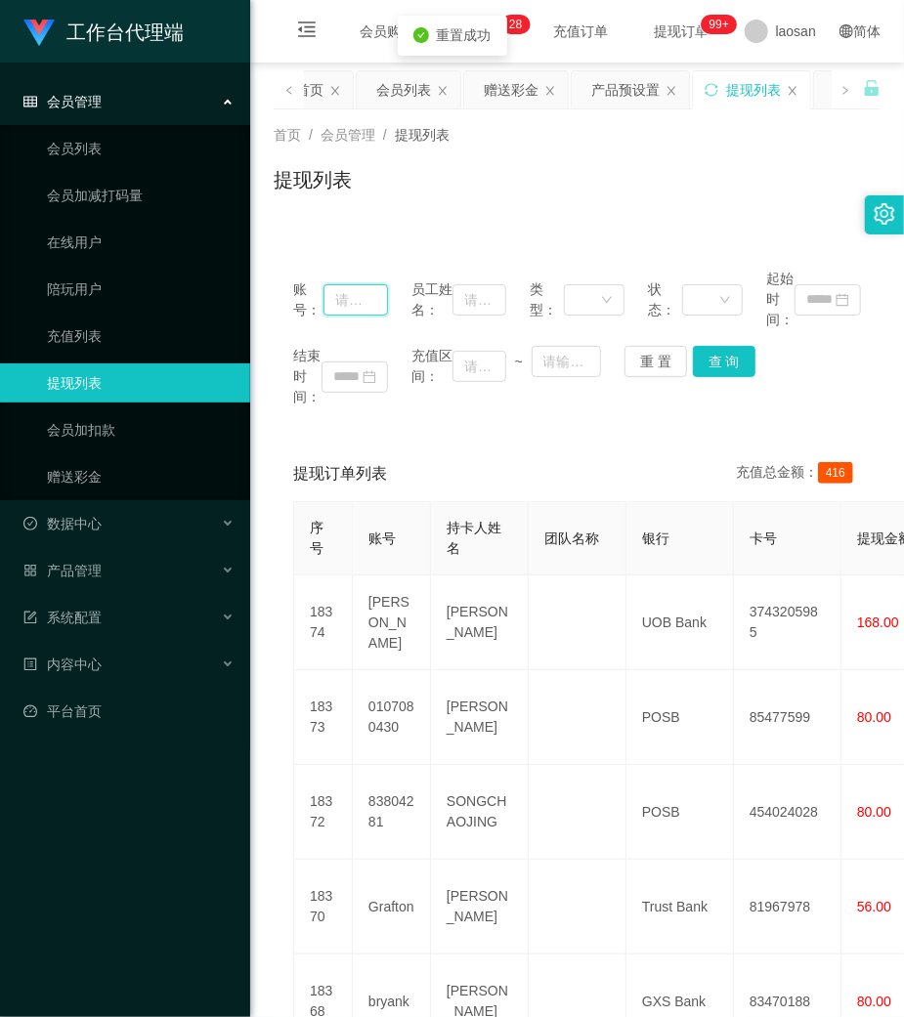
drag, startPoint x: 357, startPoint y: 302, endPoint x: 392, endPoint y: 305, distance: 35.3
click at [376, 305] on input "text" at bounding box center [355, 299] width 64 height 31
paste input "Aihua8211"
type input "Aihua8211"
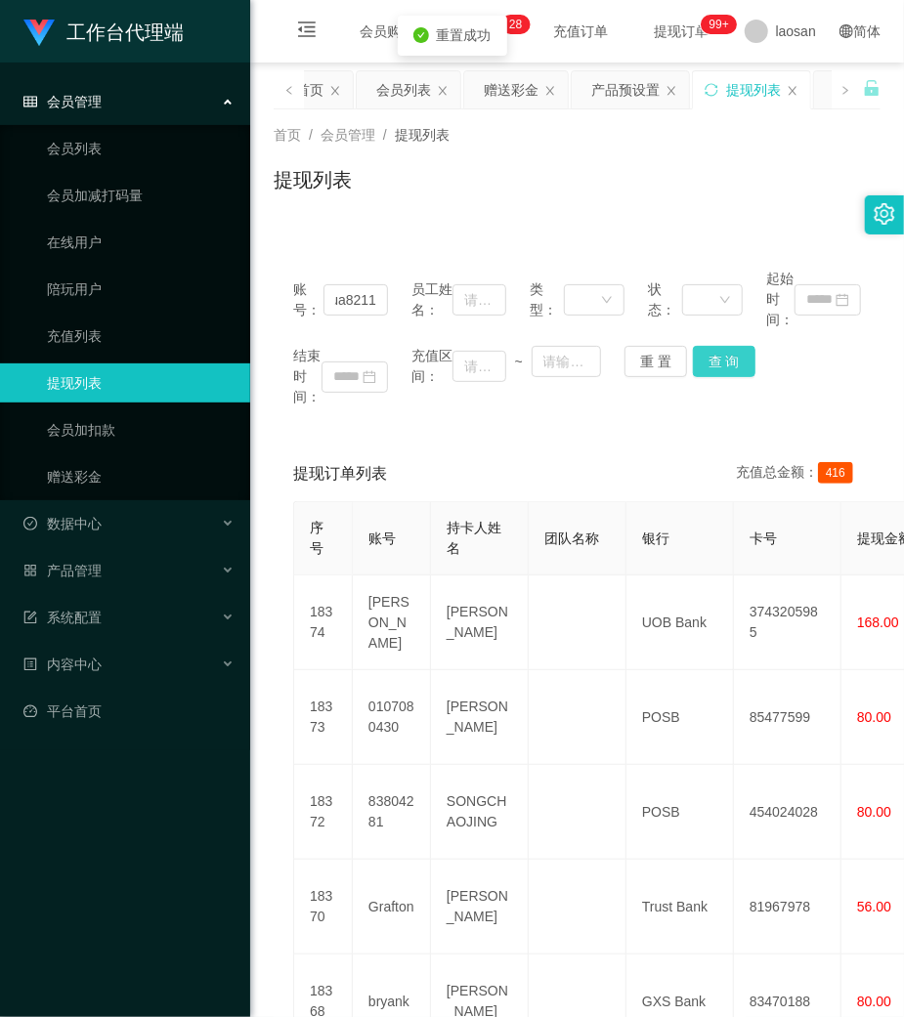
click at [736, 362] on button "查 询" at bounding box center [724, 361] width 63 height 31
click at [735, 361] on div "结束时间： 充值区间： ~ 重 置 查 询" at bounding box center [577, 377] width 568 height 62
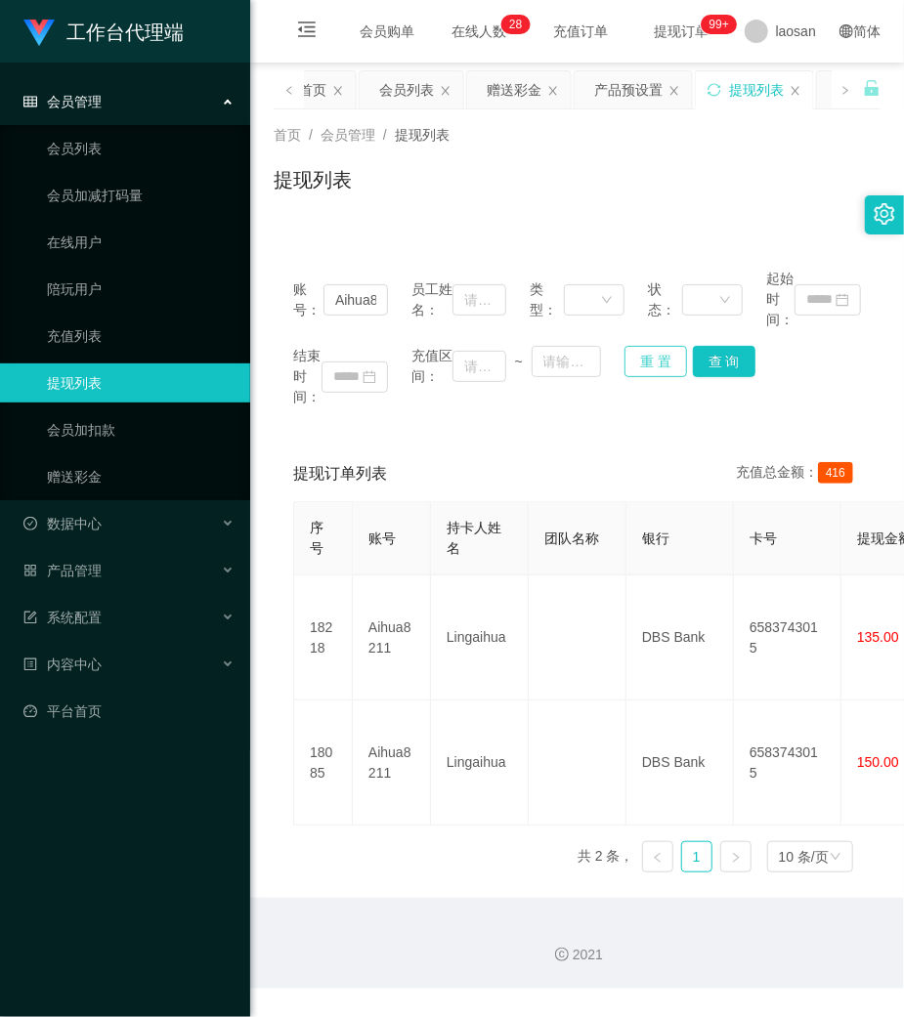
click at [655, 348] on button "重 置" at bounding box center [655, 361] width 63 height 31
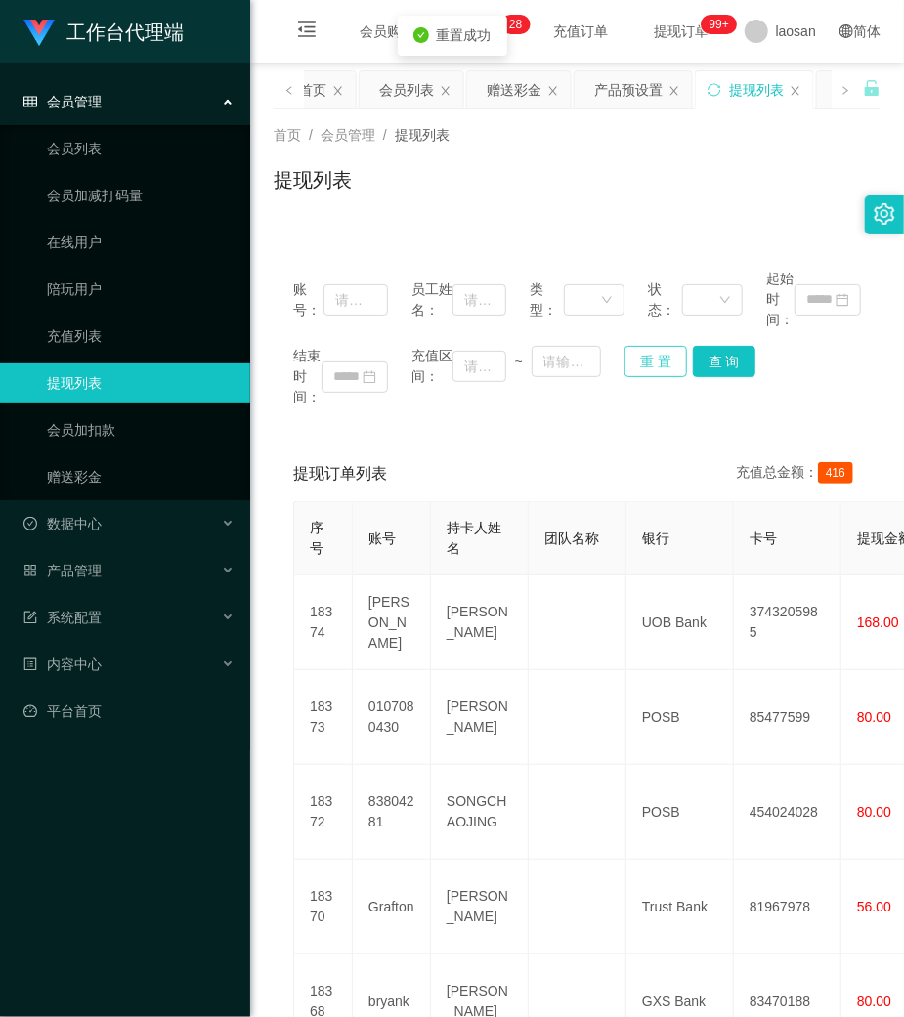
click at [655, 354] on button "重 置" at bounding box center [655, 361] width 63 height 31
drag, startPoint x: 358, startPoint y: 294, endPoint x: 702, endPoint y: 364, distance: 351.1
click at [363, 294] on input "text" at bounding box center [355, 299] width 64 height 31
paste input "Kt2228"
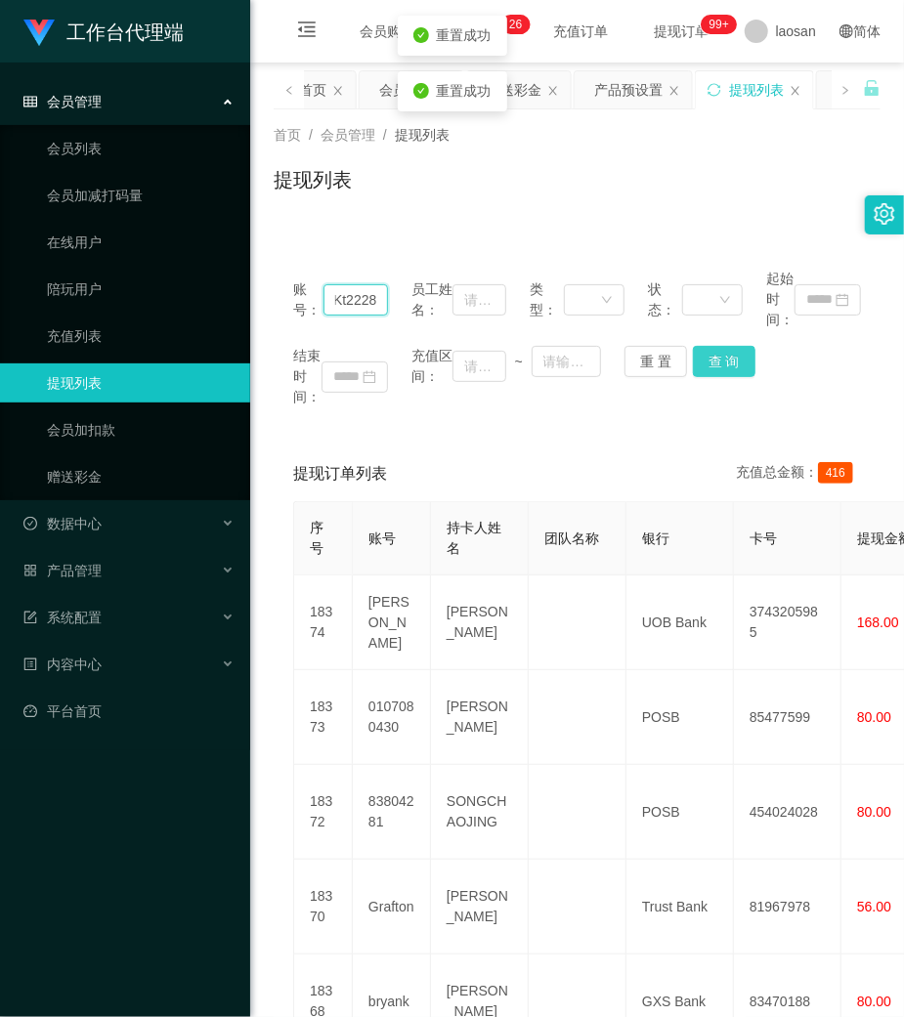
type input "Kt2228"
click at [737, 357] on button "查 询" at bounding box center [724, 361] width 63 height 31
drag, startPoint x: 736, startPoint y: 357, endPoint x: 752, endPoint y: 272, distance: 86.6
click at [737, 354] on div "结束时间： 充值区间： ~ 重 置 查 询" at bounding box center [577, 377] width 568 height 62
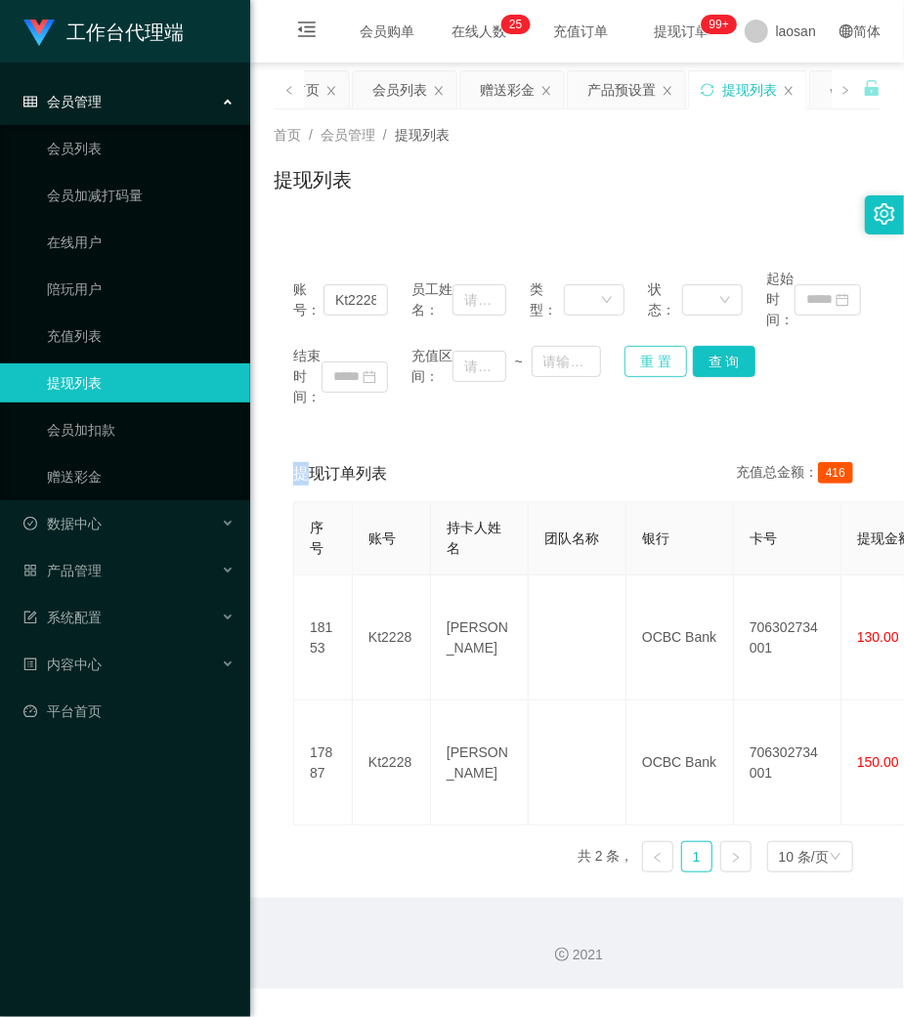
drag, startPoint x: 631, startPoint y: 368, endPoint x: 508, endPoint y: 338, distance: 126.8
click at [631, 368] on button "重 置" at bounding box center [655, 361] width 63 height 31
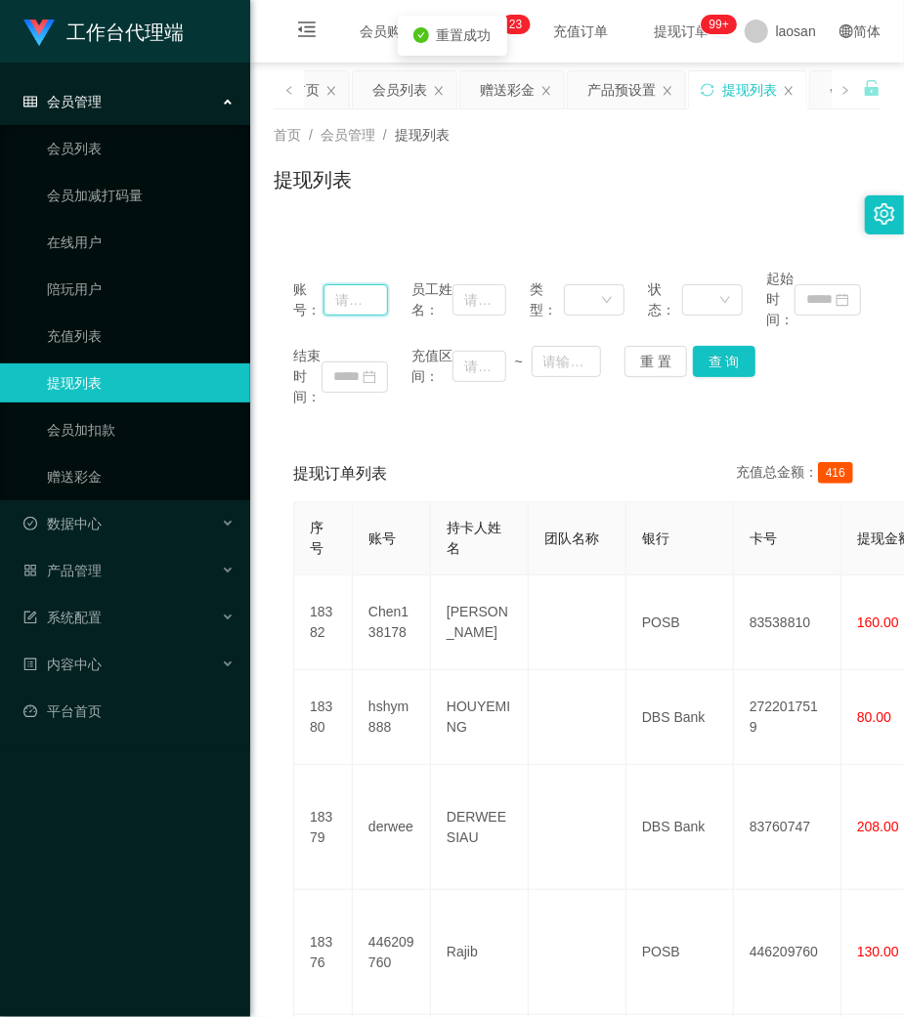
click at [379, 291] on input "text" at bounding box center [355, 299] width 64 height 31
paste input "SUYEE"
type input "SUYEE"
click at [729, 357] on button "查 询" at bounding box center [724, 361] width 63 height 31
click at [729, 357] on div "结束时间： 充值区间： ~ 重 置 查 询" at bounding box center [577, 377] width 568 height 62
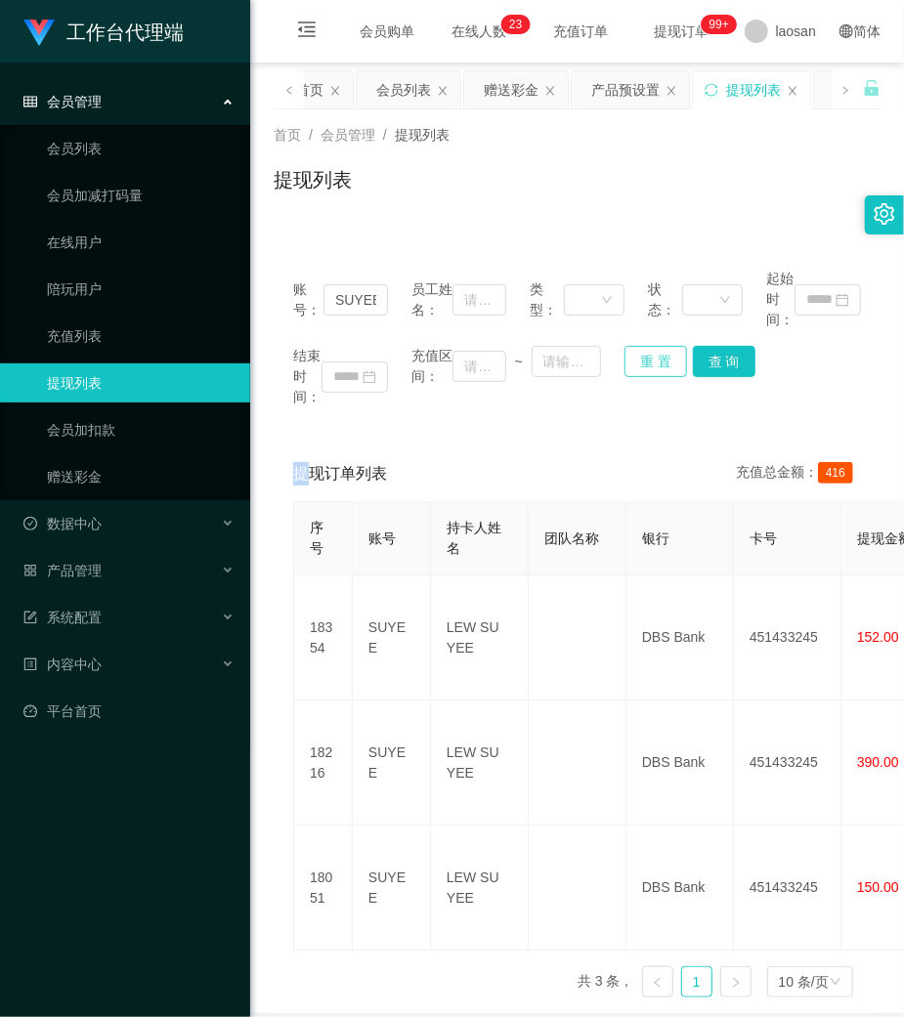
drag, startPoint x: 643, startPoint y: 358, endPoint x: 603, endPoint y: 356, distance: 40.1
click at [641, 358] on button "重 置" at bounding box center [655, 361] width 63 height 31
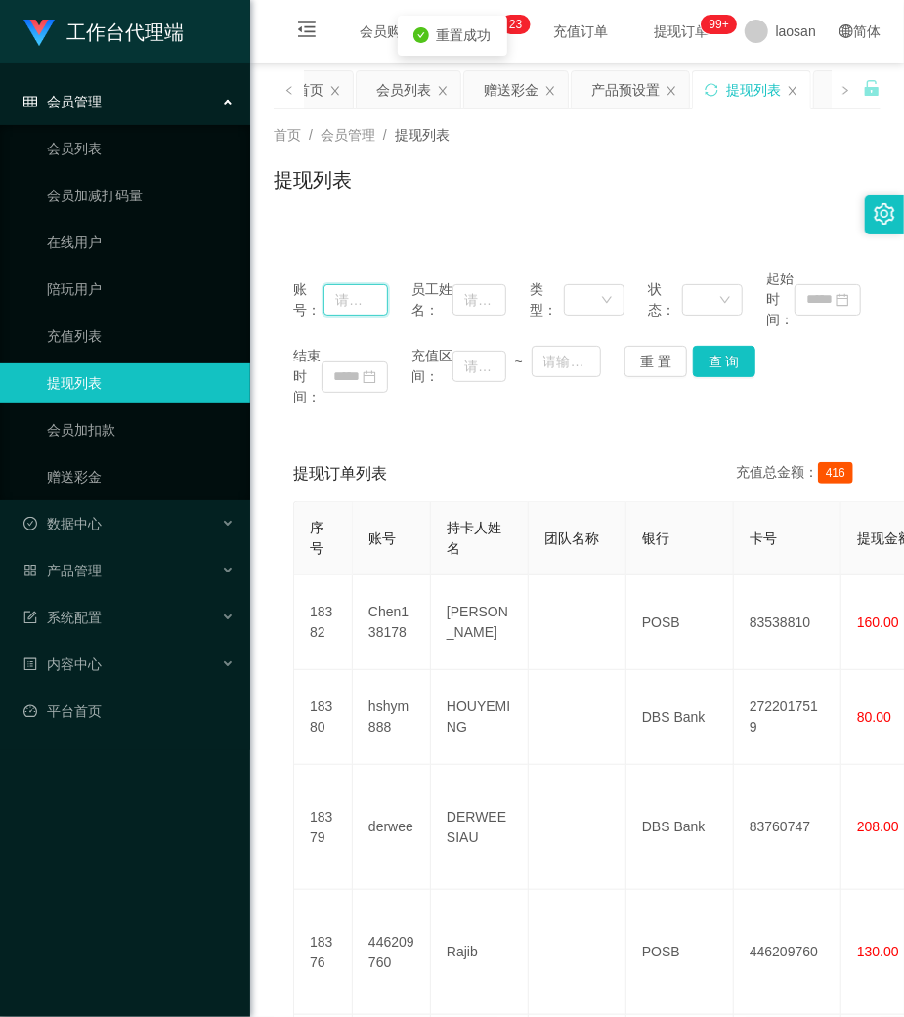
click at [349, 293] on input "text" at bounding box center [355, 299] width 64 height 31
paste input "dhp101"
type input "dhp101"
click at [709, 353] on button "查 询" at bounding box center [724, 361] width 63 height 31
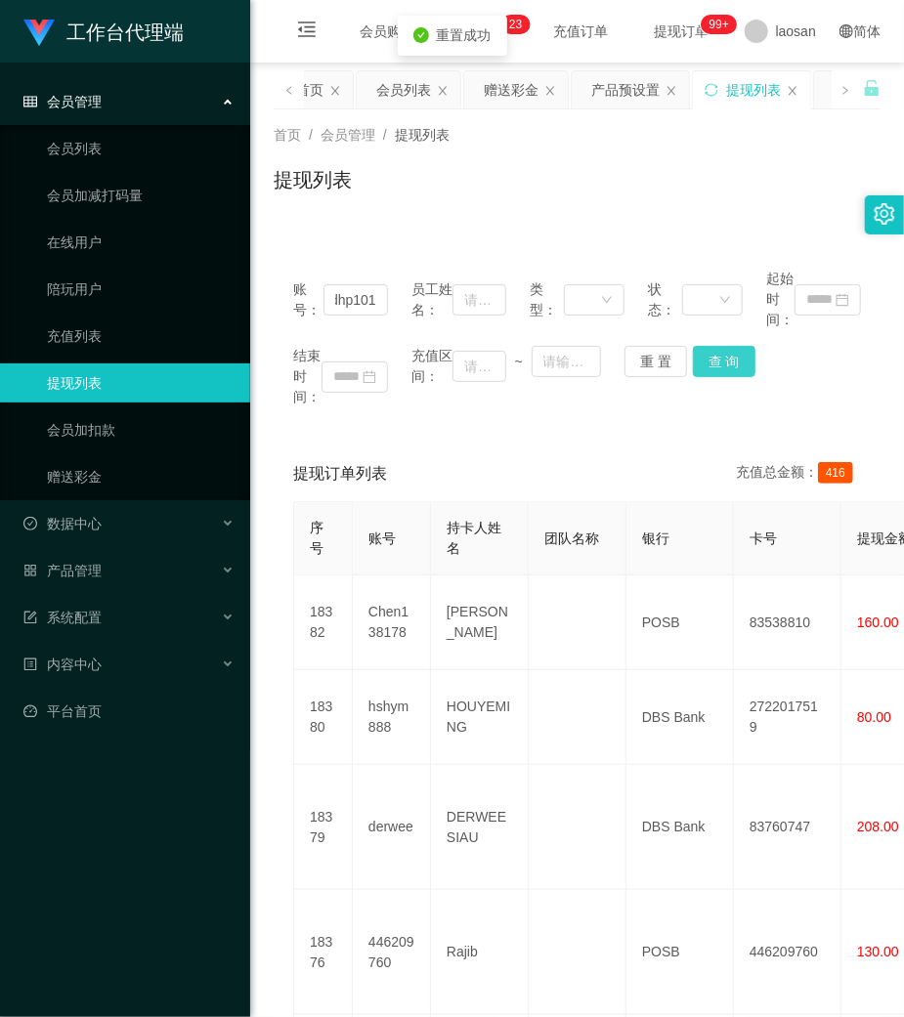
scroll to position [0, 0]
drag, startPoint x: 709, startPoint y: 353, endPoint x: 735, endPoint y: 277, distance: 79.4
click at [705, 346] on div "结束时间： 充值区间： ~ 重 置 查 询" at bounding box center [577, 377] width 568 height 62
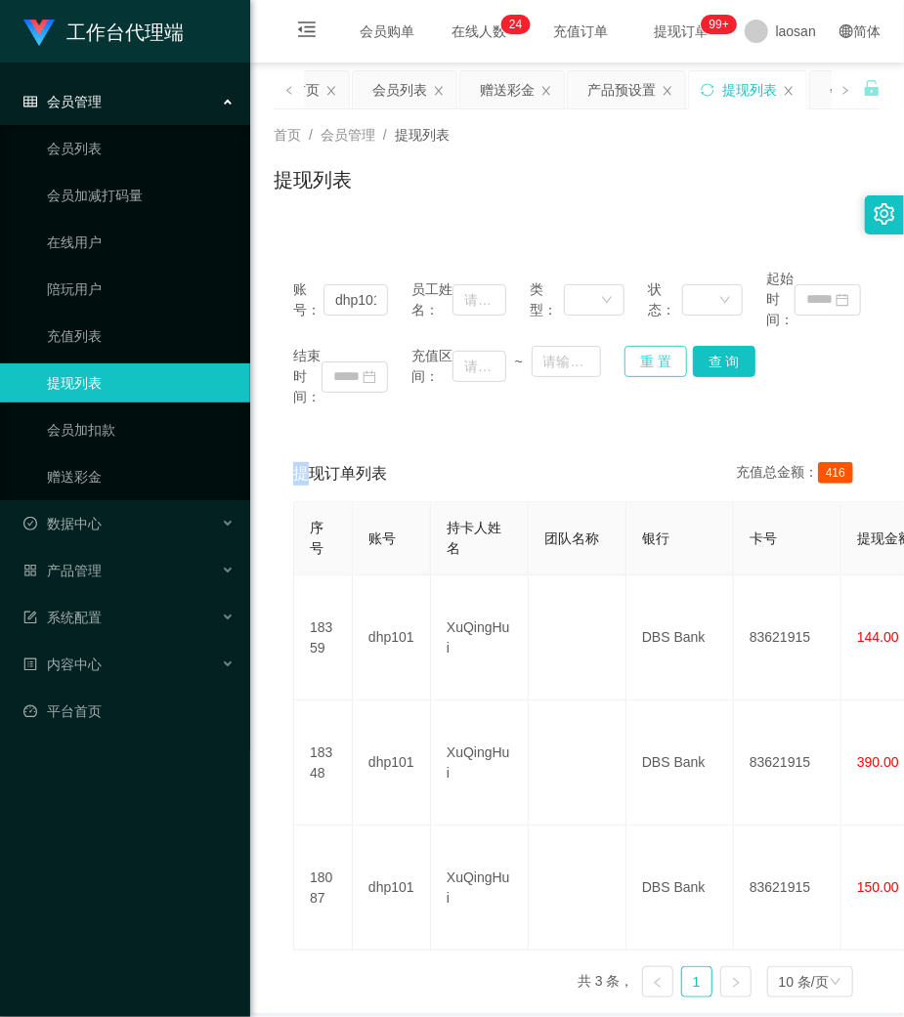
drag, startPoint x: 655, startPoint y: 363, endPoint x: 560, endPoint y: 342, distance: 97.2
click at [655, 362] on button "重 置" at bounding box center [655, 361] width 63 height 31
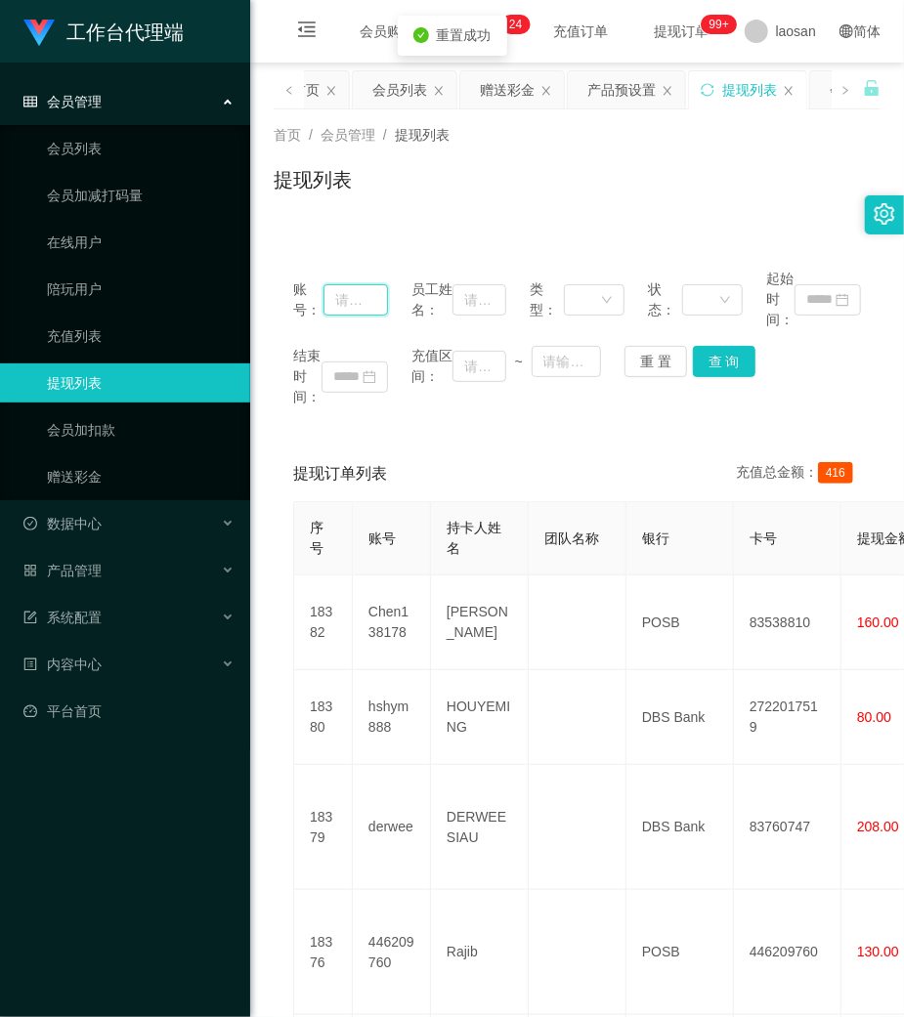
drag, startPoint x: 356, startPoint y: 297, endPoint x: 708, endPoint y: 361, distance: 358.4
click at [357, 297] on input "text" at bounding box center [355, 299] width 64 height 31
paste input "Yoyo545454"
type input "Yoyo545454"
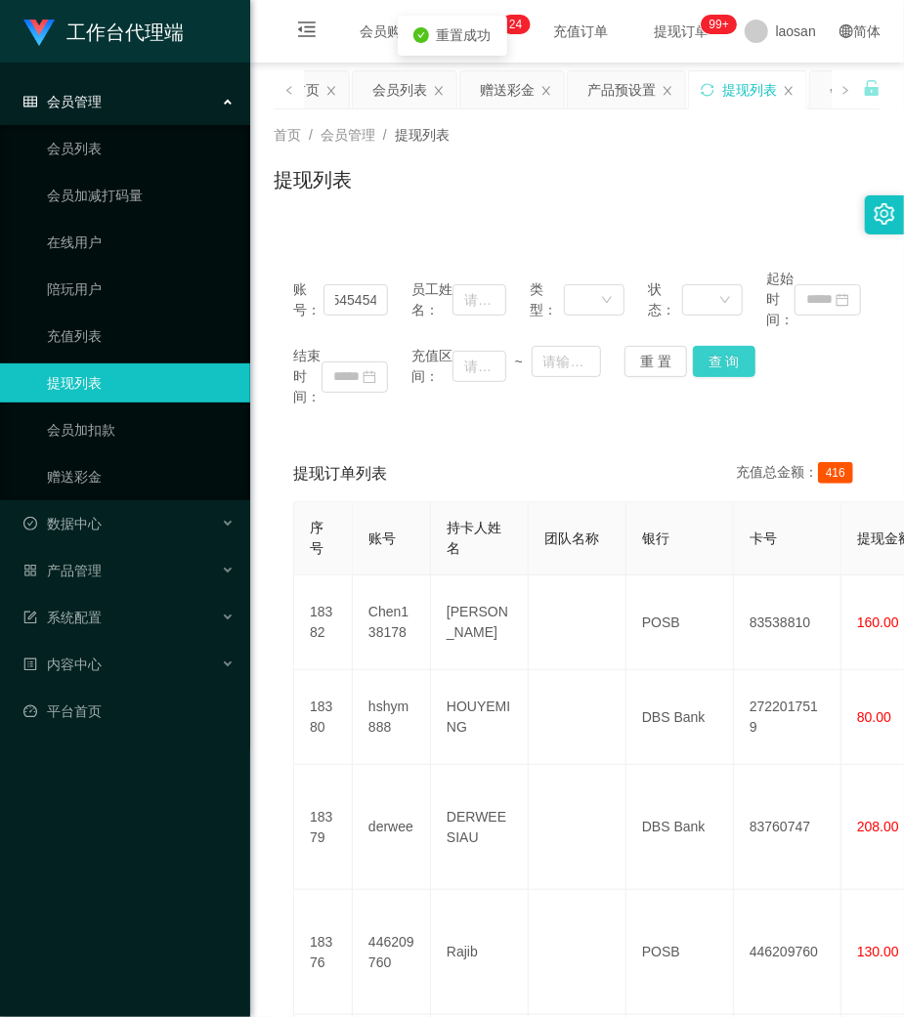
click at [721, 362] on button "查 询" at bounding box center [724, 361] width 63 height 31
click at [721, 362] on div "结束时间： 充值区间： ~ 重 置 查 询" at bounding box center [577, 377] width 568 height 62
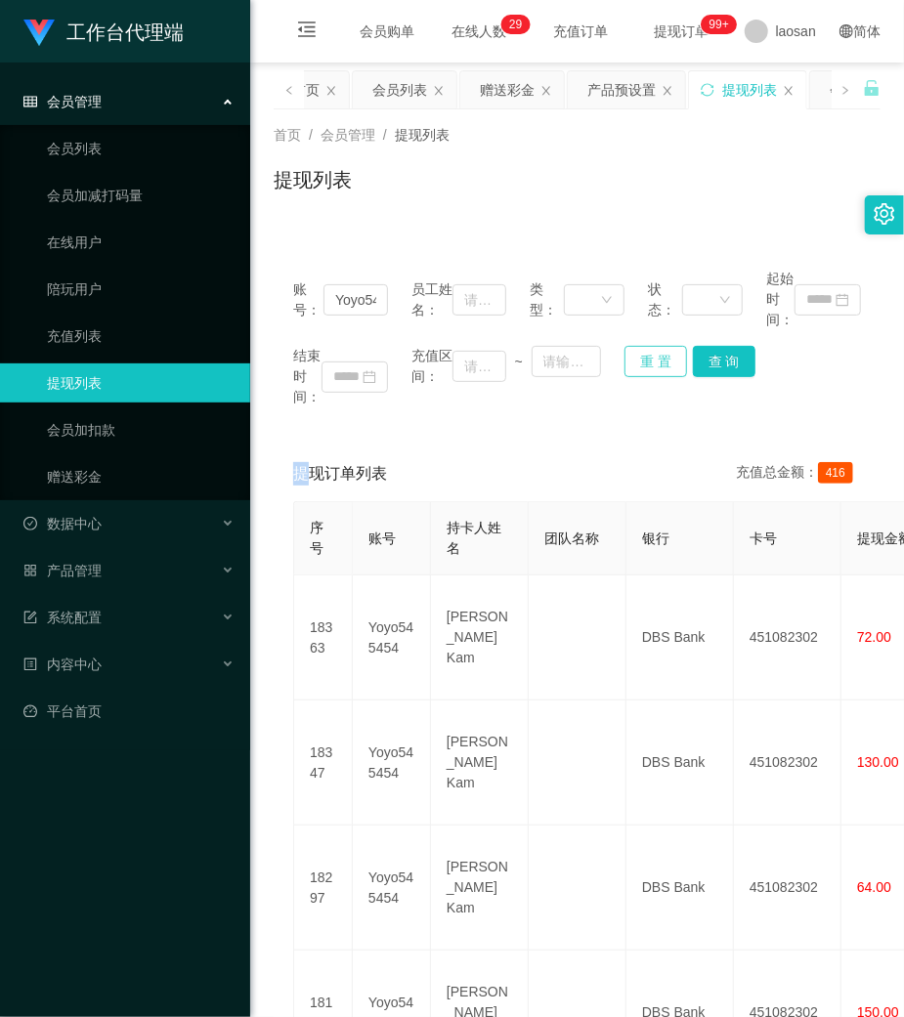
drag, startPoint x: 642, startPoint y: 363, endPoint x: 494, endPoint y: 345, distance: 148.7
click at [641, 363] on button "重 置" at bounding box center [655, 361] width 63 height 31
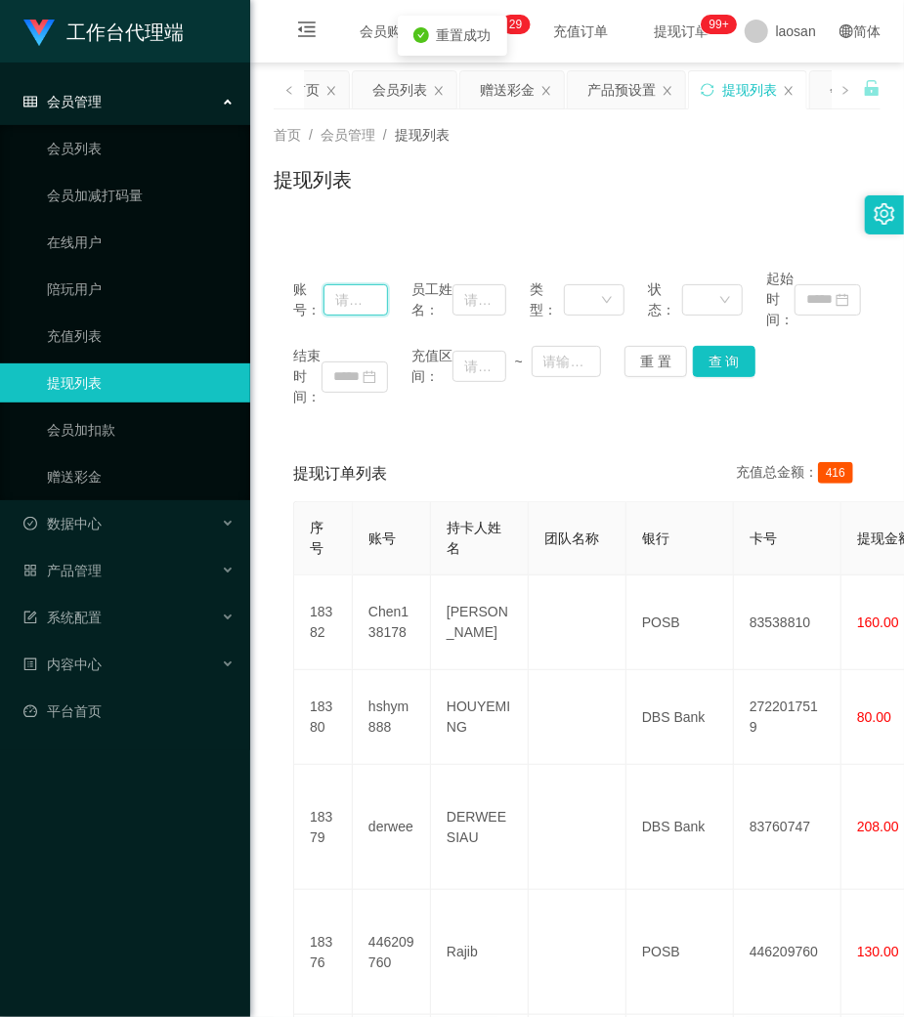
drag, startPoint x: 363, startPoint y: 297, endPoint x: 525, endPoint y: 337, distance: 166.1
click at [369, 297] on input "text" at bounding box center [355, 299] width 64 height 31
paste input "Kt2228"
type input "Kt2228"
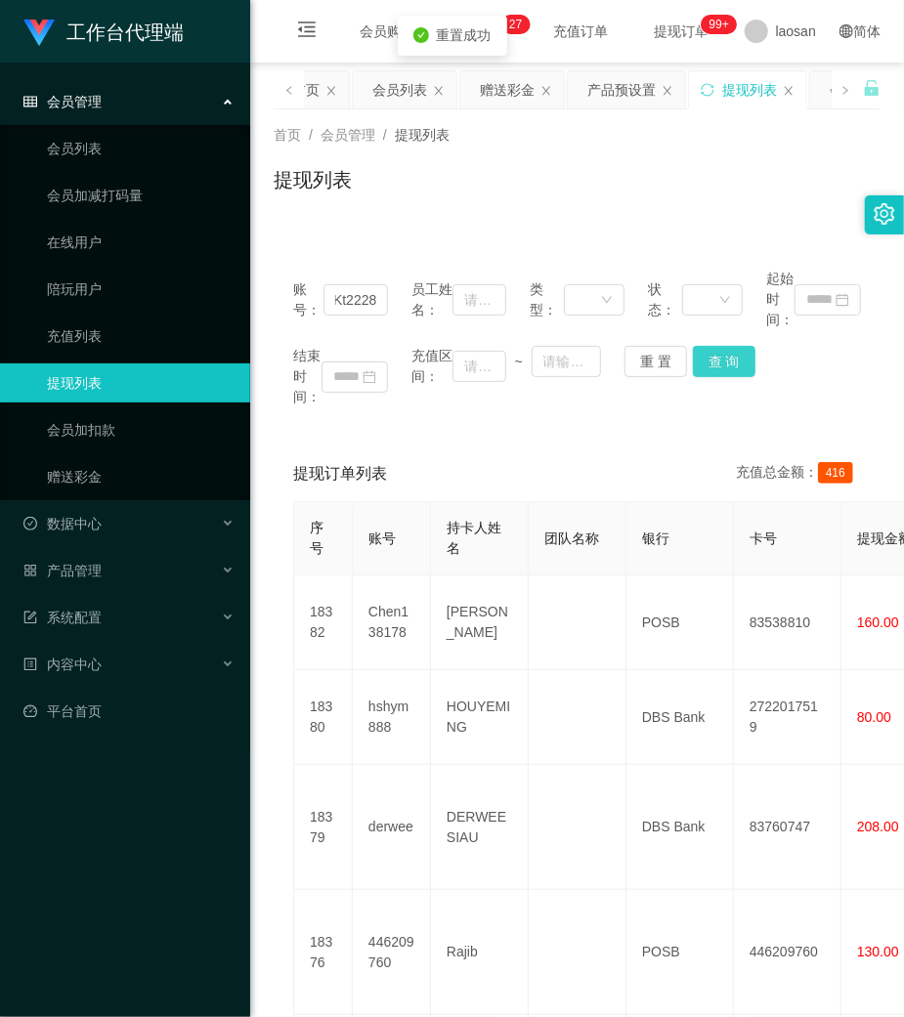
click at [713, 361] on button "查 询" at bounding box center [724, 361] width 63 height 31
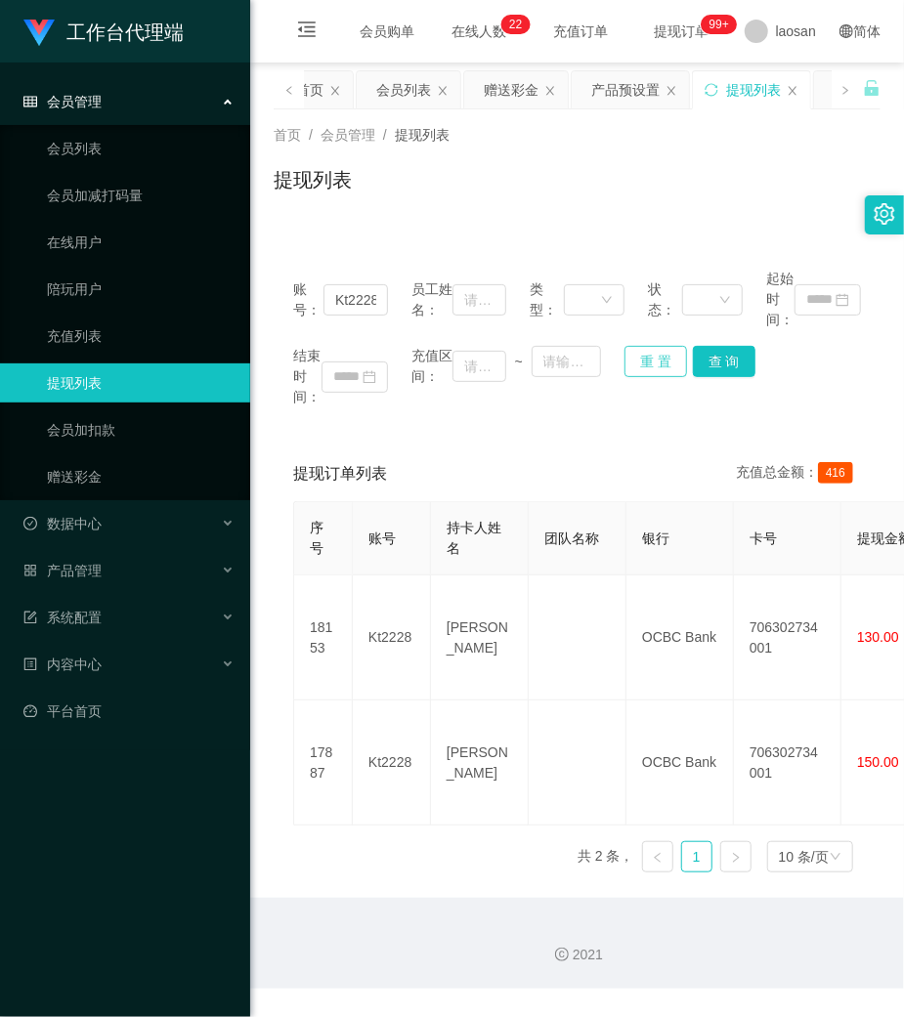
drag, startPoint x: 638, startPoint y: 364, endPoint x: 594, endPoint y: 349, distance: 46.7
click at [638, 364] on button "重 置" at bounding box center [655, 361] width 63 height 31
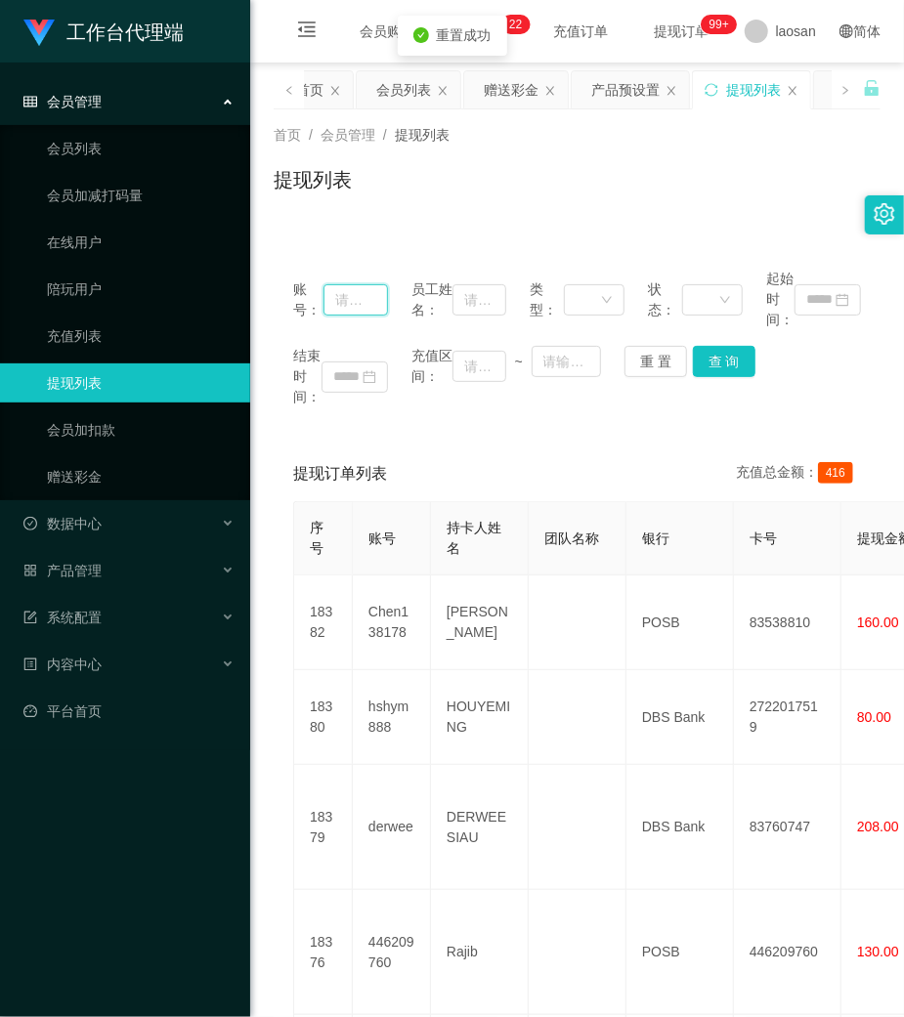
click at [332, 291] on input "text" at bounding box center [355, 299] width 64 height 31
paste input "Loong95"
type input "Loong95"
click at [707, 368] on button "查 询" at bounding box center [724, 361] width 63 height 31
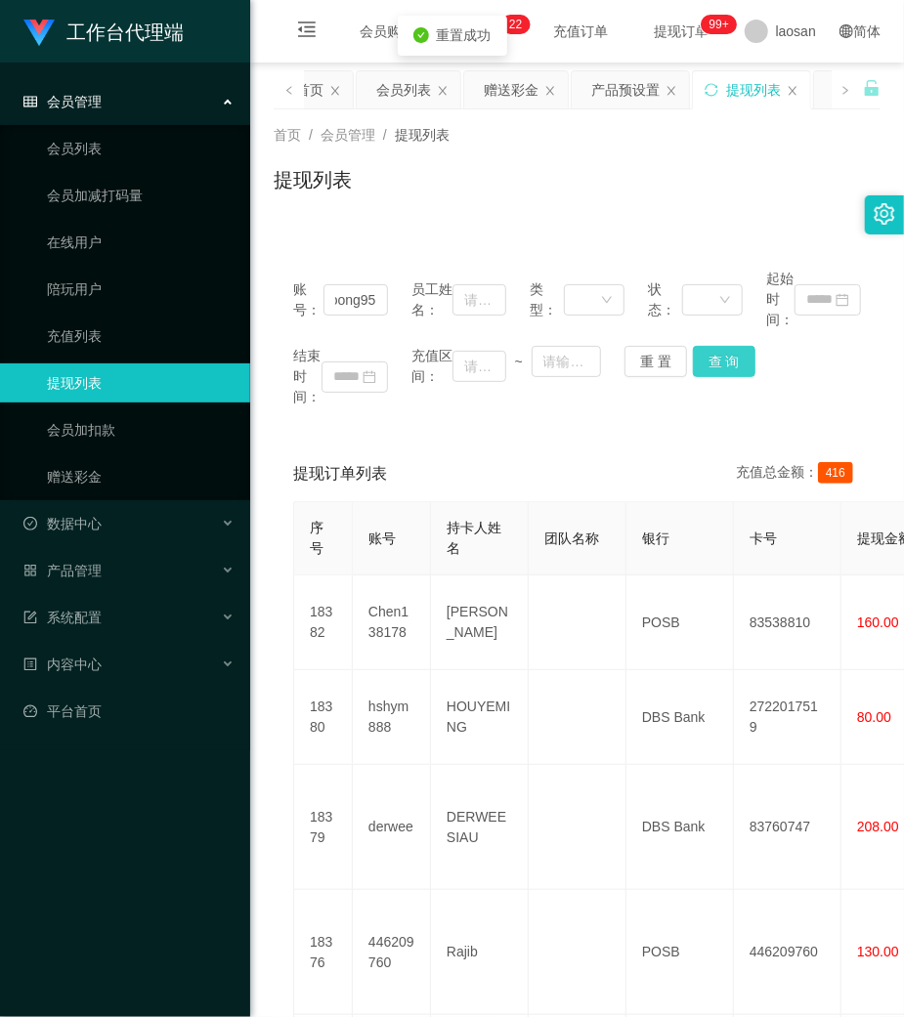
scroll to position [0, 0]
drag, startPoint x: 707, startPoint y: 368, endPoint x: 707, endPoint y: 358, distance: 10.7
click at [707, 368] on div "重 置 查 询" at bounding box center [671, 361] width 95 height 31
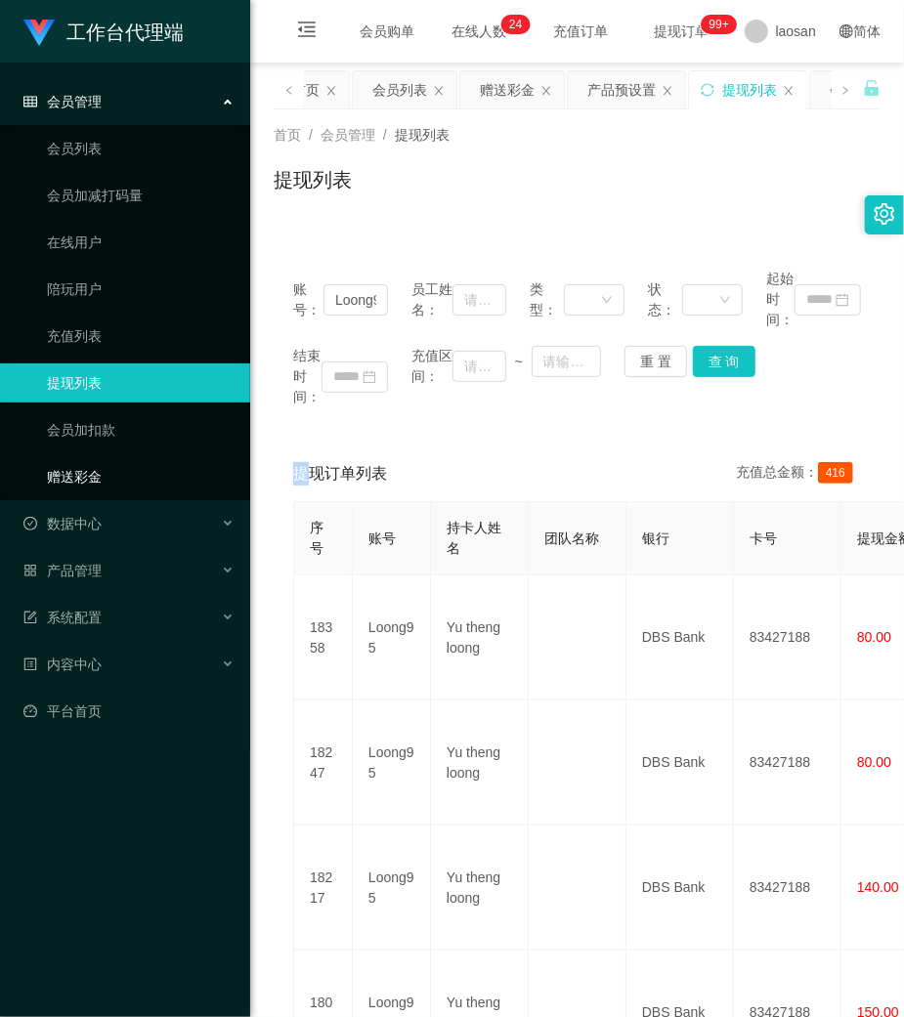
click at [72, 471] on link "赠送彩金" at bounding box center [141, 476] width 188 height 39
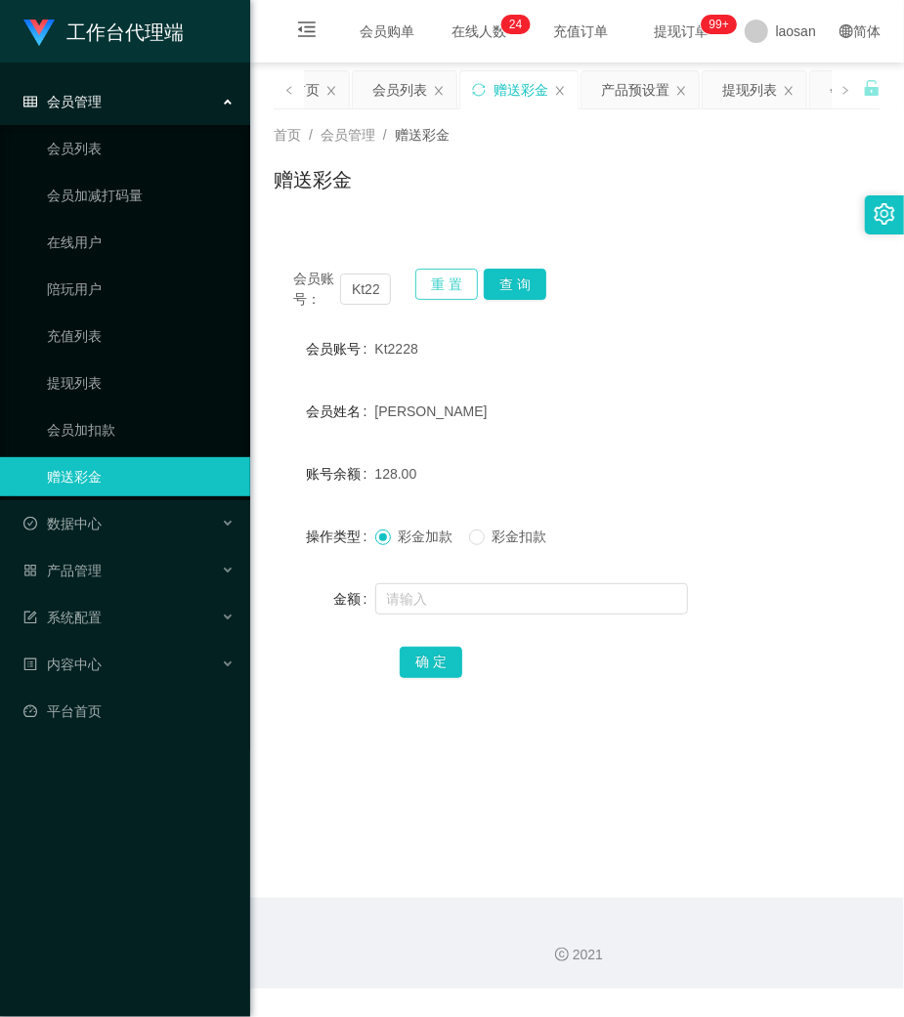
click at [434, 282] on button "重 置" at bounding box center [446, 284] width 63 height 31
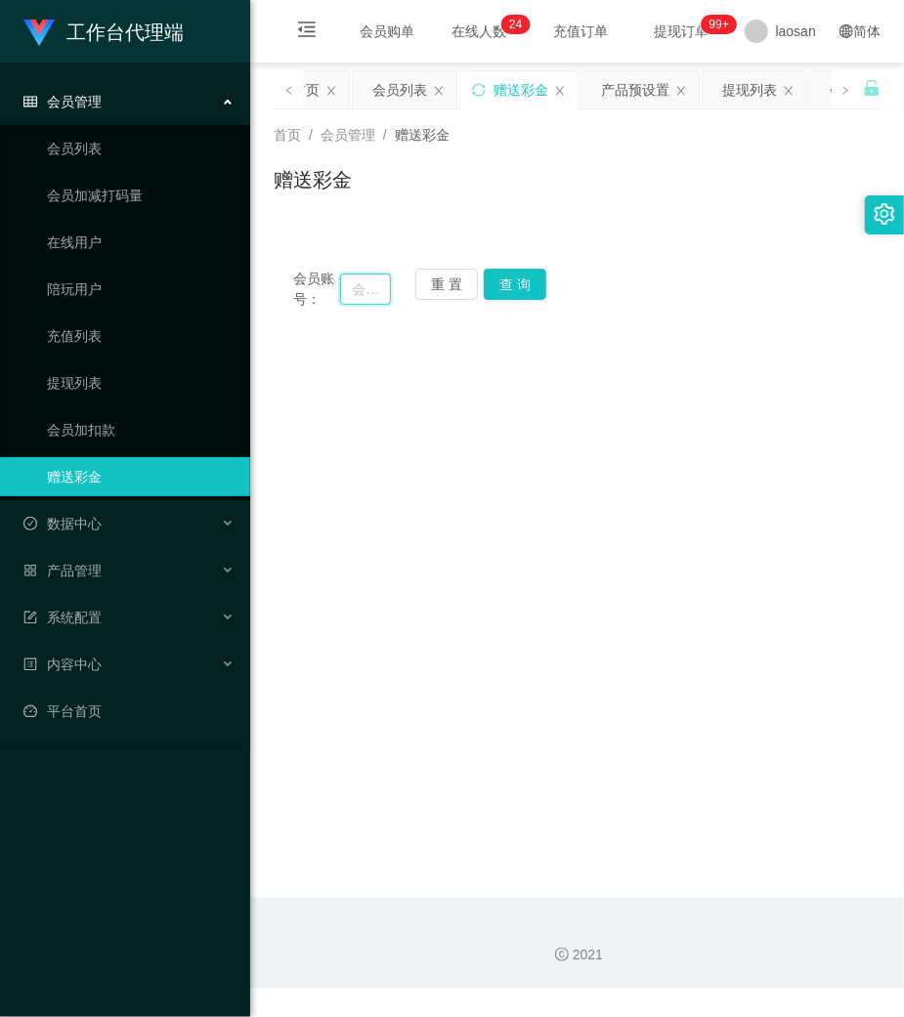
drag, startPoint x: 346, startPoint y: 301, endPoint x: 393, endPoint y: 305, distance: 47.1
click at [363, 305] on input "text" at bounding box center [365, 289] width 51 height 31
paste input "Helen123"
type input "Helen123"
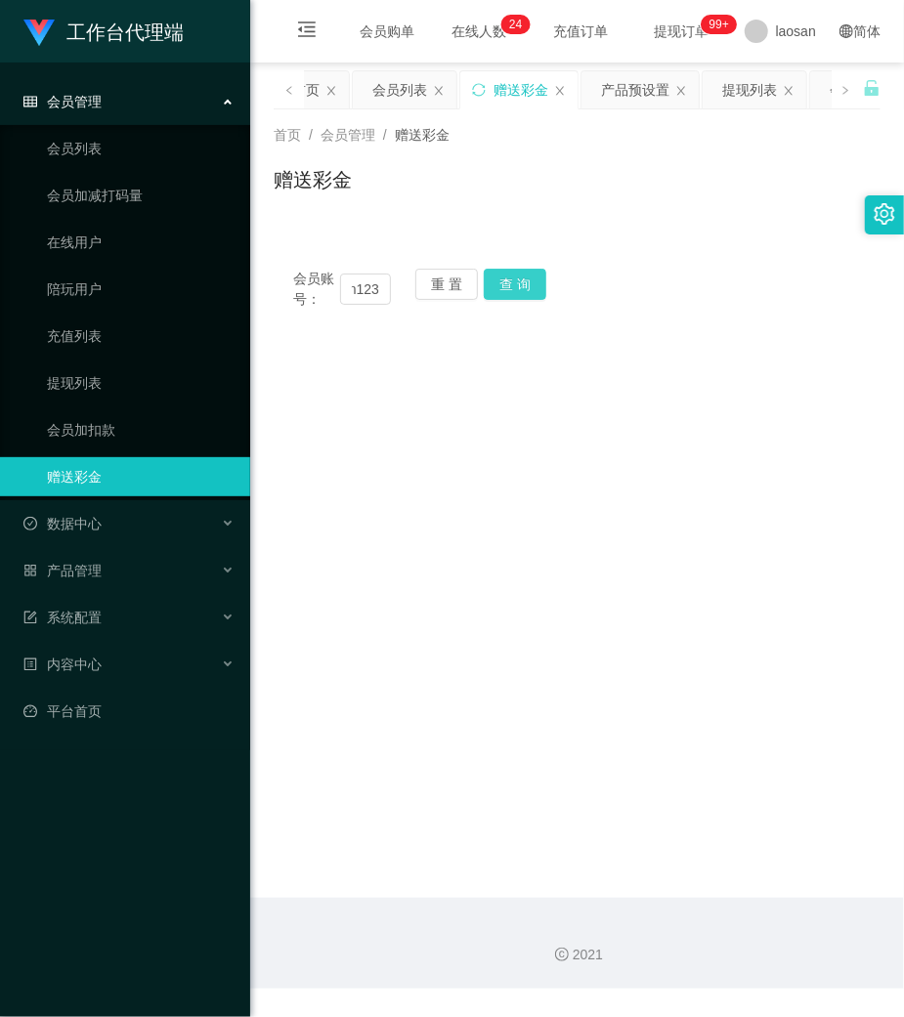
click at [509, 291] on button "查 询" at bounding box center [515, 284] width 63 height 31
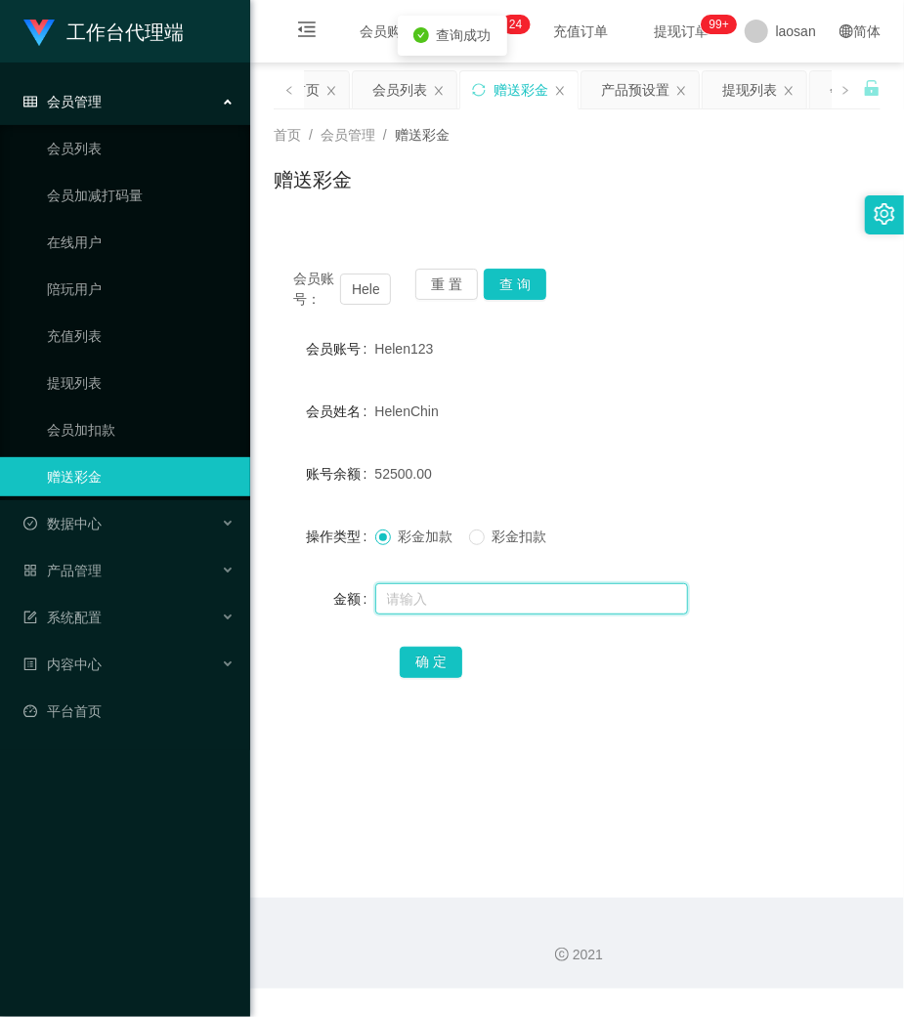
click at [463, 606] on input "text" at bounding box center [531, 598] width 313 height 31
type input "264"
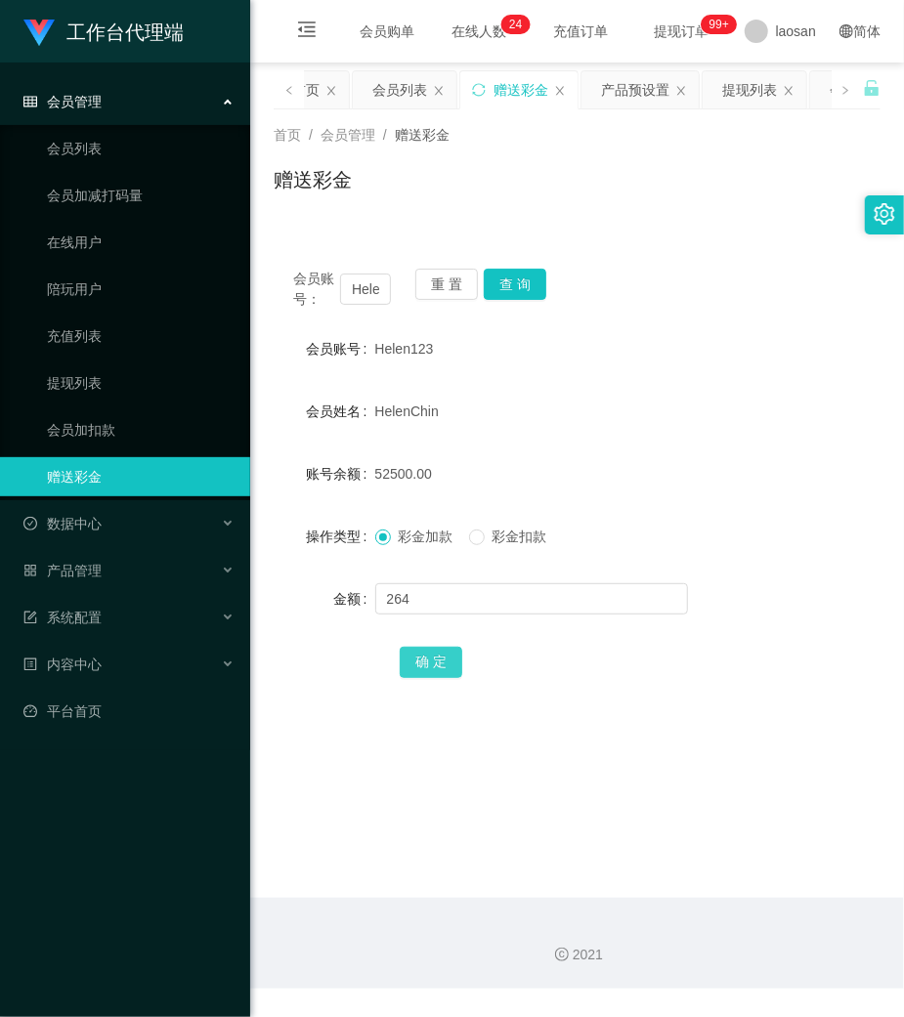
click at [430, 647] on button "确 定" at bounding box center [431, 662] width 63 height 31
drag, startPoint x: 662, startPoint y: 356, endPoint x: 608, endPoint y: 334, distance: 58.8
click at [661, 356] on div "Helen123" at bounding box center [552, 348] width 354 height 39
click at [449, 278] on button "重 置" at bounding box center [446, 284] width 63 height 31
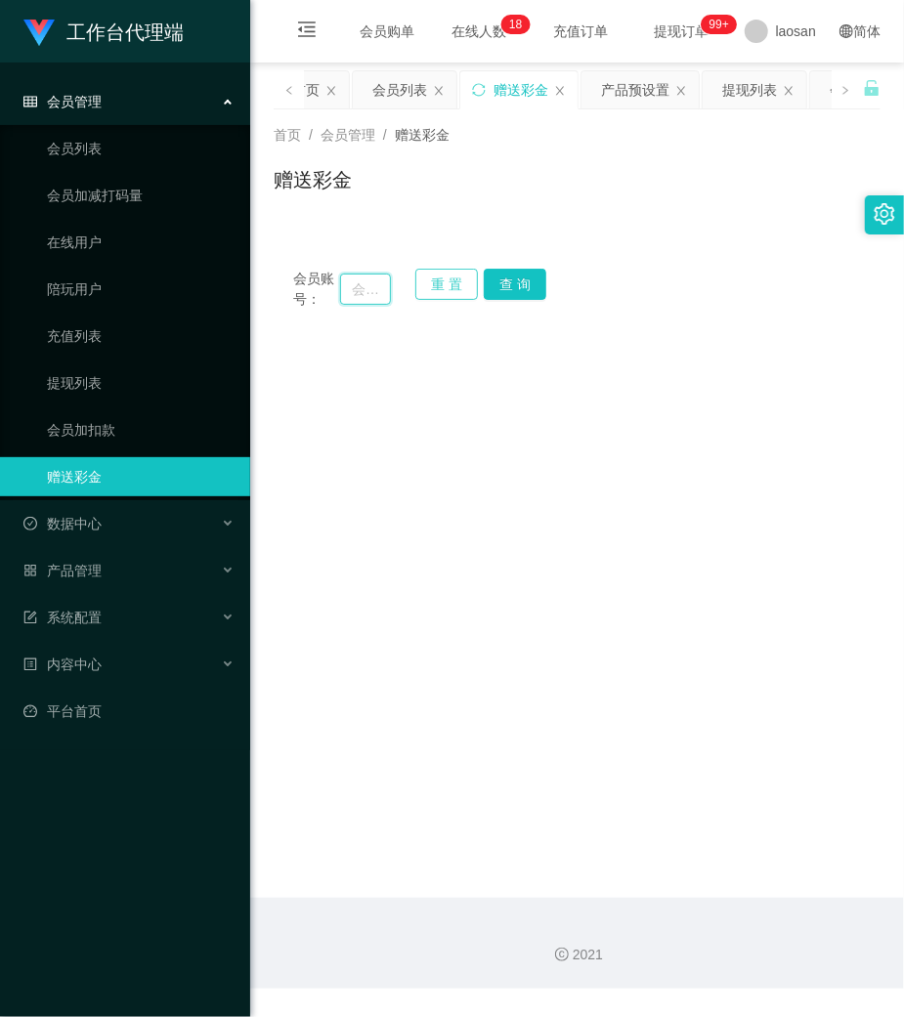
drag, startPoint x: 364, startPoint y: 289, endPoint x: 467, endPoint y: 291, distance: 102.6
click at [364, 287] on input "text" at bounding box center [365, 289] width 51 height 31
paste input "Kt2228"
type input "Kt2228"
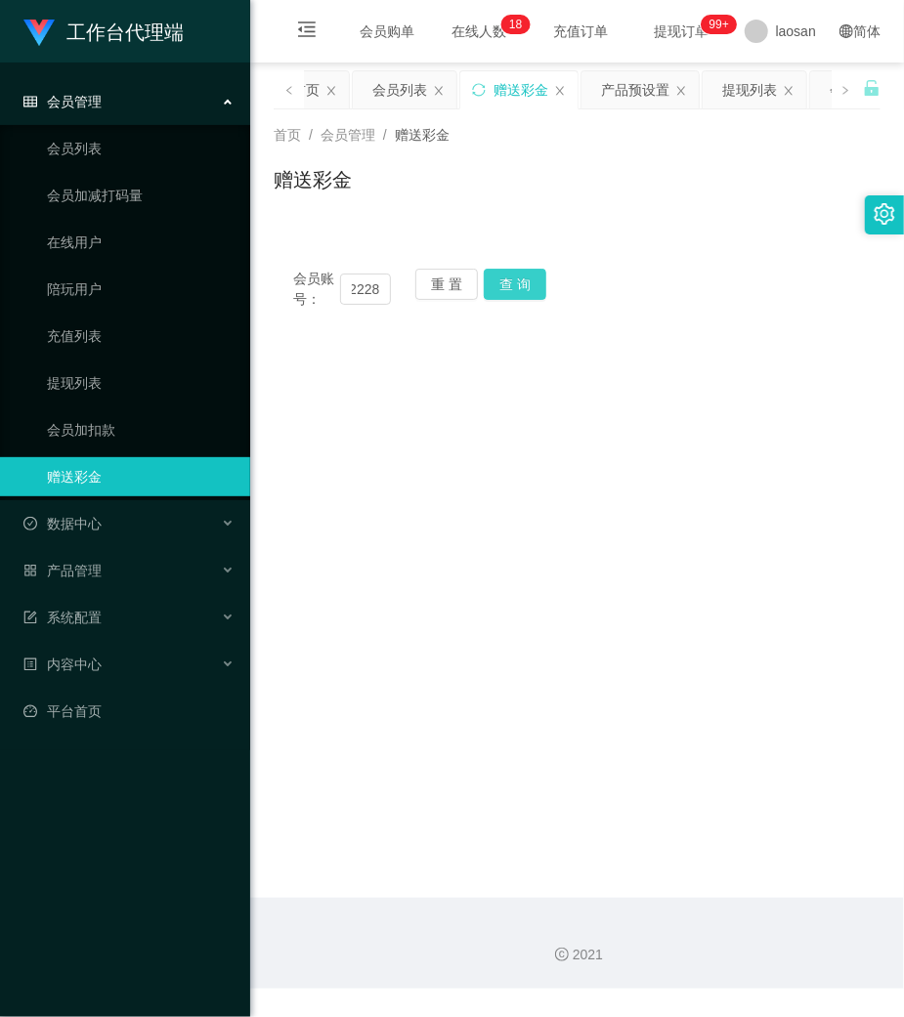
click at [533, 289] on button "查 询" at bounding box center [515, 284] width 63 height 31
drag, startPoint x: 533, startPoint y: 289, endPoint x: 646, endPoint y: 209, distance: 138.8
click at [535, 286] on div "会员账号： Kt2228 重 置 查 询" at bounding box center [577, 289] width 607 height 41
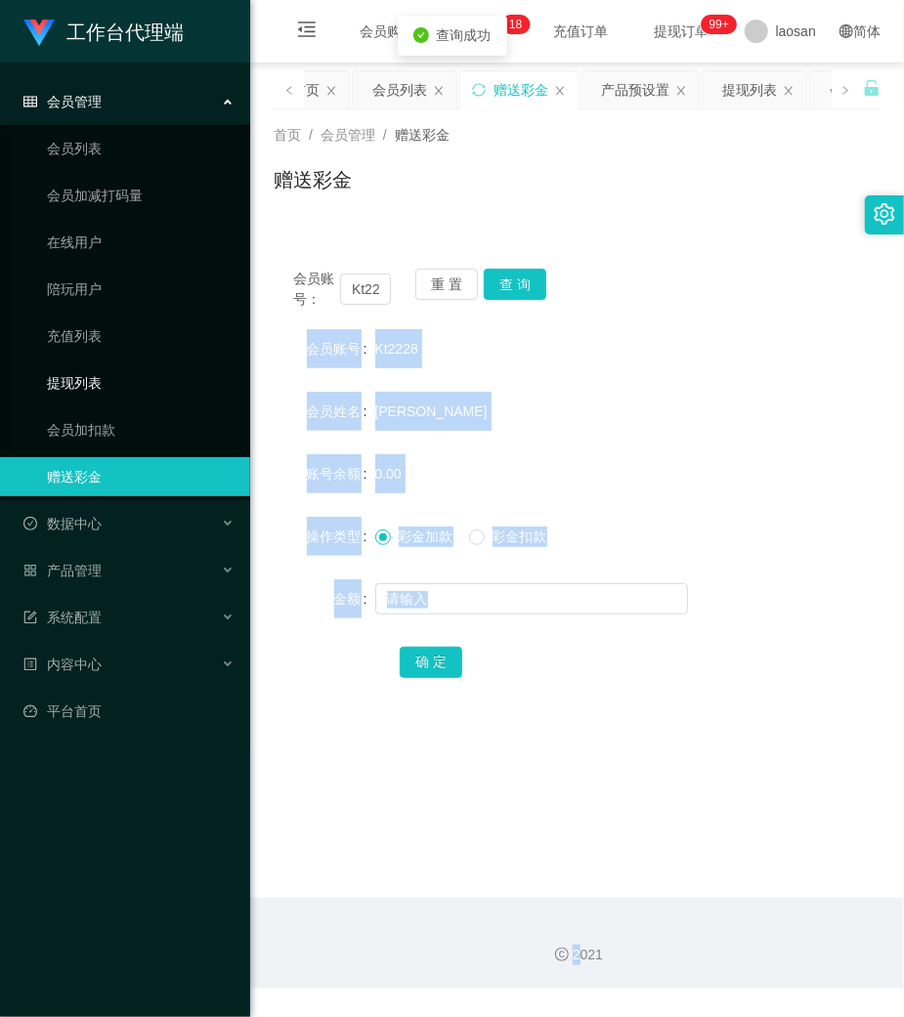
click at [99, 369] on link "提现列表" at bounding box center [141, 382] width 188 height 39
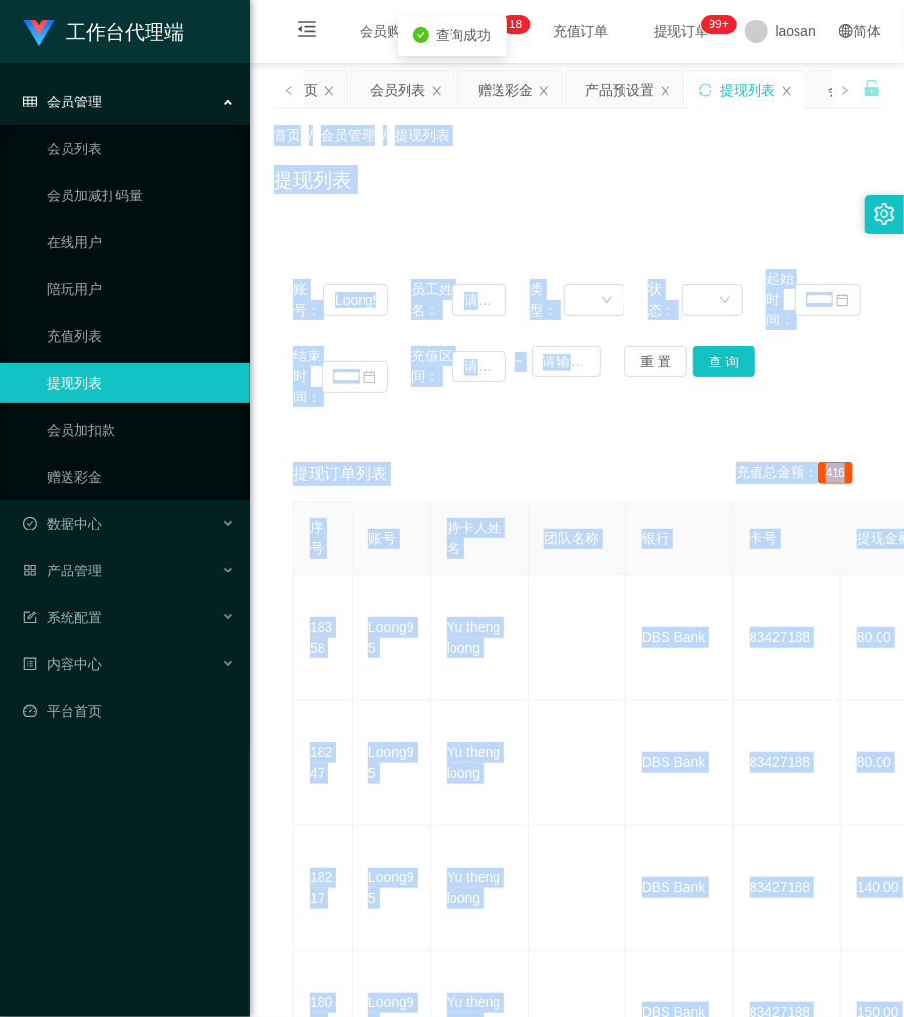
click at [598, 229] on div "账号： Loong95 员工姓名： 类型： 状态： 起始时间： 结束时间： 充值区间： ~ 重 置 查 询 提现订单列表 充值总金额： 416 序号 账号 持…" at bounding box center [577, 682] width 607 height 913
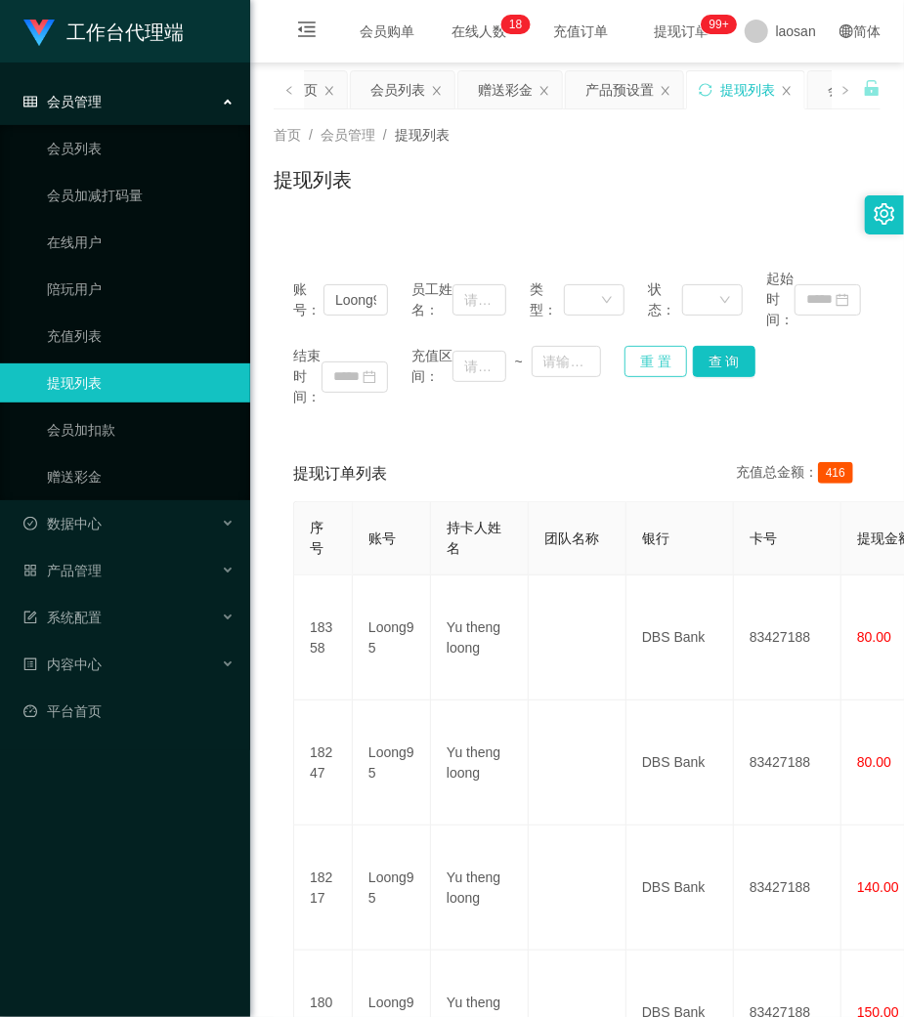
drag, startPoint x: 642, startPoint y: 367, endPoint x: 513, endPoint y: 337, distance: 132.5
click at [630, 365] on button "重 置" at bounding box center [655, 361] width 63 height 31
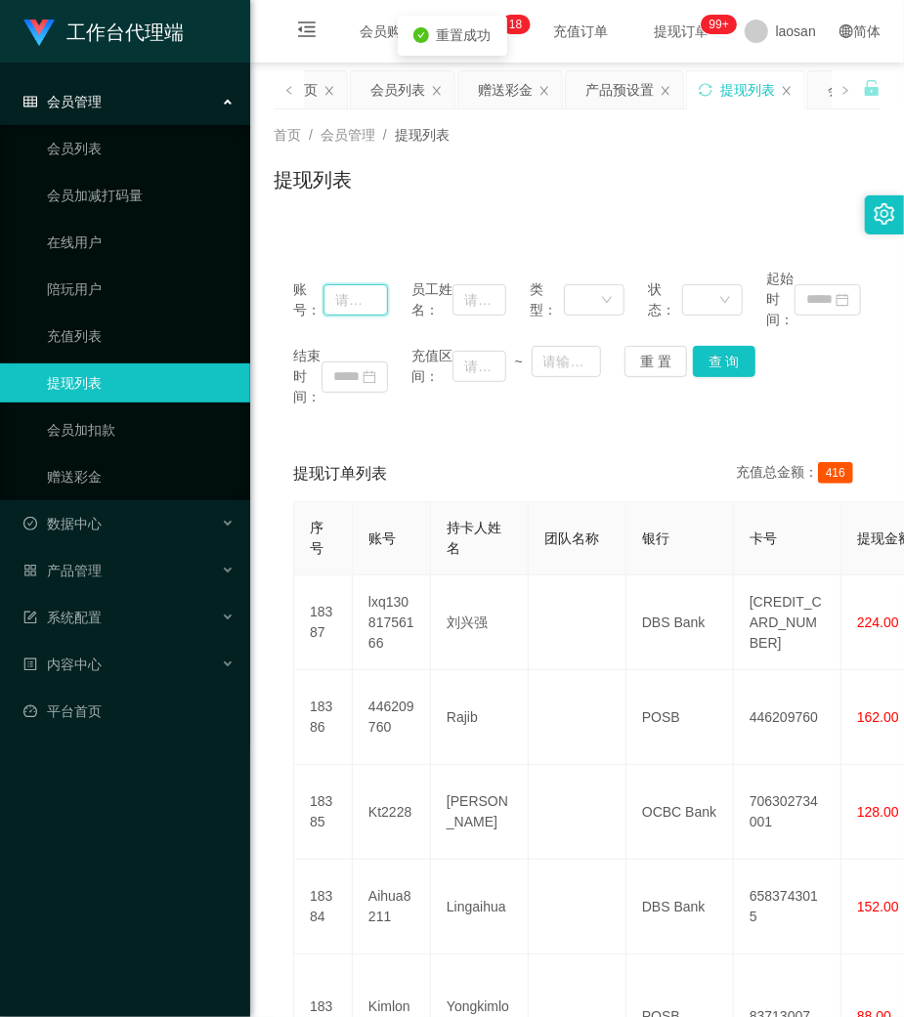
click at [375, 306] on input "text" at bounding box center [355, 299] width 64 height 31
paste input "Kt2228"
type input "Kt2228"
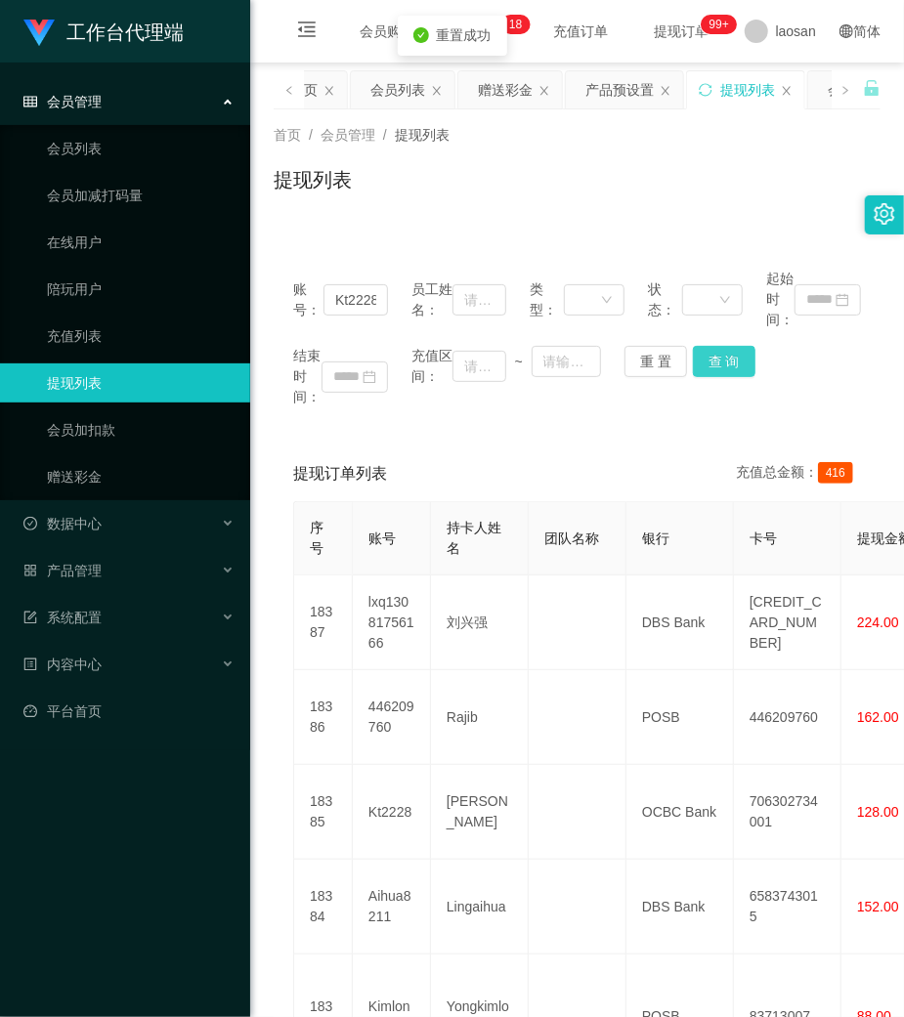
click at [727, 353] on button "查 询" at bounding box center [724, 361] width 63 height 31
drag, startPoint x: 727, startPoint y: 353, endPoint x: 760, endPoint y: 181, distance: 175.1
click at [724, 353] on div "结束时间： 充值区间： ~ 重 置 查 询" at bounding box center [577, 377] width 568 height 62
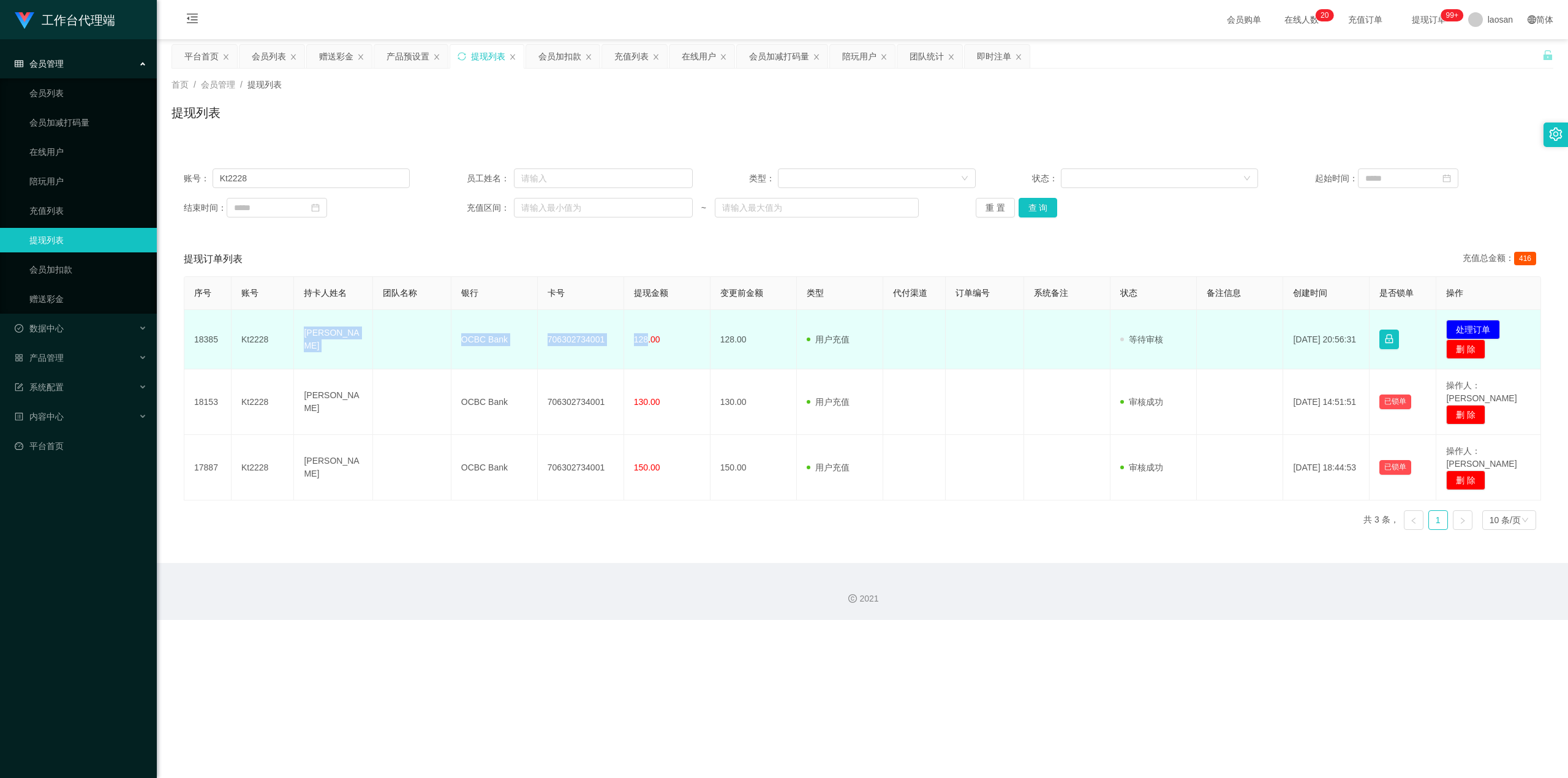
drag, startPoint x: 298, startPoint y: 330, endPoint x: 645, endPoint y: 362, distance: 348.5
click at [566, 362] on tr "18385 Kt2228 [PERSON_NAME] OCBC Bank 706302734001 128.00 128.00 用户充值 人工扣款 审核驳回 …" at bounding box center [863, 339] width 1357 height 60
copy tr "[PERSON_NAME] OCBC Bank 706302734001 128"
drag, startPoint x: 1461, startPoint y: 321, endPoint x: 1443, endPoint y: 325, distance: 18.4
click at [566, 321] on button "处理订单" at bounding box center [1473, 329] width 54 height 19
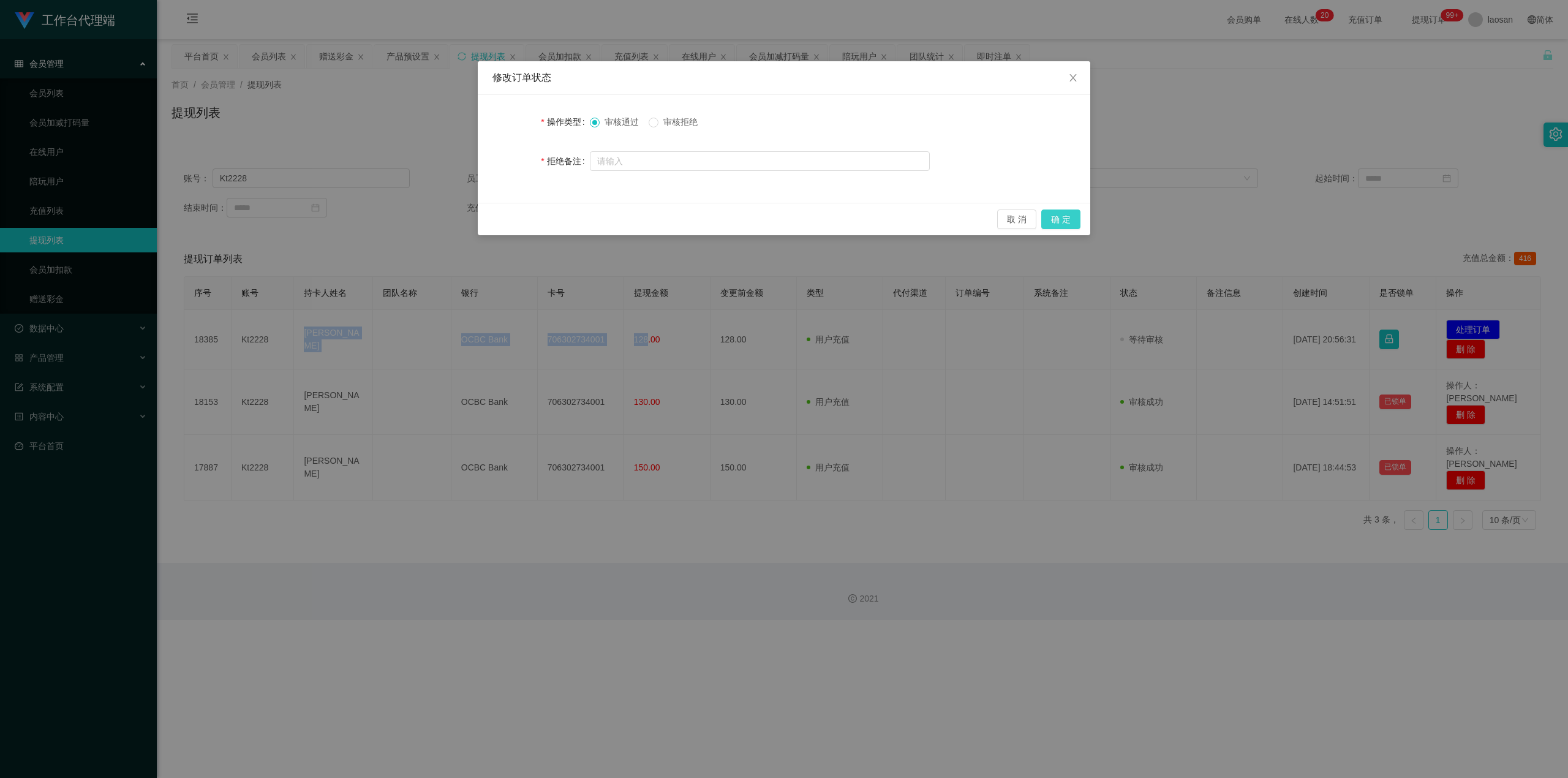
click at [566, 213] on button "确 定" at bounding box center [1061, 219] width 39 height 19
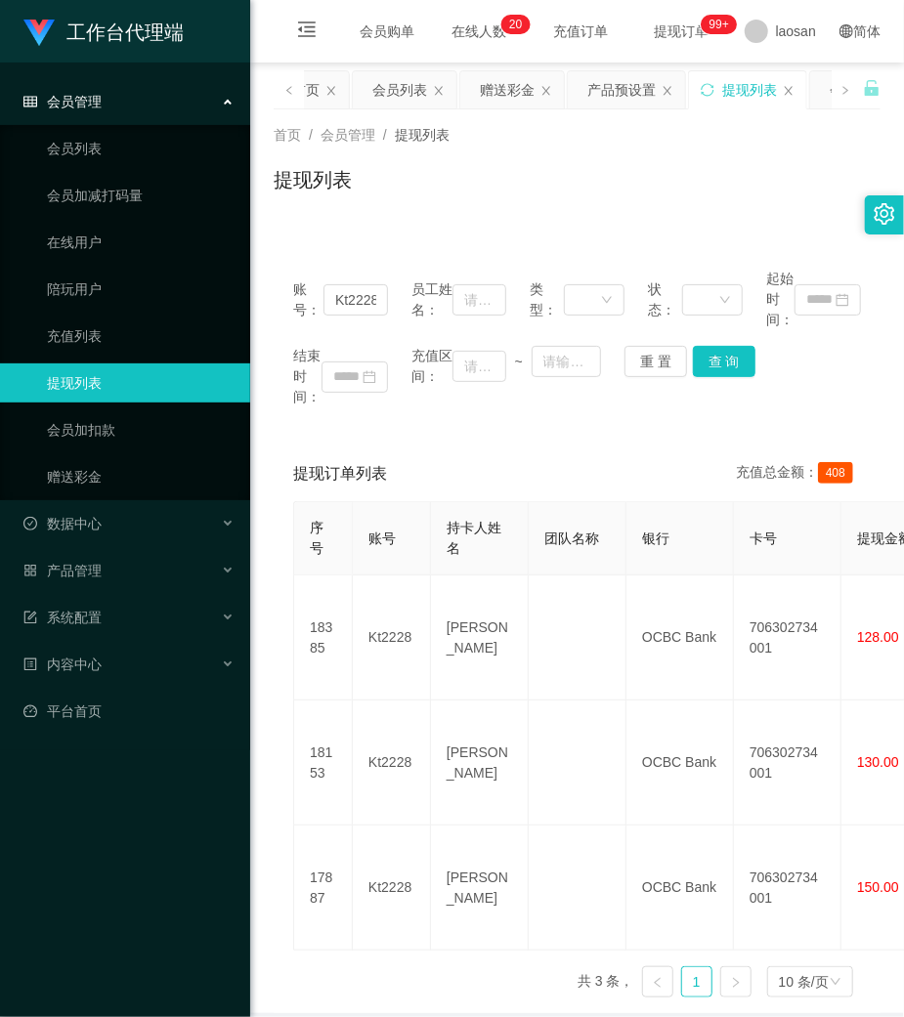
drag, startPoint x: 672, startPoint y: 432, endPoint x: 731, endPoint y: 372, distance: 83.6
click at [676, 431] on div "账号： Kt2228 员工姓名： 类型： 状态： 起始时间： 结束时间： 充值区间： ~ 重 置 查 询 提现订单列表 充值总金额： 408 序号 账号 持卡…" at bounding box center [577, 631] width 607 height 764
click at [724, 346] on button "查 询" at bounding box center [724, 361] width 63 height 31
click at [723, 346] on div "结束时间： 充值区间： ~ 重 置 查 询" at bounding box center [577, 377] width 568 height 62
drag, startPoint x: 668, startPoint y: 369, endPoint x: 587, endPoint y: 369, distance: 81.1
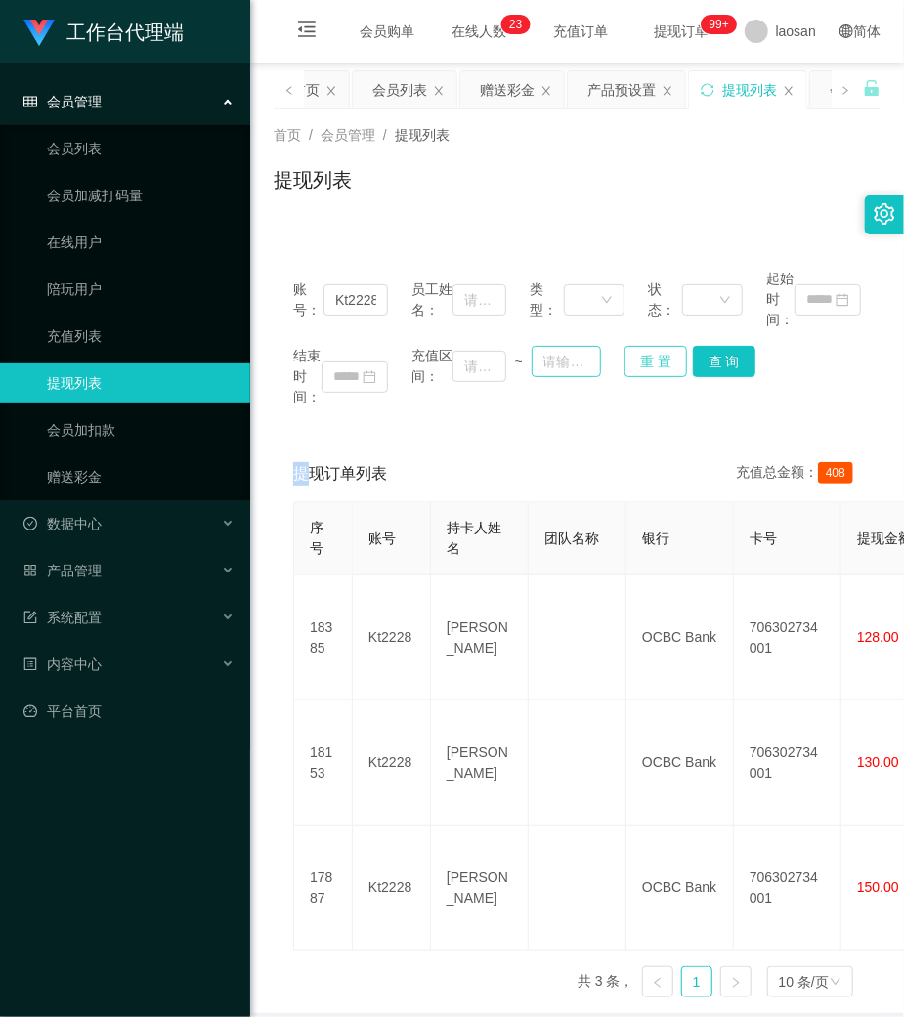
click at [668, 369] on button "重 置" at bounding box center [655, 361] width 63 height 31
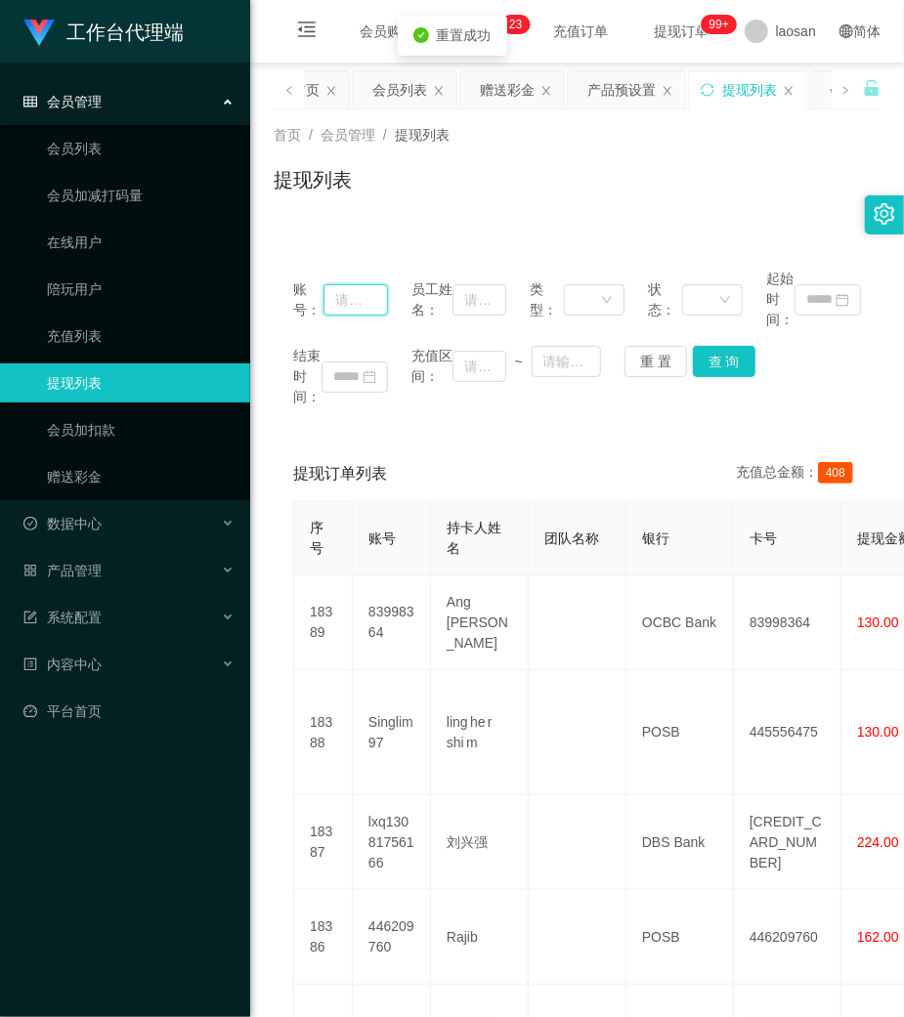
drag, startPoint x: 368, startPoint y: 303, endPoint x: 539, endPoint y: 356, distance: 178.9
click at [373, 303] on input "text" at bounding box center [355, 299] width 64 height 31
paste input "83321739"
type input "83321739"
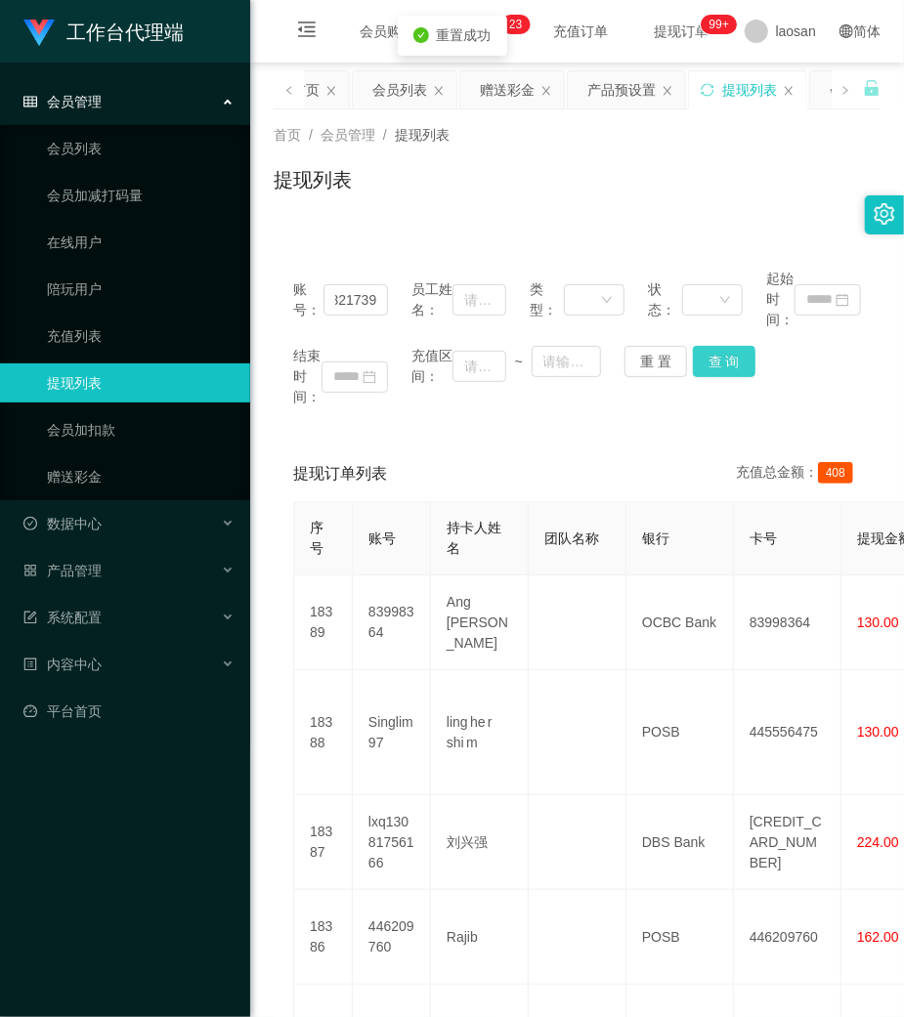
click at [708, 371] on button "查 询" at bounding box center [724, 361] width 63 height 31
click at [708, 371] on div "重 置 查 询" at bounding box center [671, 361] width 95 height 31
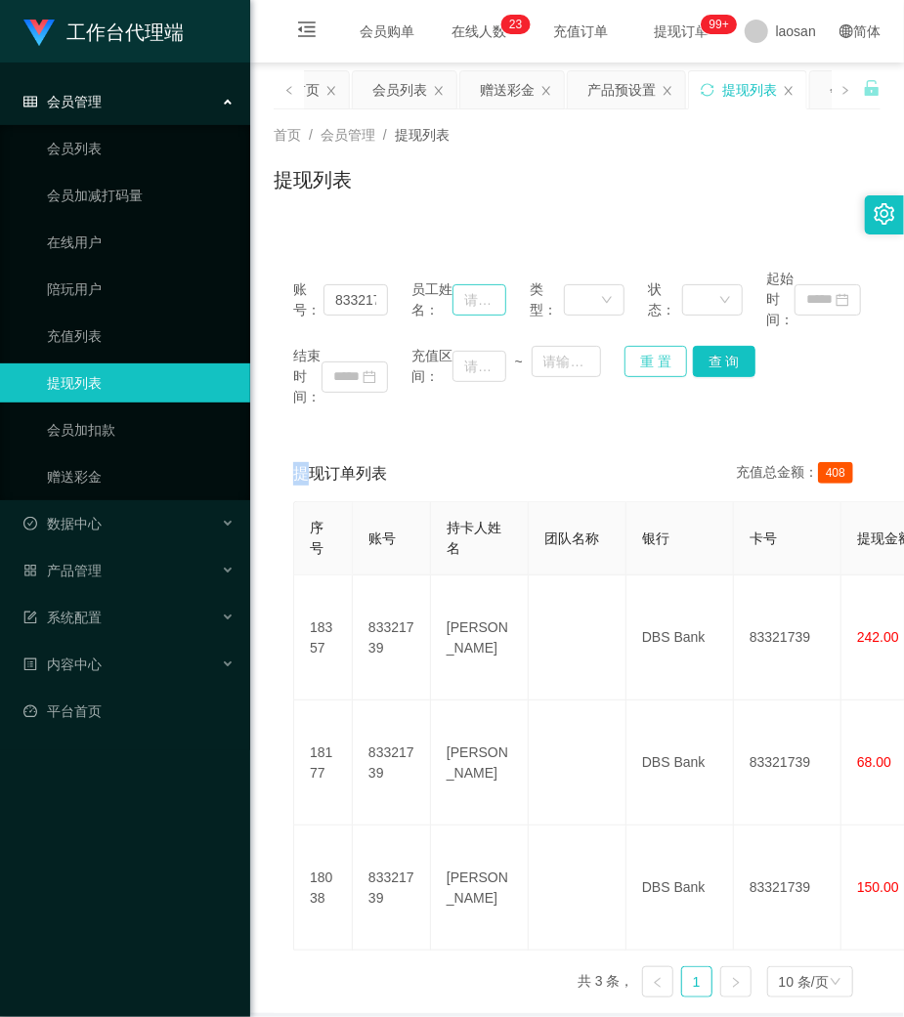
drag, startPoint x: 643, startPoint y: 361, endPoint x: 461, endPoint y: 313, distance: 187.9
click at [641, 361] on button "重 置" at bounding box center [655, 361] width 63 height 31
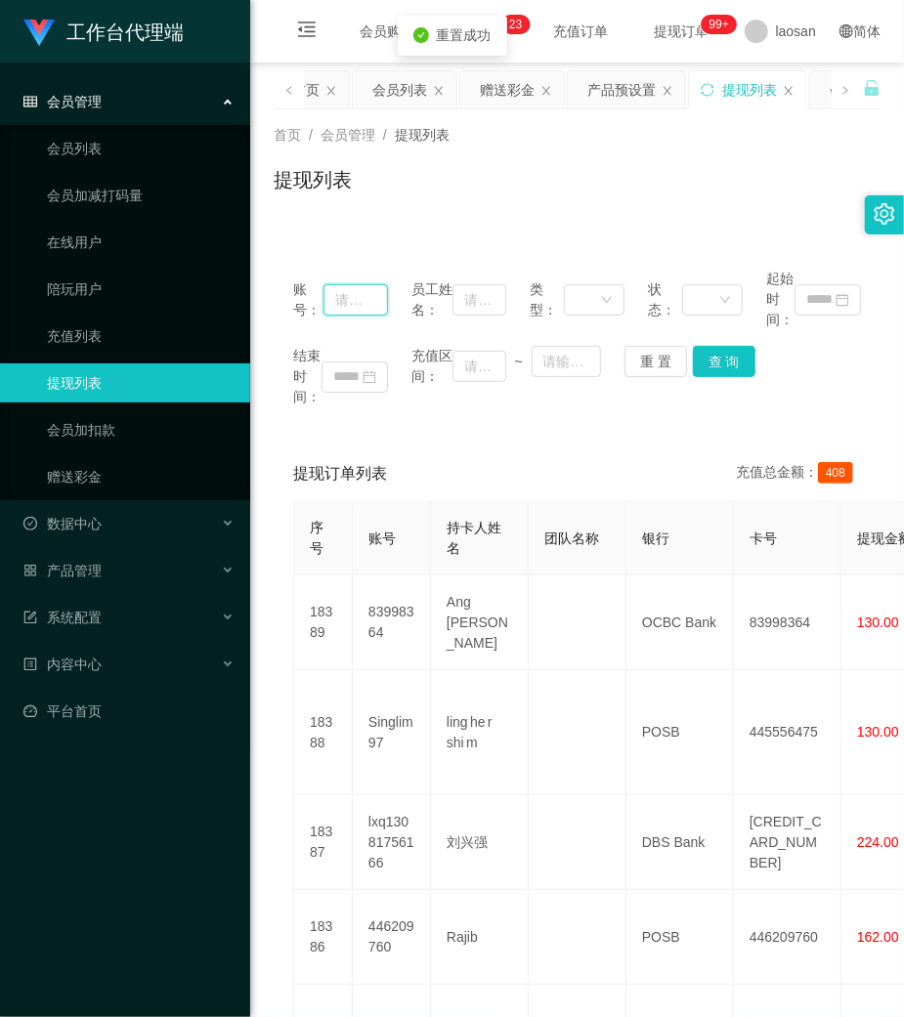
drag, startPoint x: 356, startPoint y: 294, endPoint x: 565, endPoint y: 337, distance: 213.5
click at [372, 298] on input "text" at bounding box center [355, 299] width 64 height 31
paste input "6122760"
type input "6122760"
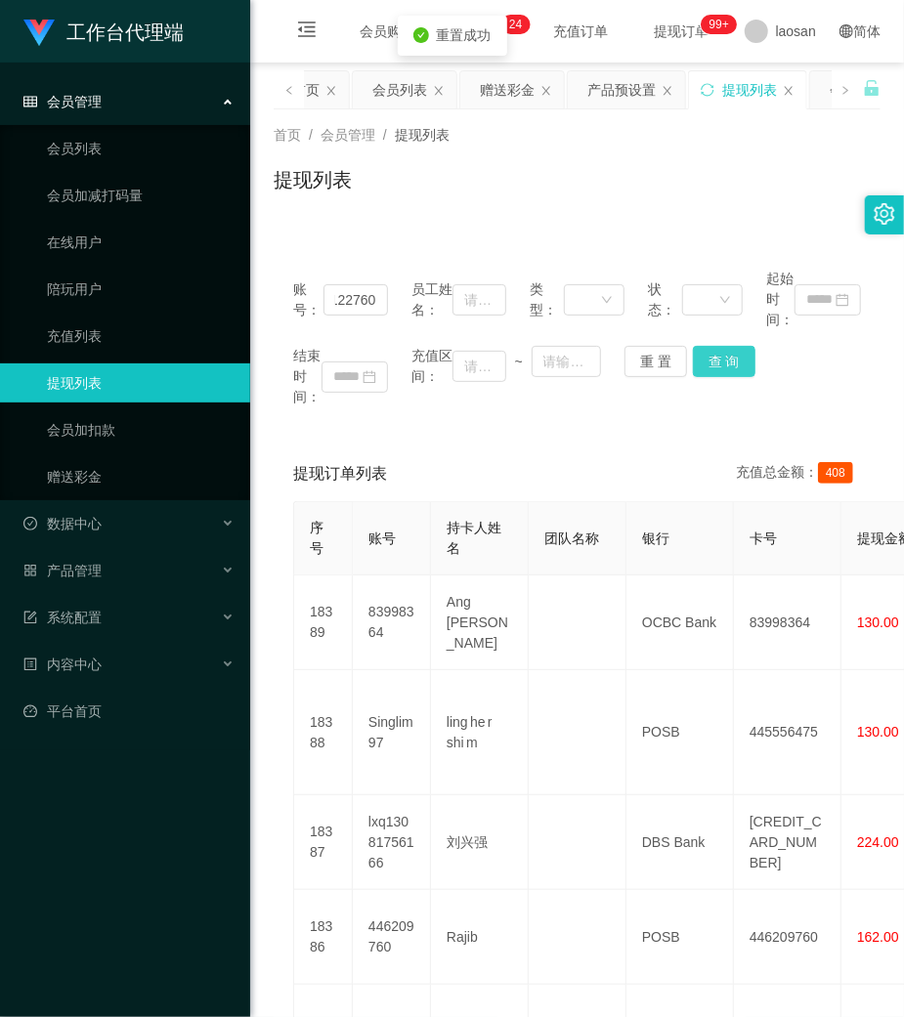
scroll to position [0, 0]
click at [737, 352] on button "查 询" at bounding box center [724, 361] width 63 height 31
drag, startPoint x: 737, startPoint y: 352, endPoint x: 746, endPoint y: 334, distance: 20.1
click at [746, 334] on div "账号： 6122760 员工姓名： 类型： 状态： 起始时间： 结束时间： 充值区间： ~ 重 置 查 询" at bounding box center [577, 338] width 607 height 178
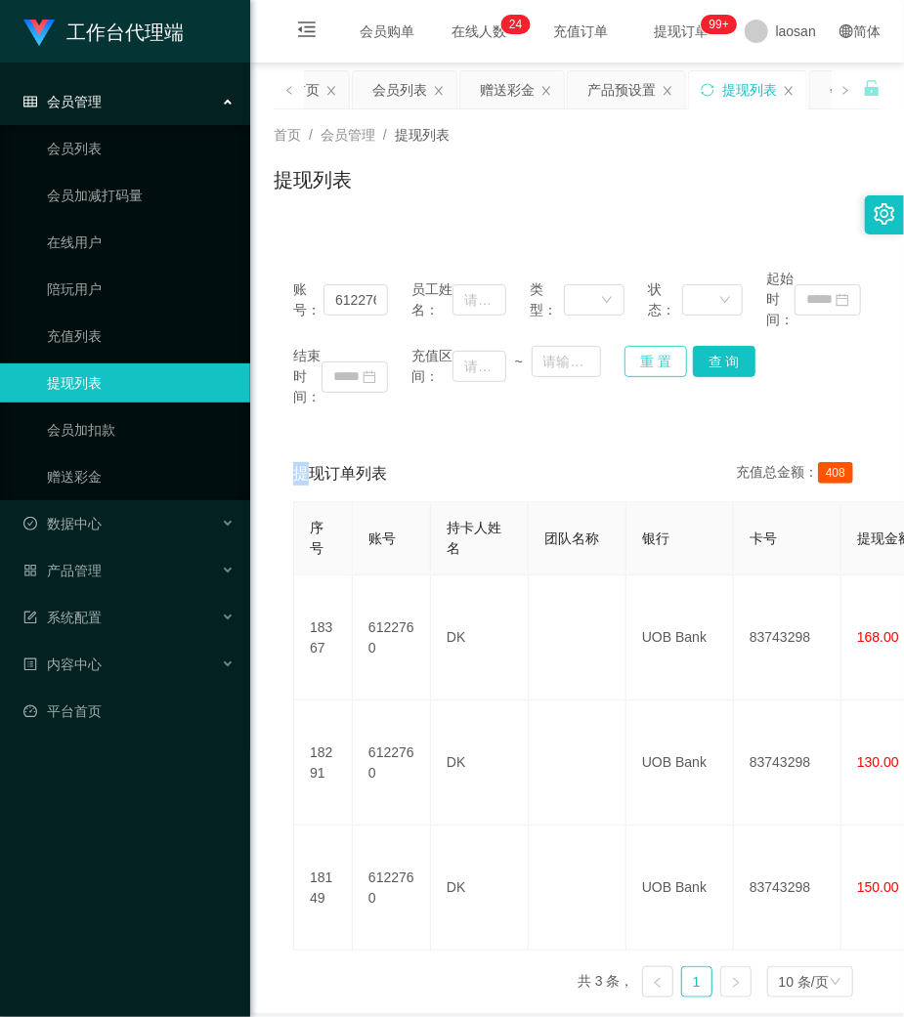
click at [649, 371] on button "重 置" at bounding box center [655, 361] width 63 height 31
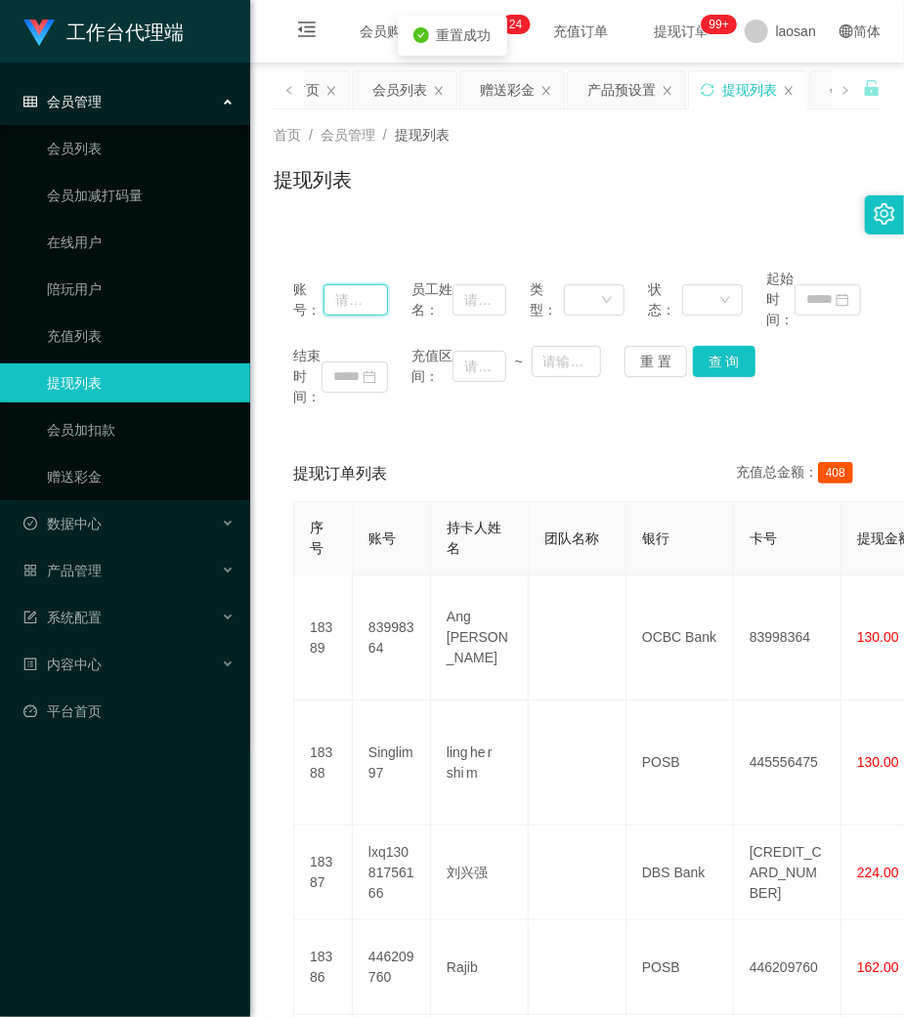
drag, startPoint x: 354, startPoint y: 313, endPoint x: 506, endPoint y: 341, distance: 155.0
click at [360, 311] on input "text" at bounding box center [355, 299] width 64 height 31
paste input "SUYEE"
type input "SUYEE"
click at [741, 360] on button "查 询" at bounding box center [724, 361] width 63 height 31
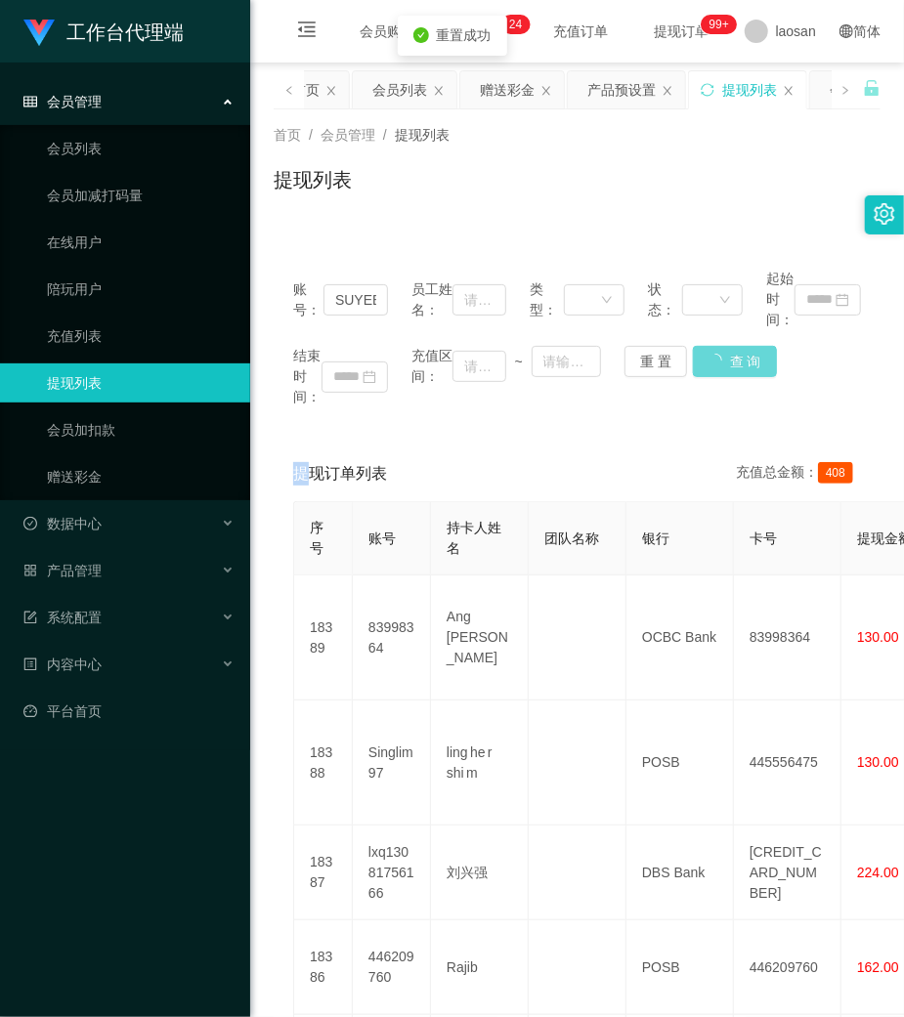
drag, startPoint x: 741, startPoint y: 360, endPoint x: 873, endPoint y: 4, distance: 379.3
click at [750, 334] on div "账号： SUYEE 员工姓名： 类型： 状态： 起始时间： 结束时间： 充值区间： ~ 重 置 查 询" at bounding box center [577, 338] width 607 height 178
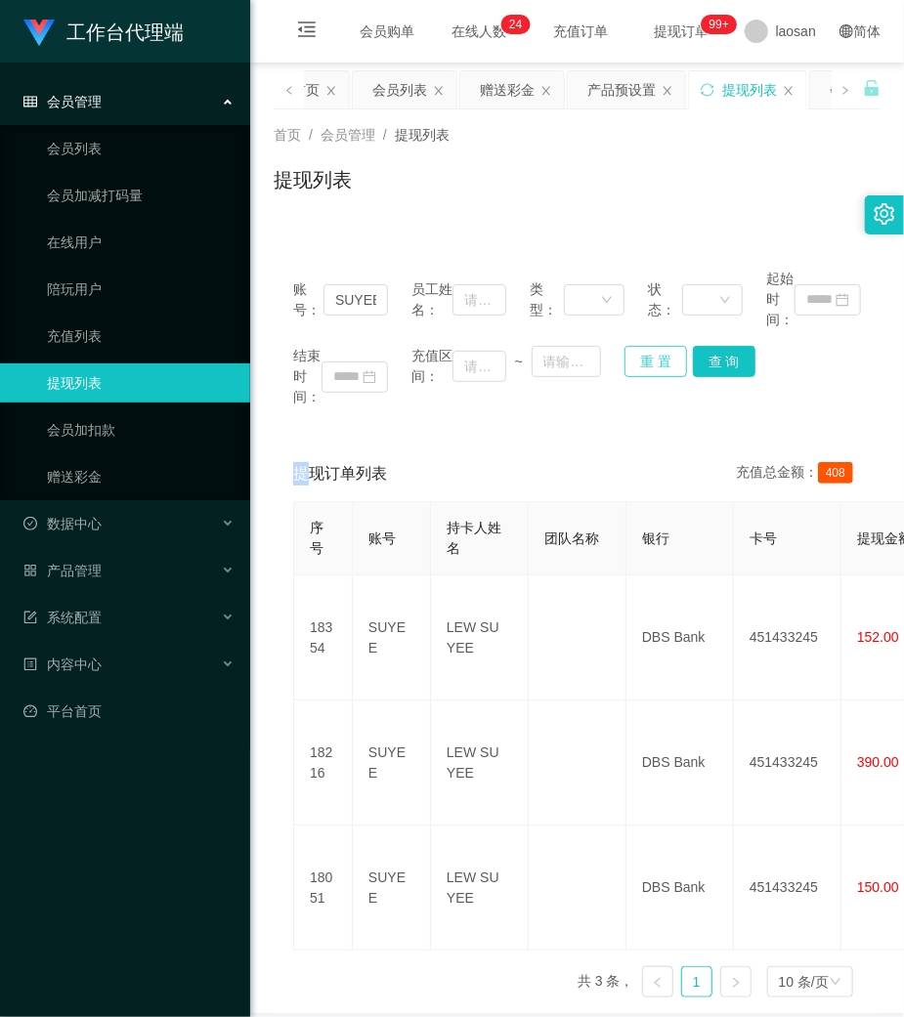
click at [637, 356] on button "重 置" at bounding box center [655, 361] width 63 height 31
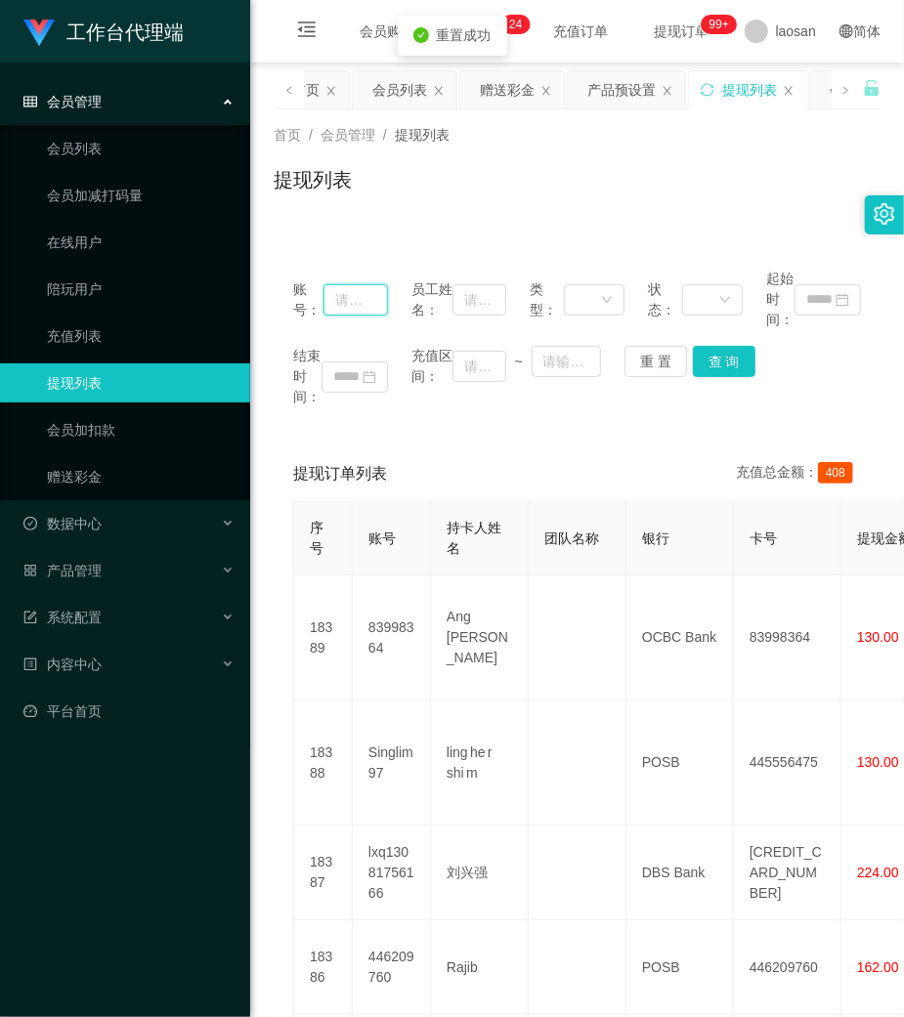
drag, startPoint x: 349, startPoint y: 301, endPoint x: 368, endPoint y: 301, distance: 19.5
click at [357, 301] on input "text" at bounding box center [355, 299] width 64 height 31
paste input "Yoyo545454"
type input "Yoyo545454"
drag, startPoint x: 735, startPoint y: 362, endPoint x: 747, endPoint y: 341, distance: 24.1
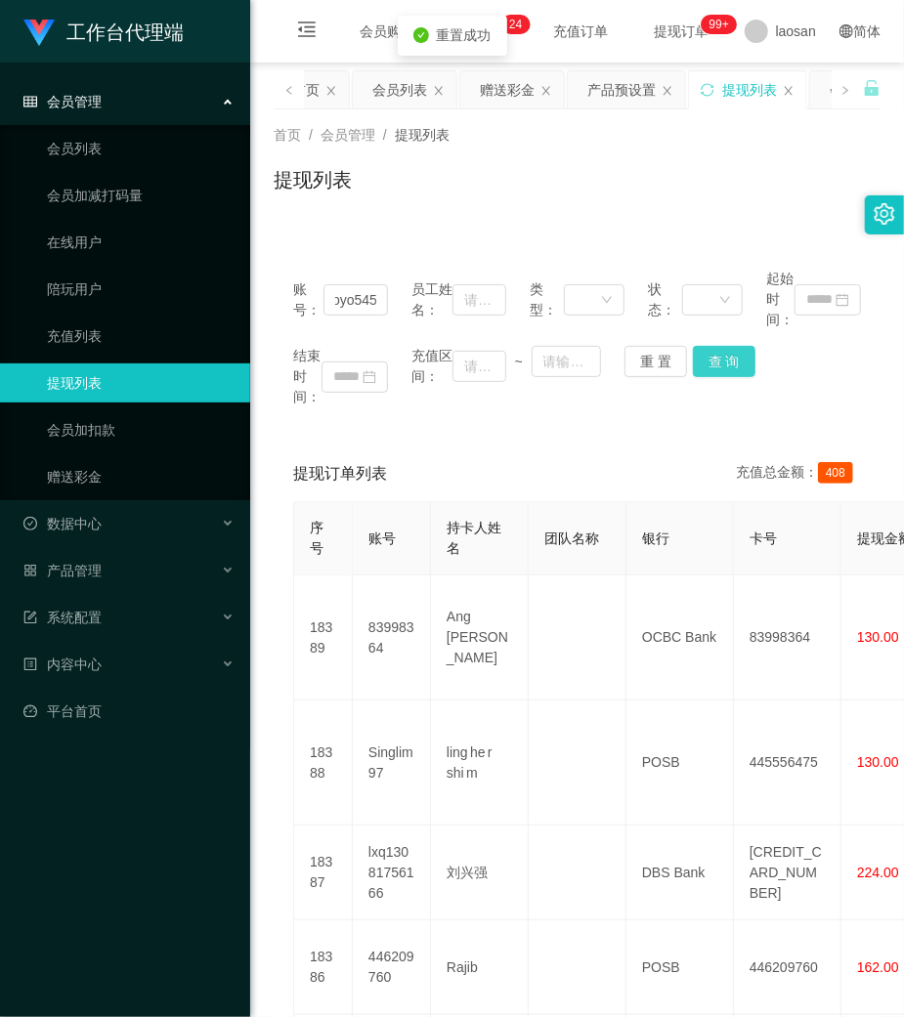
click at [735, 362] on button "查 询" at bounding box center [724, 361] width 63 height 31
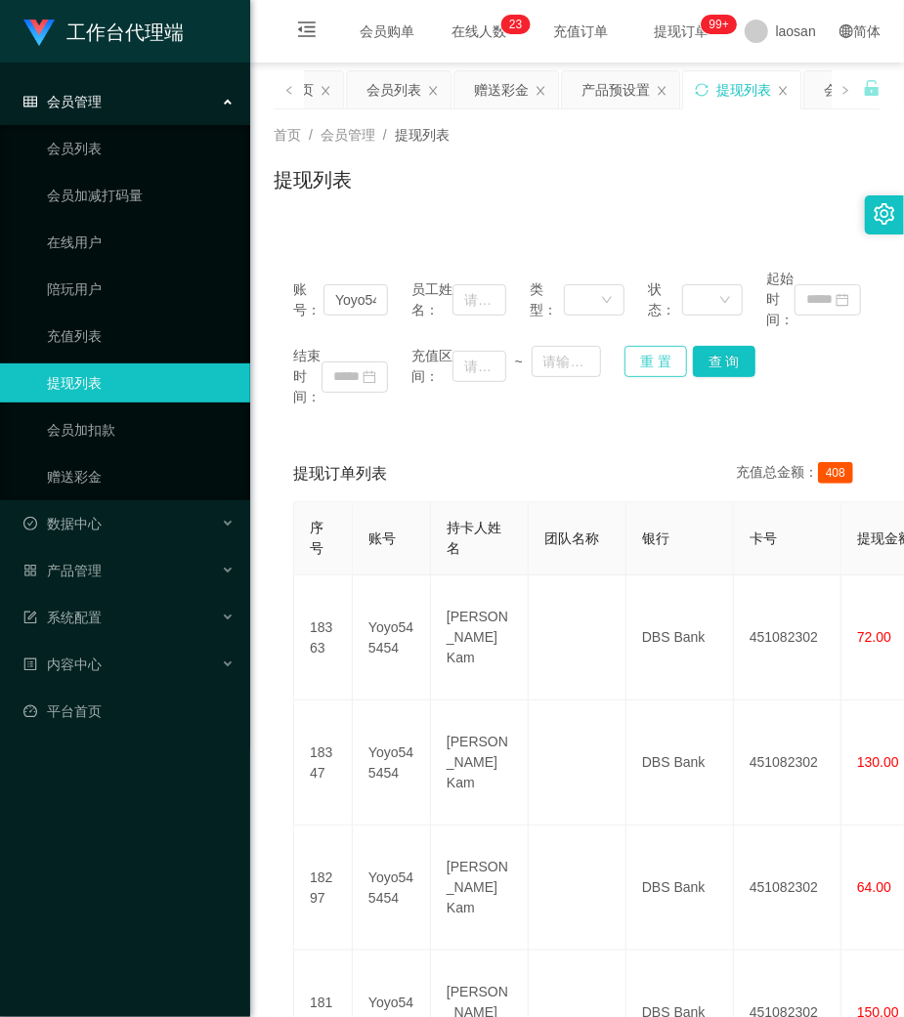
drag, startPoint x: 634, startPoint y: 371, endPoint x: 317, endPoint y: 311, distance: 323.3
click at [630, 371] on button "重 置" at bounding box center [655, 361] width 63 height 31
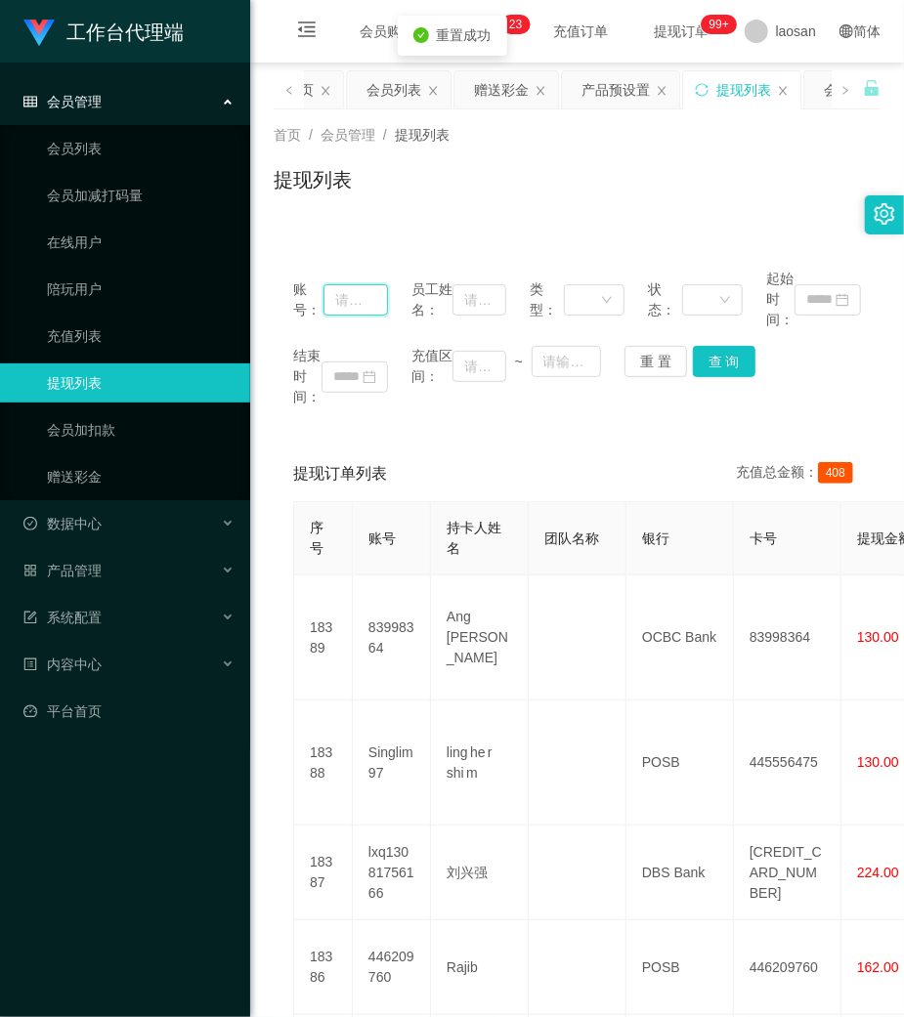
click at [346, 301] on input "text" at bounding box center [355, 299] width 64 height 31
paste input "Kt2228"
type input "Kt2228"
click at [719, 361] on button "查 询" at bounding box center [724, 361] width 63 height 31
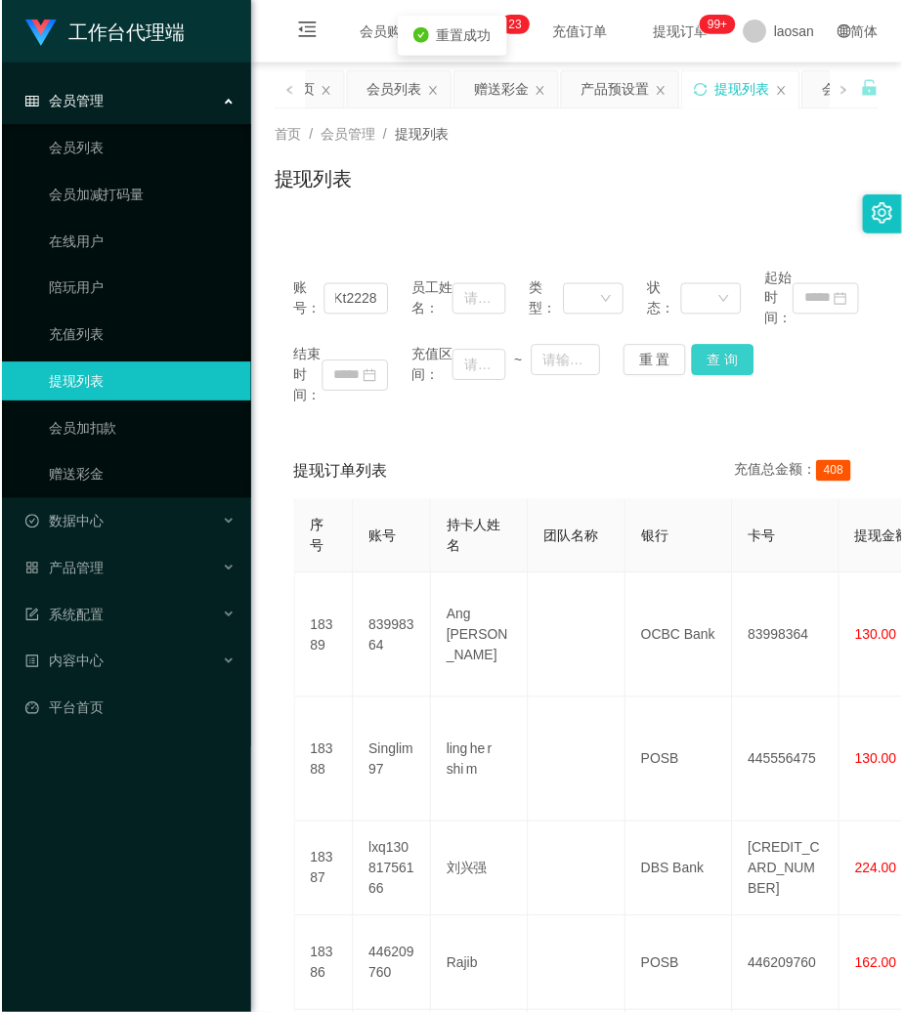
scroll to position [0, 0]
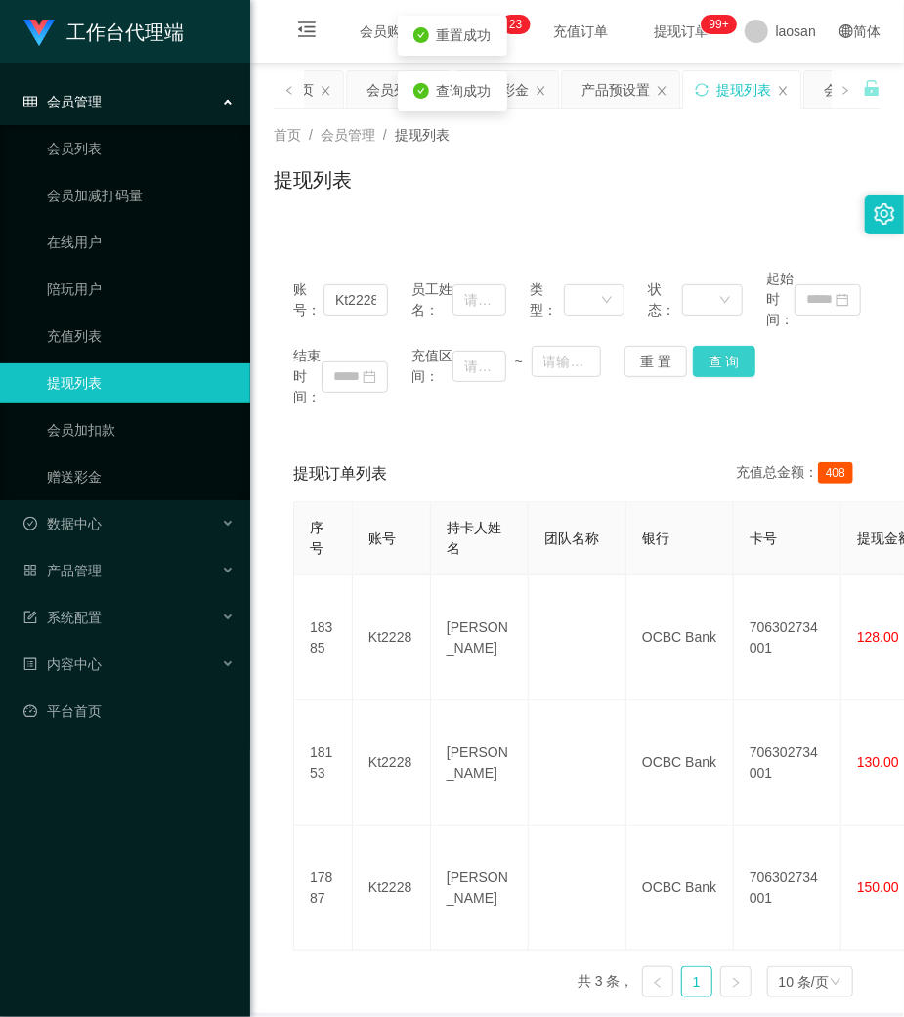
drag, startPoint x: 715, startPoint y: 361, endPoint x: 696, endPoint y: 360, distance: 19.6
click at [698, 361] on div "结束时间： 充值区间： ~ 重 置 查 询" at bounding box center [577, 377] width 568 height 62
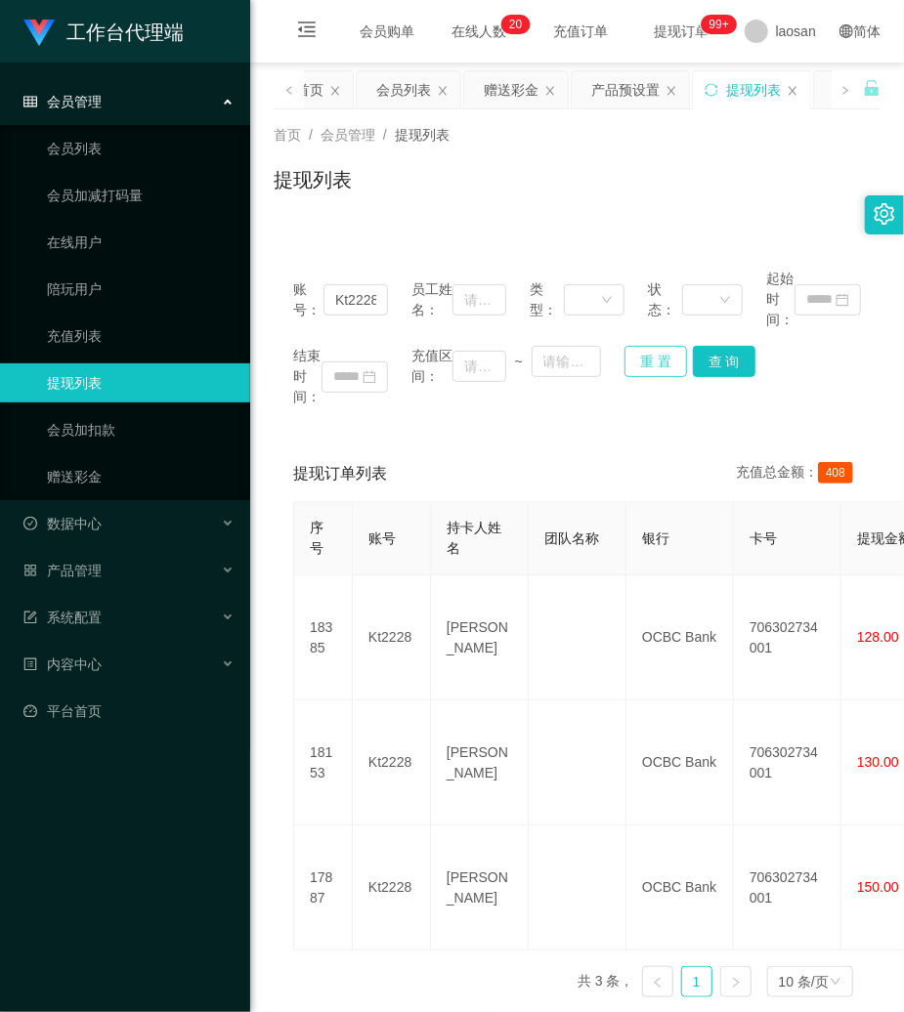
click at [651, 356] on button "重 置" at bounding box center [655, 361] width 63 height 31
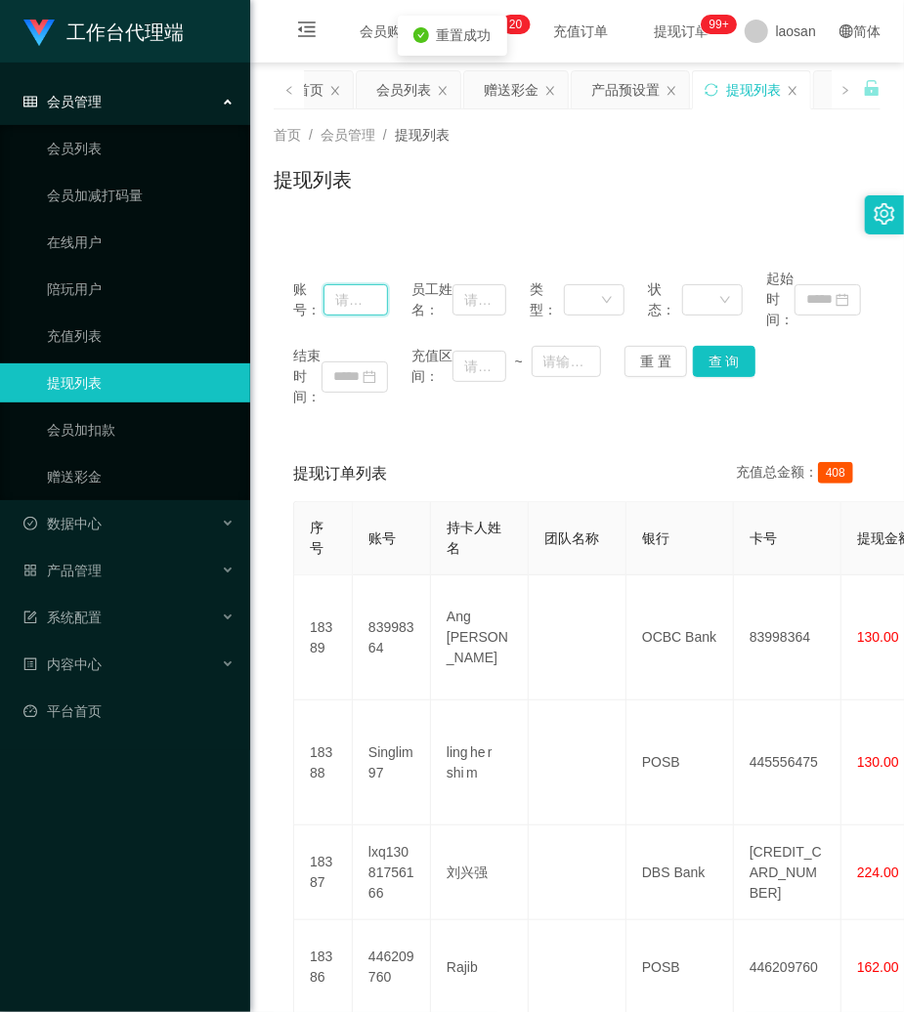
drag, startPoint x: 358, startPoint y: 301, endPoint x: 450, endPoint y: 321, distance: 95.1
click at [360, 303] on input "text" at bounding box center [355, 299] width 64 height 31
paste input "Loong95"
type input "Loong95"
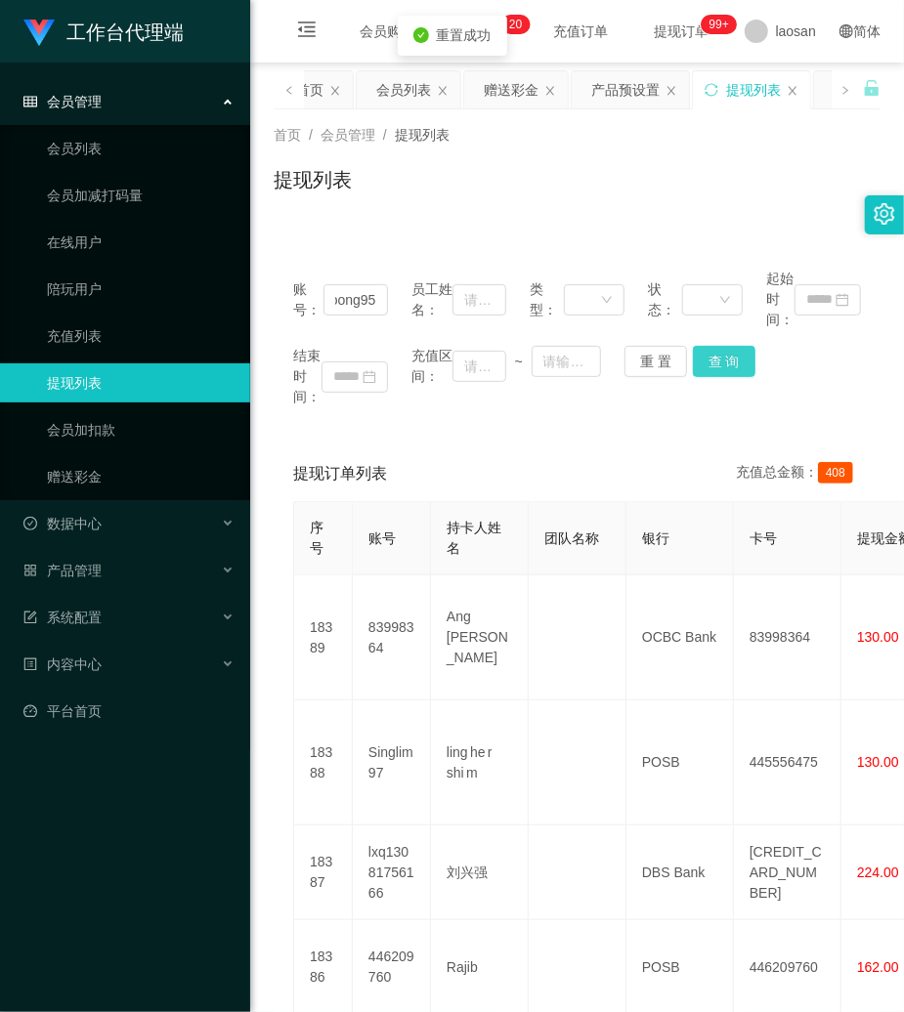
scroll to position [0, 0]
click at [713, 364] on button "查 询" at bounding box center [724, 361] width 63 height 31
drag, startPoint x: 713, startPoint y: 364, endPoint x: 716, endPoint y: 344, distance: 20.7
click at [711, 361] on div "结束时间： 充值区间： ~ 重 置 查 询" at bounding box center [577, 377] width 568 height 62
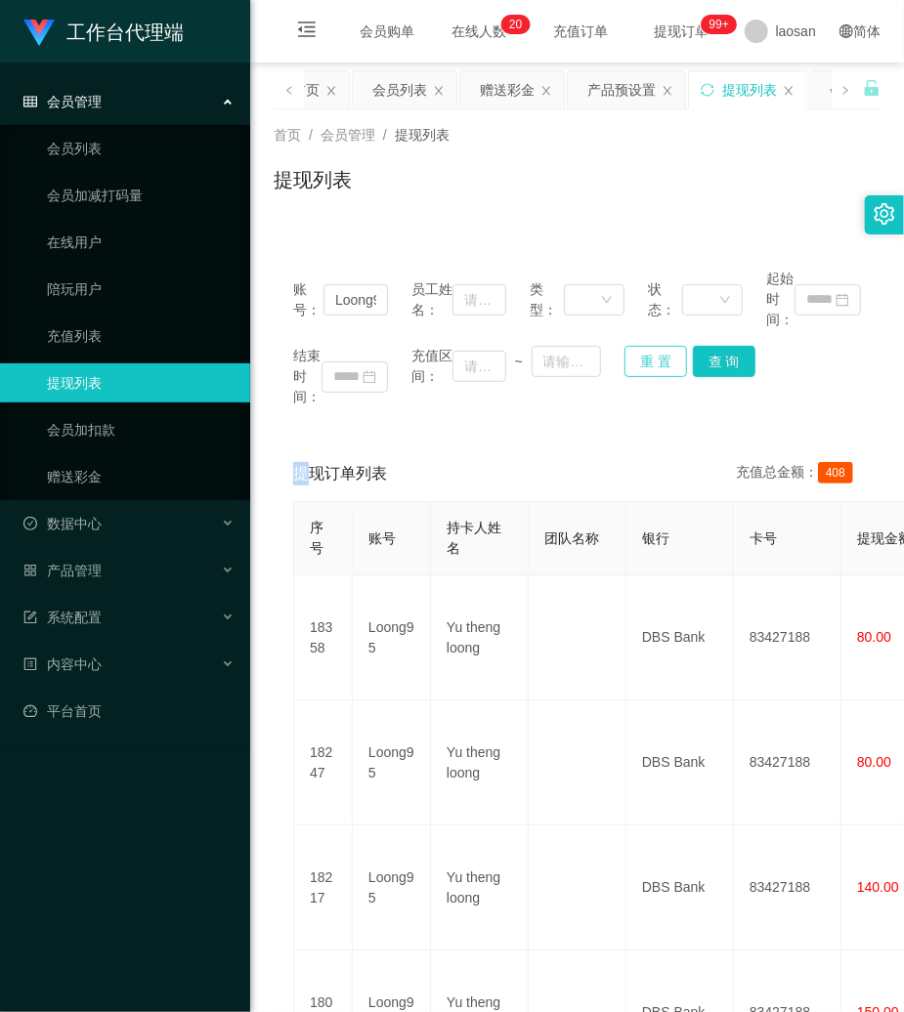
click at [659, 362] on button "重 置" at bounding box center [655, 361] width 63 height 31
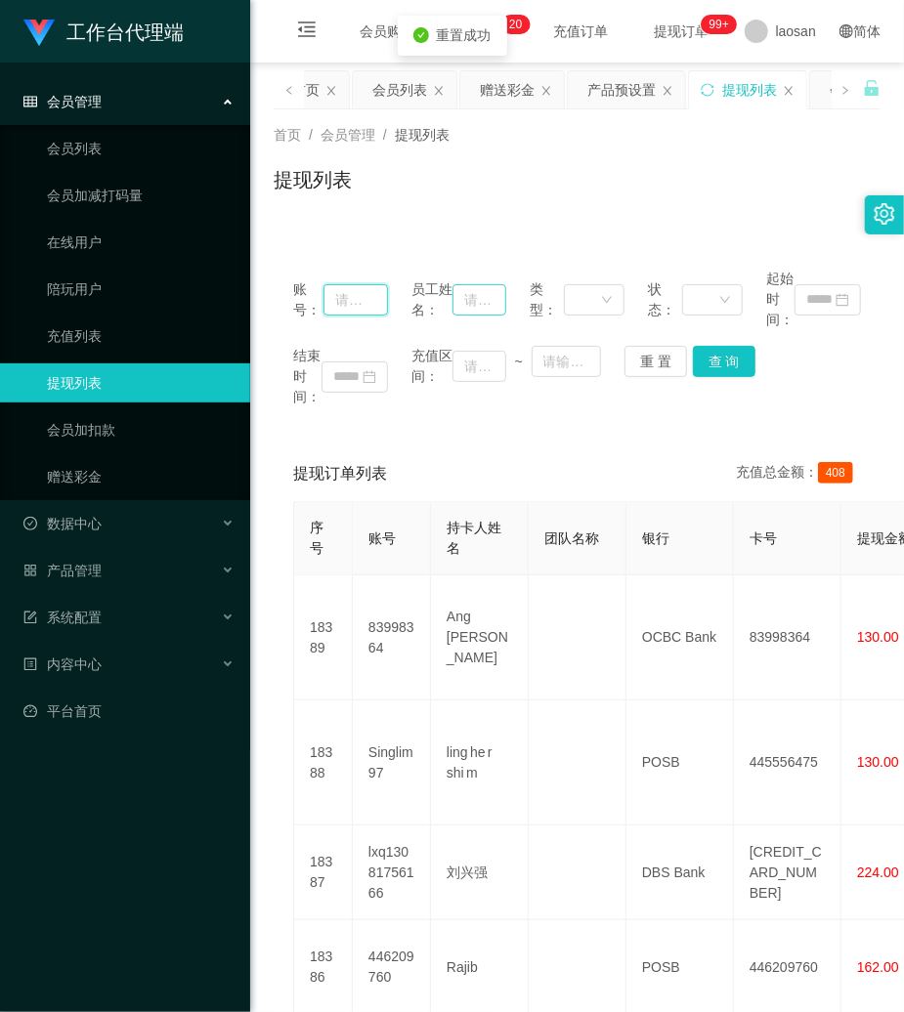
drag, startPoint x: 354, startPoint y: 310, endPoint x: 477, endPoint y: 315, distance: 123.2
click at [379, 311] on input "text" at bounding box center [355, 299] width 64 height 31
paste input "Aihua8211"
type input "Aihua8211"
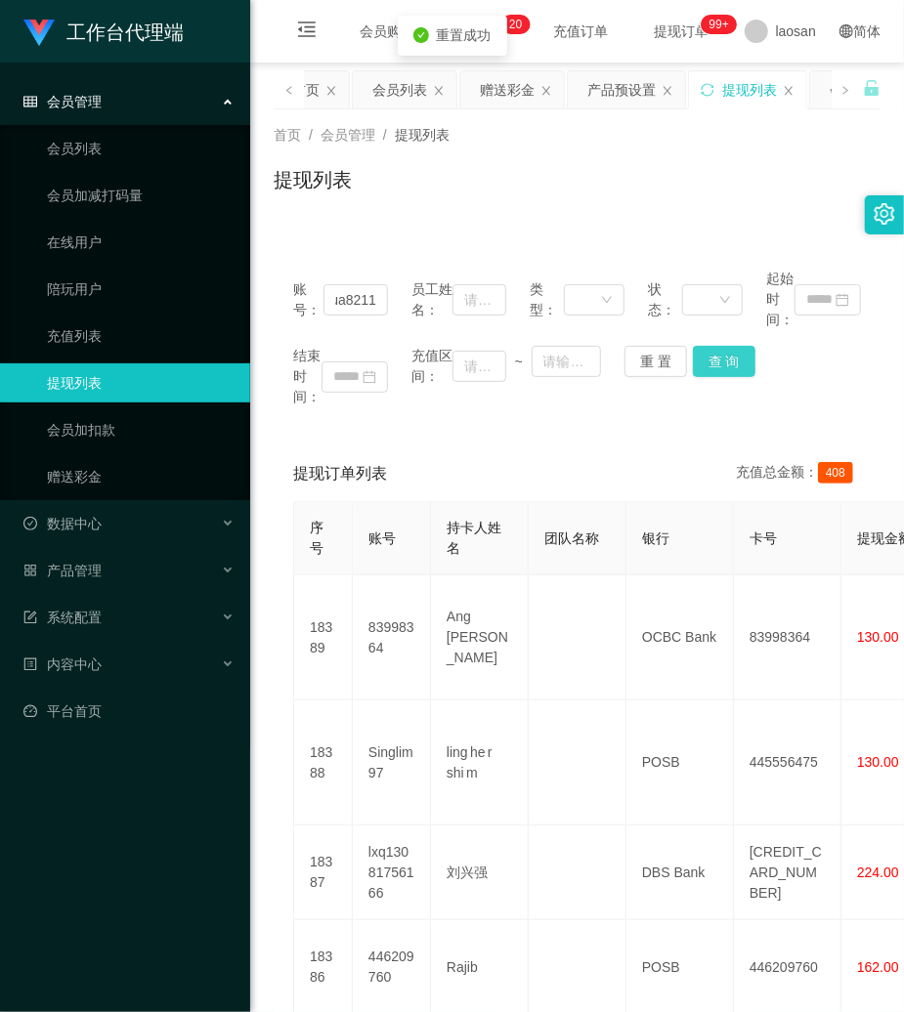
scroll to position [0, 0]
drag, startPoint x: 727, startPoint y: 348, endPoint x: 783, endPoint y: 2, distance: 350.3
click at [725, 348] on button "查 询" at bounding box center [724, 361] width 63 height 31
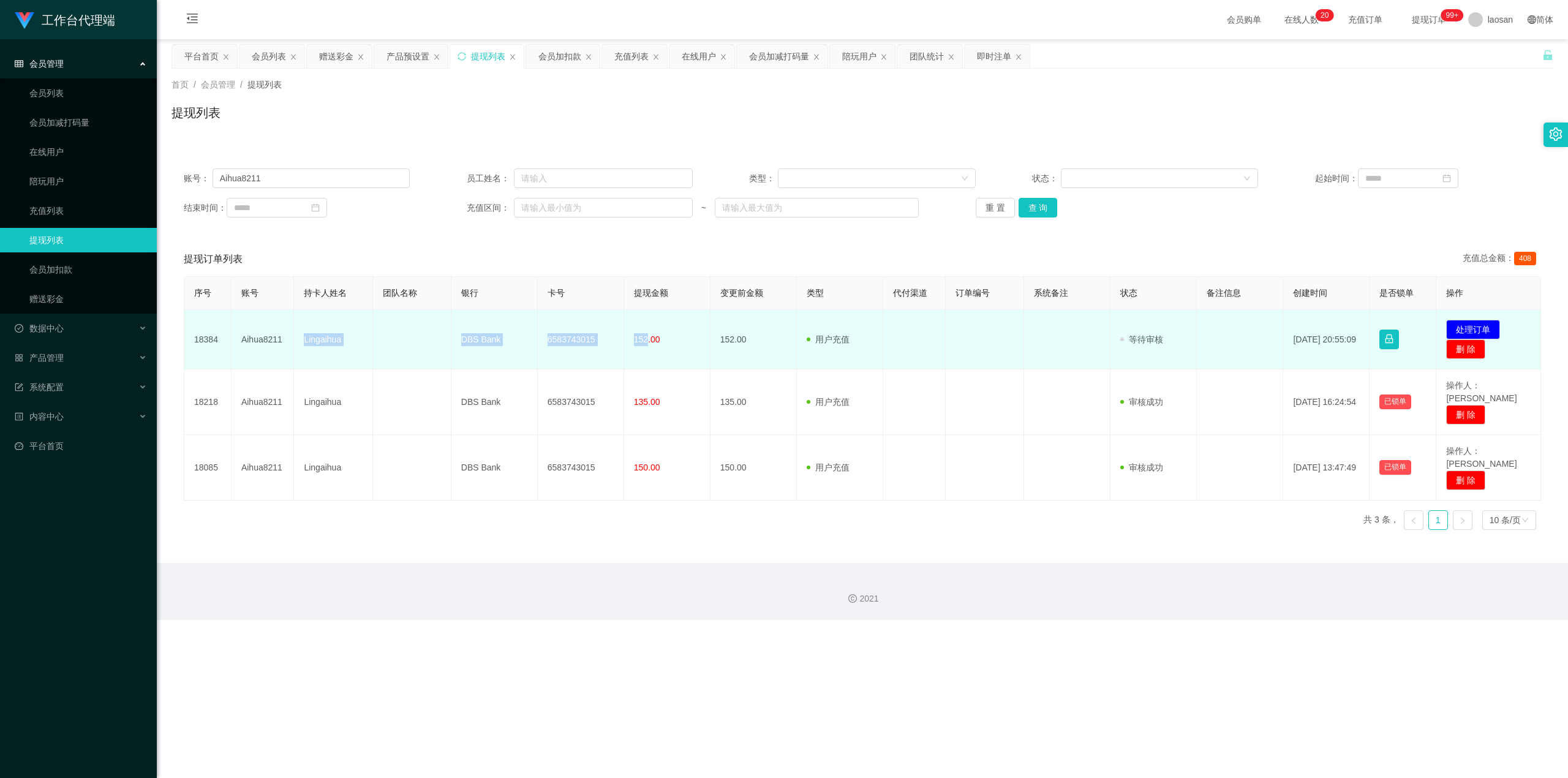
drag, startPoint x: 300, startPoint y: 336, endPoint x: 643, endPoint y: 352, distance: 343.4
click at [566, 352] on tr "18384 Aihua8211 Lingaihua DBS Bank 6583743015 152.00 152.00 用户充值 人工扣款 审核驳回 审核成功…" at bounding box center [863, 339] width 1357 height 60
copy tr "Lingaihua DBS Bank 6583743015 152"
click at [566, 324] on button "处理订单" at bounding box center [1473, 329] width 54 height 19
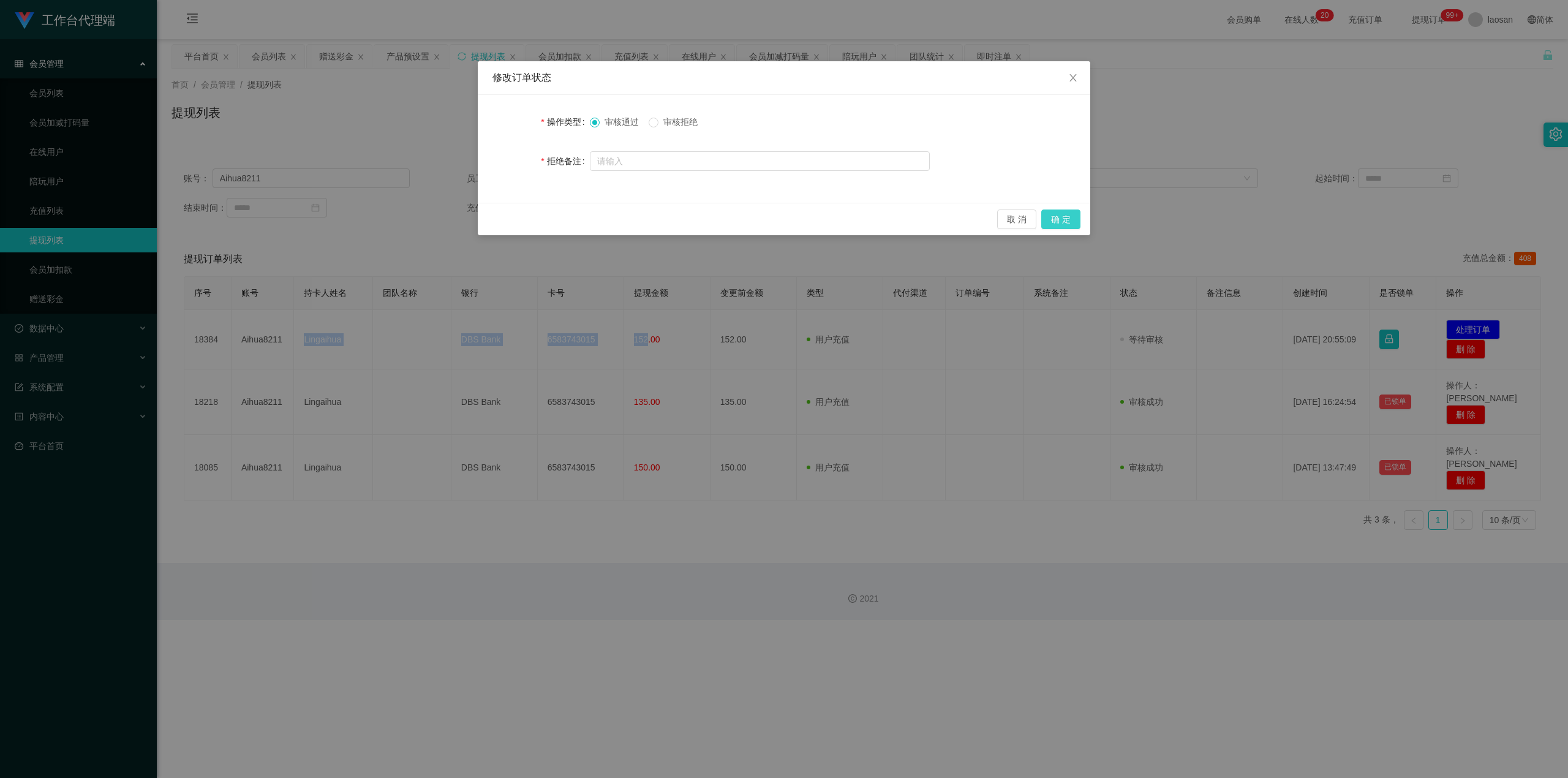
click at [566, 216] on button "确 定" at bounding box center [1061, 219] width 39 height 19
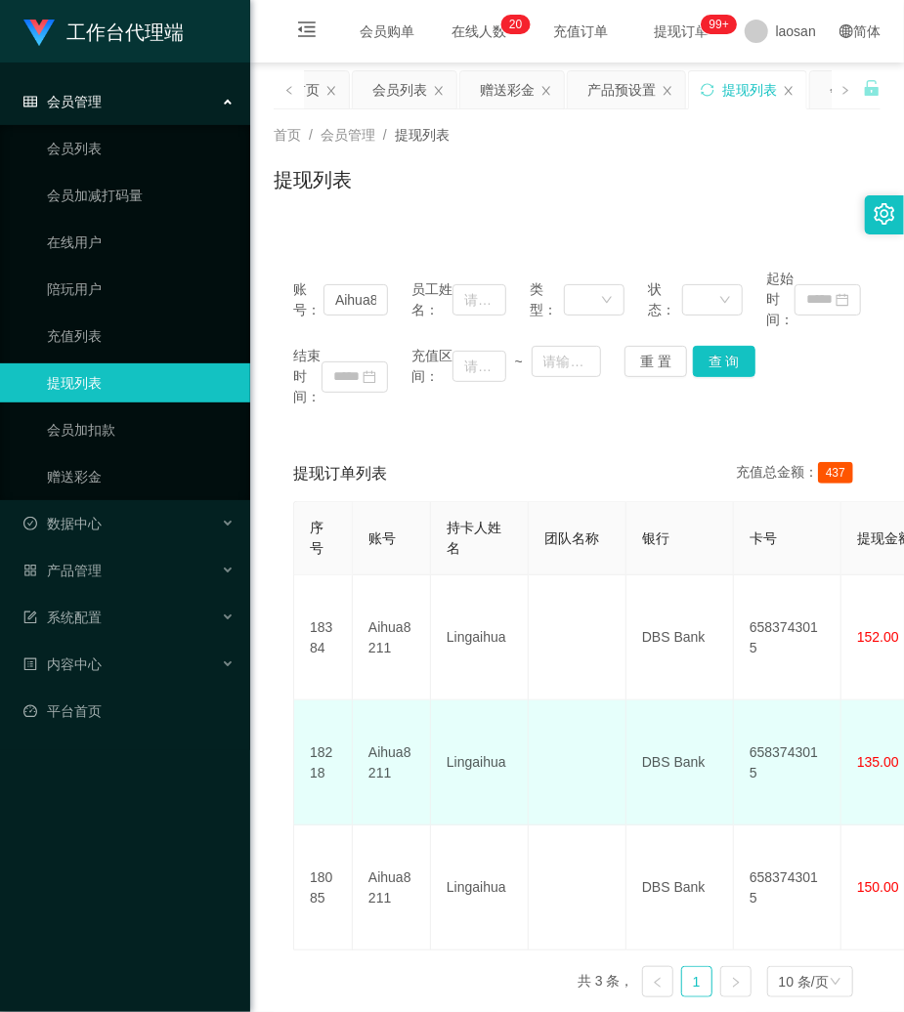
click at [694, 701] on td "DBS Bank" at bounding box center [679, 763] width 107 height 125
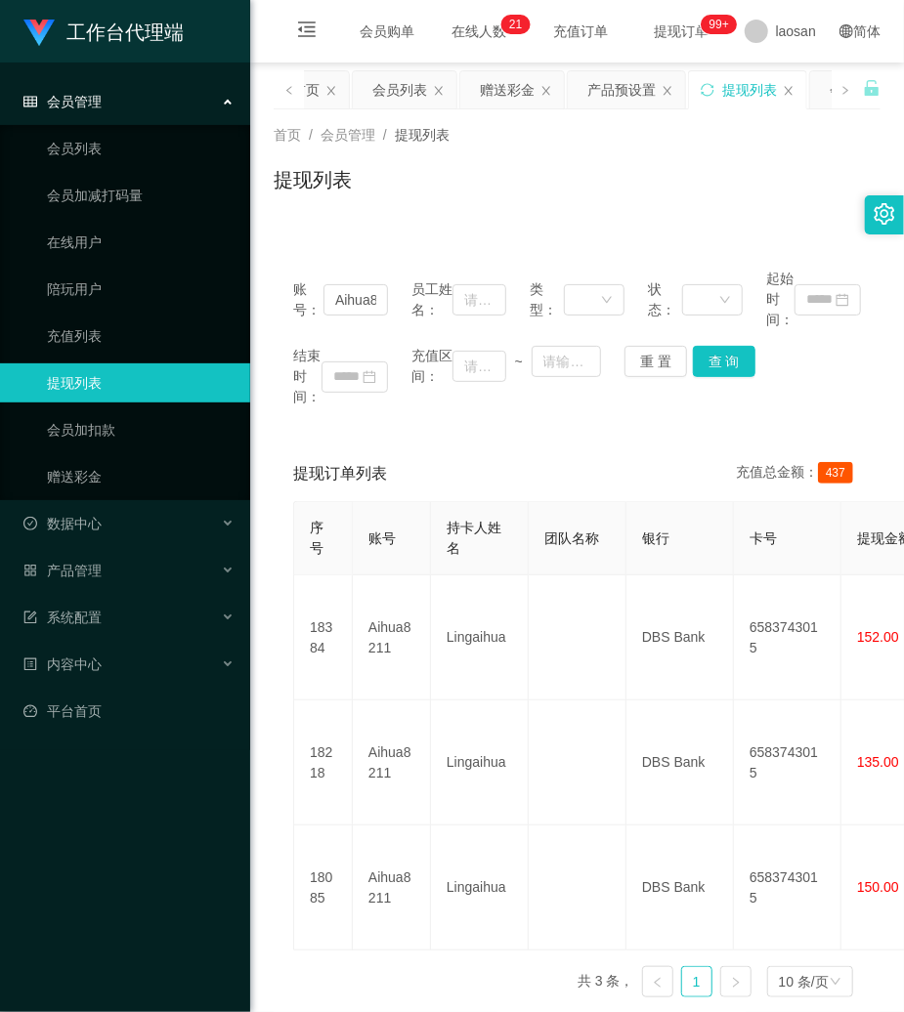
drag, startPoint x: 693, startPoint y: 220, endPoint x: 432, endPoint y: 246, distance: 262.2
click at [693, 220] on div "首页 / 会员管理 / 提现列表 / 提现列表" at bounding box center [577, 167] width 654 height 116
click at [651, 361] on button "重 置" at bounding box center [655, 361] width 63 height 31
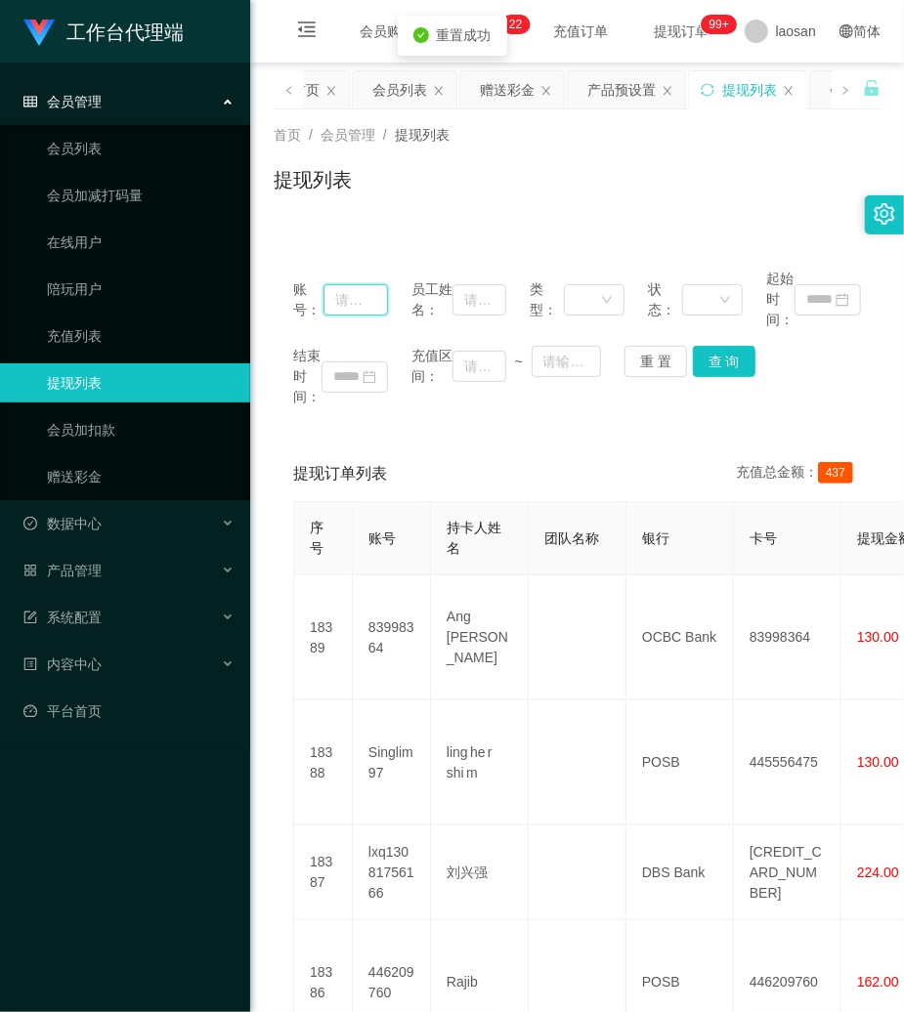
drag, startPoint x: 354, startPoint y: 303, endPoint x: 684, endPoint y: 367, distance: 336.5
click at [356, 305] on input "text" at bounding box center [355, 299] width 64 height 31
paste input "dhp101"
type input "dhp101"
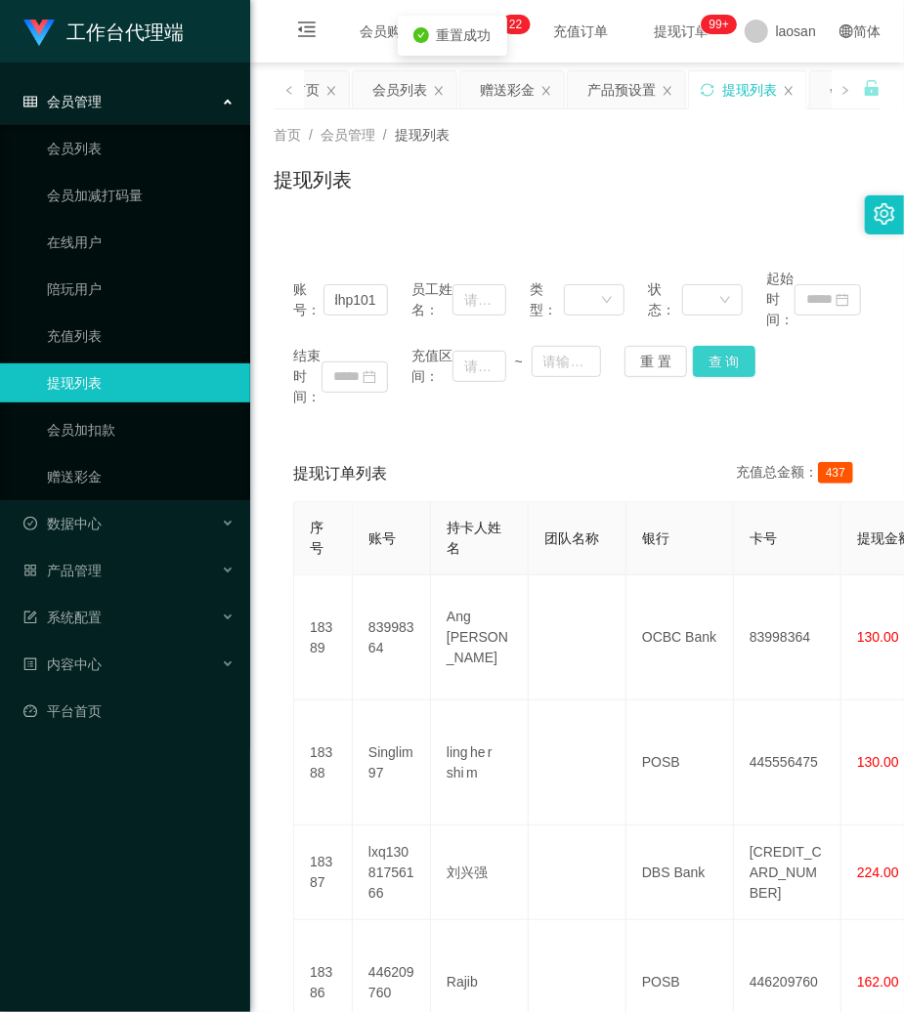
click at [727, 356] on button "查 询" at bounding box center [724, 361] width 63 height 31
drag, startPoint x: 727, startPoint y: 356, endPoint x: 789, endPoint y: 27, distance: 334.2
click at [731, 344] on div "账号： dhp101 员工姓名： 类型： 状态： 起始时间： 结束时间： 充值区间： ~ 重 置 查 询" at bounding box center [577, 338] width 607 height 178
